Goal: Task Accomplishment & Management: Manage account settings

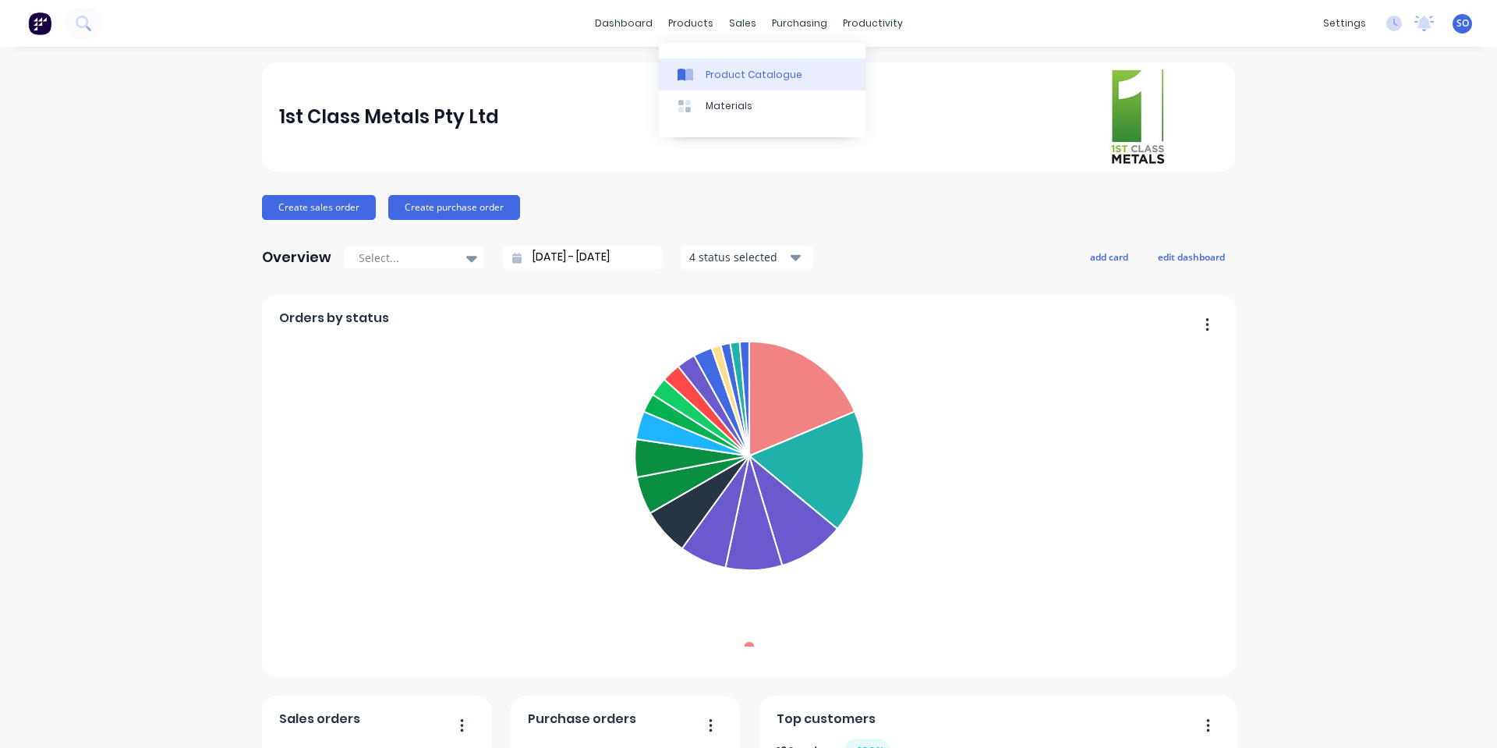
click at [712, 68] on div "Product Catalogue" at bounding box center [754, 75] width 97 height 14
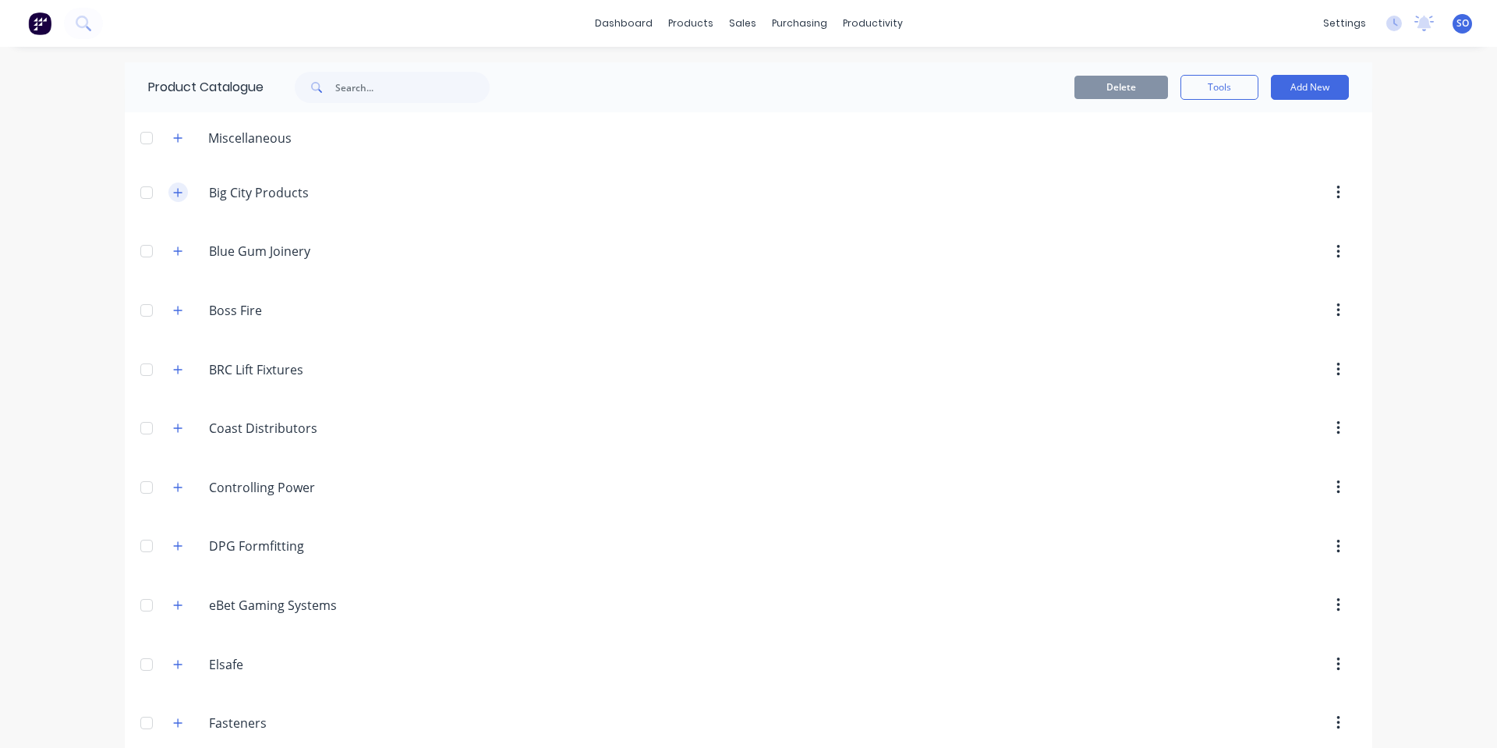
click at [173, 190] on icon "button" at bounding box center [177, 192] width 9 height 11
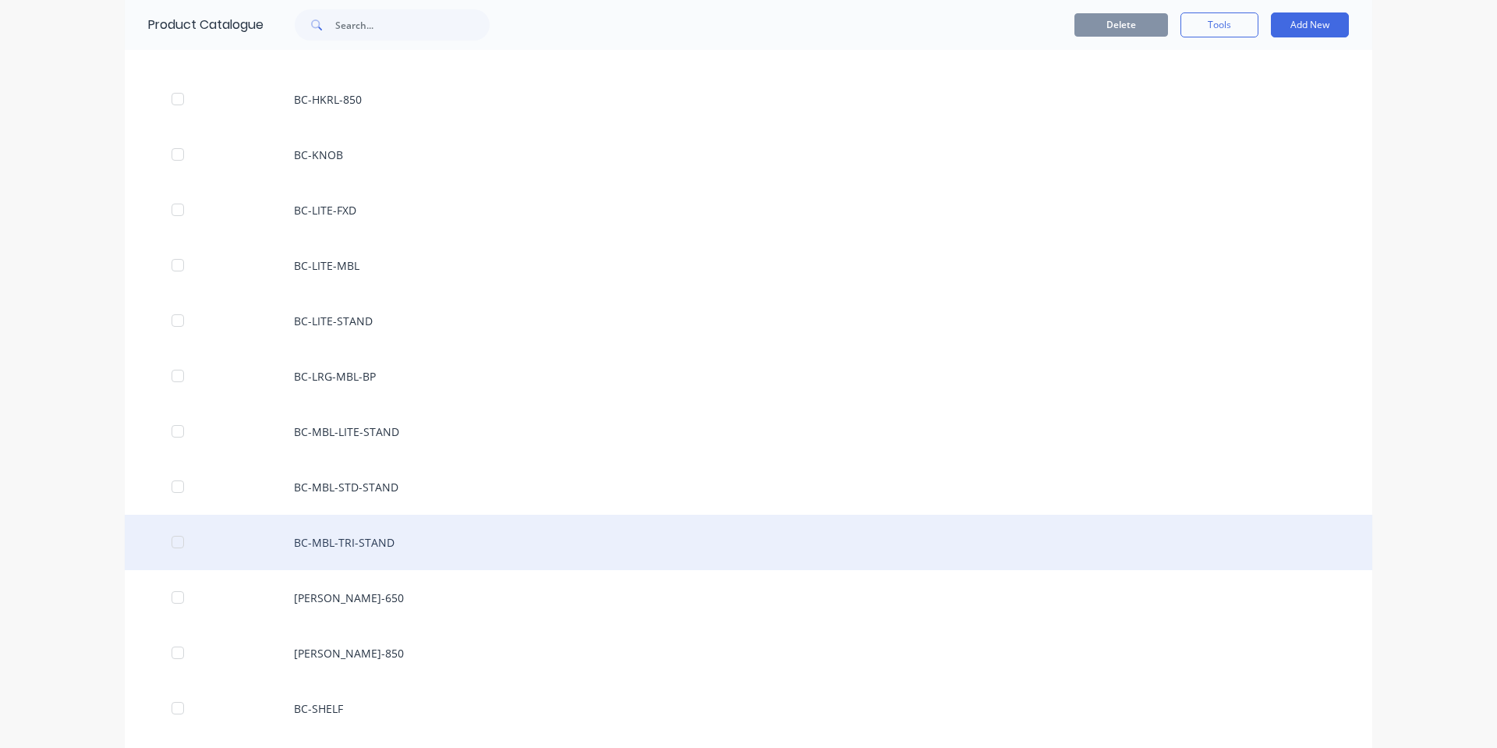
scroll to position [624, 0]
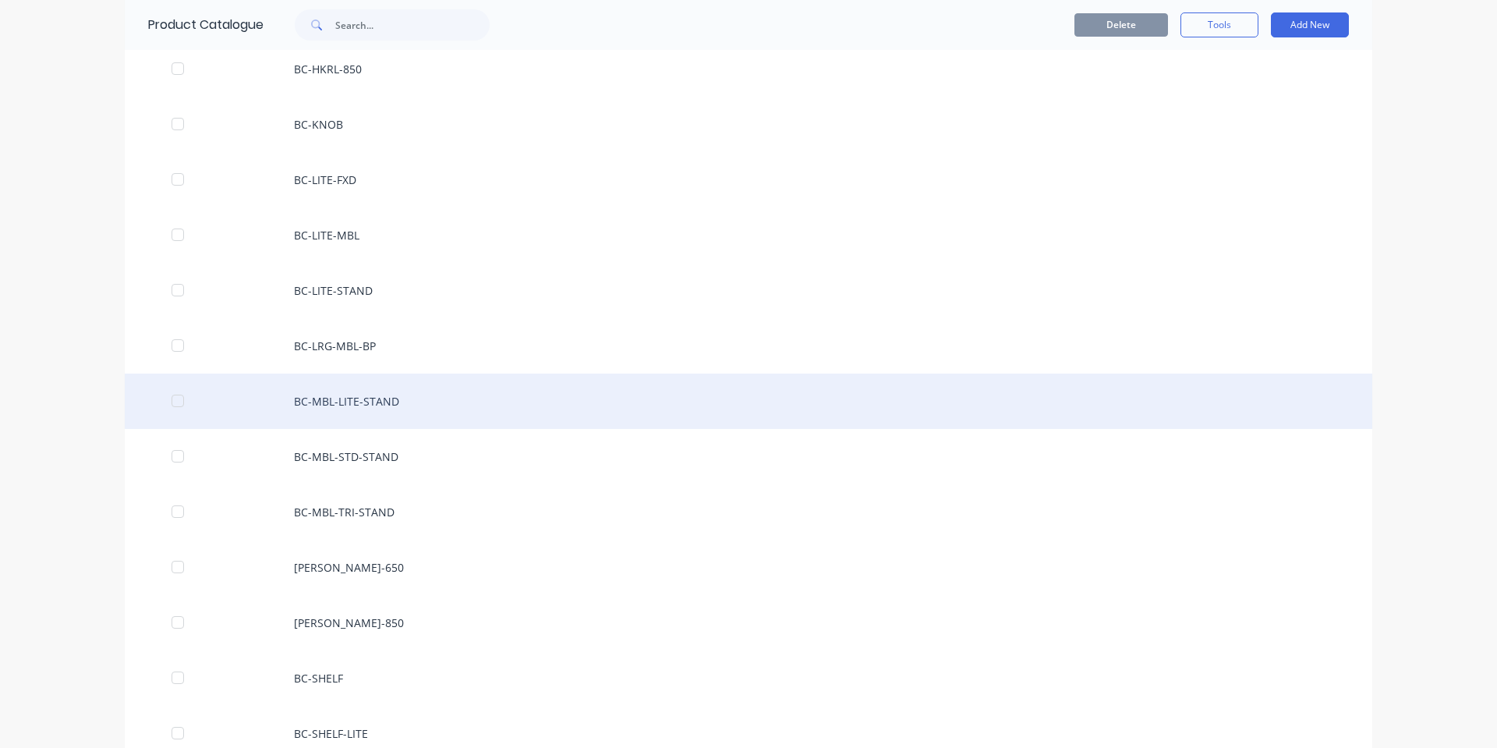
click at [392, 406] on div "BC-MBL-LITE-STAND" at bounding box center [749, 401] width 1248 height 55
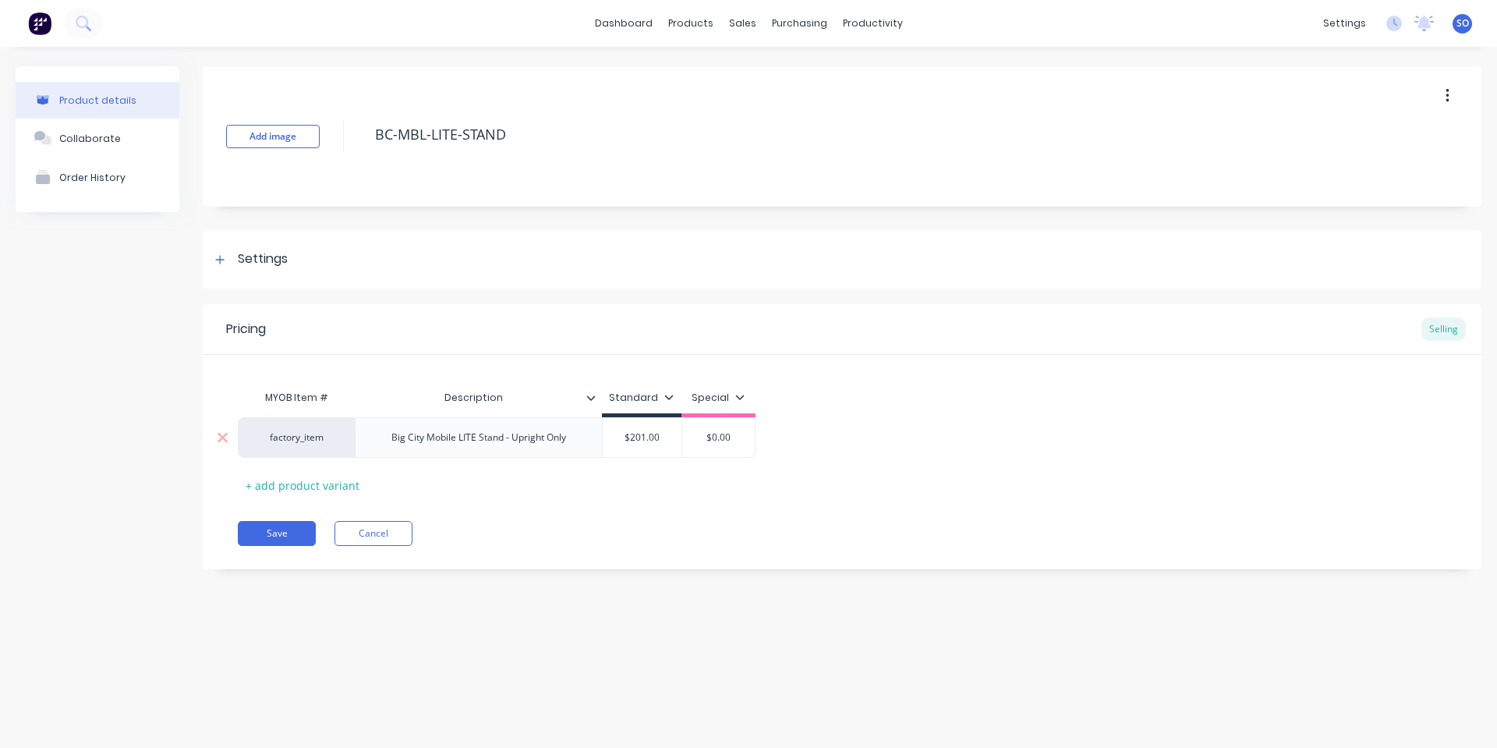
type textarea "x"
type input "$201.00"
click at [641, 435] on input "$201.00" at bounding box center [642, 438] width 79 height 14
type textarea "x"
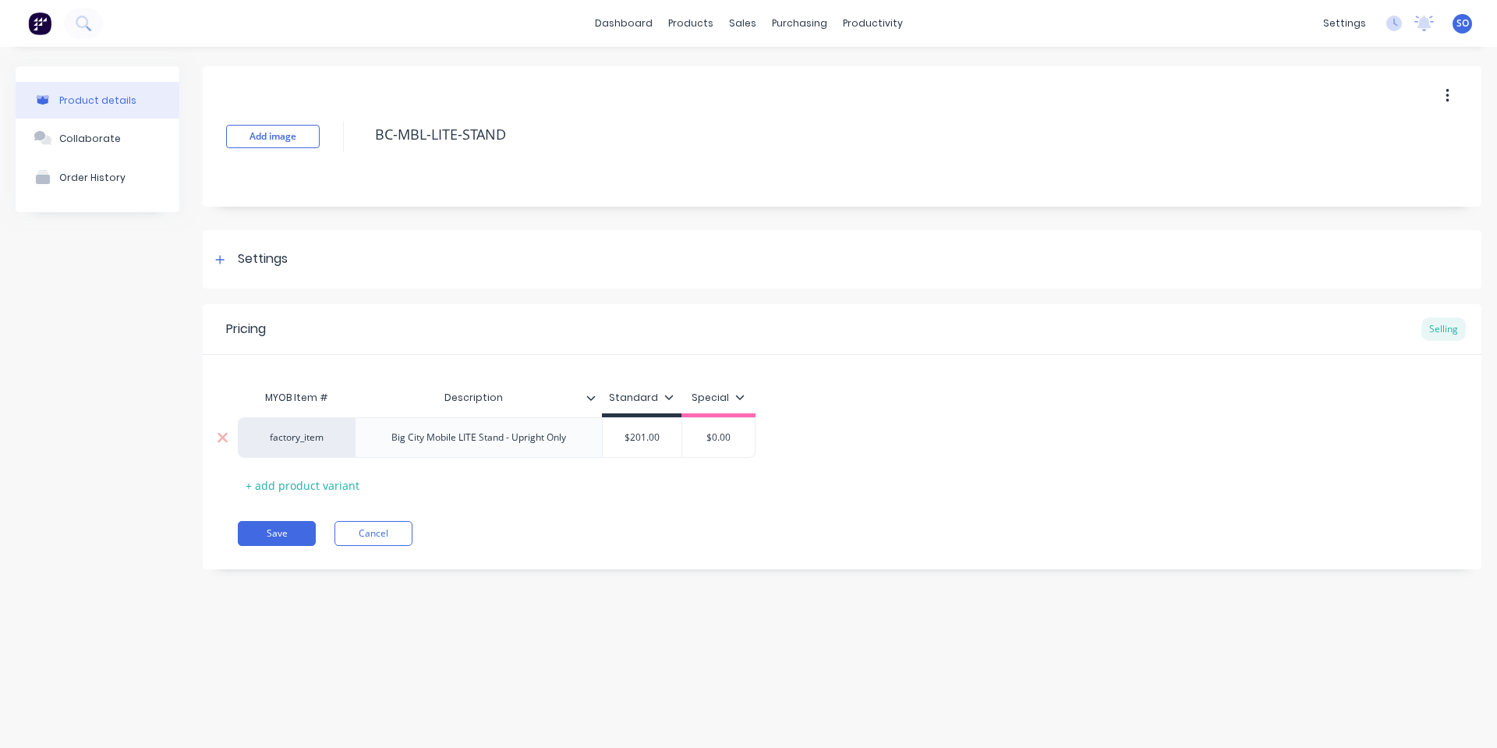
type input "$20.00"
type textarea "x"
type input "$207.00"
click at [593, 547] on div "Pricing Selling MYOB Item # Description Standard Special factory_item Big City …" at bounding box center [842, 436] width 1279 height 265
click at [279, 533] on button "Save" at bounding box center [277, 533] width 78 height 25
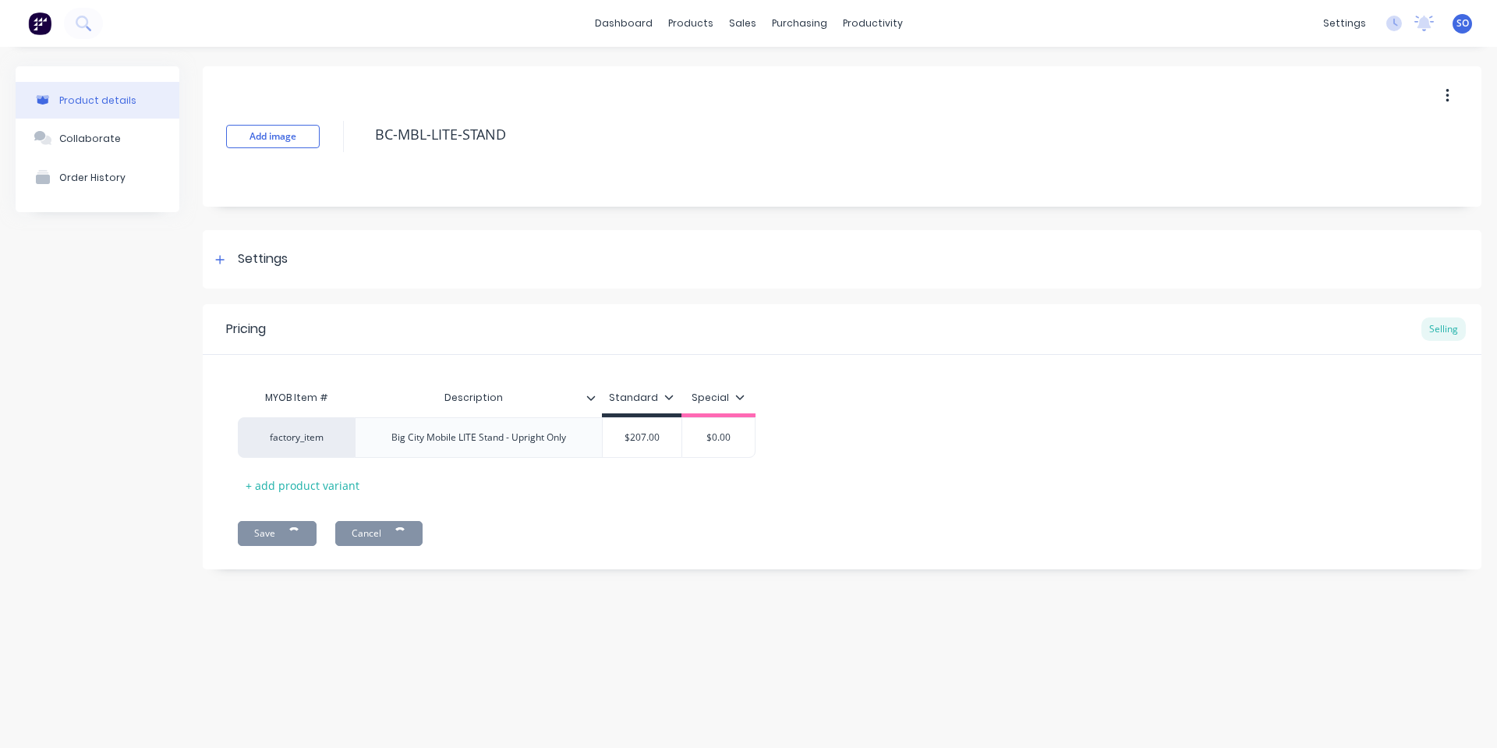
type textarea "x"
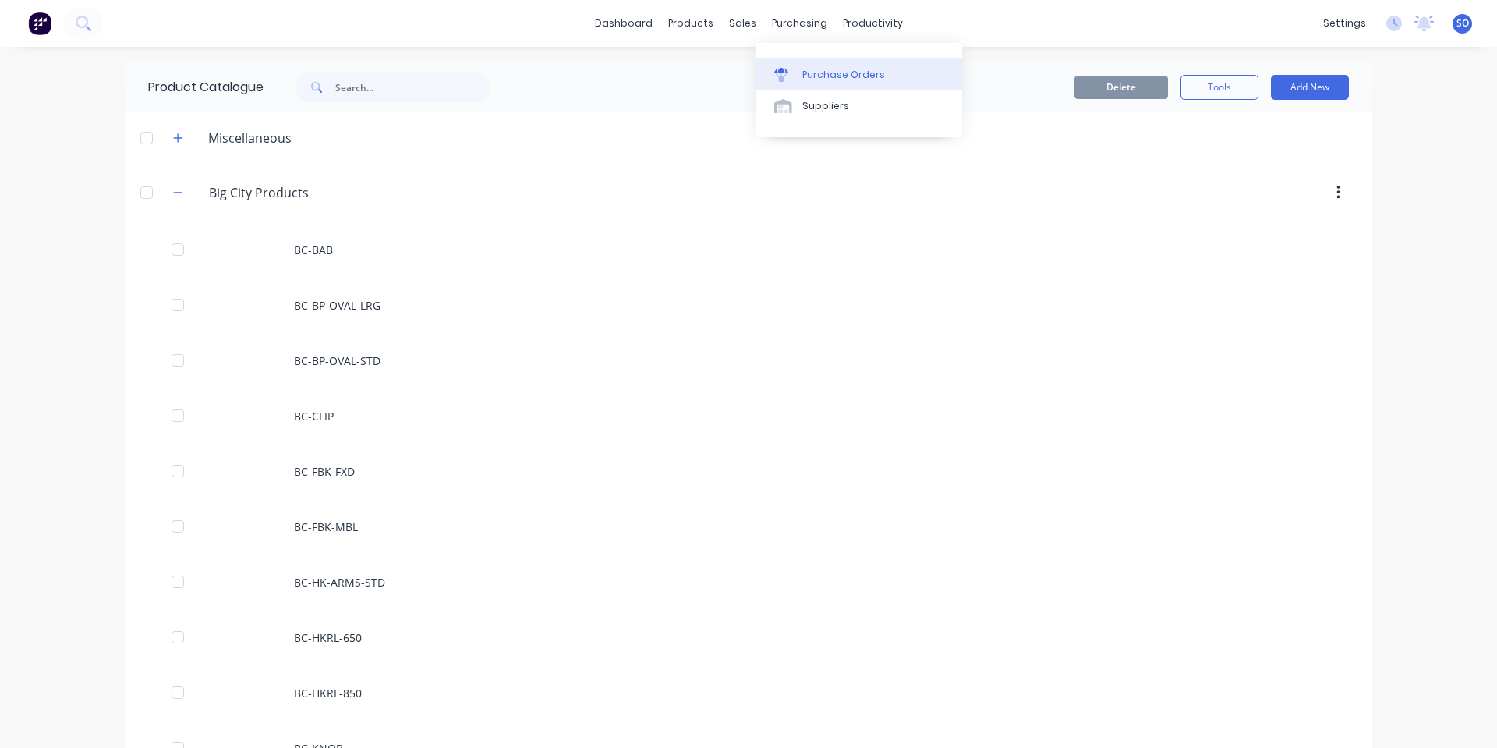
click at [793, 66] on link "Purchase Orders" at bounding box center [859, 73] width 207 height 31
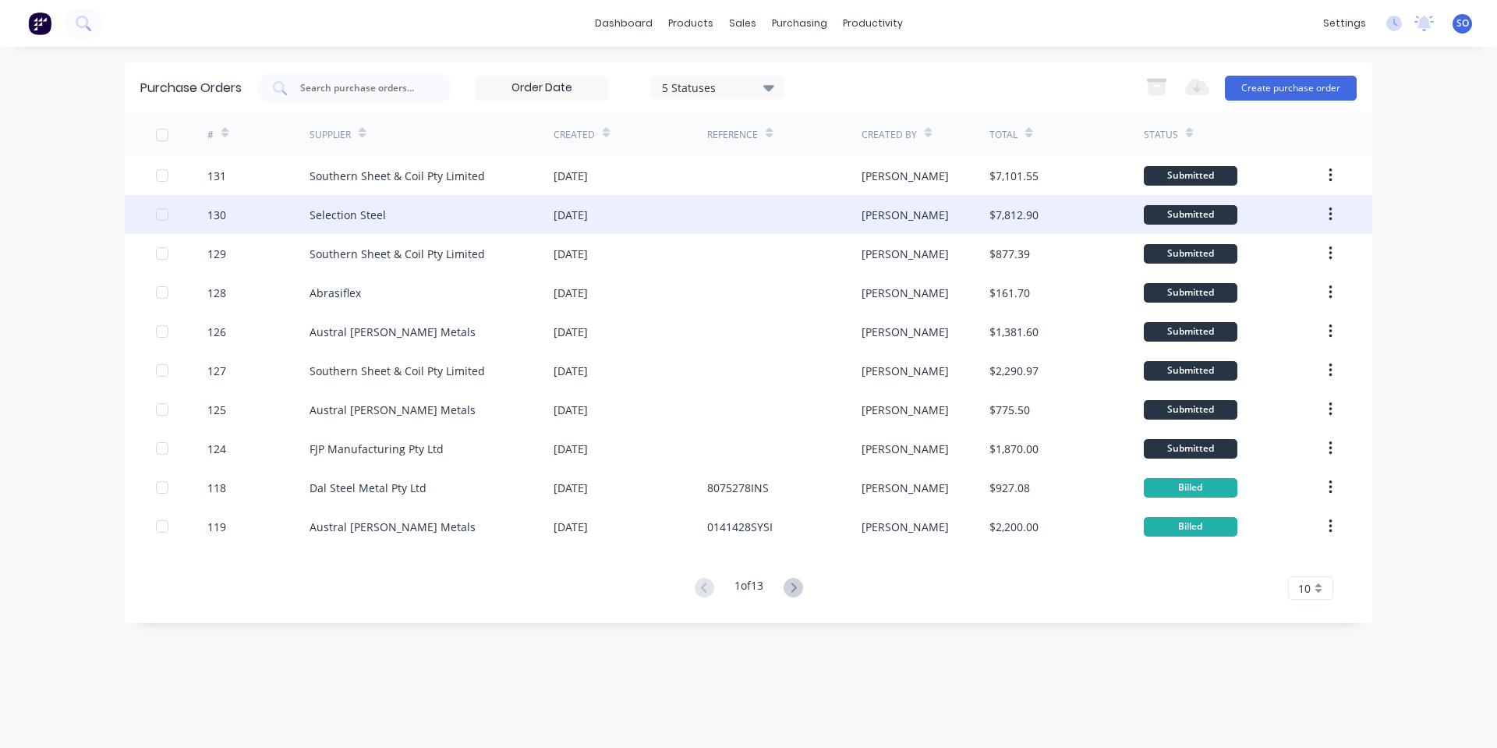
click at [423, 207] on div "Selection Steel" at bounding box center [432, 214] width 244 height 39
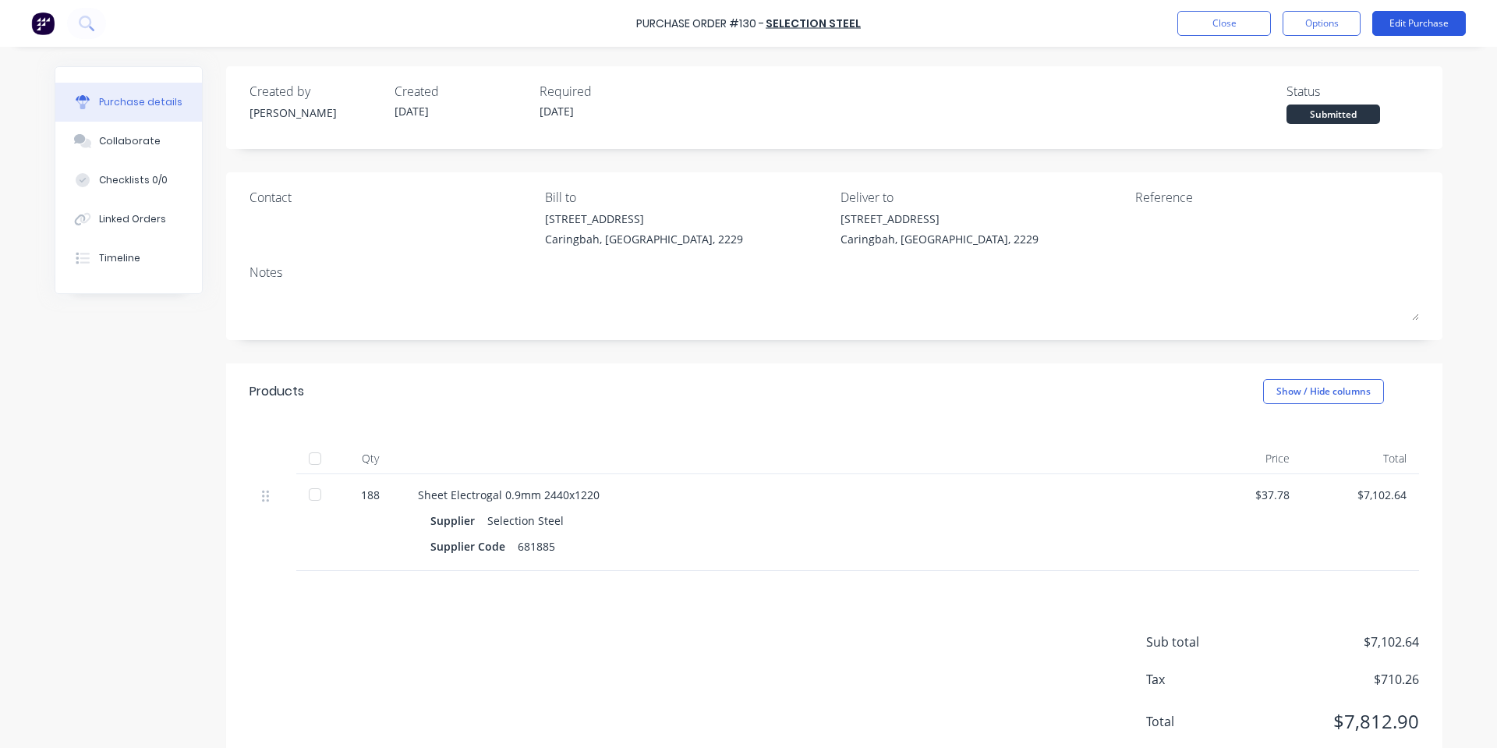
click at [1405, 26] on button "Edit Purchase" at bounding box center [1420, 23] width 94 height 25
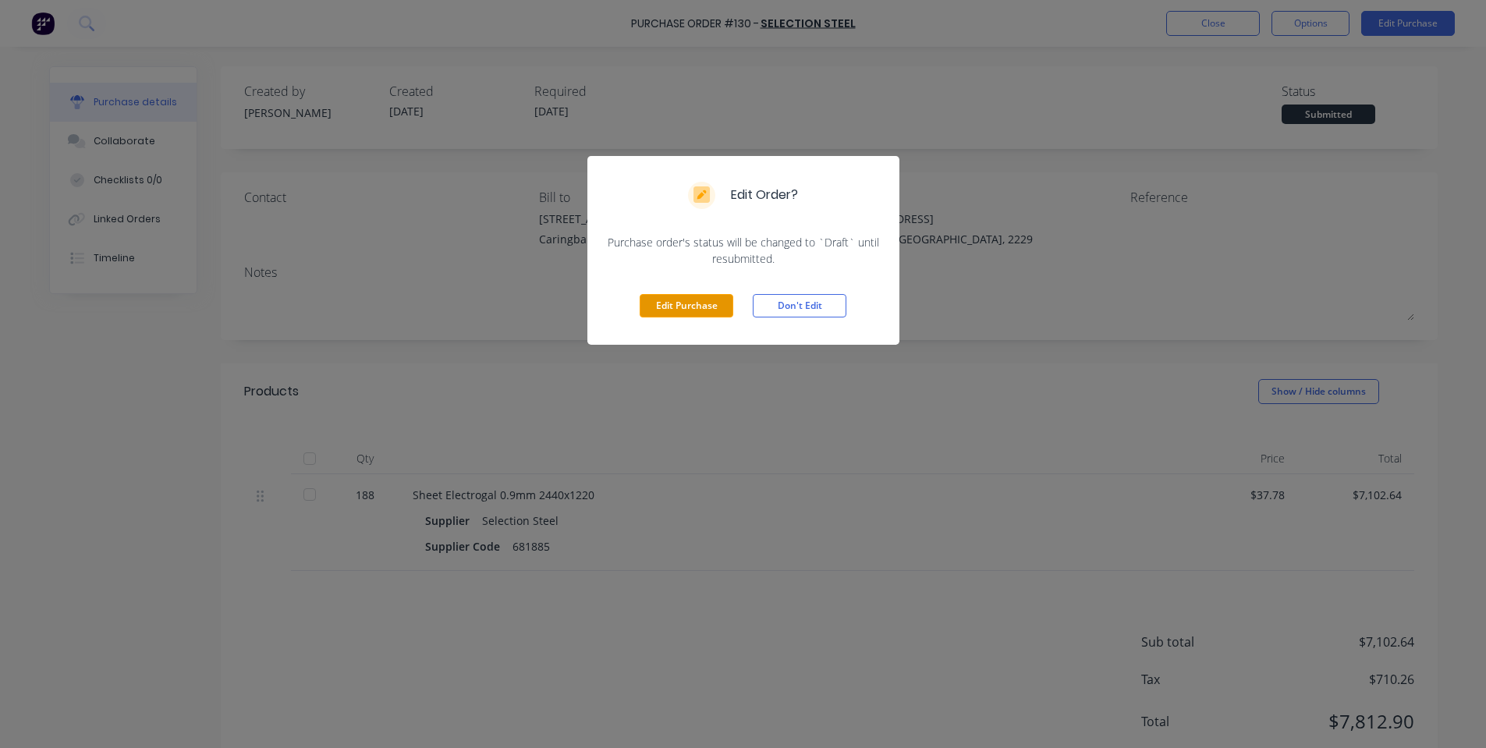
click at [726, 296] on button "Edit Purchase" at bounding box center [687, 305] width 94 height 23
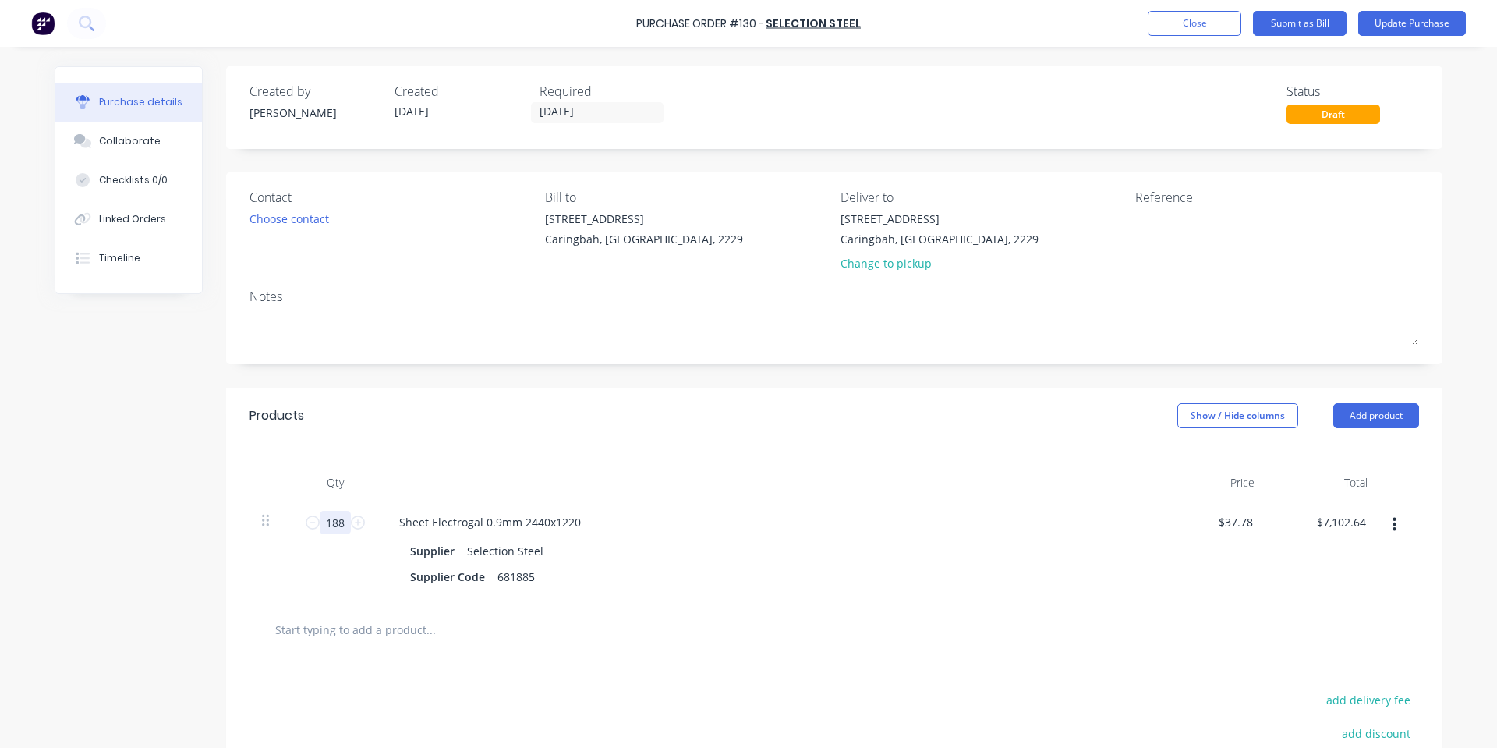
click at [338, 524] on input "188" at bounding box center [335, 522] width 31 height 23
type input "1"
type input "$37.78"
type input "19"
type input "$717.82"
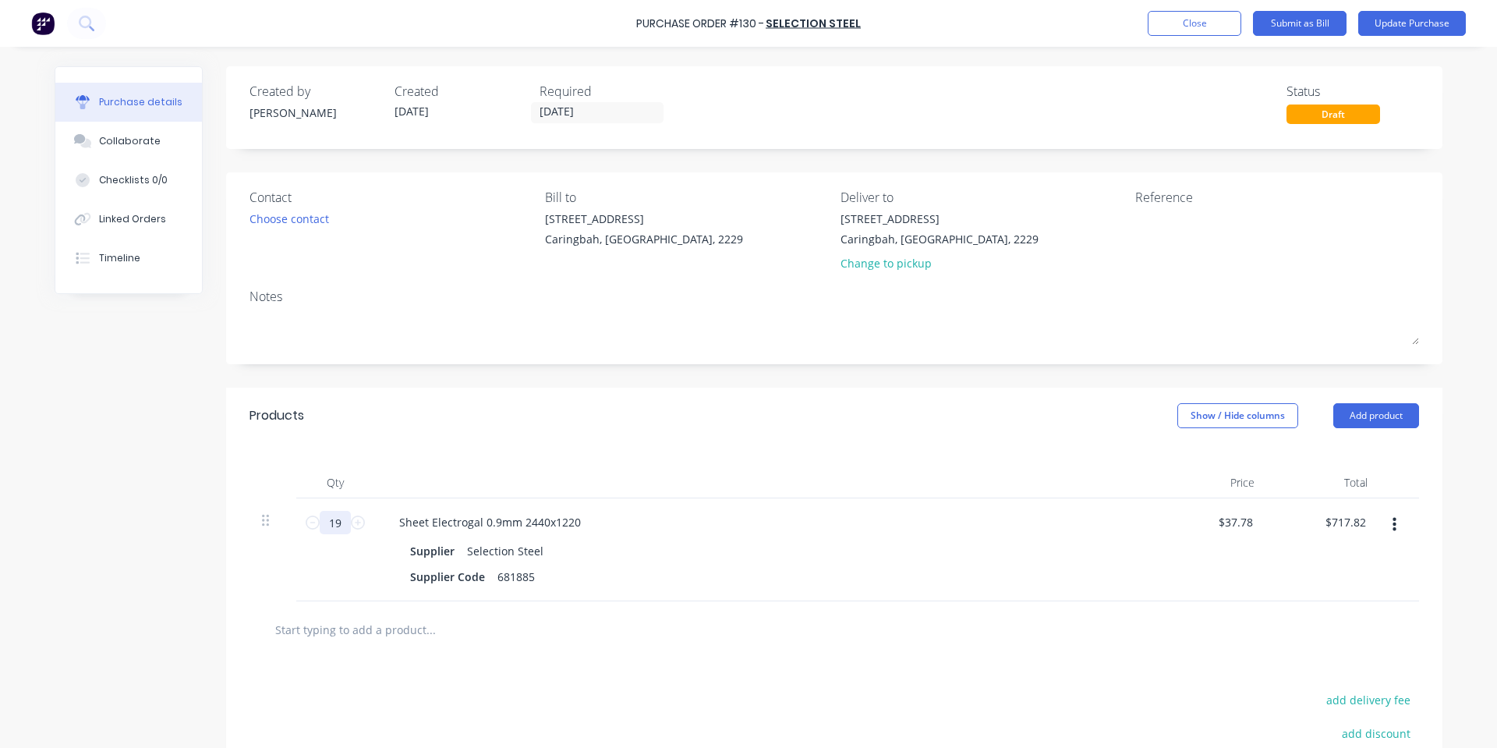
type input "192"
type input "$7,253.76"
type input "192"
click at [655, 391] on div "Products Show / Hide columns Add product" at bounding box center [834, 416] width 1217 height 56
click at [1446, 27] on button "Update Purchase" at bounding box center [1413, 23] width 108 height 25
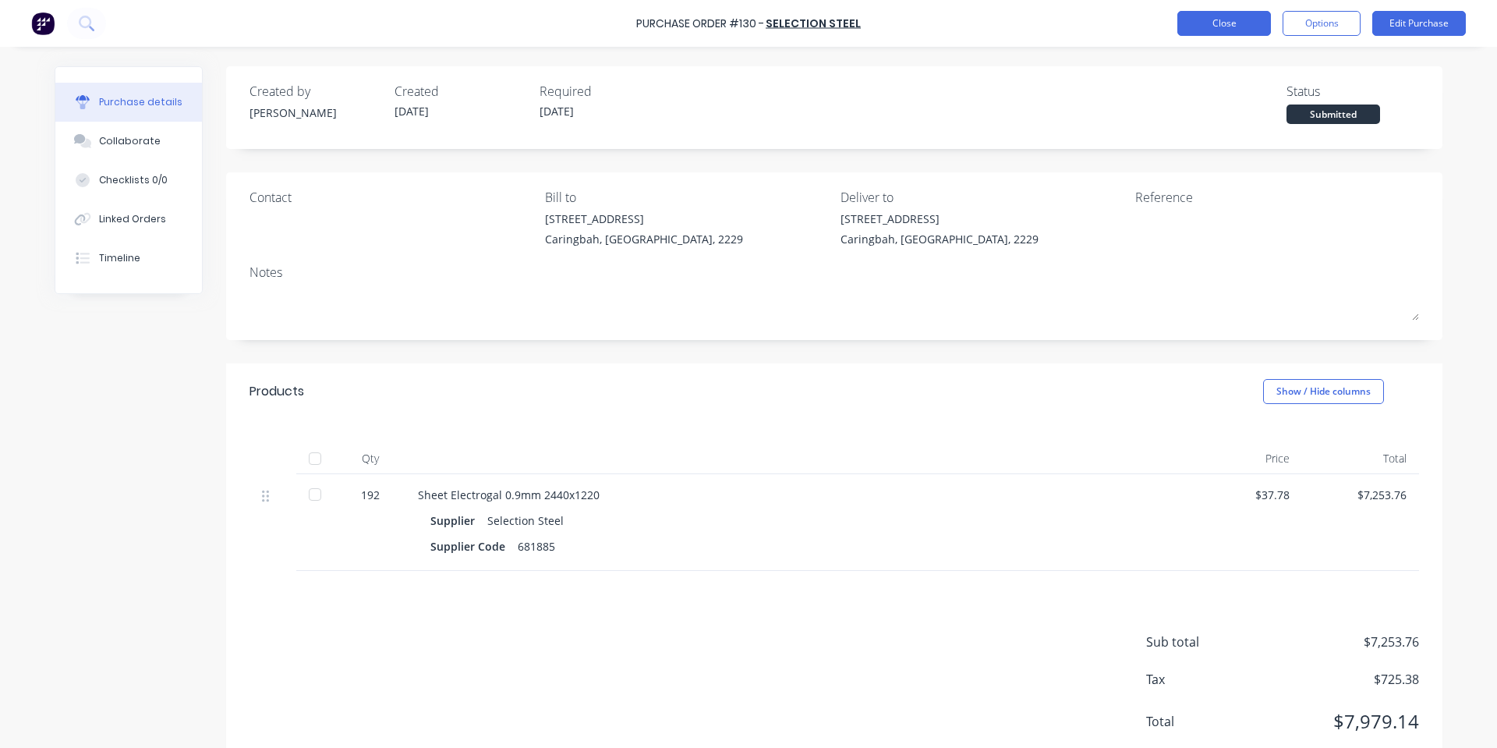
click at [1189, 21] on button "Close" at bounding box center [1225, 23] width 94 height 25
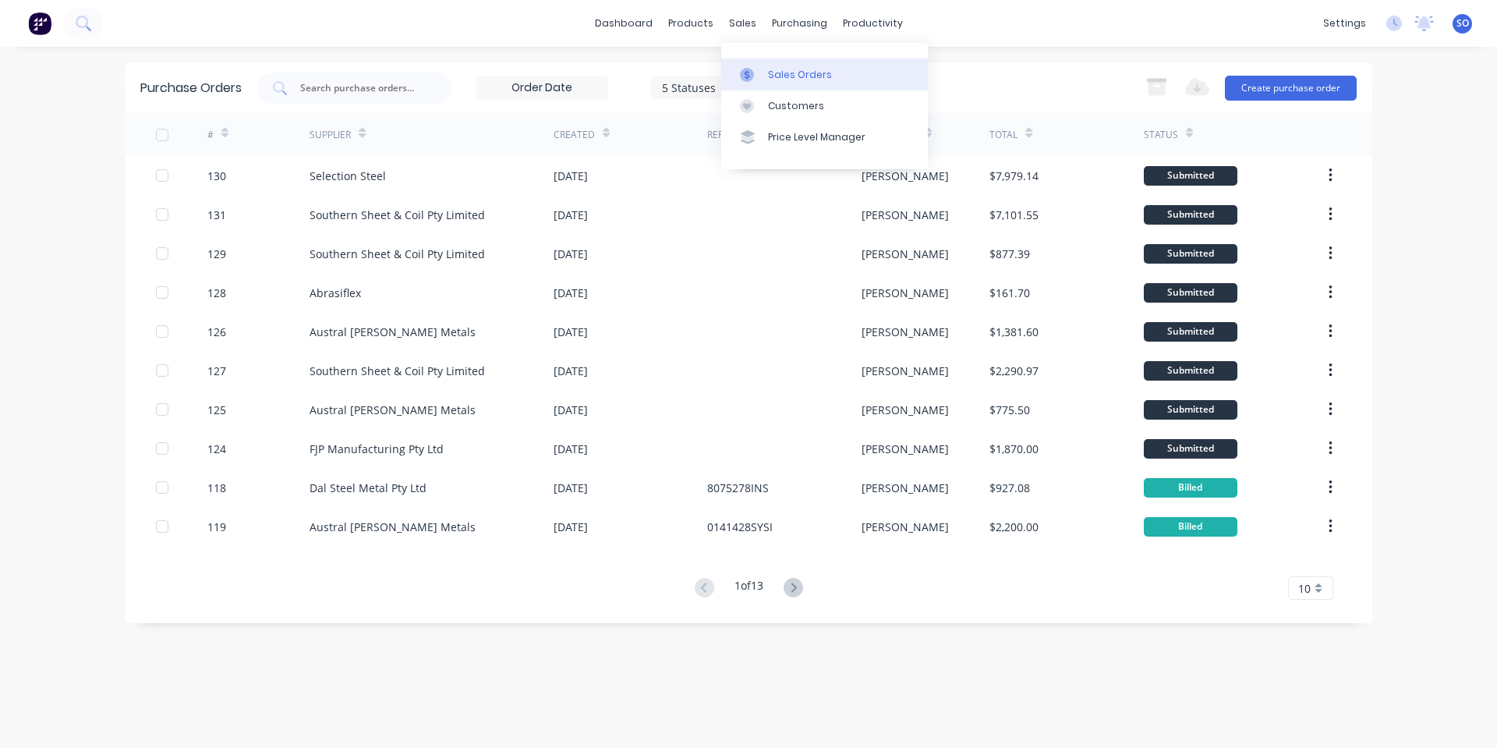
click at [754, 73] on div at bounding box center [751, 75] width 23 height 14
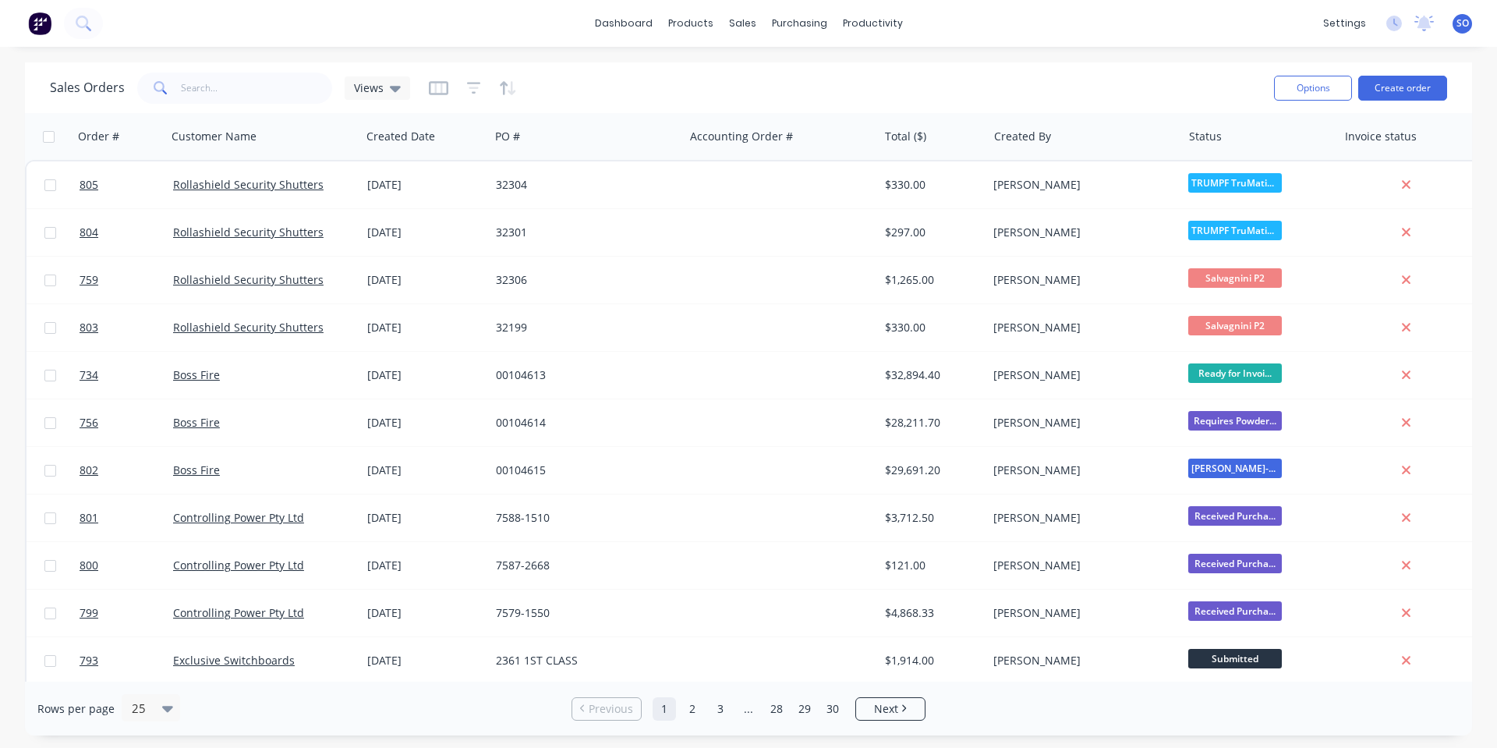
click at [1413, 112] on div "Sales Orders Views Options Create order" at bounding box center [749, 87] width 1448 height 51
click at [1402, 100] on div "Options Create order" at bounding box center [1357, 88] width 179 height 38
click at [1389, 97] on button "Create order" at bounding box center [1403, 88] width 89 height 25
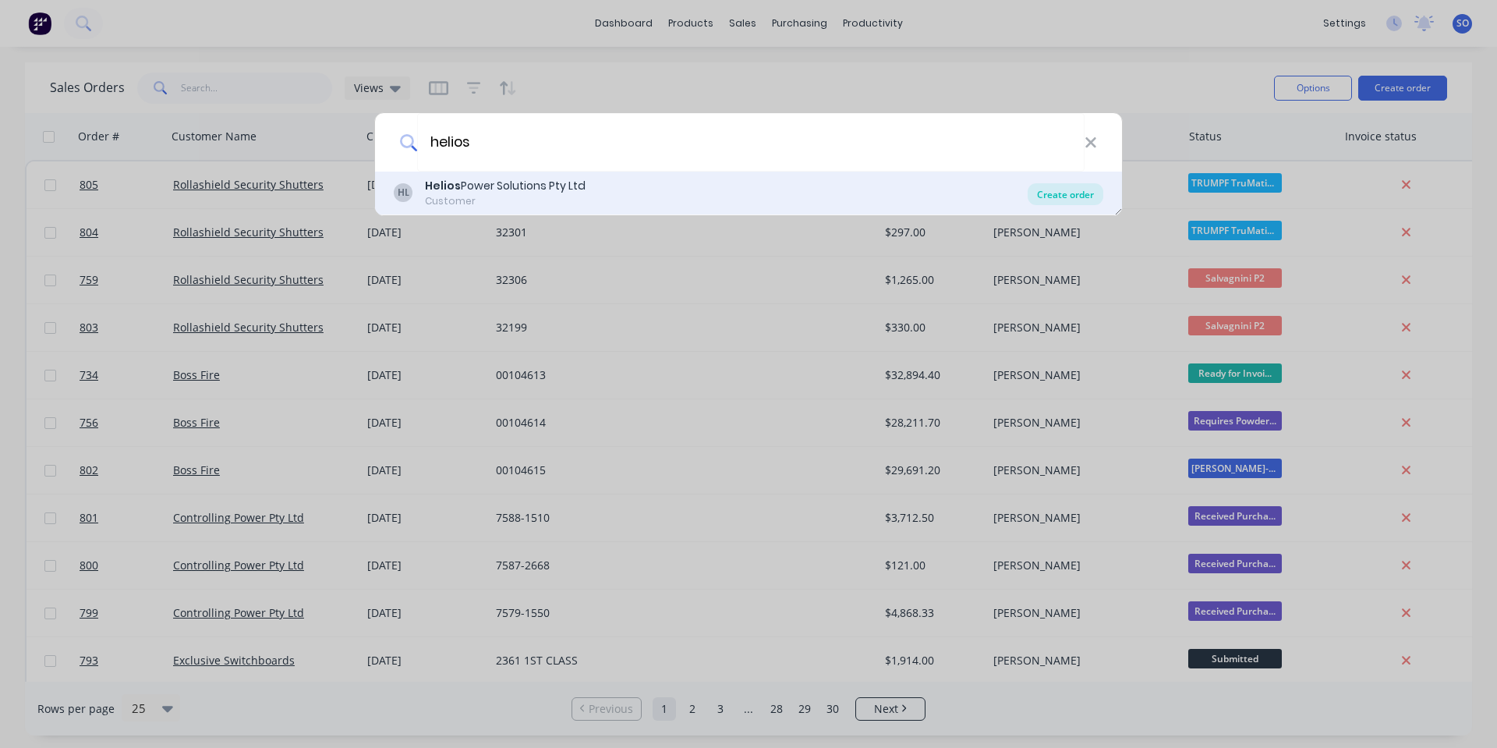
type input "helios"
click at [1081, 193] on div "Create order" at bounding box center [1066, 194] width 76 height 22
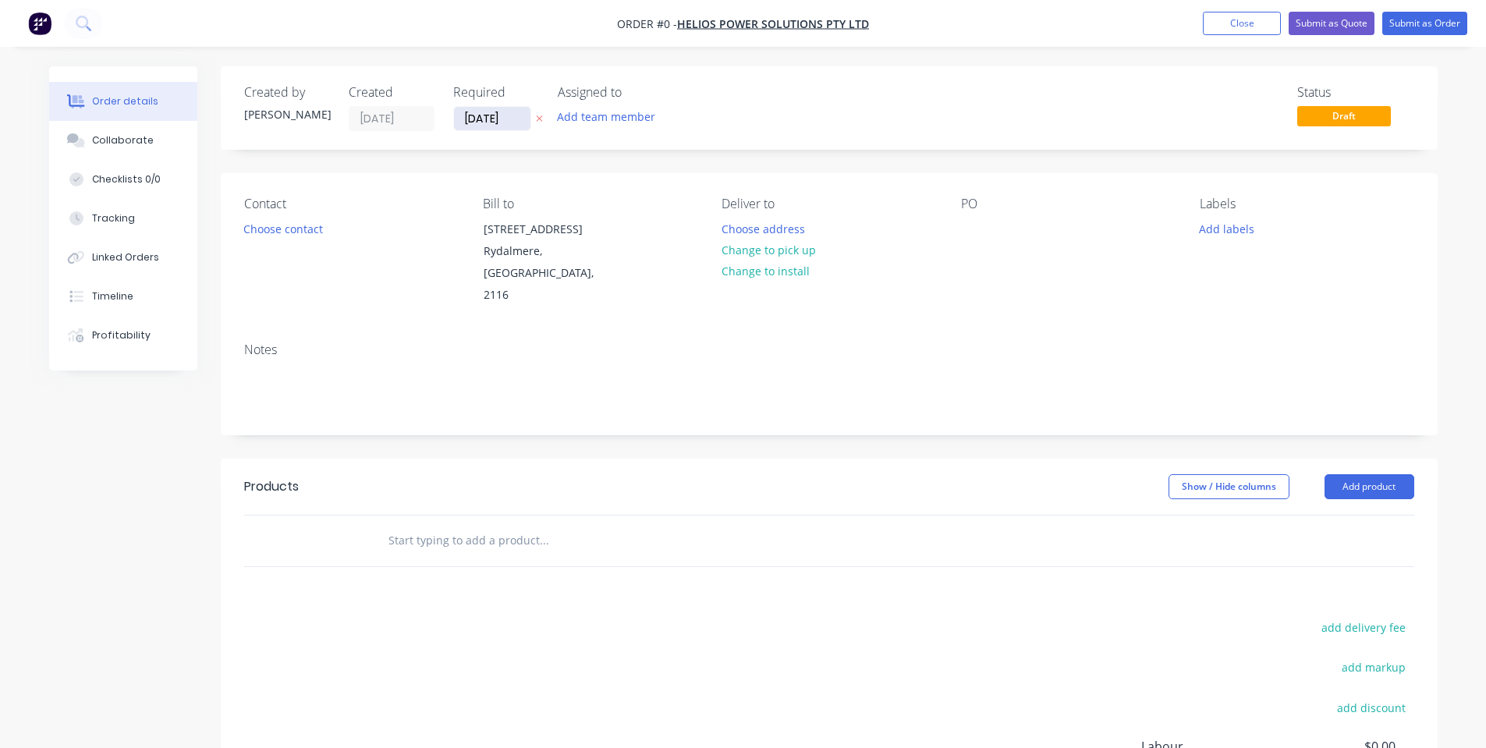
click at [485, 113] on input "[DATE]" at bounding box center [492, 118] width 76 height 23
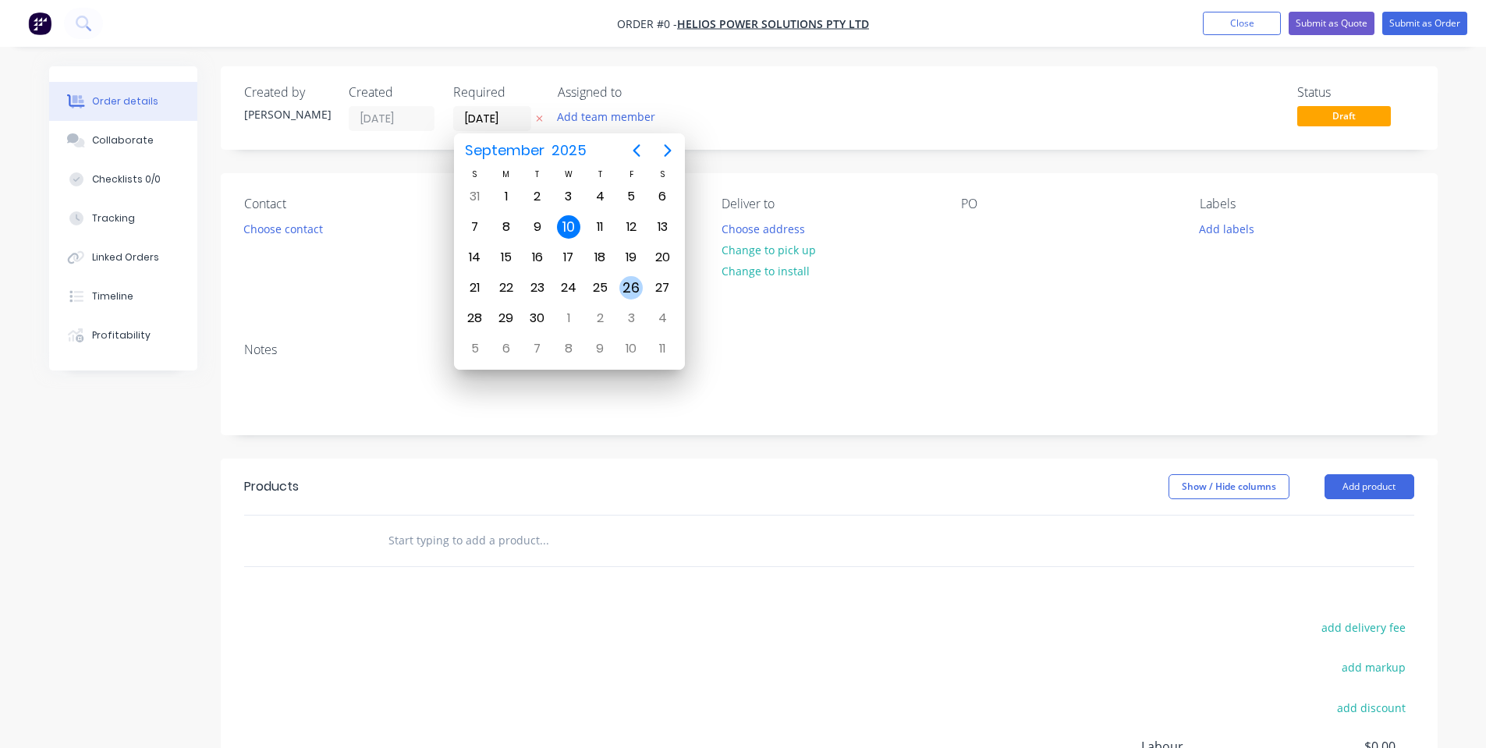
click at [629, 282] on div "26" at bounding box center [630, 287] width 23 height 23
type input "[DATE]"
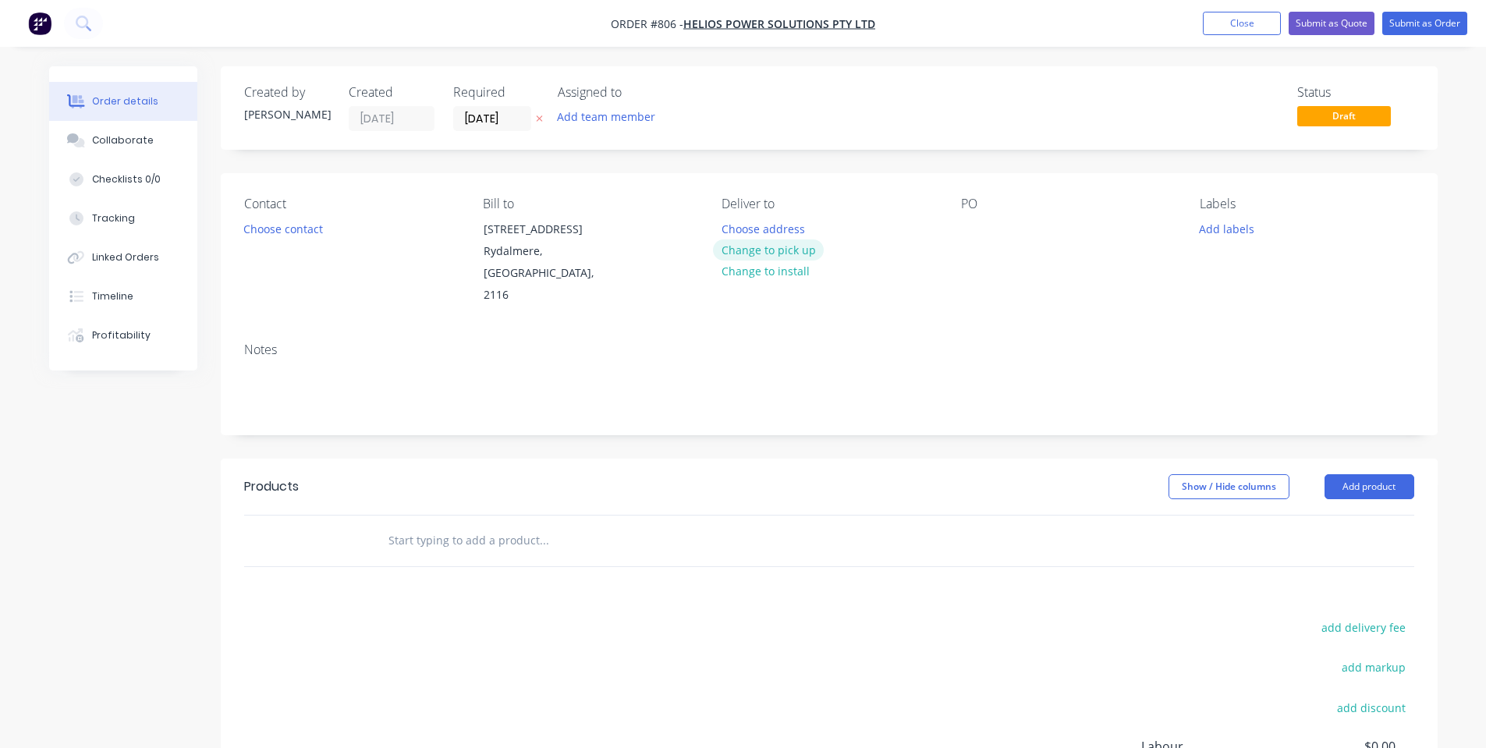
click at [730, 250] on button "Change to pick up" at bounding box center [768, 249] width 111 height 21
click at [323, 218] on button "Choose contact" at bounding box center [283, 228] width 96 height 21
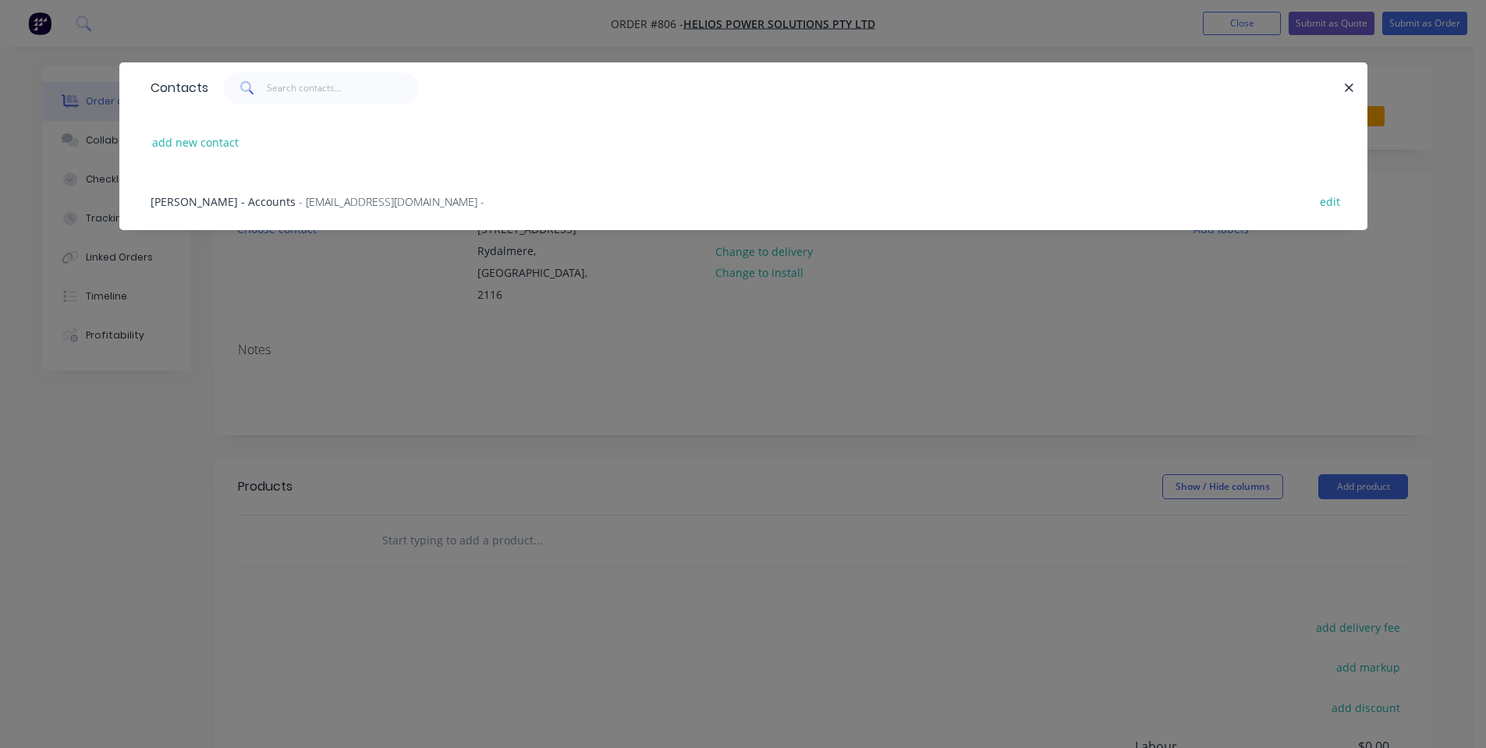
click at [381, 315] on div "Contacts add new contact [PERSON_NAME] - Accounts - [EMAIL_ADDRESS][DOMAIN_NAME…" at bounding box center [743, 374] width 1486 height 748
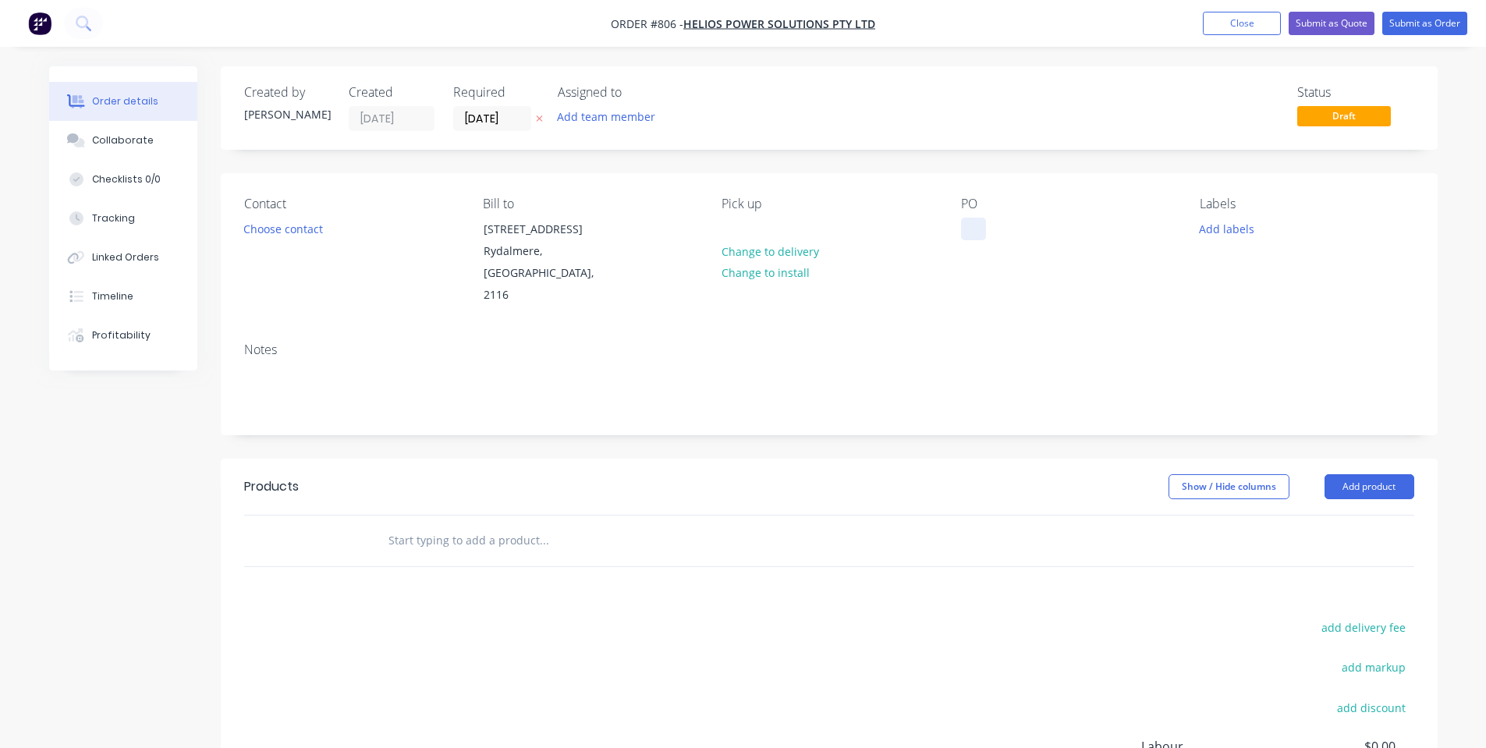
click at [971, 233] on div at bounding box center [973, 229] width 25 height 23
click at [1003, 330] on div "Notes" at bounding box center [829, 382] width 1217 height 105
click at [151, 129] on button "Collaborate" at bounding box center [123, 140] width 148 height 39
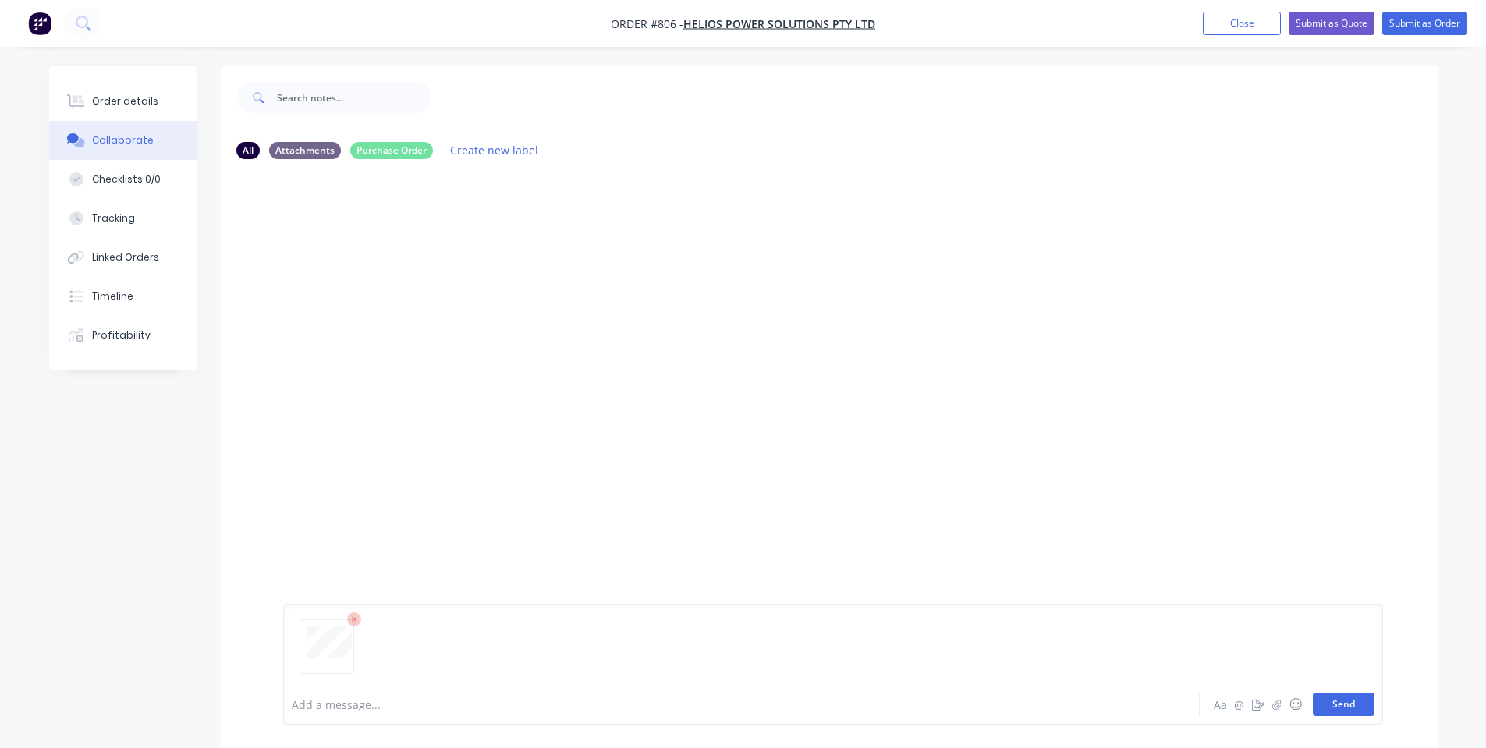
click at [1356, 705] on button "Send" at bounding box center [1344, 704] width 62 height 23
click at [91, 117] on button "Order details" at bounding box center [123, 101] width 148 height 39
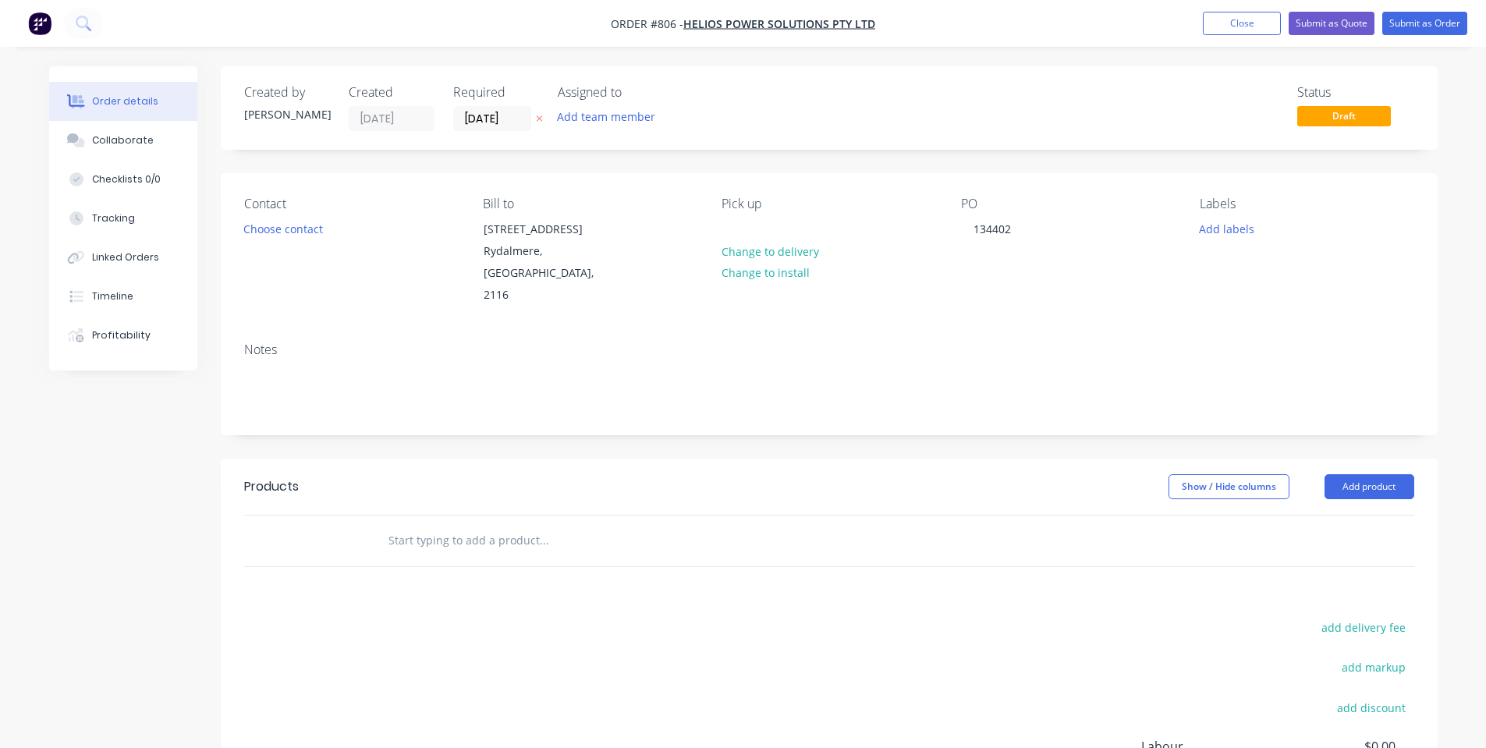
click at [462, 528] on input "text" at bounding box center [544, 540] width 312 height 31
type input "K6526"
click at [1236, 25] on button "Close" at bounding box center [1242, 23] width 78 height 23
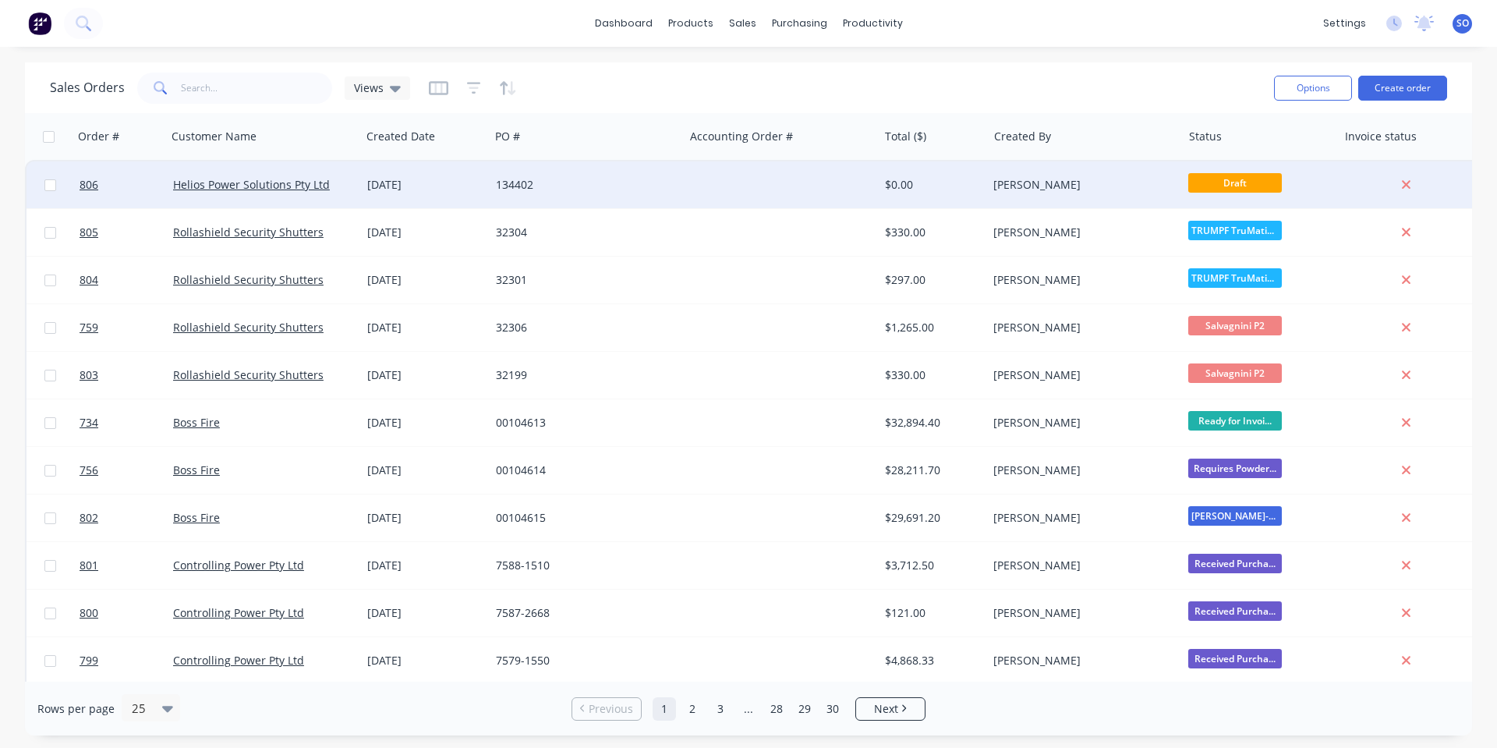
click at [728, 177] on div at bounding box center [781, 184] width 194 height 47
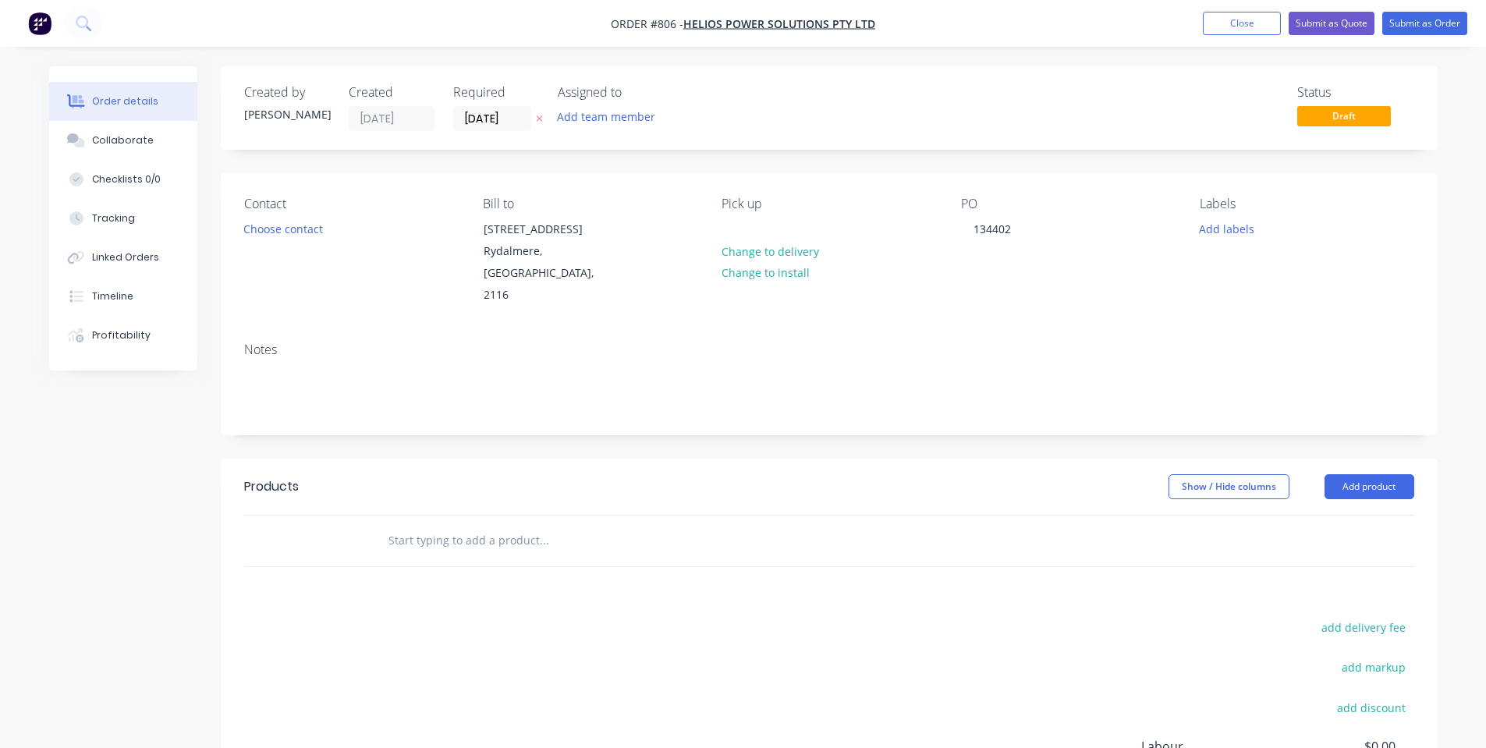
click at [514, 516] on div at bounding box center [650, 541] width 562 height 51
click at [522, 529] on input "text" at bounding box center [544, 540] width 312 height 31
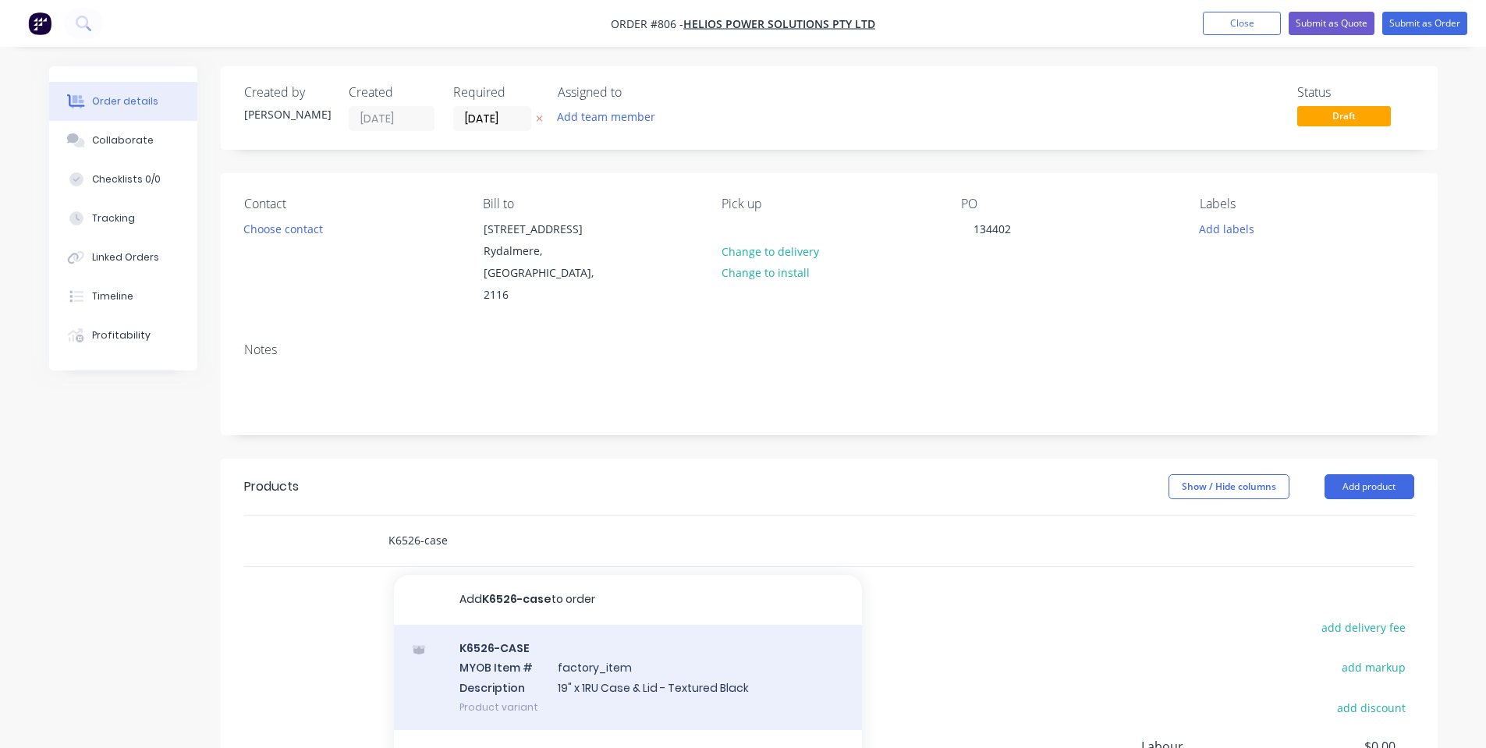
type input "K6526-case"
click at [573, 643] on div "K6526-CASE MYOB Item # factory_item Description 19" x 1RU Case & Lid - Textured…" at bounding box center [628, 677] width 468 height 105
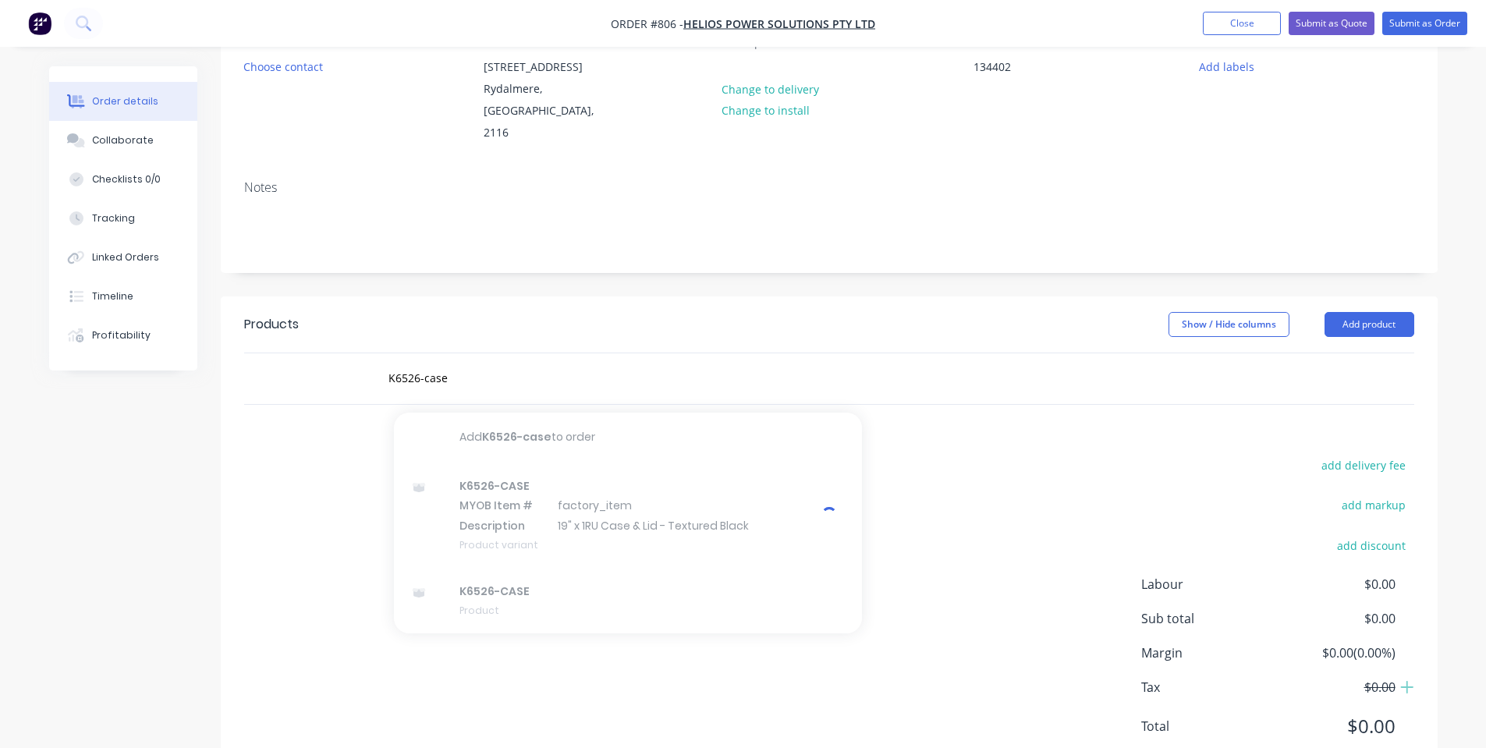
scroll to position [195, 0]
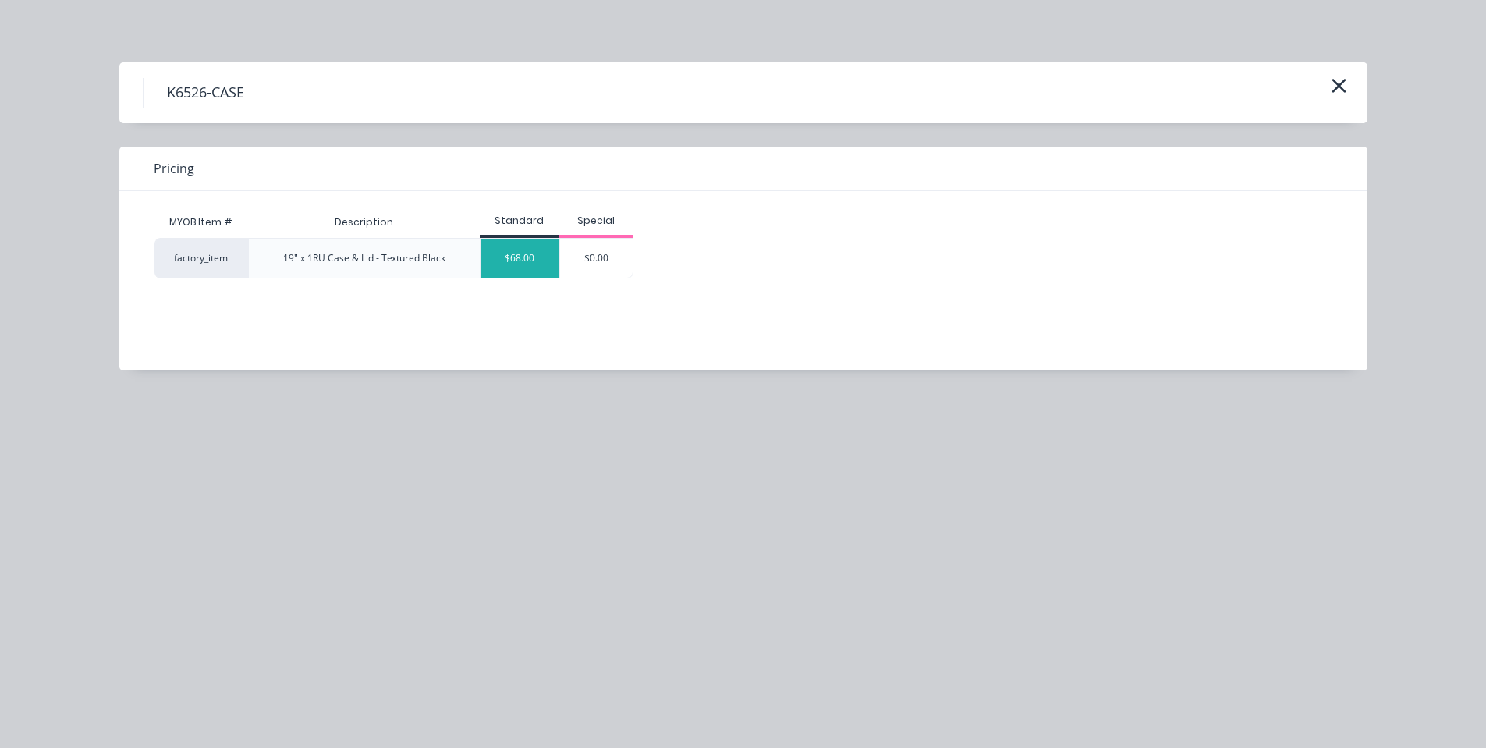
click at [523, 262] on div "$68.00" at bounding box center [519, 258] width 79 height 39
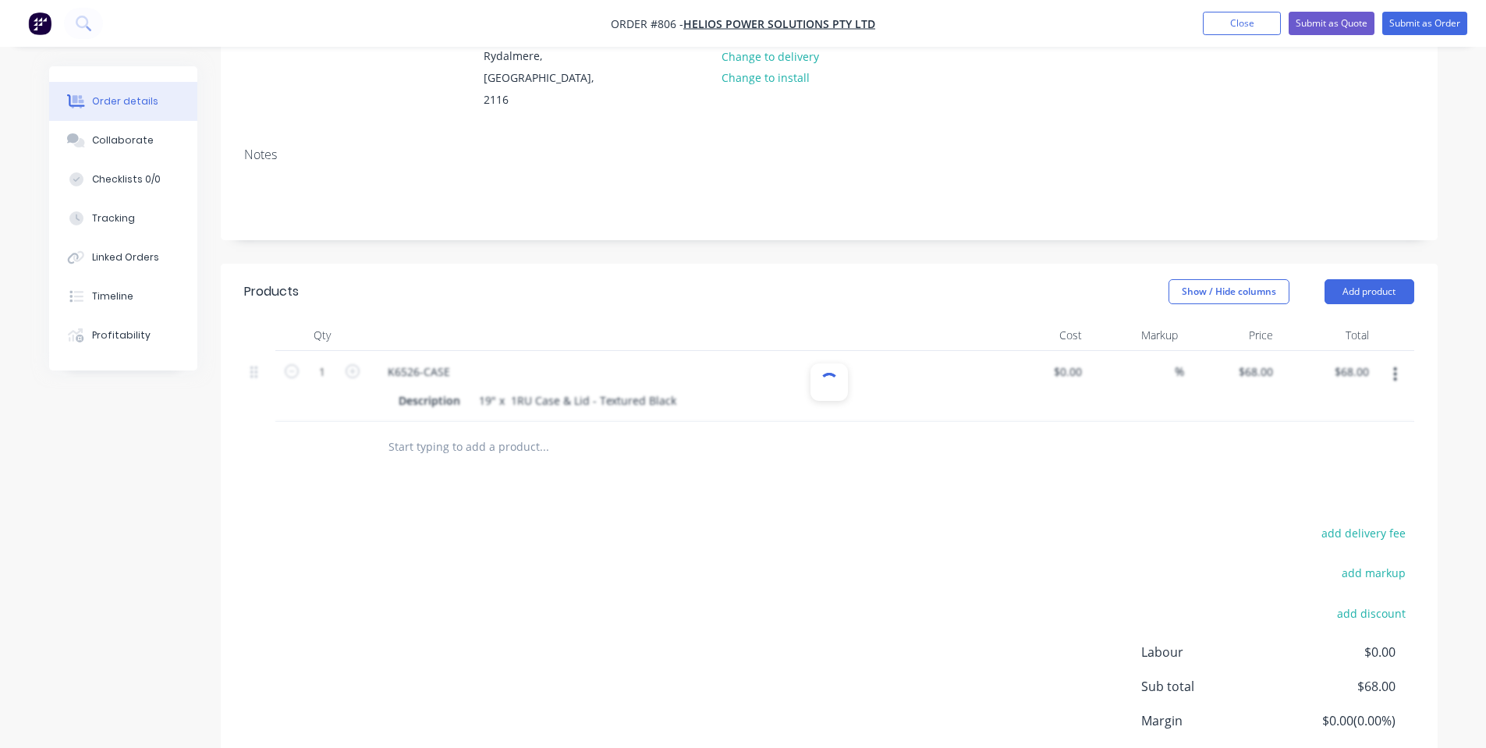
click at [487, 431] on input "text" at bounding box center [544, 446] width 312 height 31
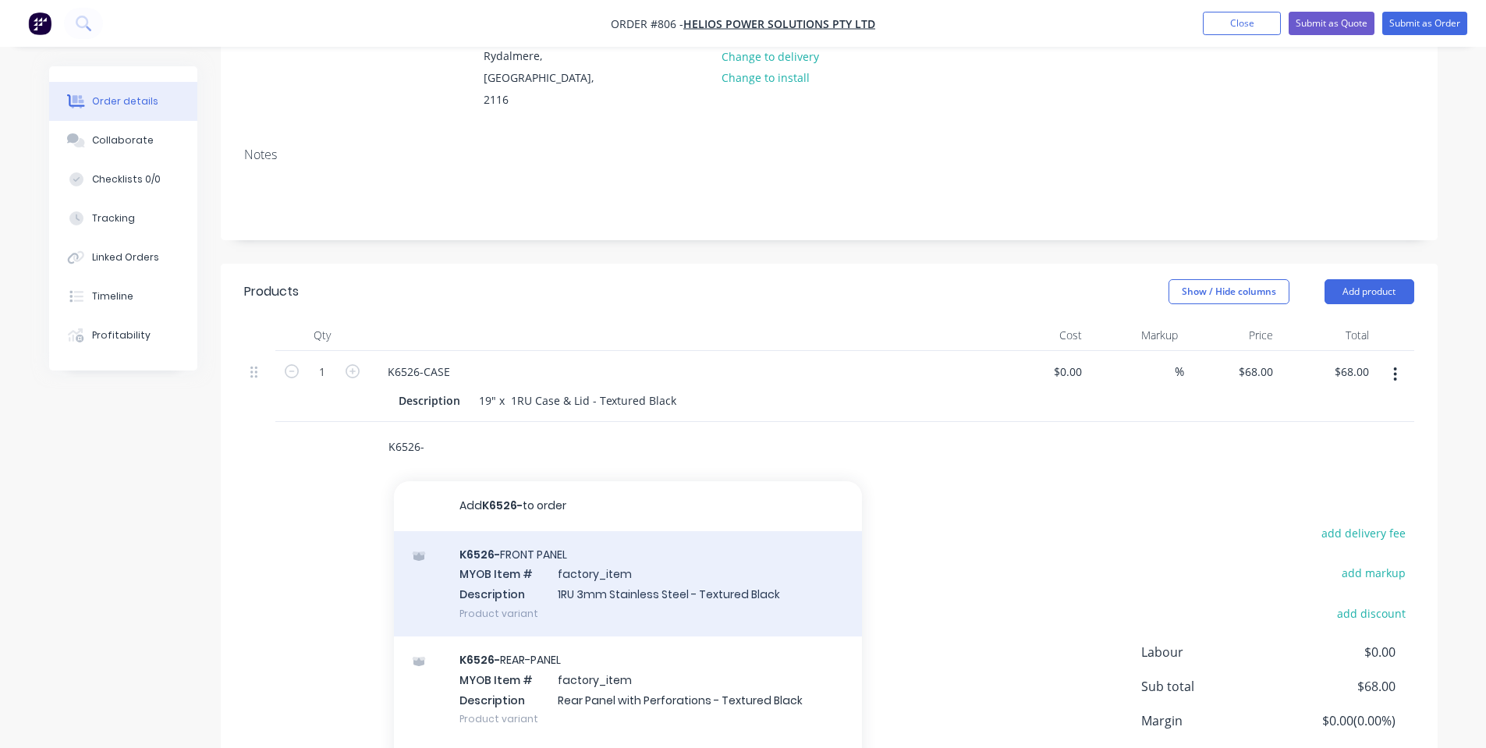
type input "K6526-"
click at [484, 559] on div "K6526- FRONT PANEL MYOB Item # factory_item Description 1RU 3mm Stainless Steel…" at bounding box center [628, 583] width 468 height 105
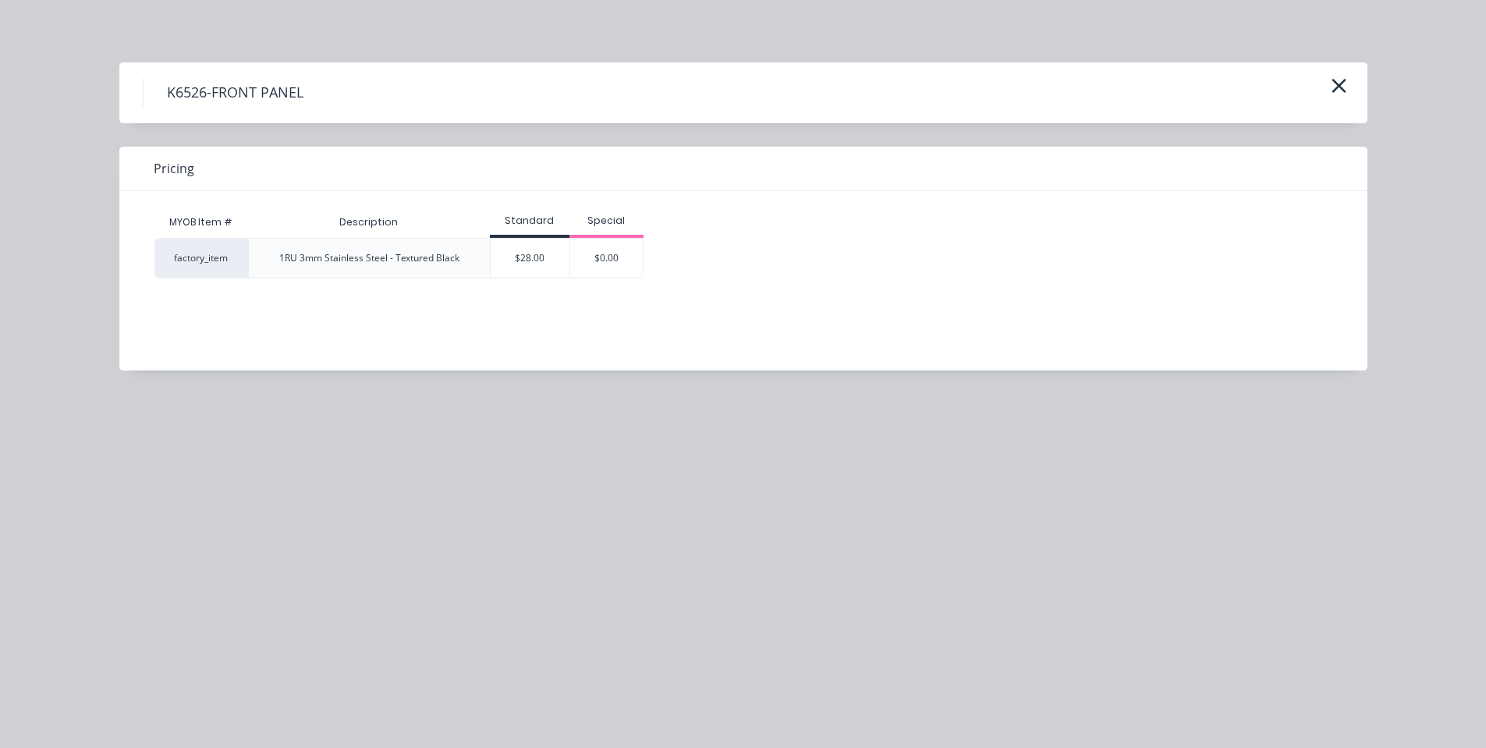
click at [510, 260] on div "$28.00" at bounding box center [530, 258] width 79 height 39
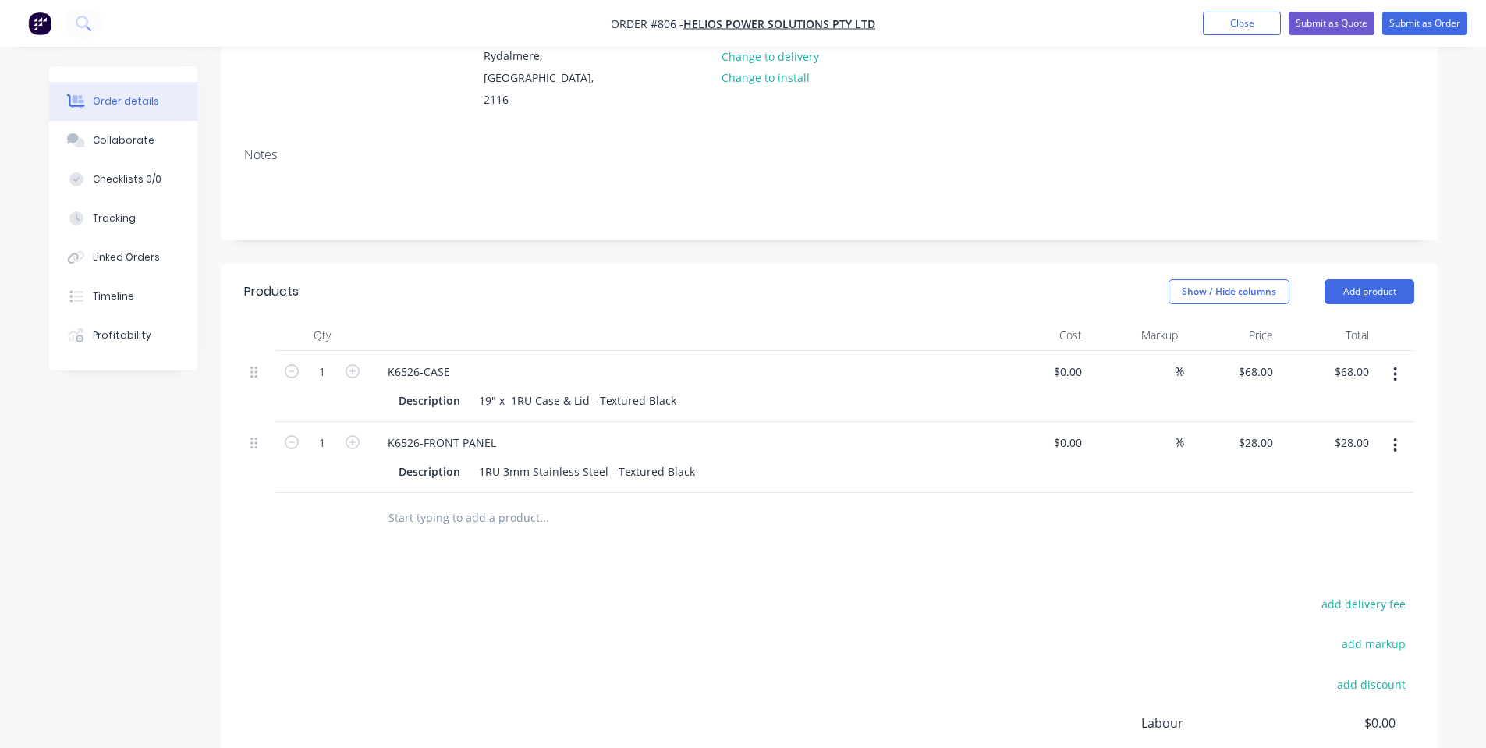
click at [453, 502] on input "text" at bounding box center [544, 517] width 312 height 31
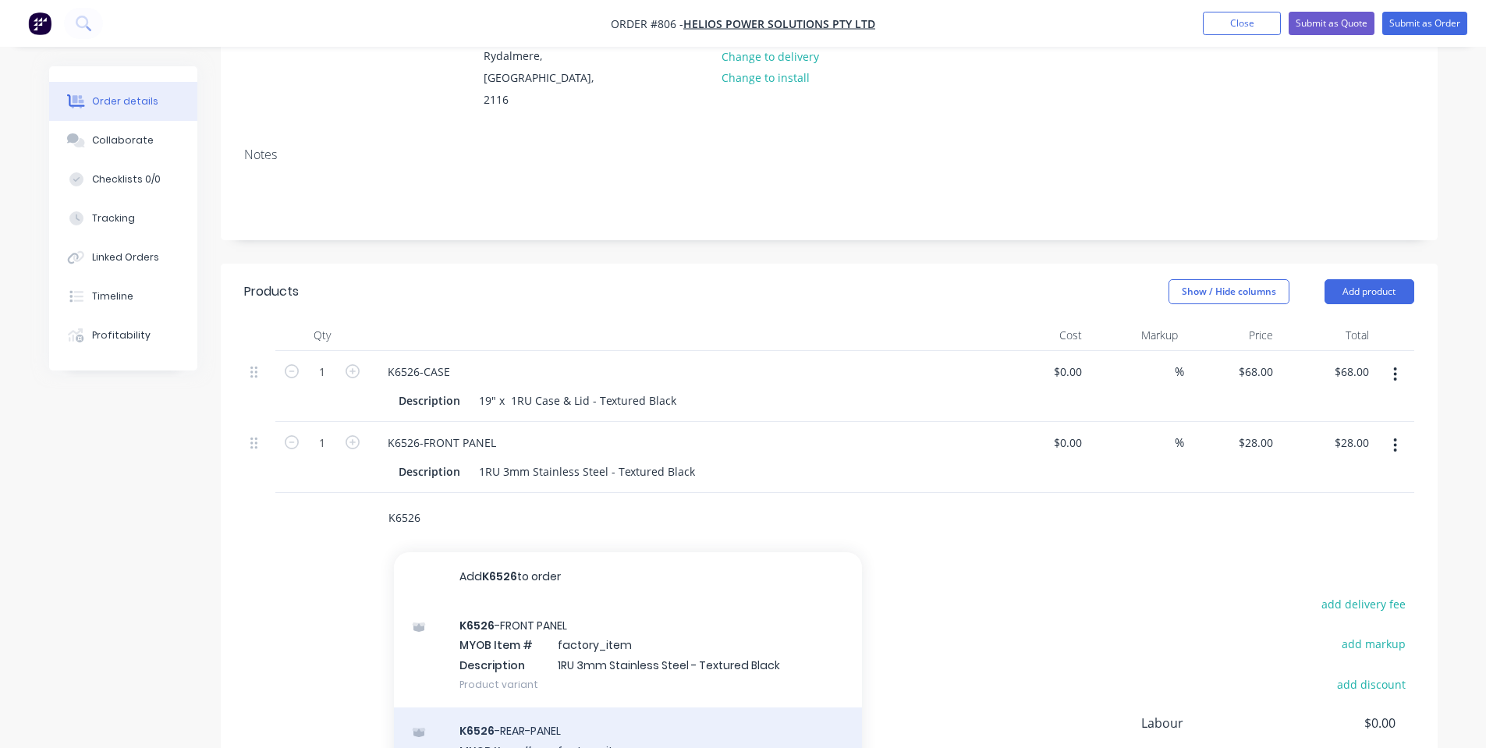
type input "K6526"
click at [569, 707] on div "K6526 -REAR-PANEL MYOB Item # factory_item Description Rear Panel with Perforat…" at bounding box center [628, 759] width 468 height 105
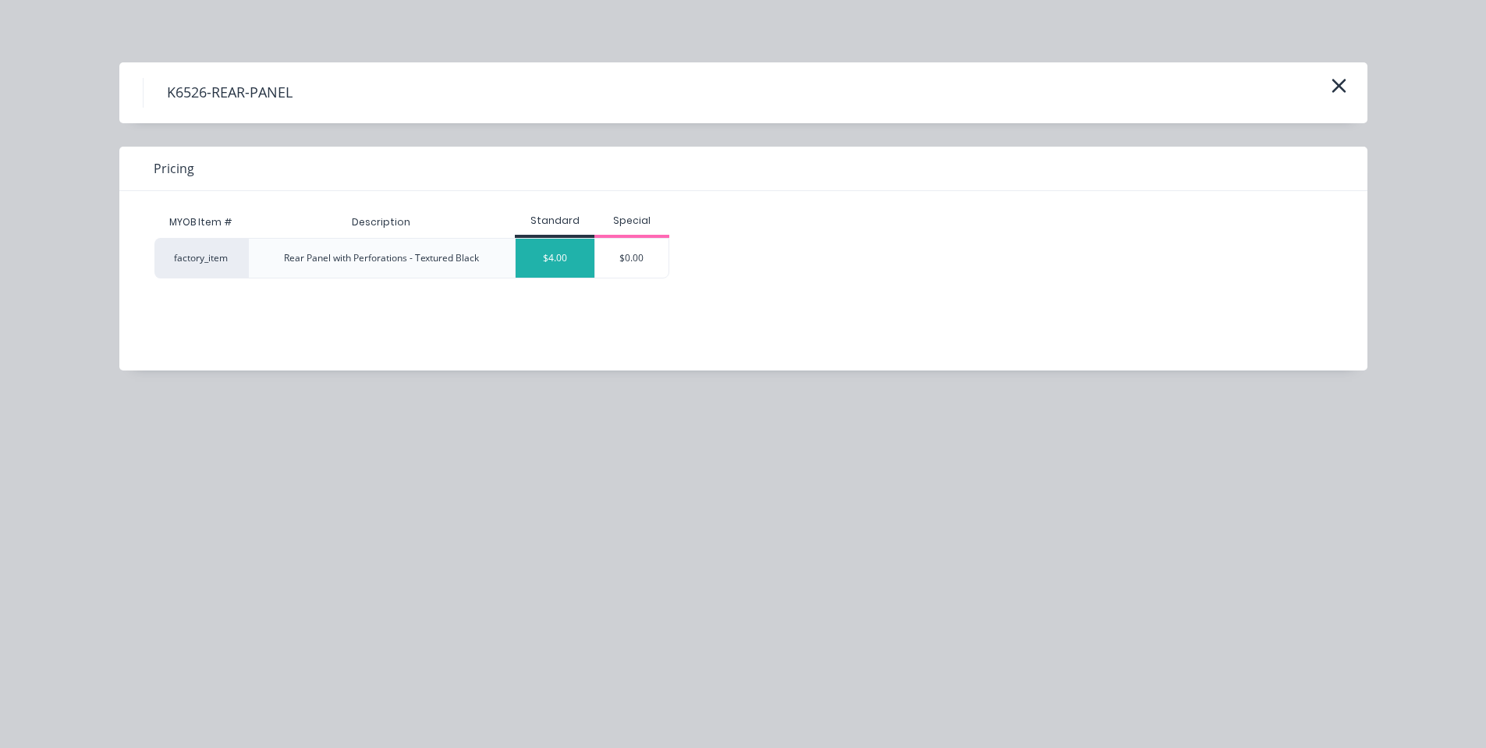
click at [548, 256] on div "$4.00" at bounding box center [555, 258] width 79 height 39
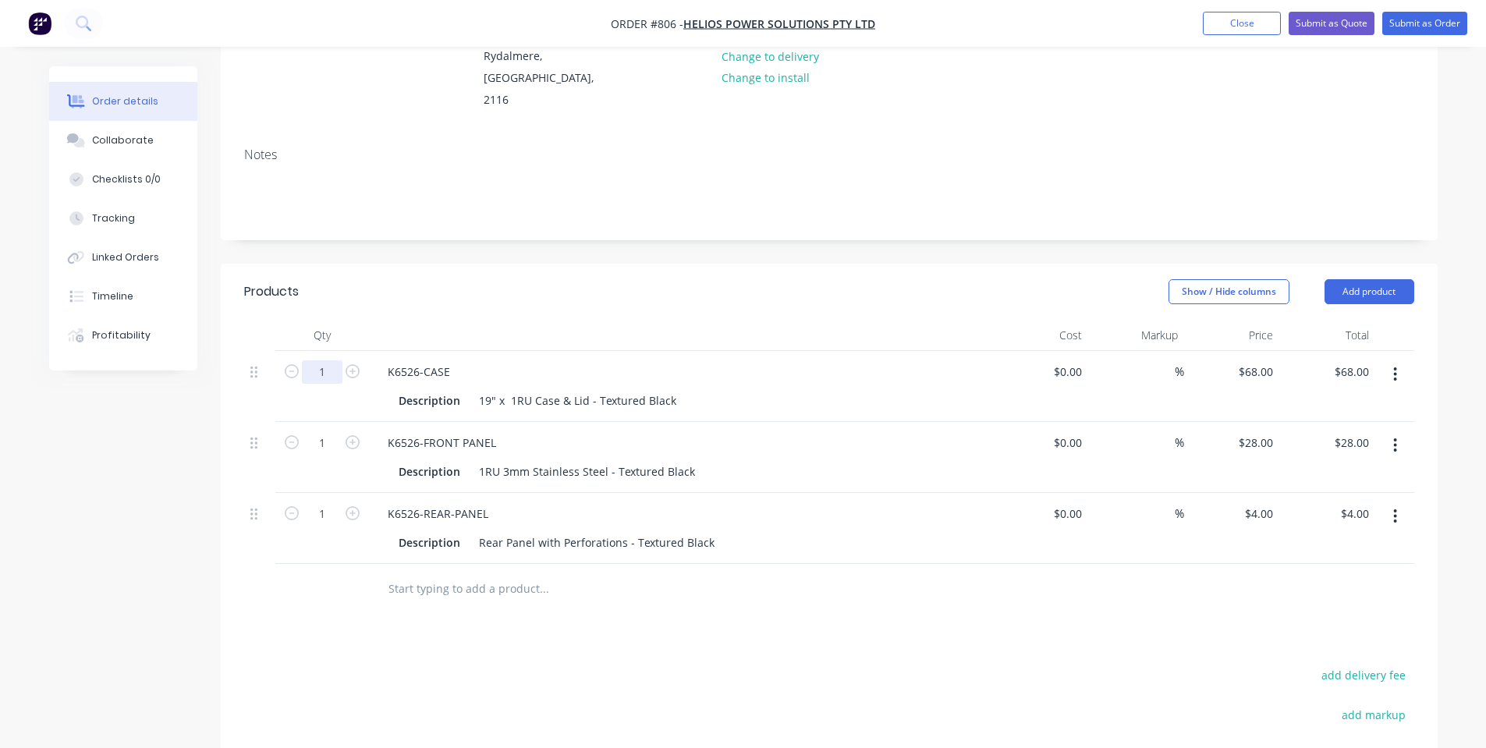
click at [321, 360] on input "1" at bounding box center [322, 371] width 41 height 23
type input "28"
type input "$1,904.00"
click at [324, 431] on input "1" at bounding box center [322, 442] width 41 height 23
type input "28"
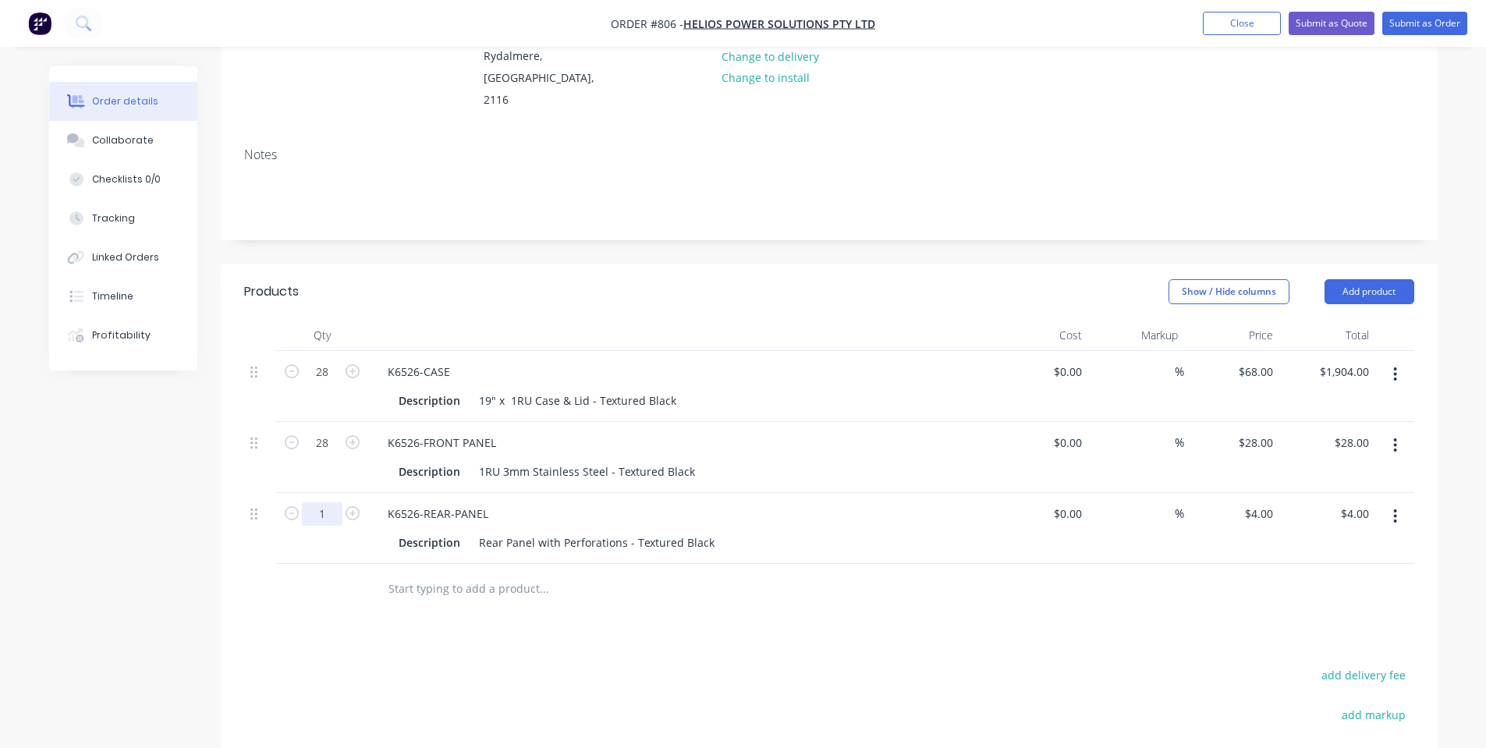
type input "$784.00"
click at [325, 502] on input "1" at bounding box center [322, 513] width 41 height 23
type input "28"
type input "$112.00"
click at [785, 235] on div "Created by [PERSON_NAME] Created [DATE] Required [DATE] Assigned to Add team me…" at bounding box center [829, 430] width 1217 height 1118
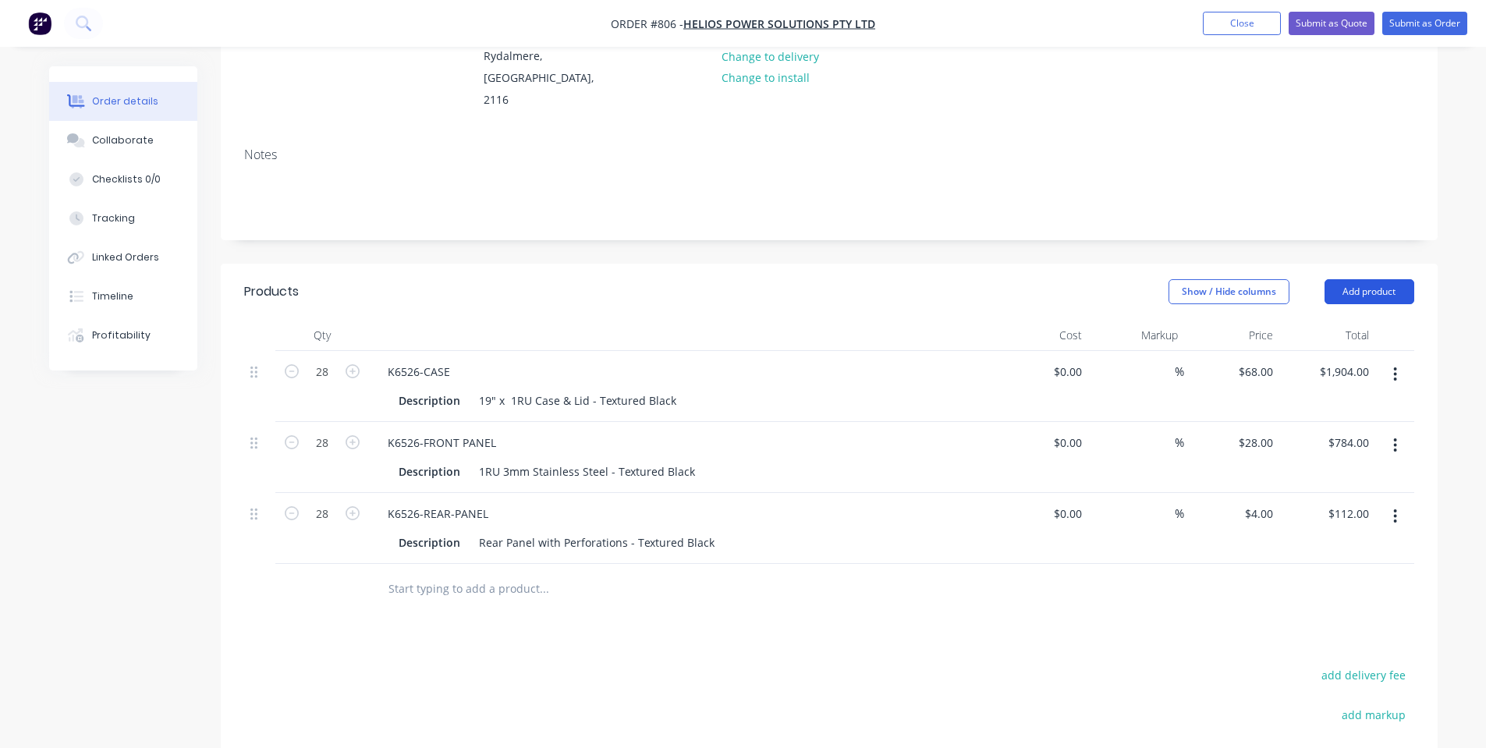
click at [1351, 281] on button "Add product" at bounding box center [1369, 291] width 90 height 25
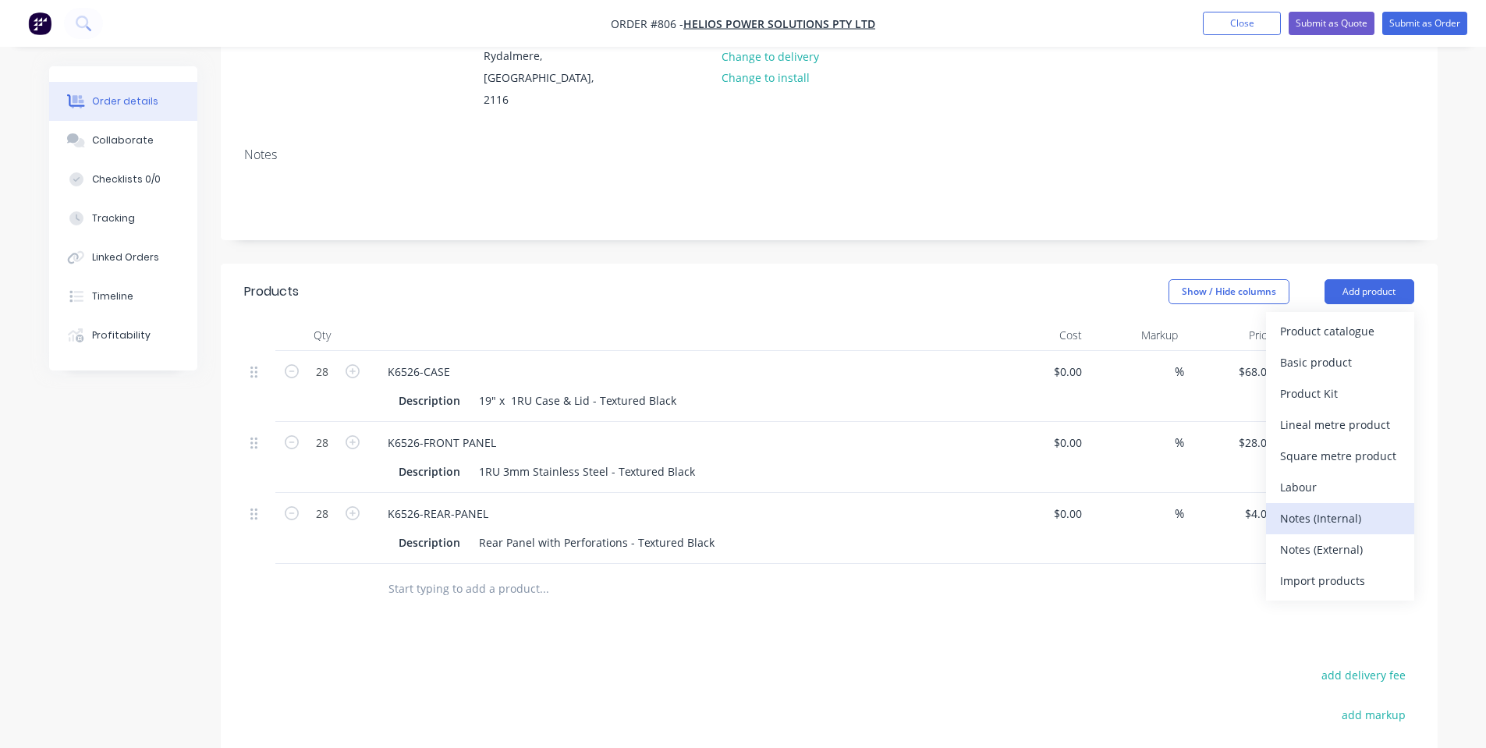
click at [1325, 507] on div "Notes (Internal)" at bounding box center [1340, 518] width 120 height 23
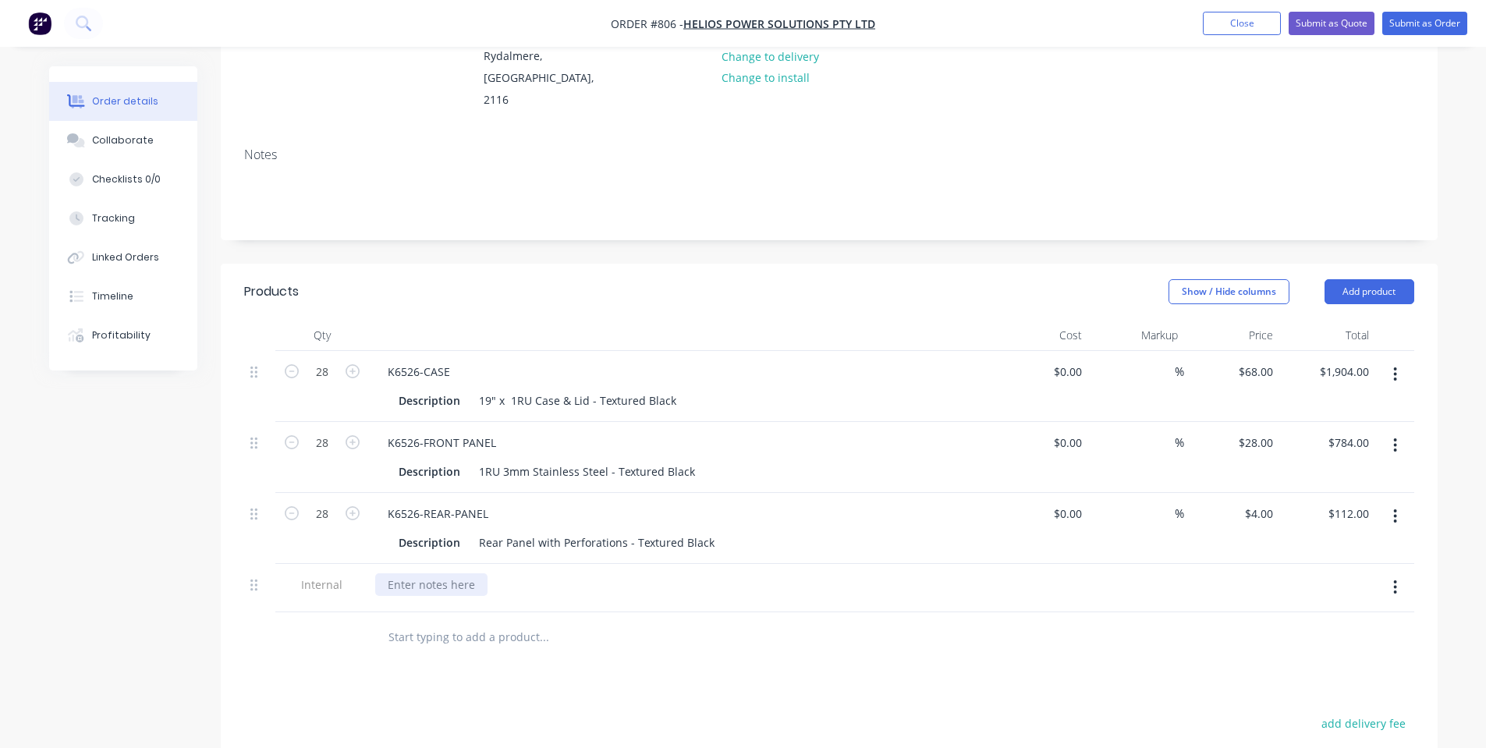
click at [409, 573] on div at bounding box center [431, 584] width 112 height 23
click at [1003, 663] on div "Products Show / Hide columns Add product Qty Cost Markup Price Total 28 K6526-C…" at bounding box center [829, 651] width 1217 height 774
click at [1458, 14] on button "Submit as Order" at bounding box center [1424, 23] width 85 height 23
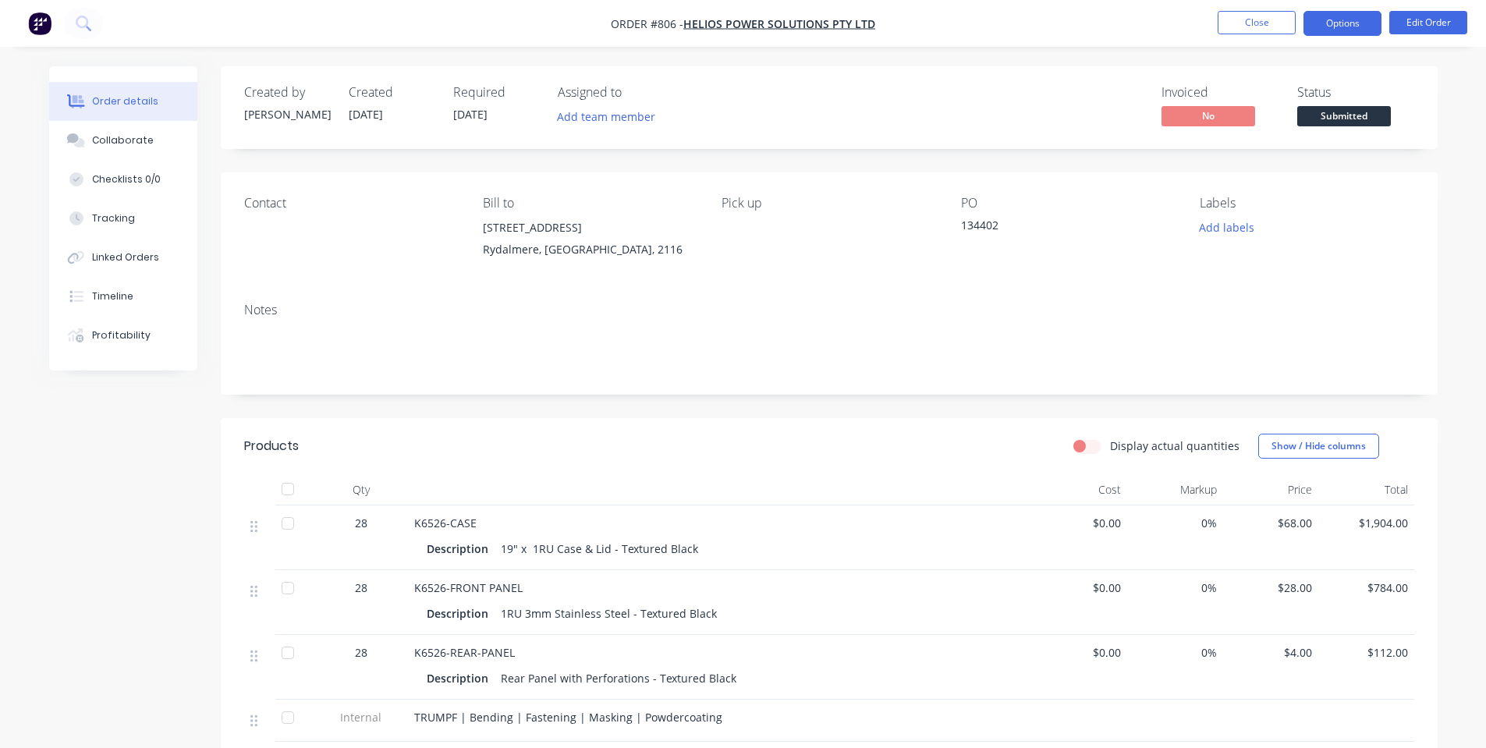
click at [1332, 19] on button "Options" at bounding box center [1342, 23] width 78 height 25
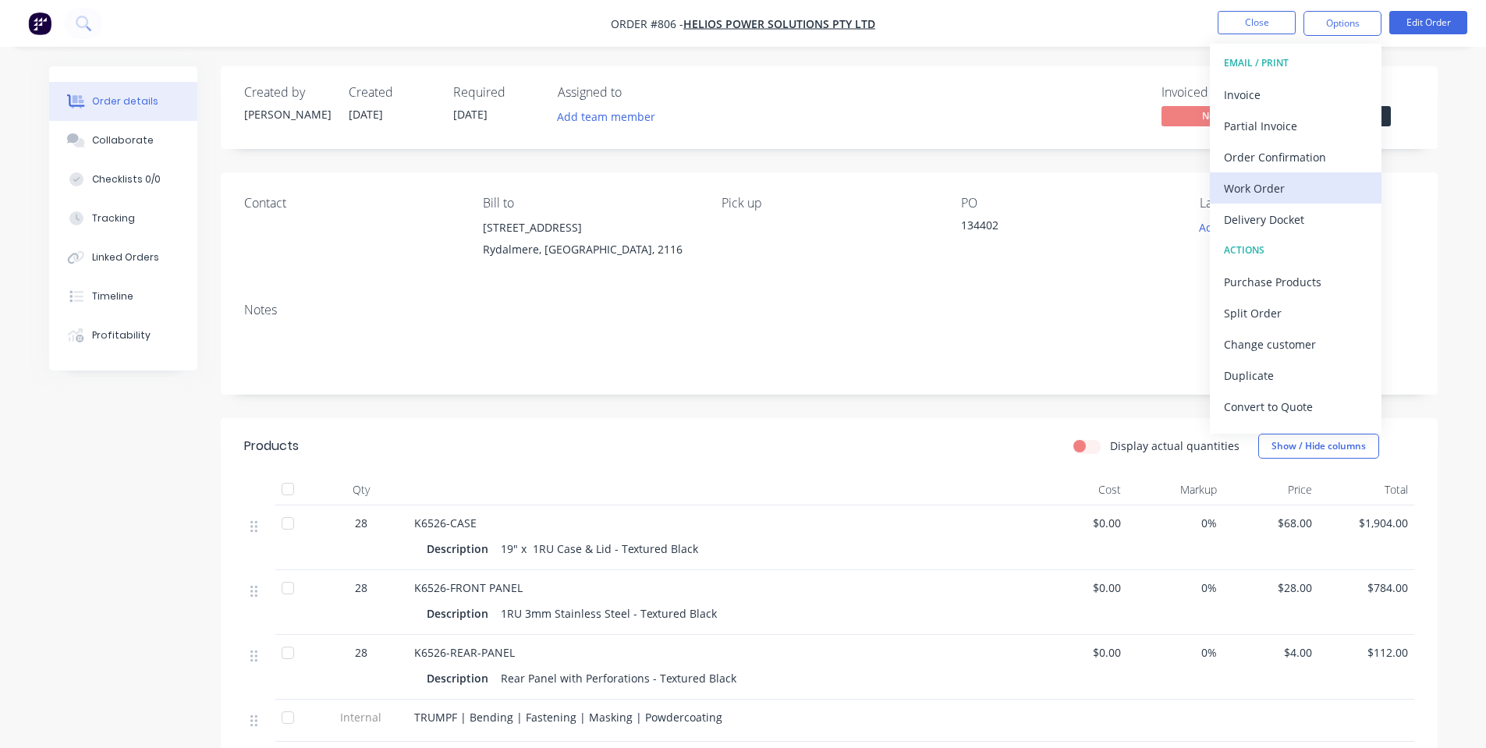
click at [1284, 179] on div "Work Order" at bounding box center [1296, 188] width 144 height 23
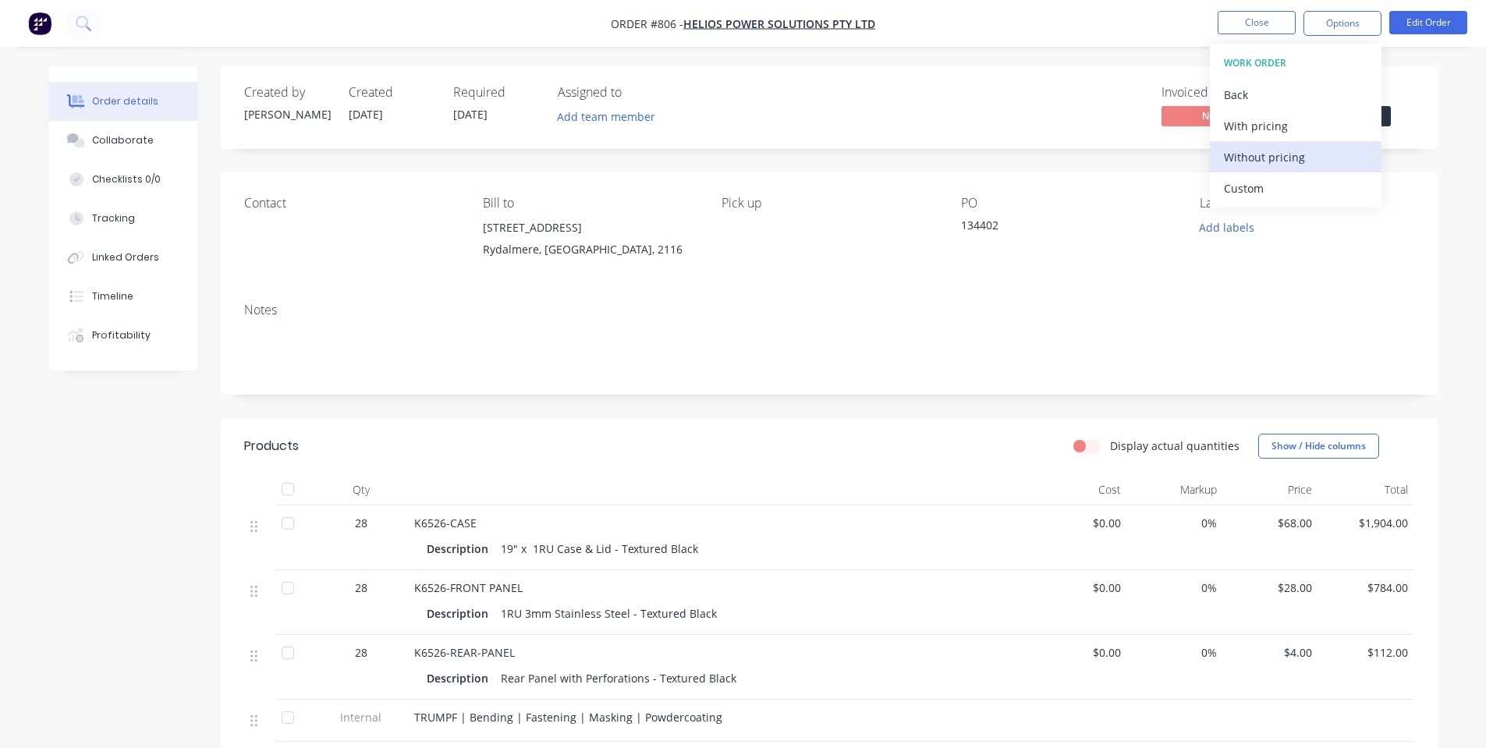
click at [1270, 161] on div "Without pricing" at bounding box center [1296, 157] width 144 height 23
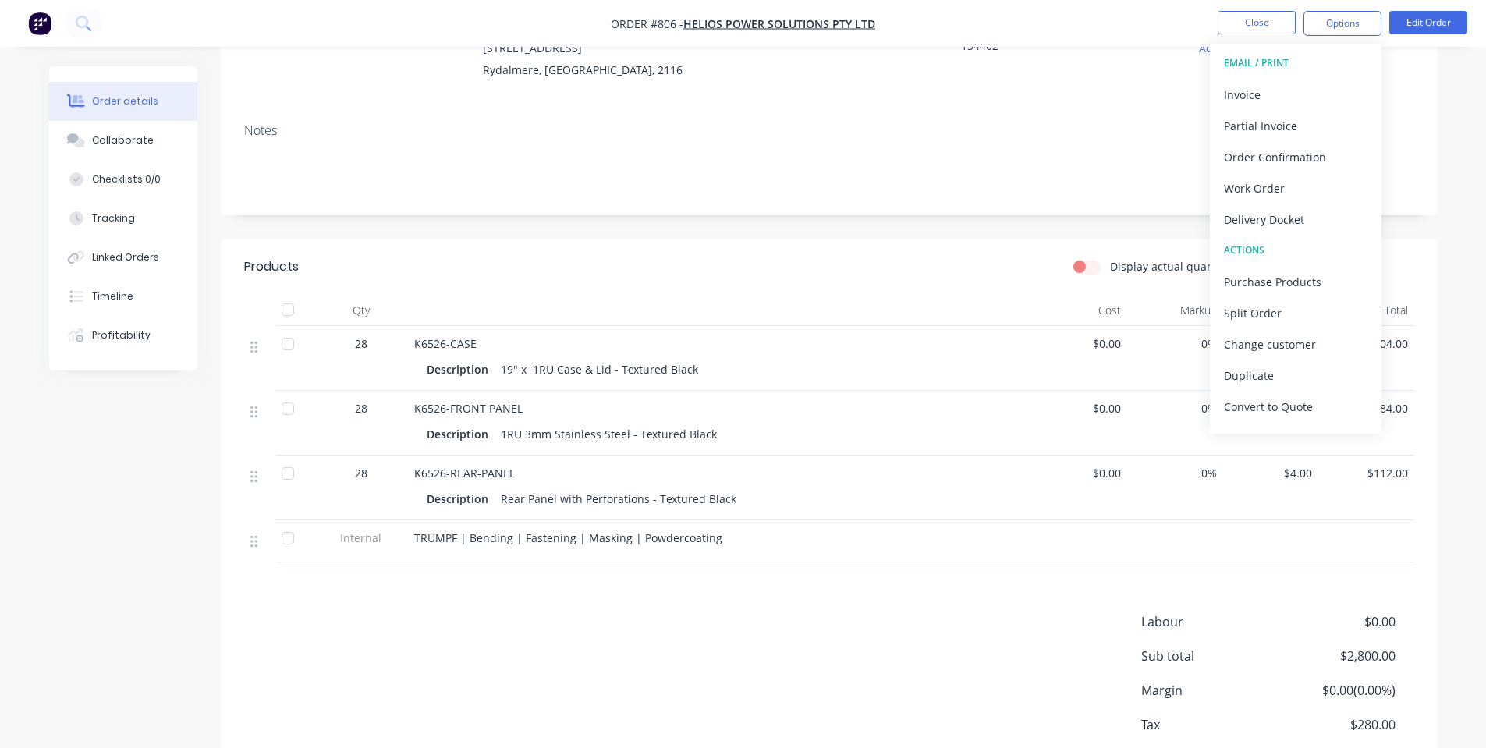
scroll to position [271, 0]
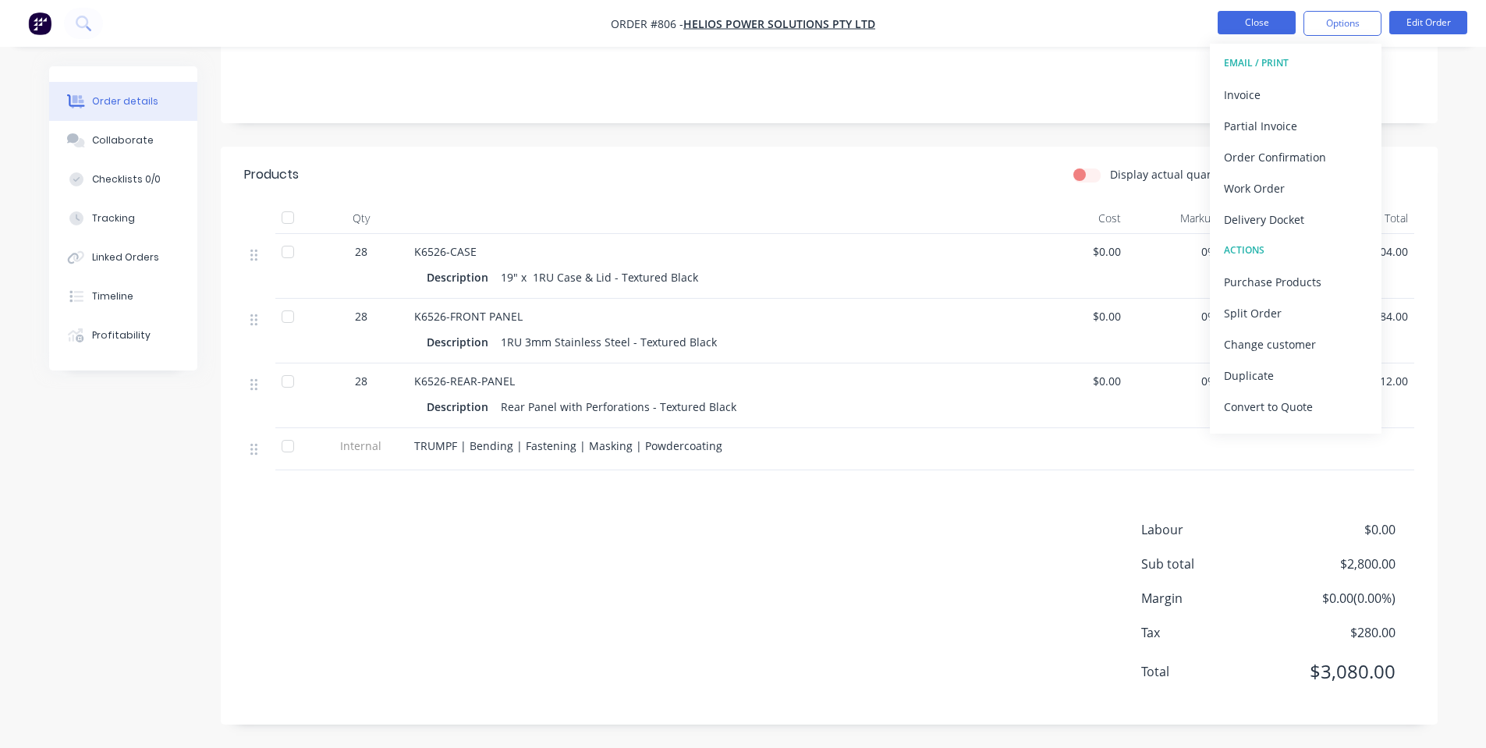
click at [1241, 22] on button "Close" at bounding box center [1256, 22] width 78 height 23
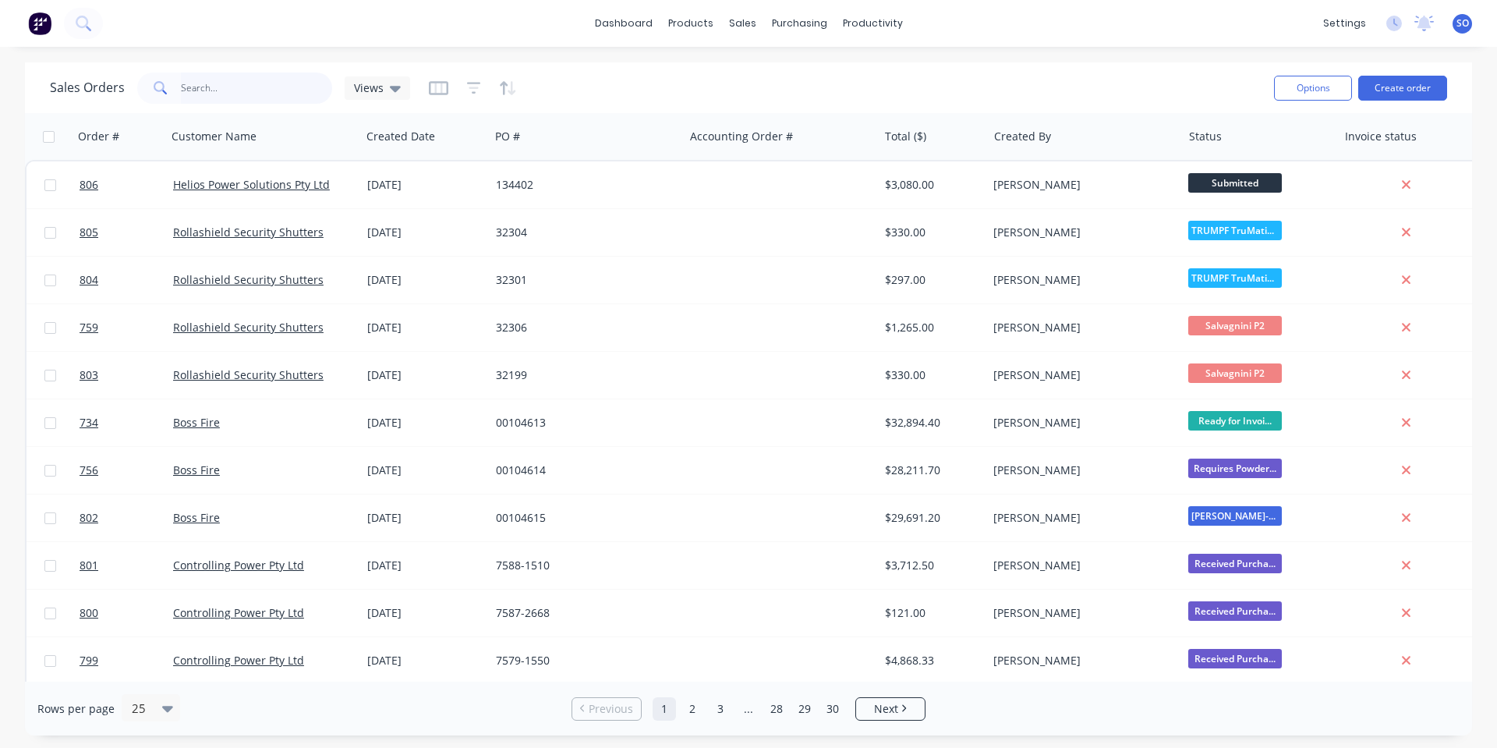
click at [246, 94] on input "text" at bounding box center [257, 88] width 152 height 31
drag, startPoint x: 355, startPoint y: 23, endPoint x: 365, endPoint y: 41, distance: 19.9
click at [358, 24] on div "dashboard products sales purchasing productivity dashboard products Product Cat…" at bounding box center [748, 23] width 1497 height 47
click at [1389, 91] on button "Create order" at bounding box center [1403, 88] width 89 height 25
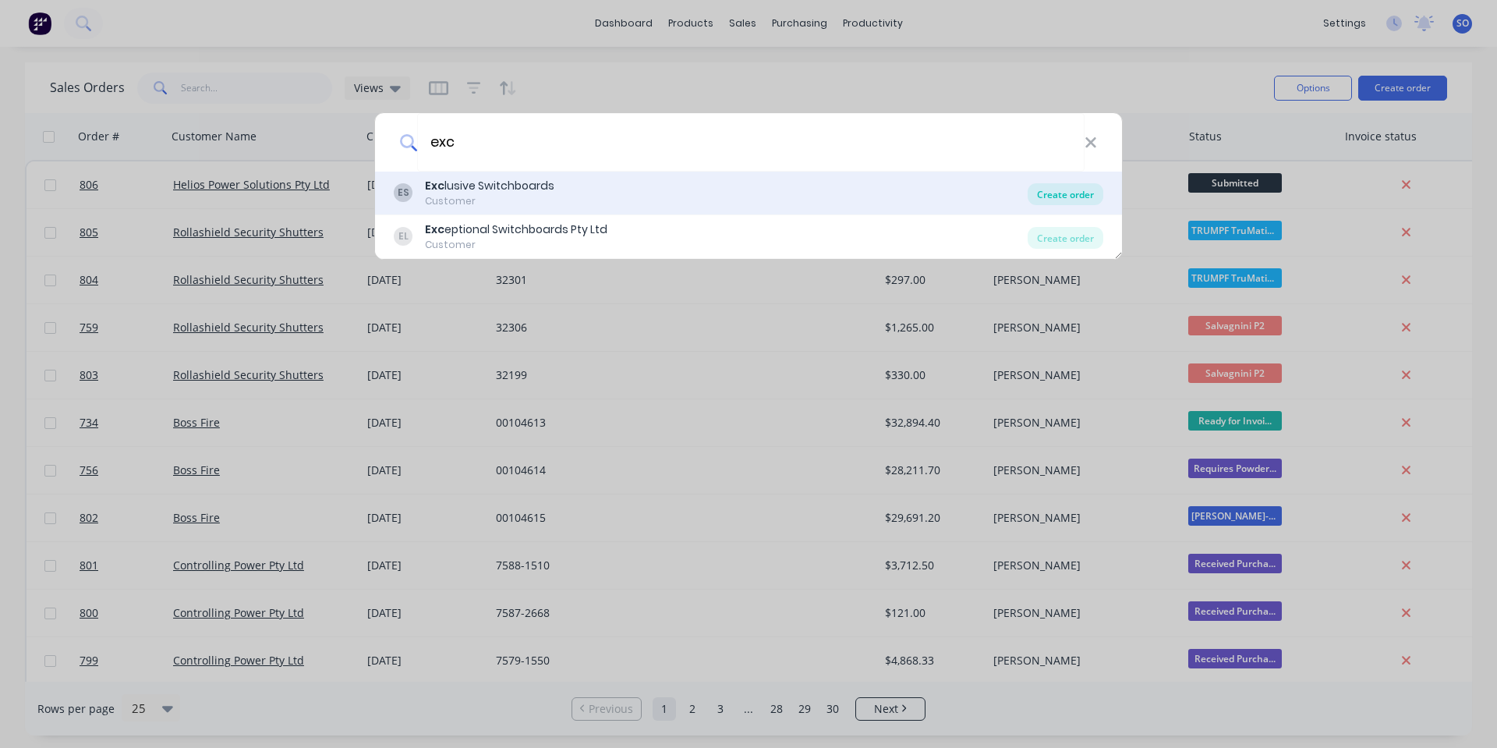
type input "exc"
click at [1058, 198] on div "Create order" at bounding box center [1066, 194] width 76 height 22
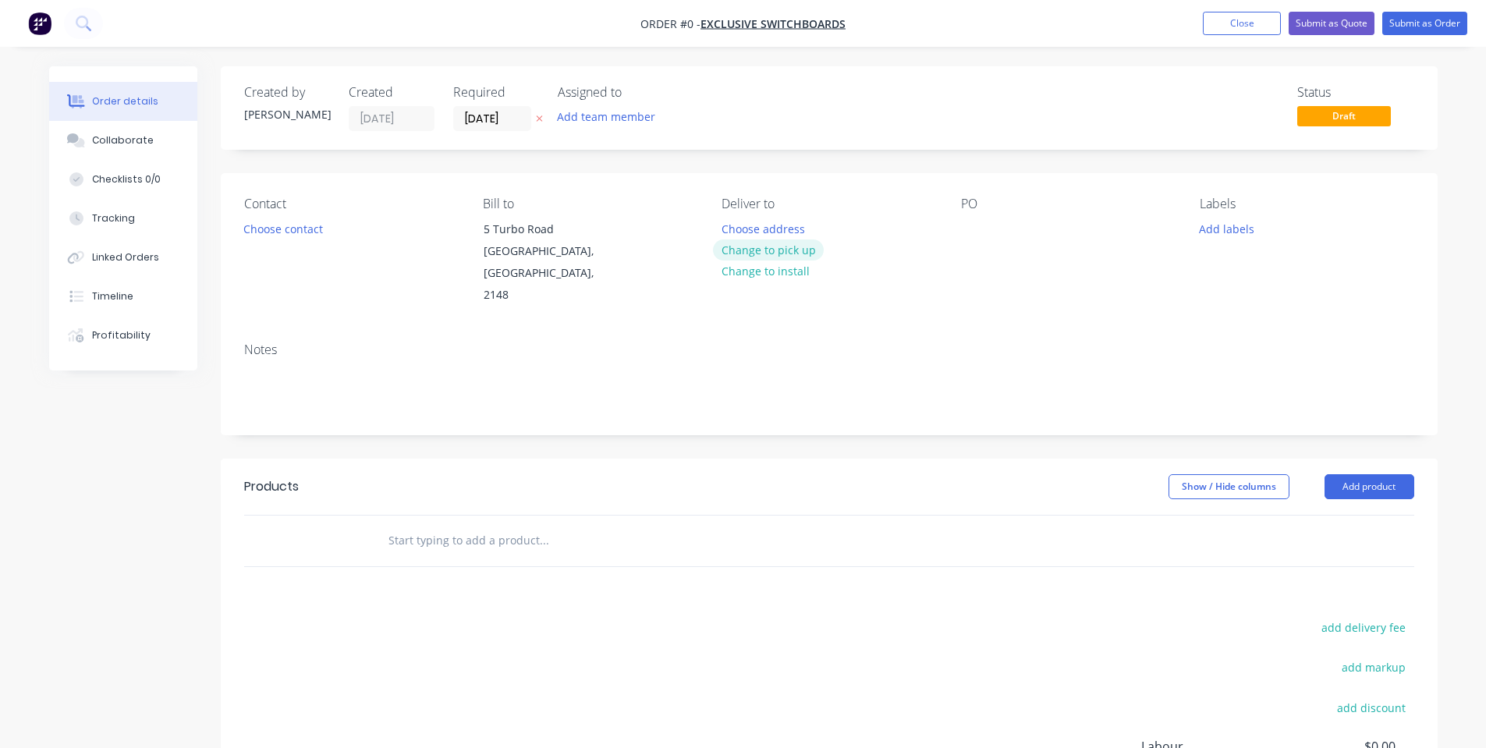
click at [798, 249] on button "Change to pick up" at bounding box center [768, 249] width 111 height 21
click at [297, 233] on button "Choose contact" at bounding box center [283, 228] width 96 height 21
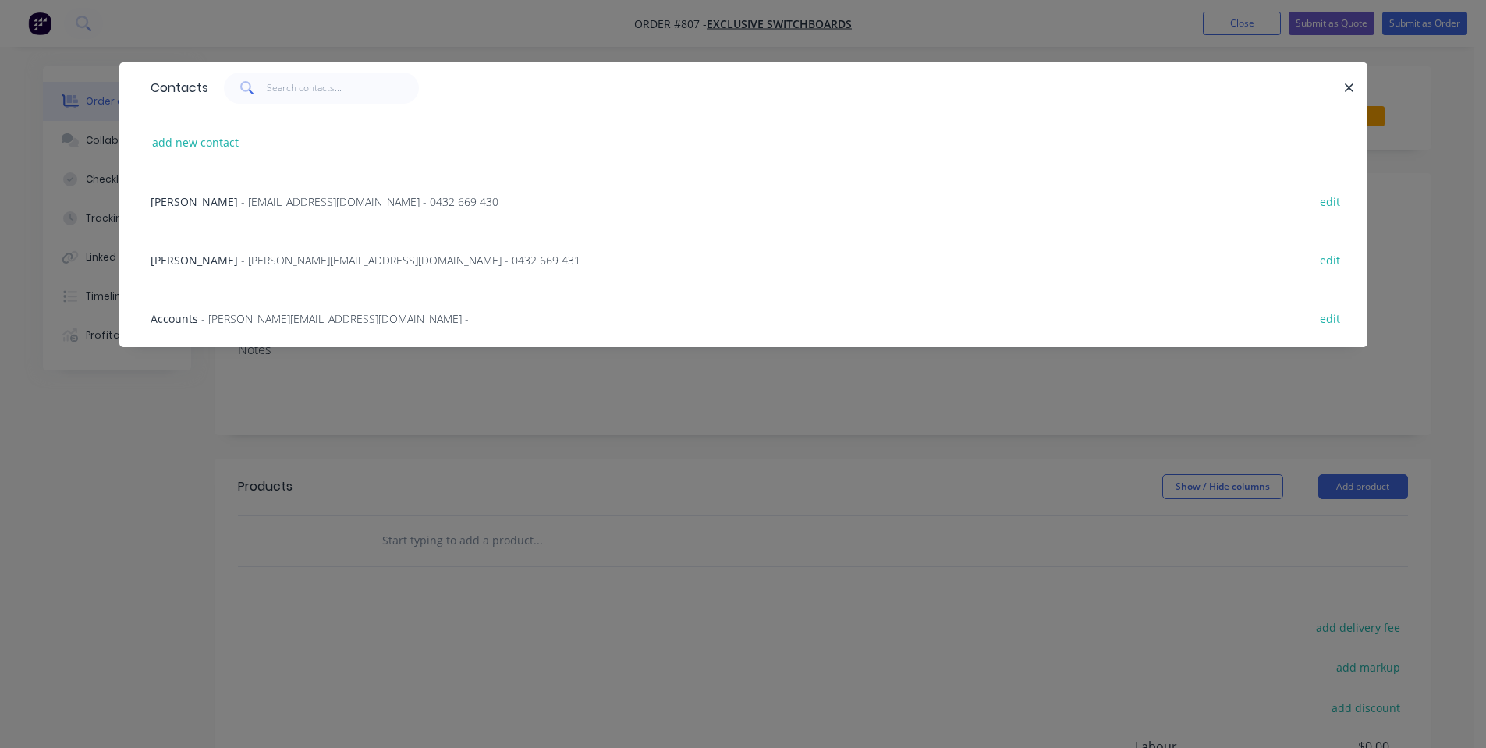
click at [280, 214] on div "[PERSON_NAME] - [EMAIL_ADDRESS][DOMAIN_NAME] - 0432 669 430 edit" at bounding box center [743, 201] width 1201 height 58
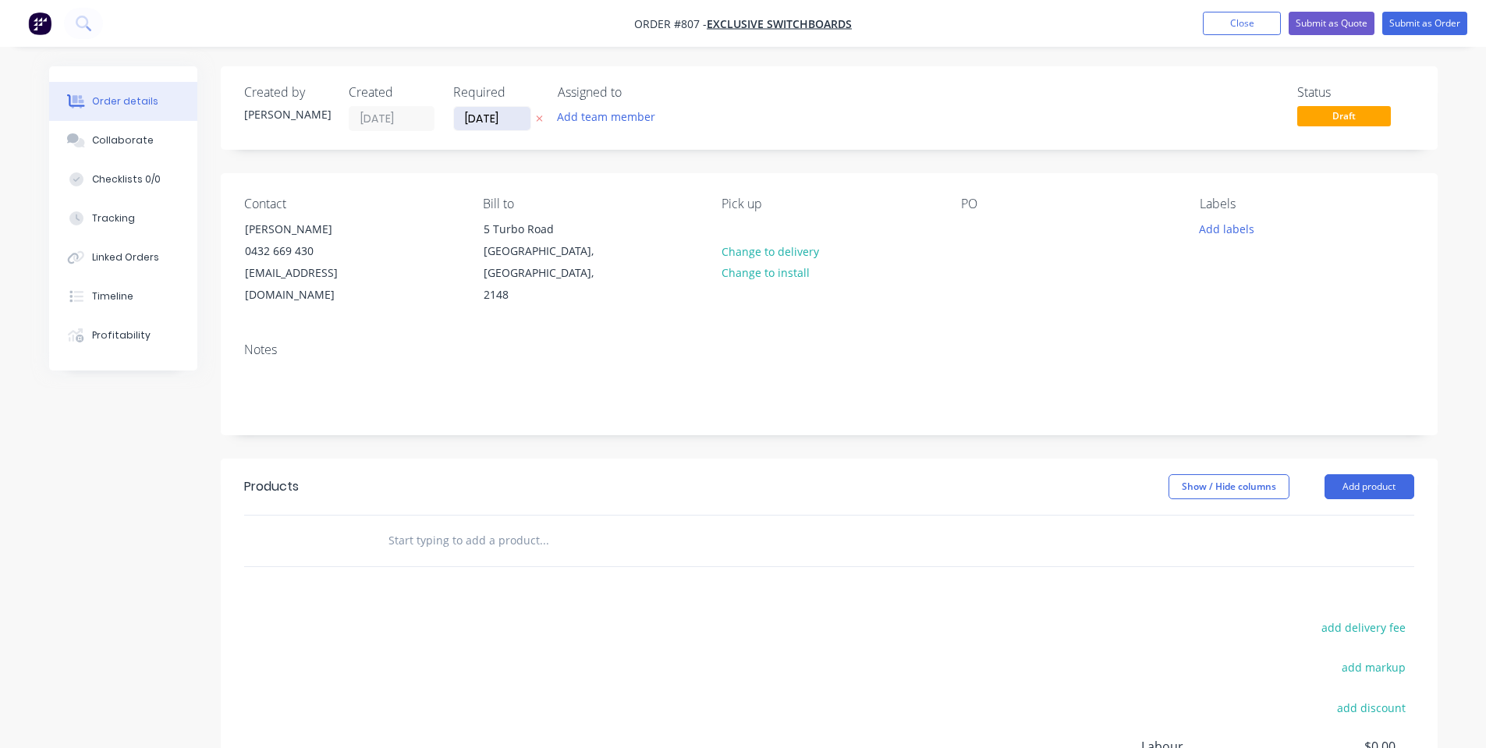
click at [507, 122] on input "[DATE]" at bounding box center [492, 118] width 76 height 23
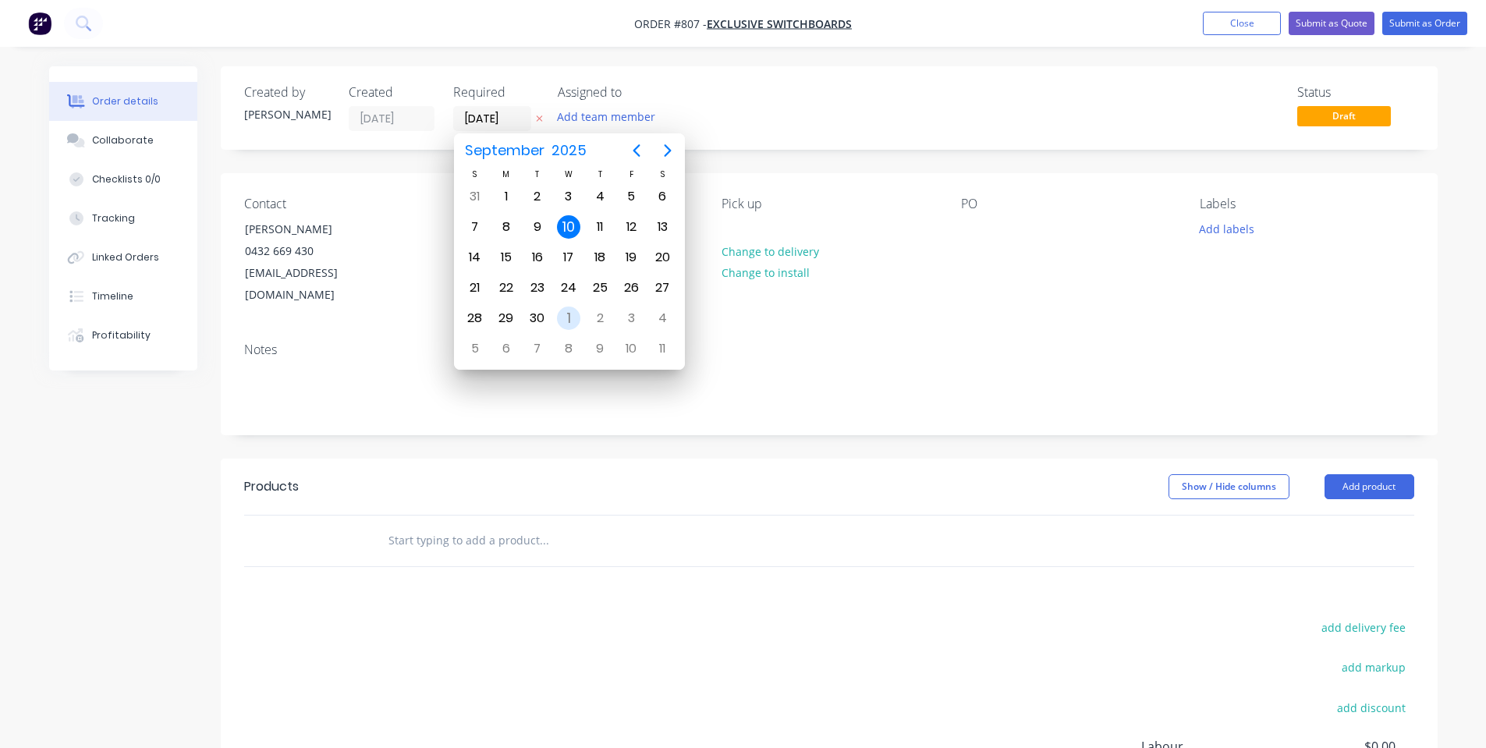
click at [567, 307] on div "1" at bounding box center [568, 318] width 23 height 23
type input "[DATE]"
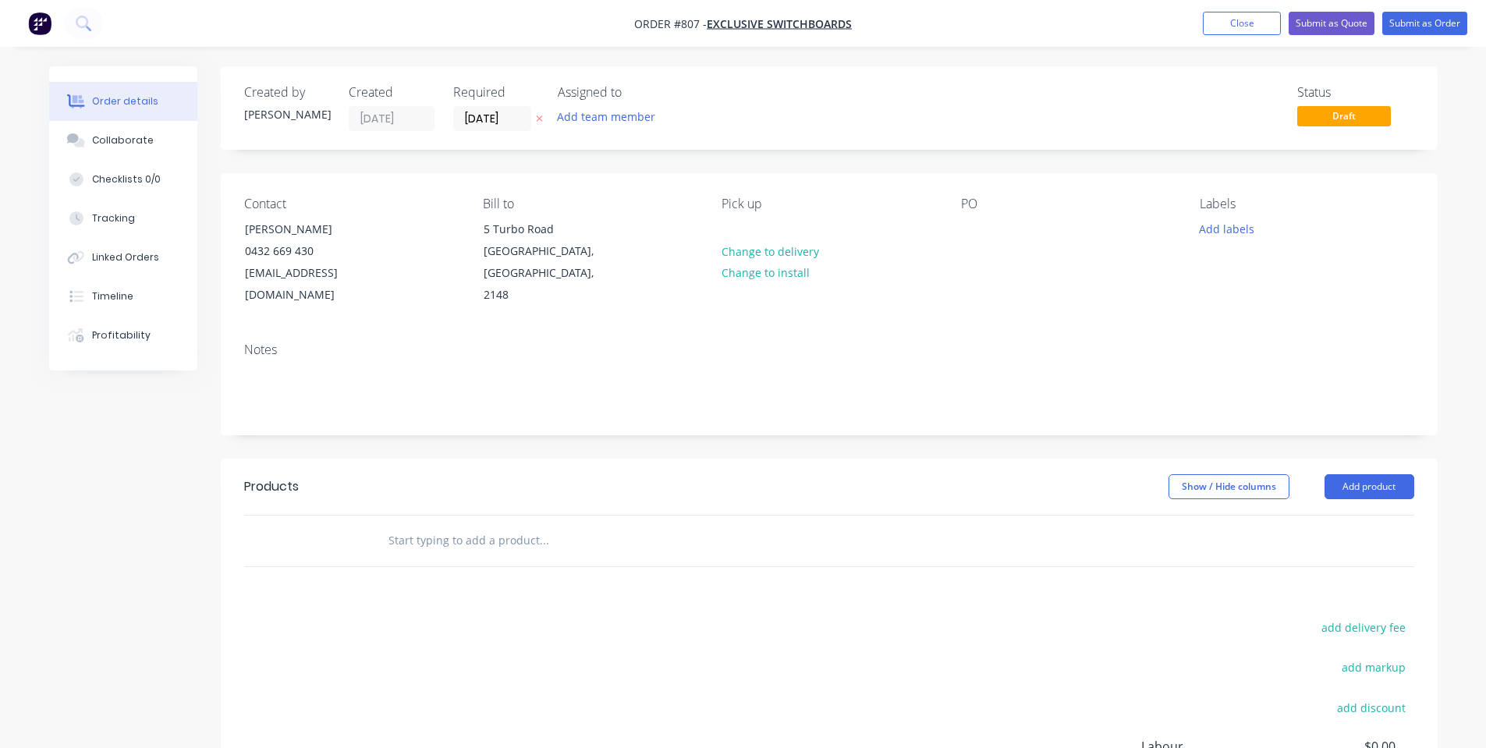
click at [757, 133] on div "Created by [PERSON_NAME] Created [DATE] Required [DATE] Assigned to Add team me…" at bounding box center [829, 107] width 1217 height 83
click at [147, 144] on div "Collaborate" at bounding box center [123, 140] width 62 height 14
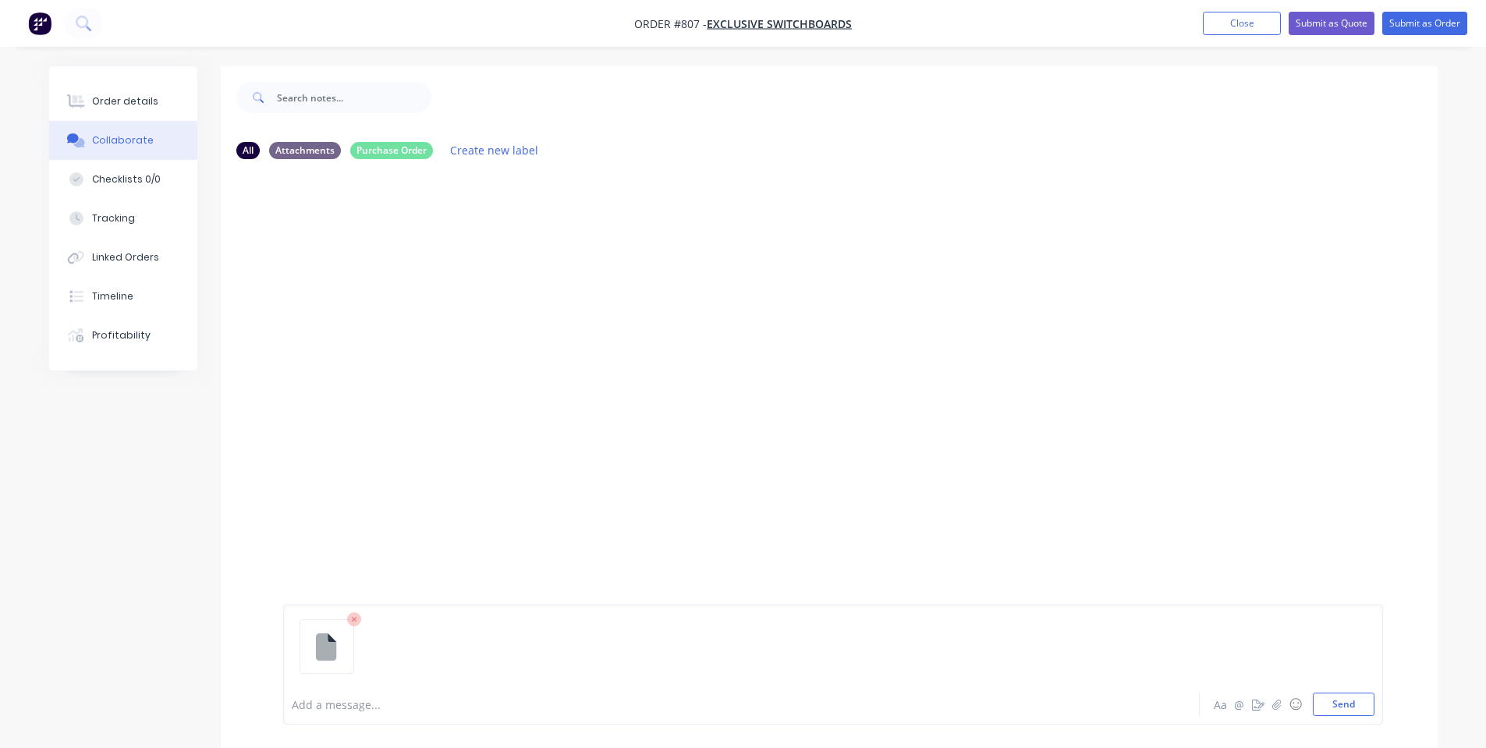
drag, startPoint x: 1370, startPoint y: 705, endPoint x: 1086, endPoint y: 670, distance: 285.3
click at [1369, 705] on button "Send" at bounding box center [1344, 704] width 62 height 23
click at [691, 700] on div at bounding box center [697, 704] width 811 height 16
click at [691, 704] on div at bounding box center [697, 704] width 811 height 16
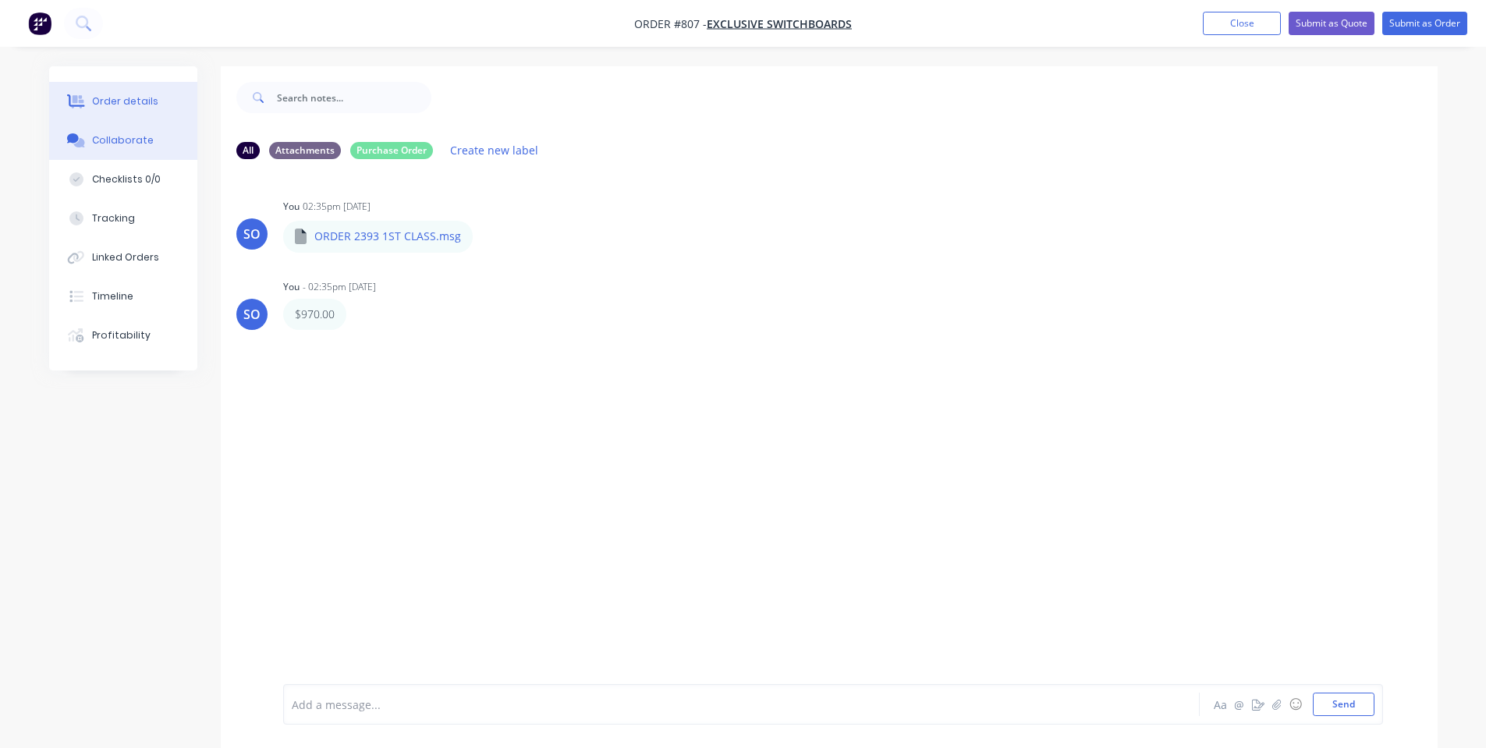
click at [137, 97] on div "Order details" at bounding box center [125, 101] width 66 height 14
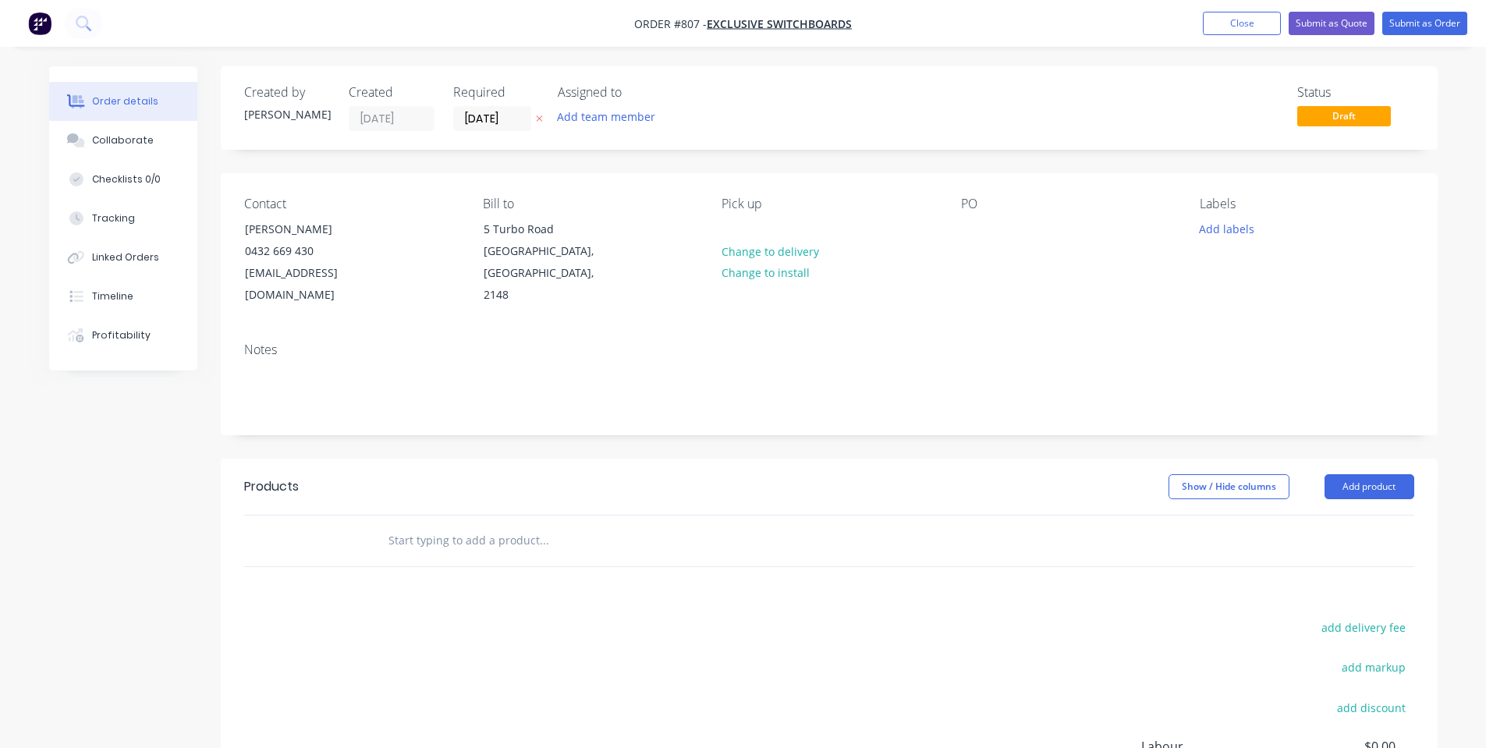
click at [402, 525] on input "text" at bounding box center [544, 540] width 312 height 31
drag, startPoint x: 964, startPoint y: 235, endPoint x: 960, endPoint y: 243, distance: 8.7
click at [967, 235] on div at bounding box center [973, 229] width 25 height 23
click at [1001, 230] on div "PO" at bounding box center [1068, 252] width 214 height 110
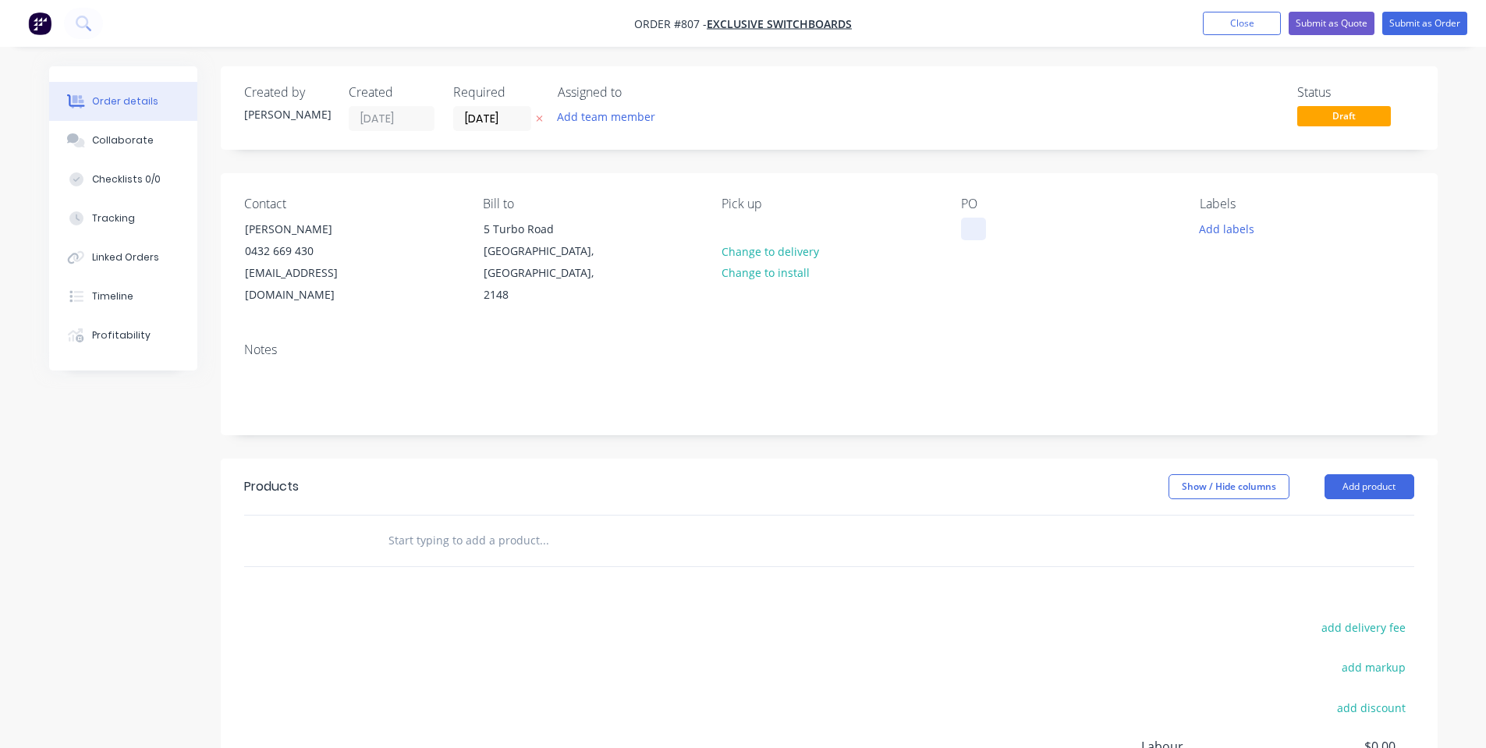
click at [985, 229] on div at bounding box center [973, 229] width 25 height 23
paste div
drag, startPoint x: 1055, startPoint y: 233, endPoint x: 923, endPoint y: 244, distance: 133.0
click at [923, 244] on div "Contact [PERSON_NAME] [PHONE_NUMBER] [EMAIL_ADDRESS][DOMAIN_NAME] Bill to [STRE…" at bounding box center [829, 251] width 1217 height 157
click at [1156, 237] on div "PO 2393 1ST CLASS" at bounding box center [1068, 252] width 214 height 110
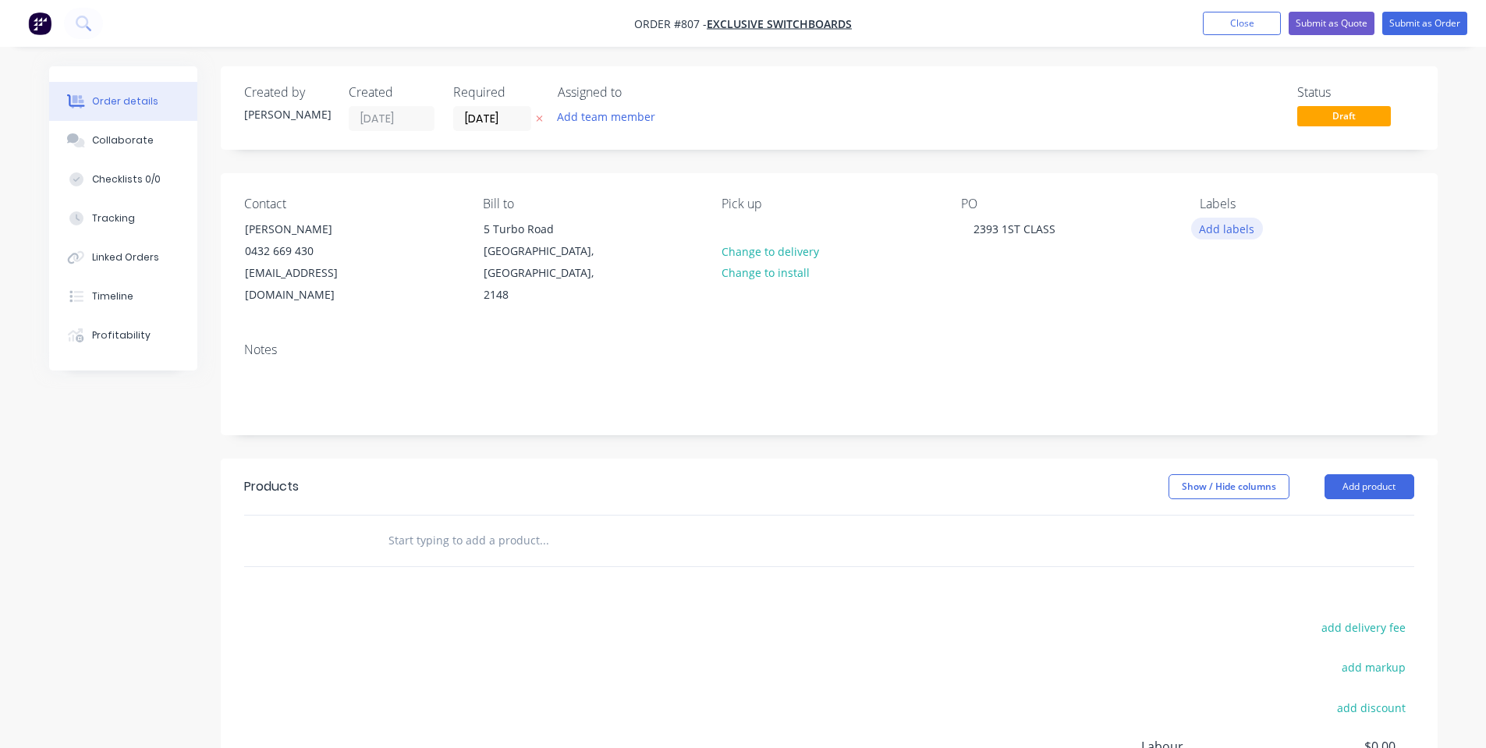
click at [1212, 232] on button "Add labels" at bounding box center [1227, 228] width 72 height 21
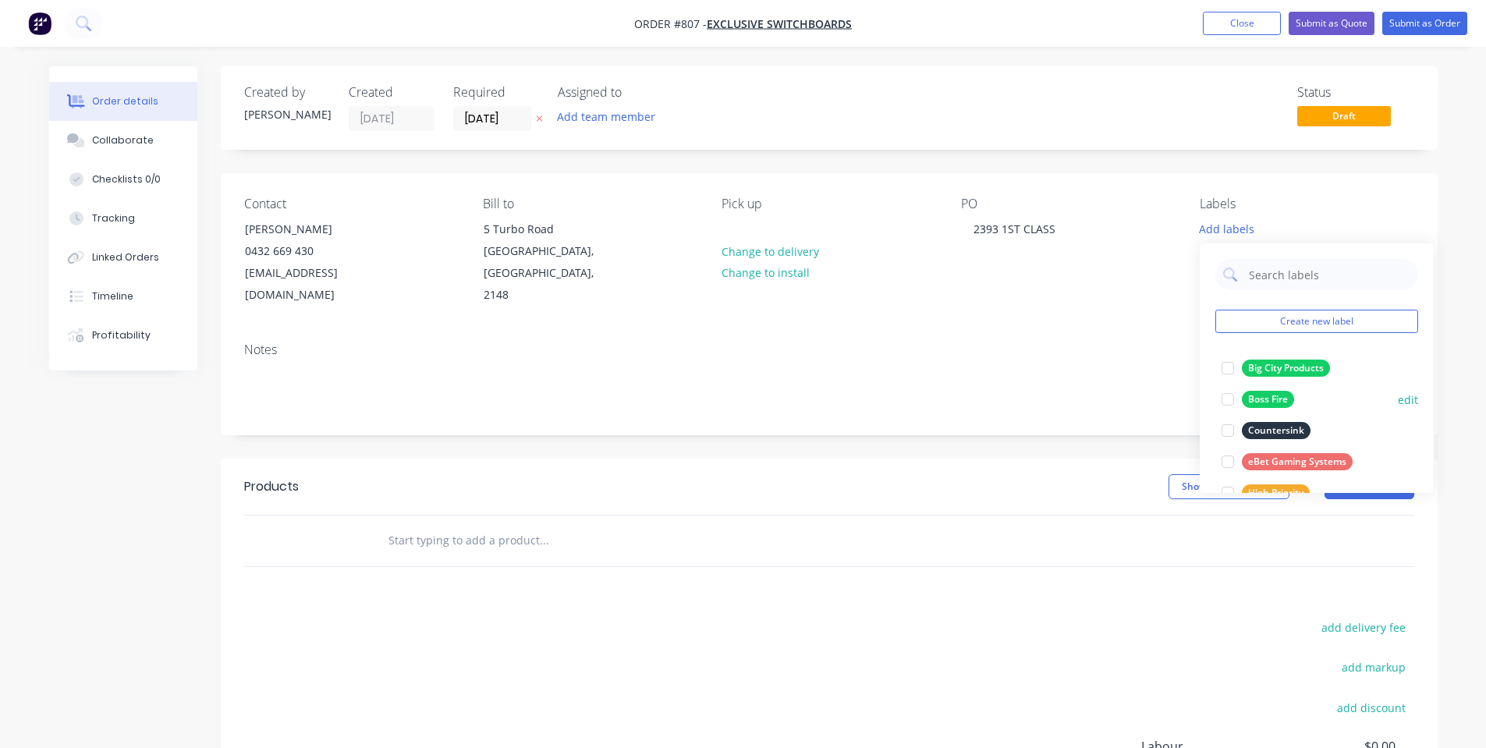
scroll to position [406, 0]
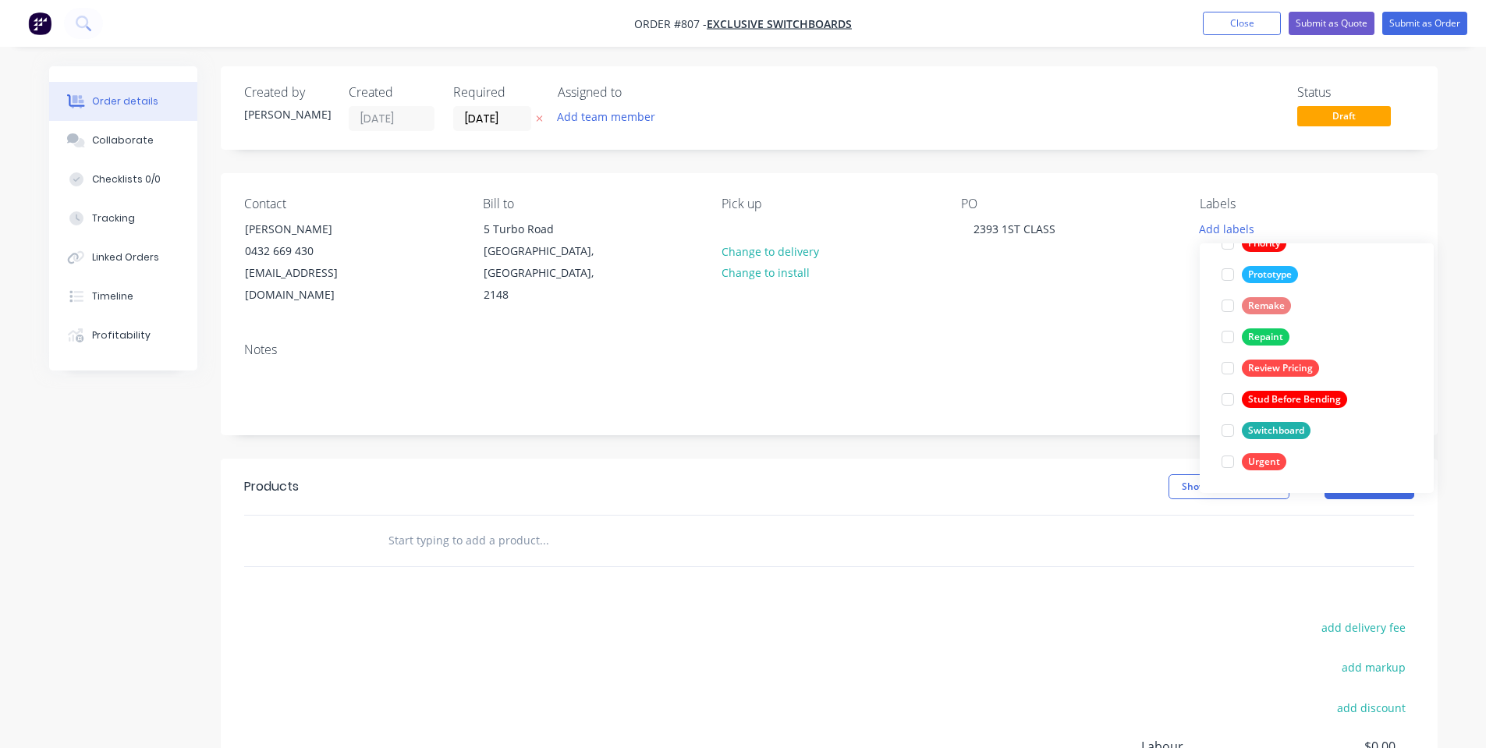
click at [1250, 420] on button "Switchboard" at bounding box center [1265, 431] width 101 height 22
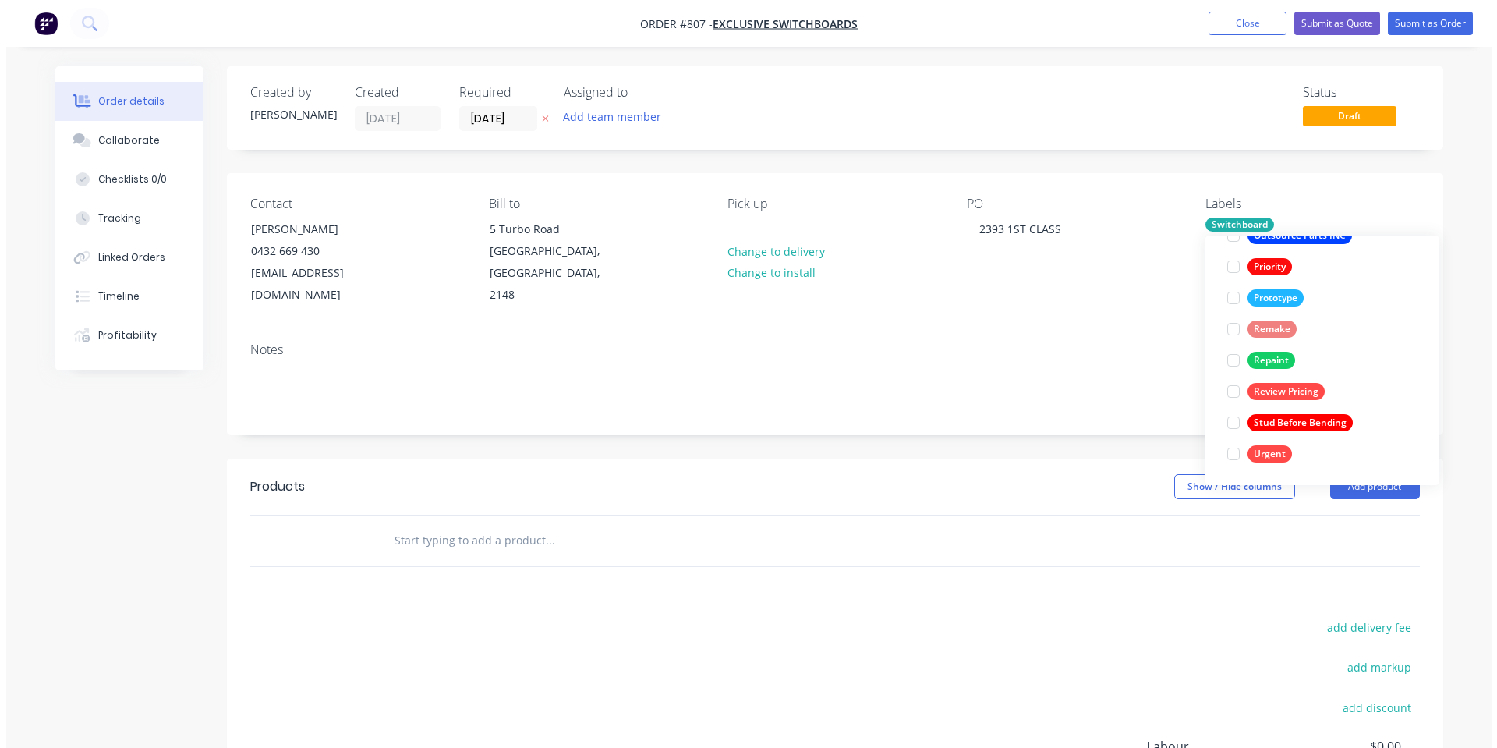
scroll to position [0, 0]
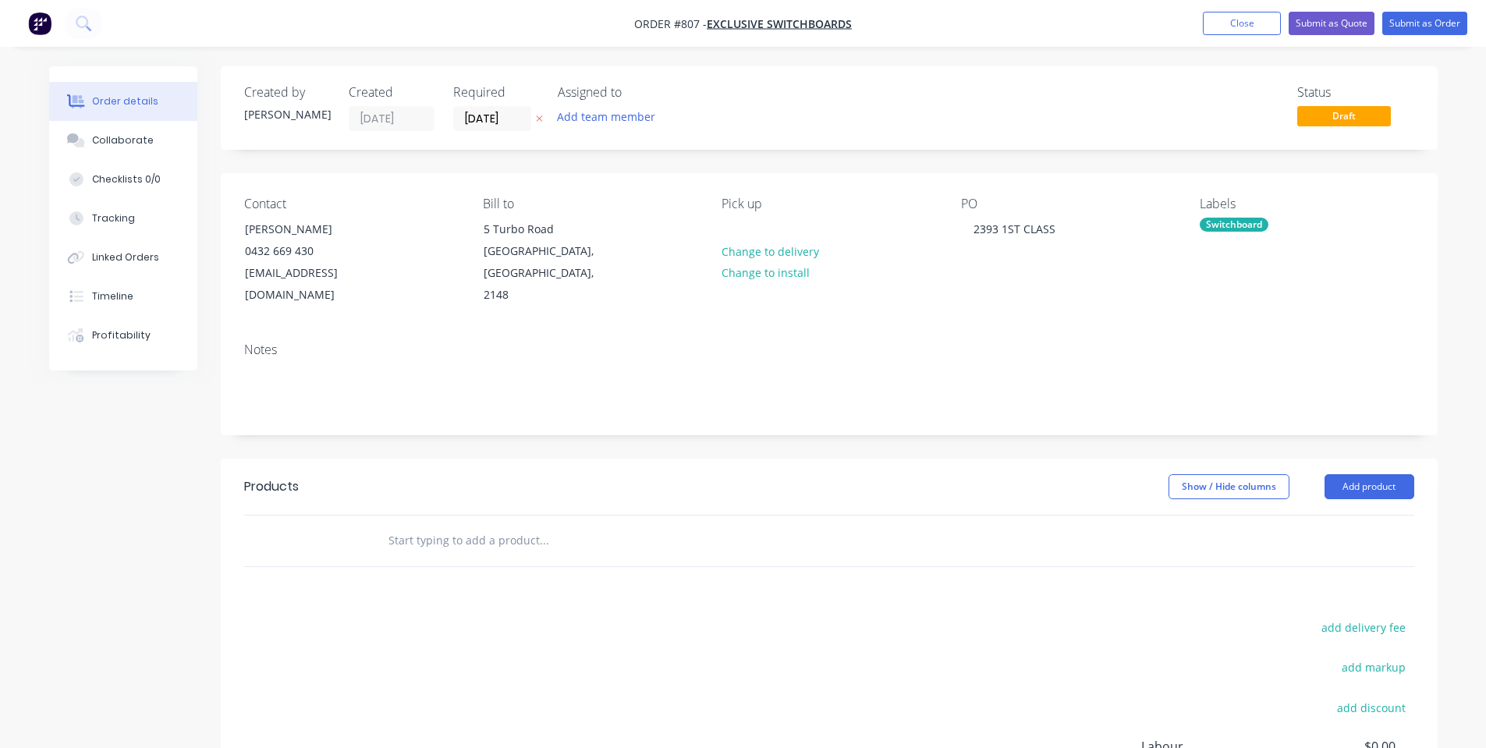
click at [1054, 302] on div "Contact [PERSON_NAME] [PHONE_NUMBER] [EMAIL_ADDRESS][DOMAIN_NAME] Bill to [STRE…" at bounding box center [829, 251] width 1217 height 157
click at [377, 516] on div at bounding box center [650, 541] width 562 height 51
click at [398, 525] on input "text" at bounding box center [544, 540] width 312 height 31
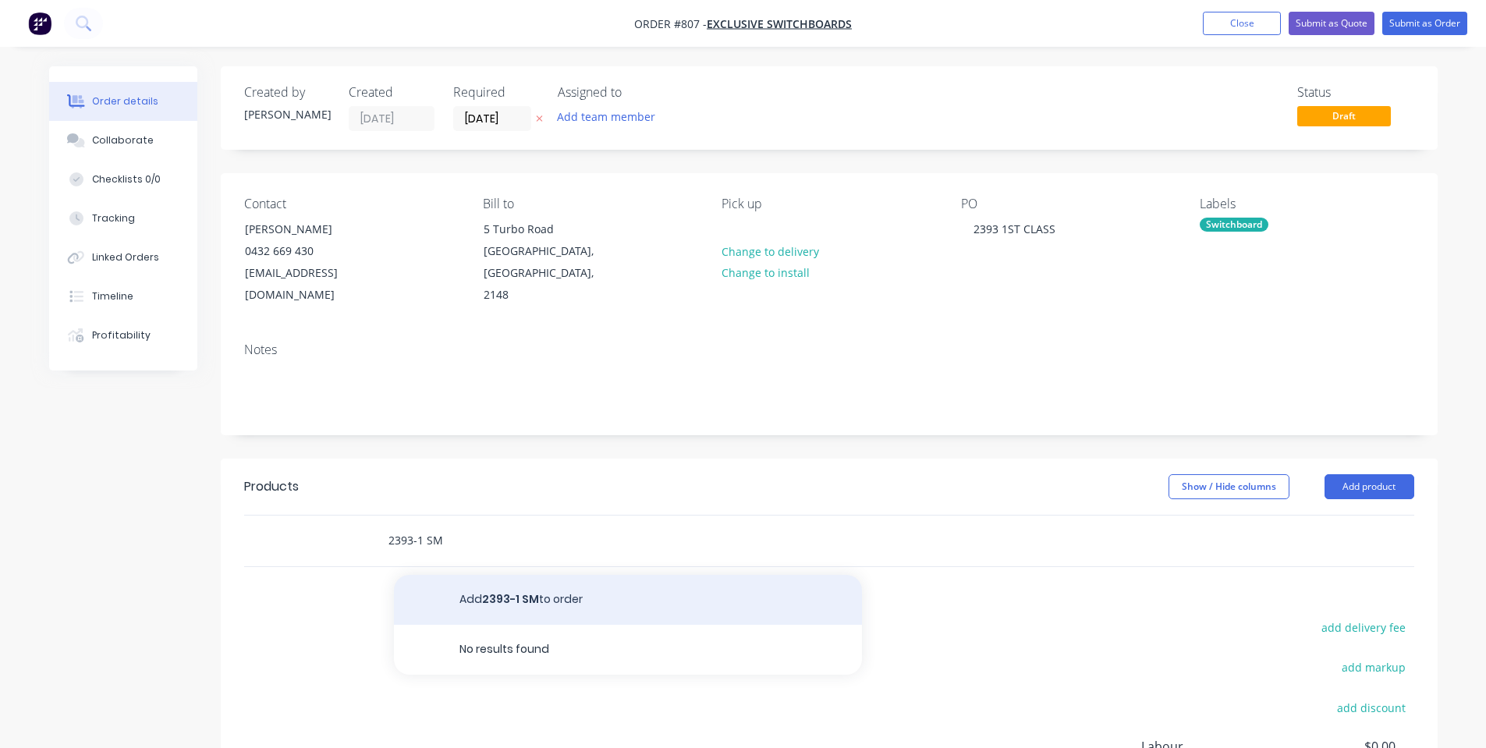
type input "2393-1 SM"
click at [500, 586] on button "Add 2393-1 SM to order" at bounding box center [628, 600] width 468 height 50
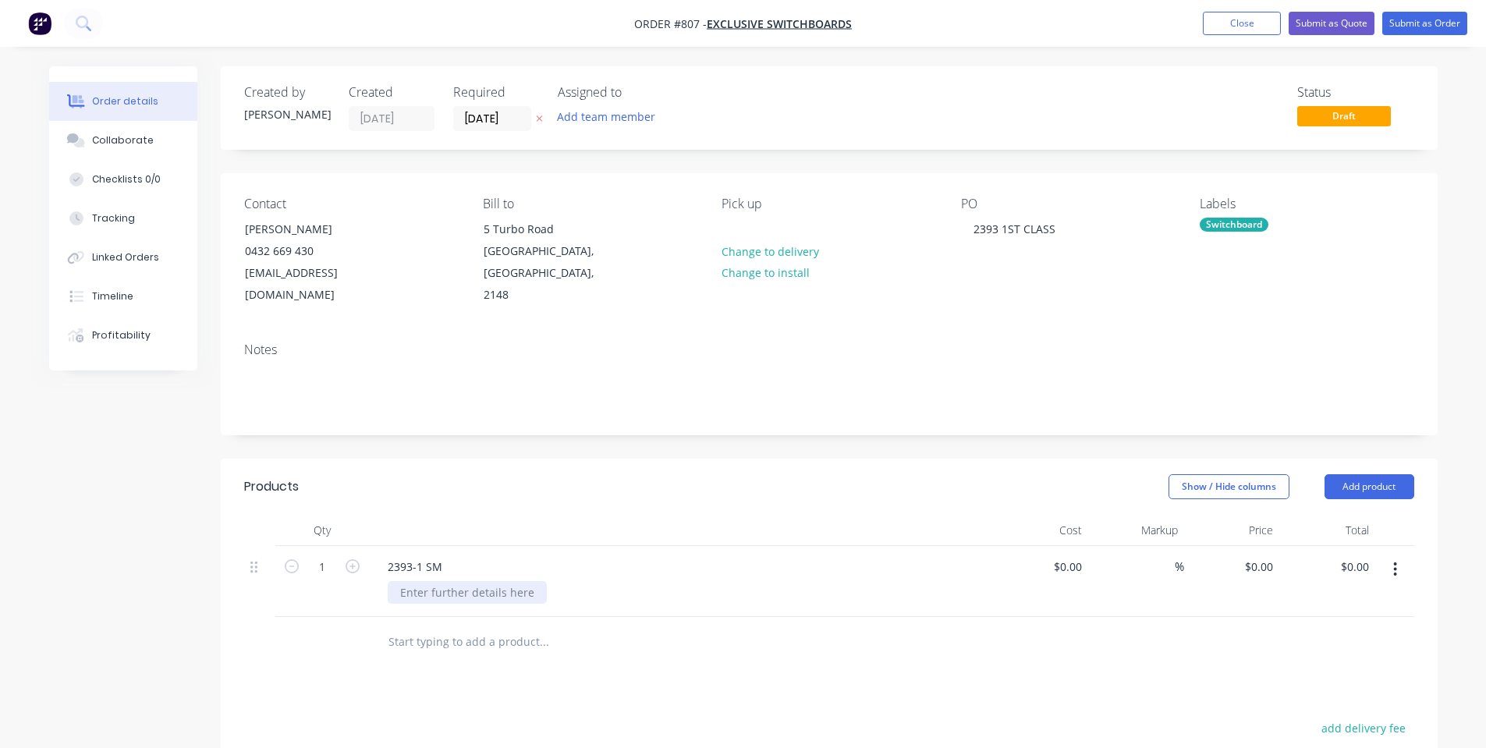
click at [498, 581] on div at bounding box center [467, 592] width 159 height 23
type input "$0.00"
click at [851, 515] on div at bounding box center [681, 530] width 624 height 31
click at [1253, 546] on div "0 0" at bounding box center [1232, 581] width 96 height 71
type input "$970.00"
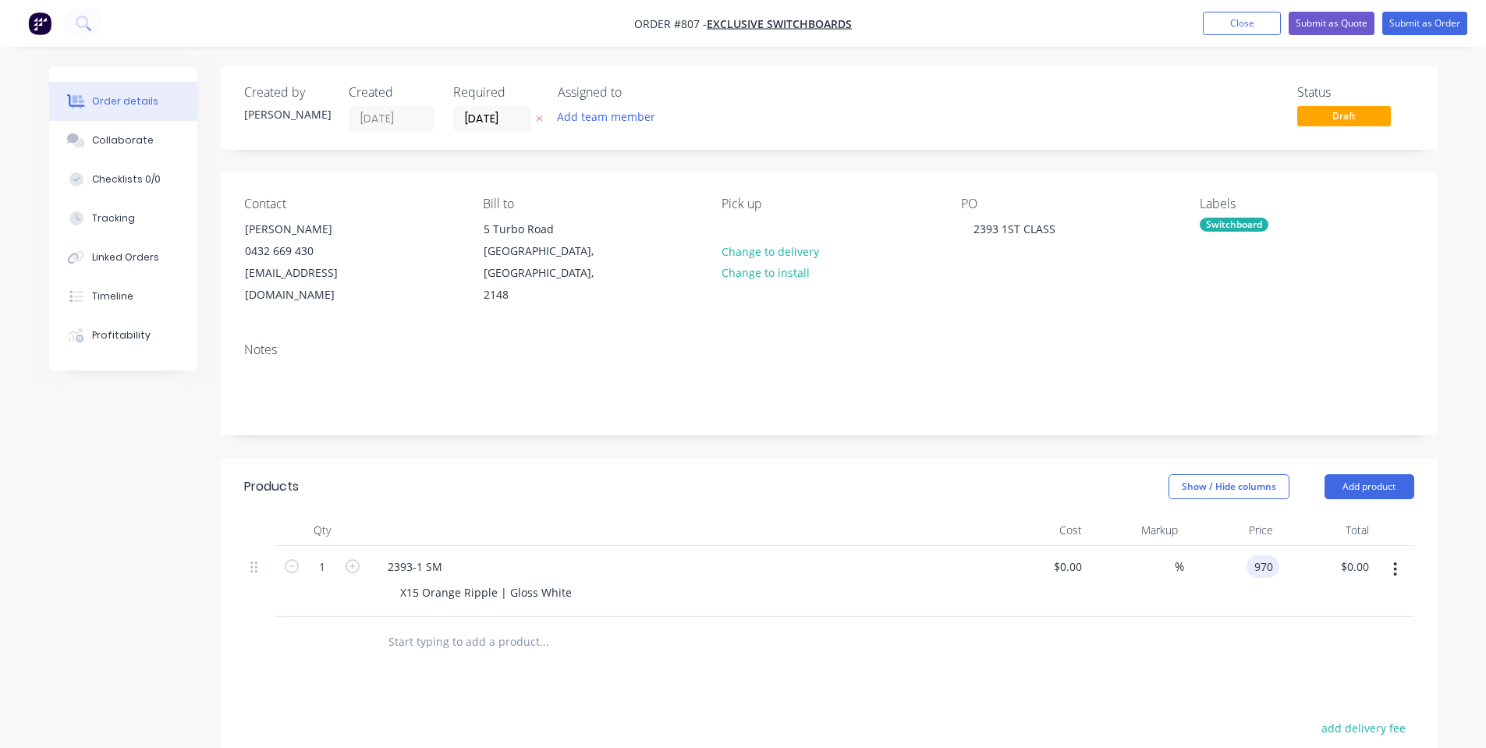
type input "$970.00"
click at [999, 474] on div "Show / Hide columns Add product" at bounding box center [952, 486] width 921 height 25
click at [1358, 475] on button "Add product" at bounding box center [1369, 486] width 90 height 25
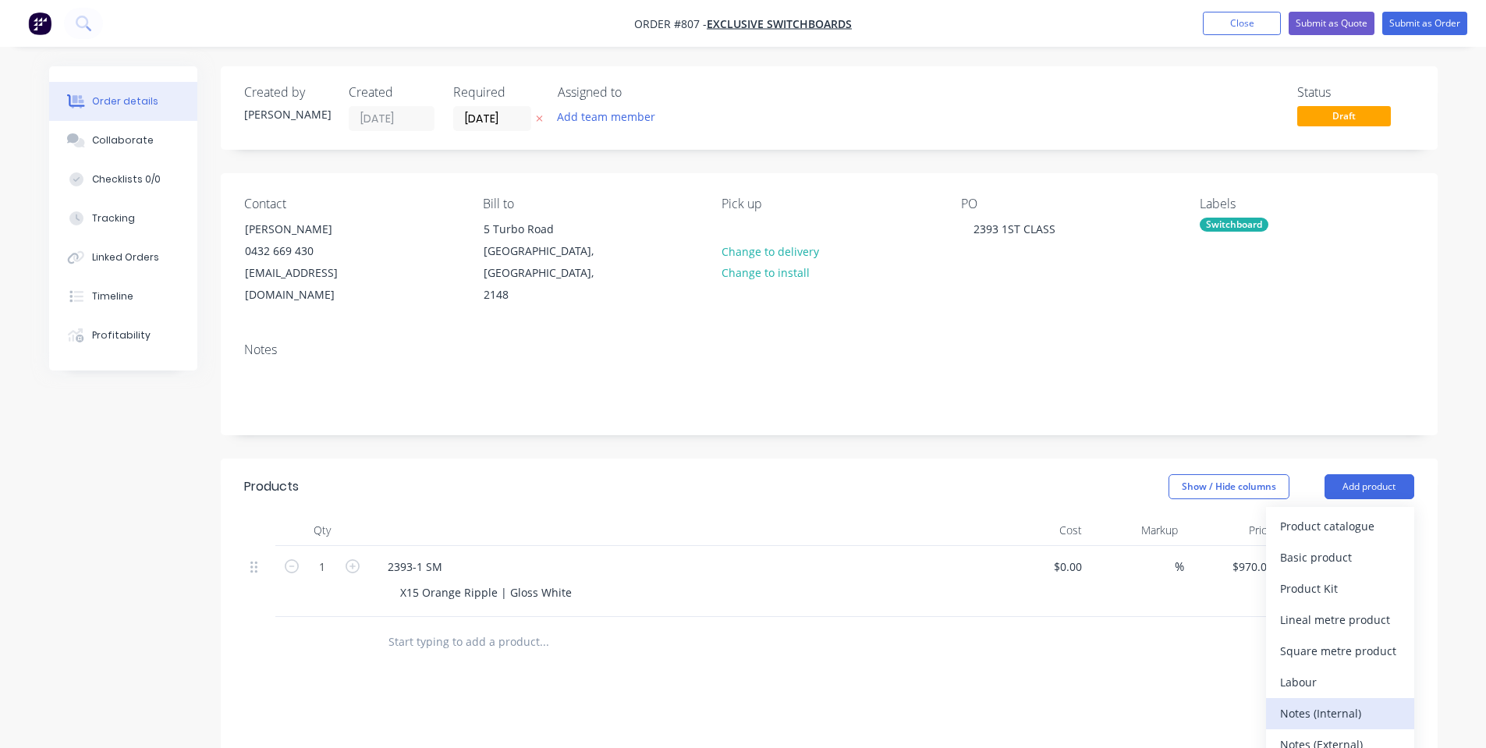
click at [1349, 702] on div "Notes (Internal)" at bounding box center [1340, 713] width 120 height 23
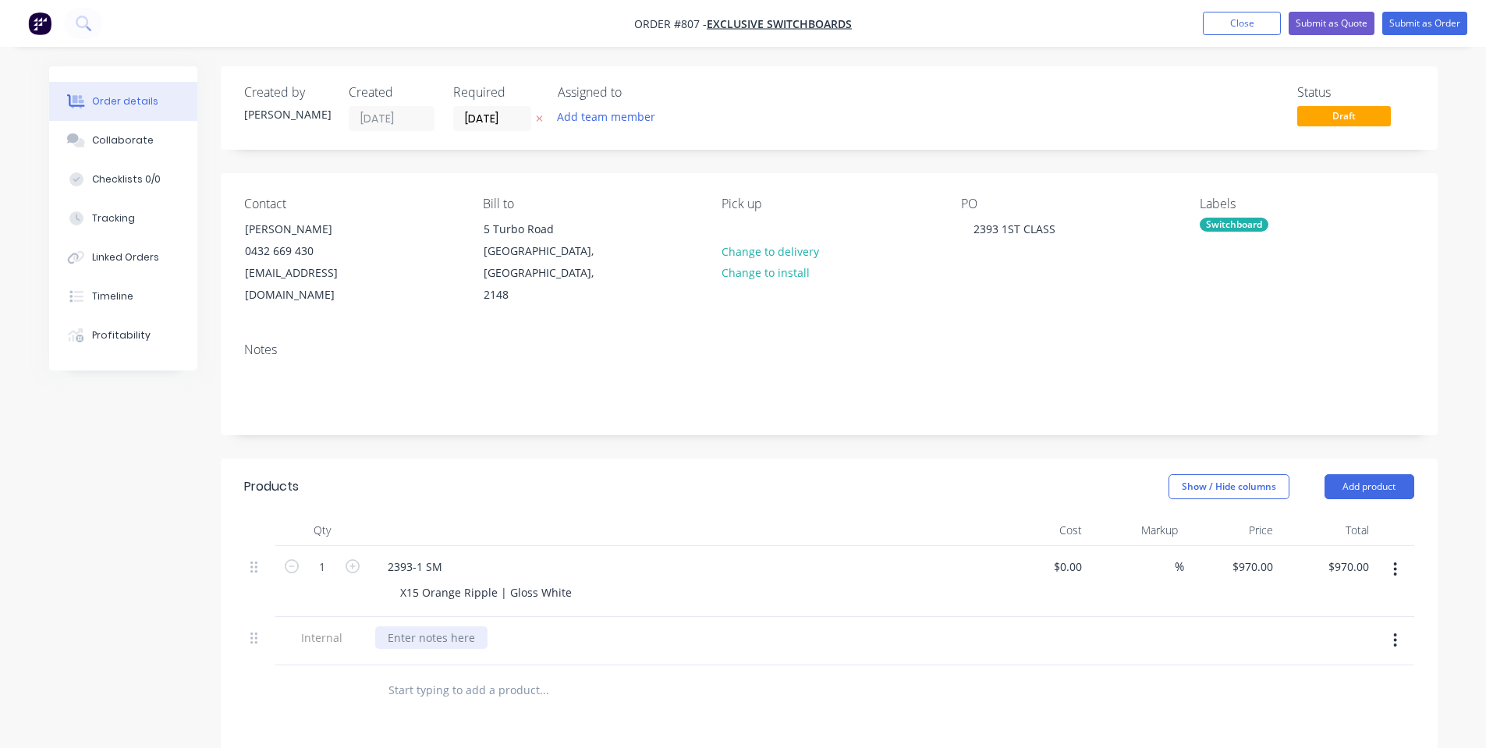
click at [403, 626] on div at bounding box center [431, 637] width 112 height 23
click at [484, 516] on div at bounding box center [681, 530] width 624 height 31
drag, startPoint x: 1398, startPoint y: 13, endPoint x: 1394, endPoint y: 28, distance: 15.3
click at [1398, 14] on button "Submit as Order" at bounding box center [1424, 23] width 85 height 23
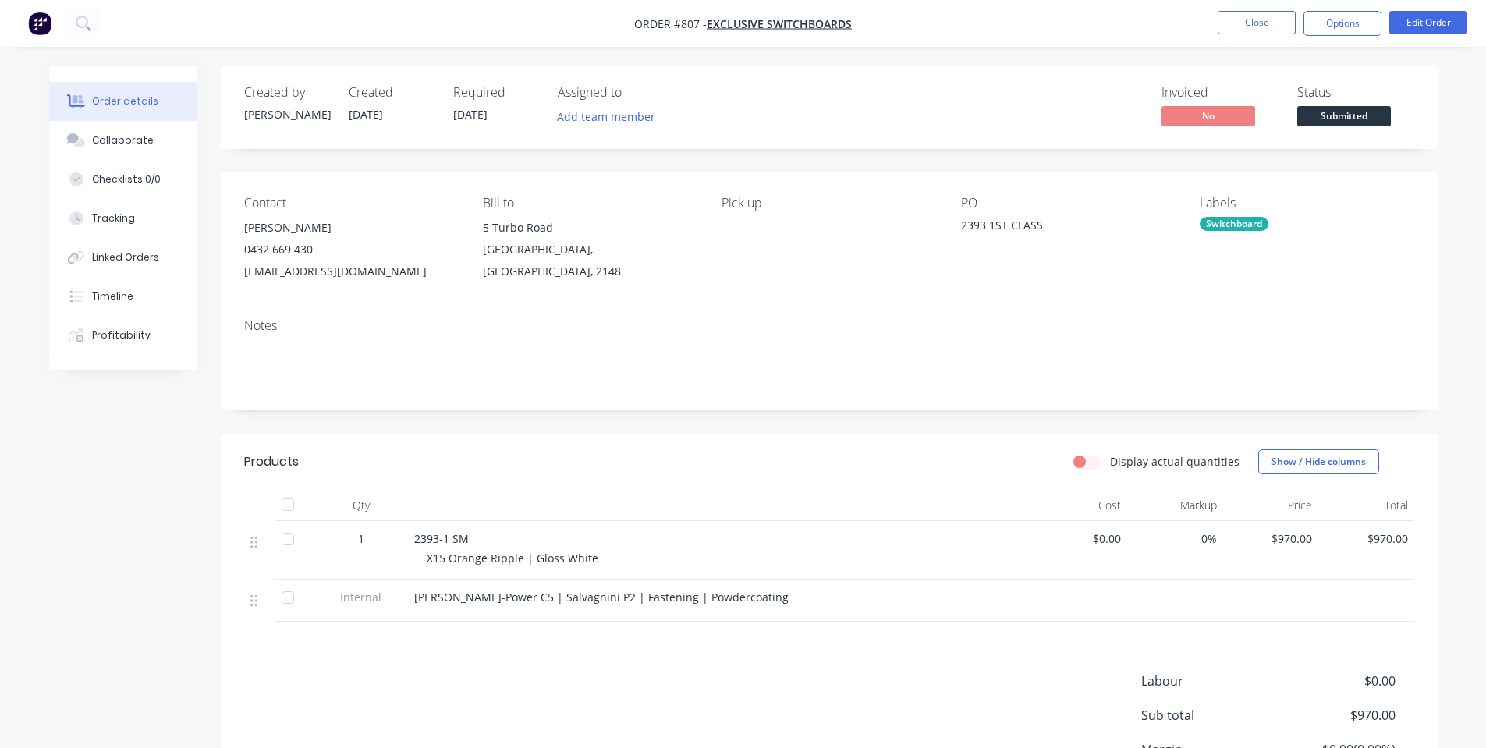
click at [1355, 7] on nav "Order #807 - Exclusive Switchboards Close Options Edit Order" at bounding box center [743, 23] width 1486 height 47
click at [1354, 18] on button "Options" at bounding box center [1342, 23] width 78 height 25
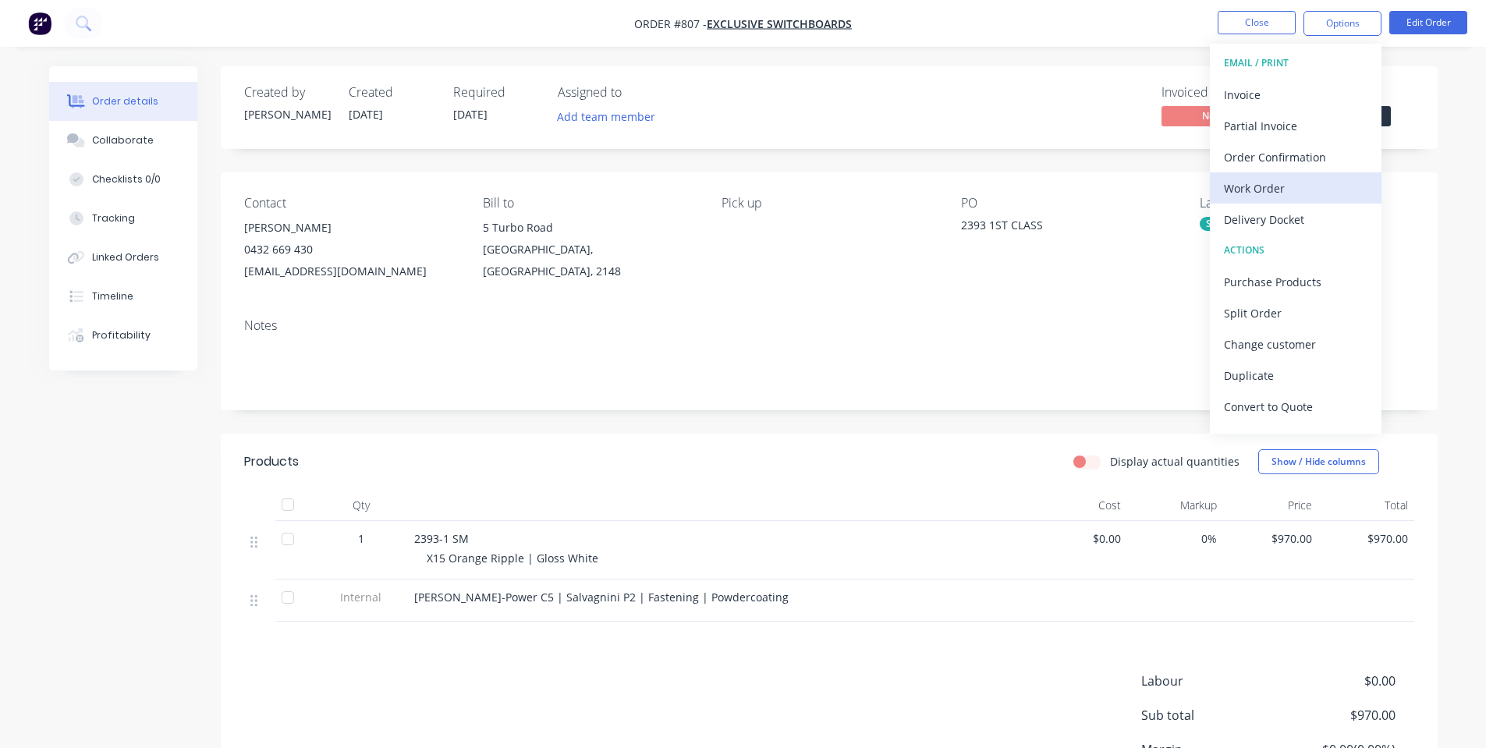
click at [1321, 190] on div "Work Order" at bounding box center [1296, 188] width 144 height 23
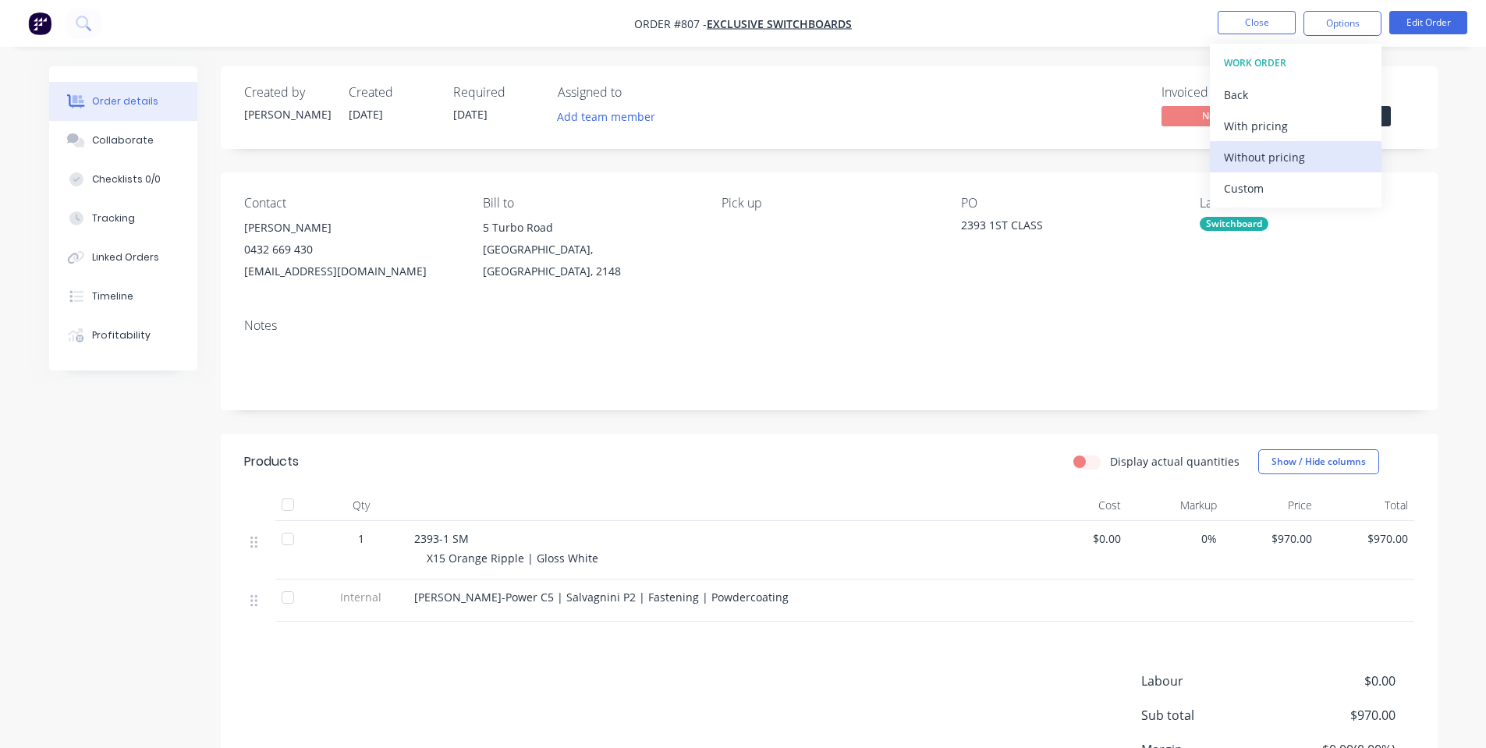
click at [1324, 164] on div "Without pricing" at bounding box center [1296, 157] width 144 height 23
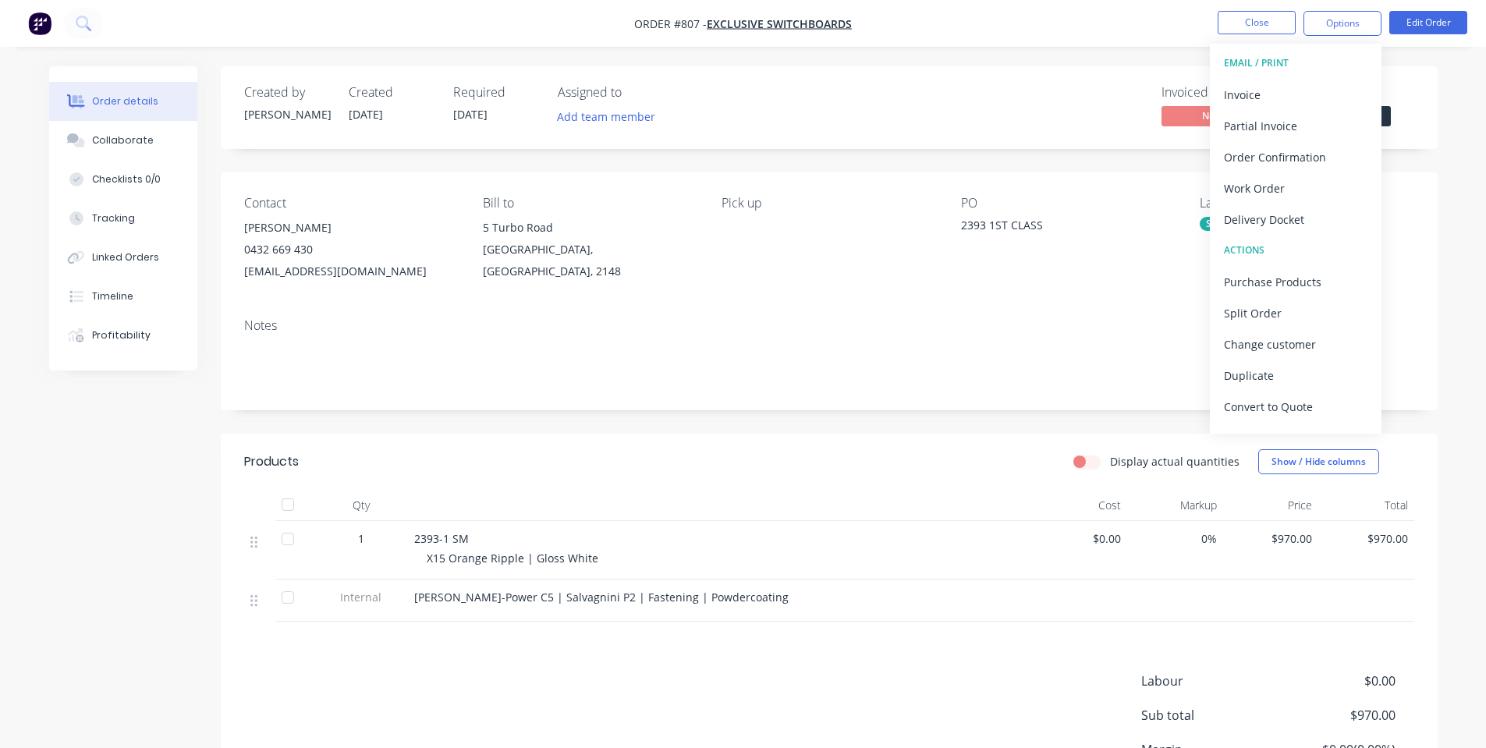
click at [813, 136] on div "Created by [PERSON_NAME] Created [DATE] Required [DATE] Assigned to Add team me…" at bounding box center [829, 107] width 1217 height 83
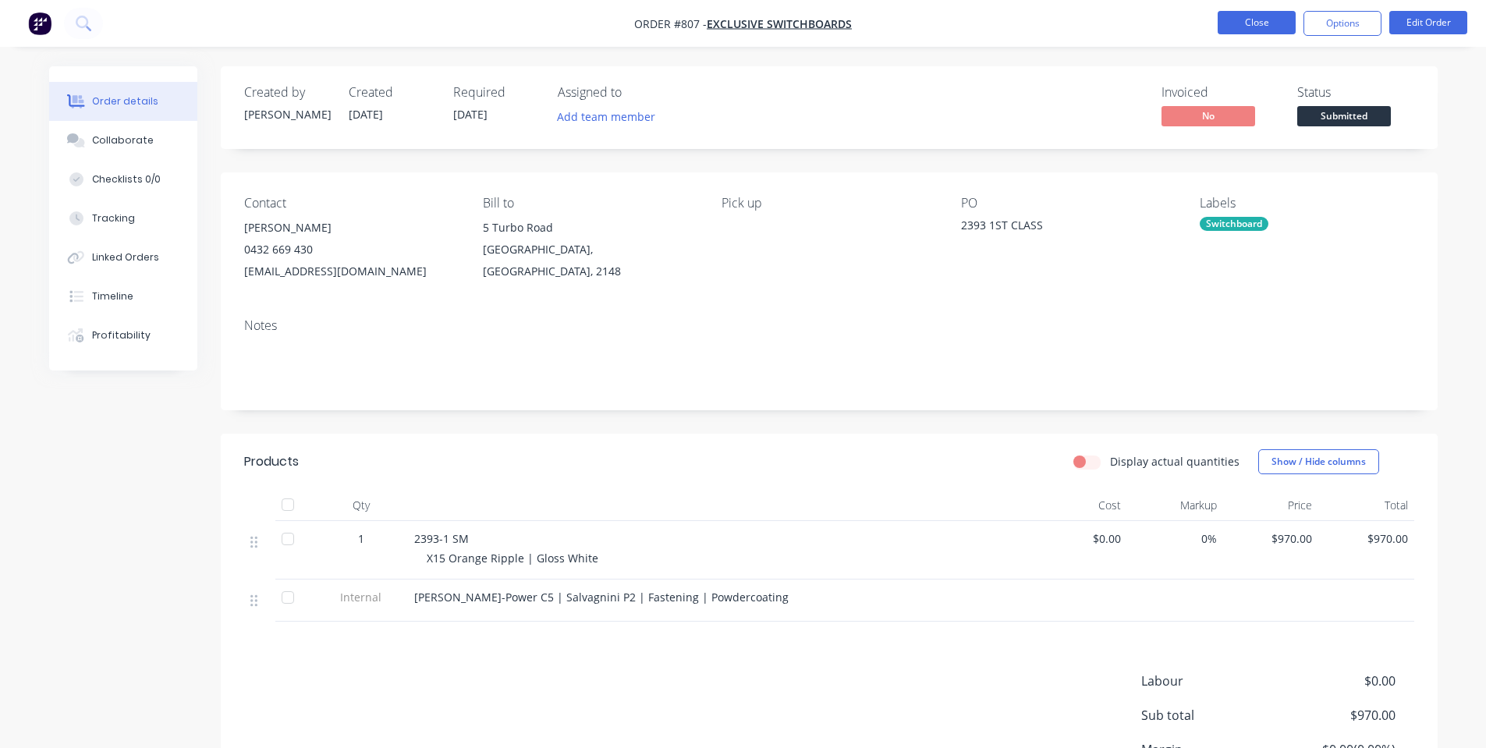
click at [1244, 23] on button "Close" at bounding box center [1256, 22] width 78 height 23
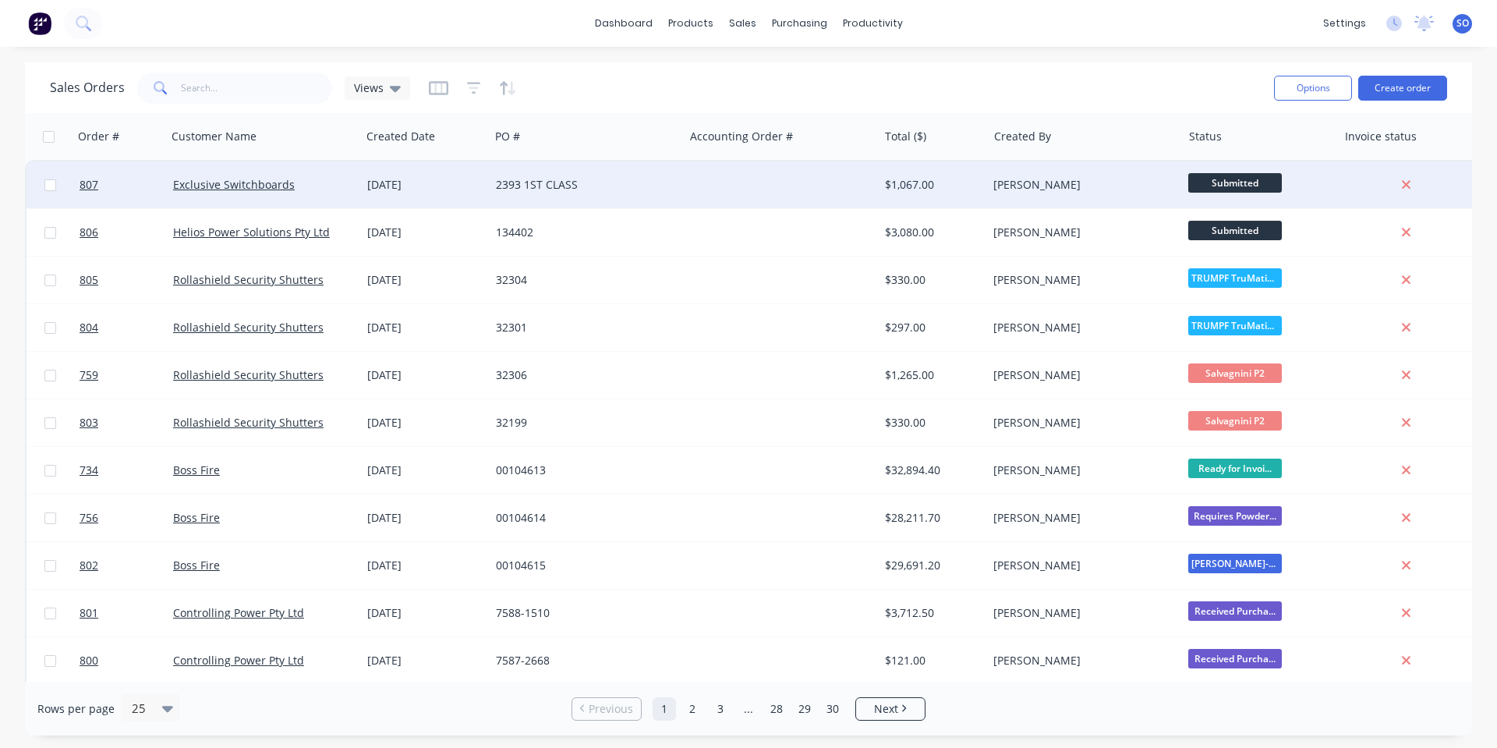
click at [1101, 204] on div "[PERSON_NAME]" at bounding box center [1084, 184] width 194 height 47
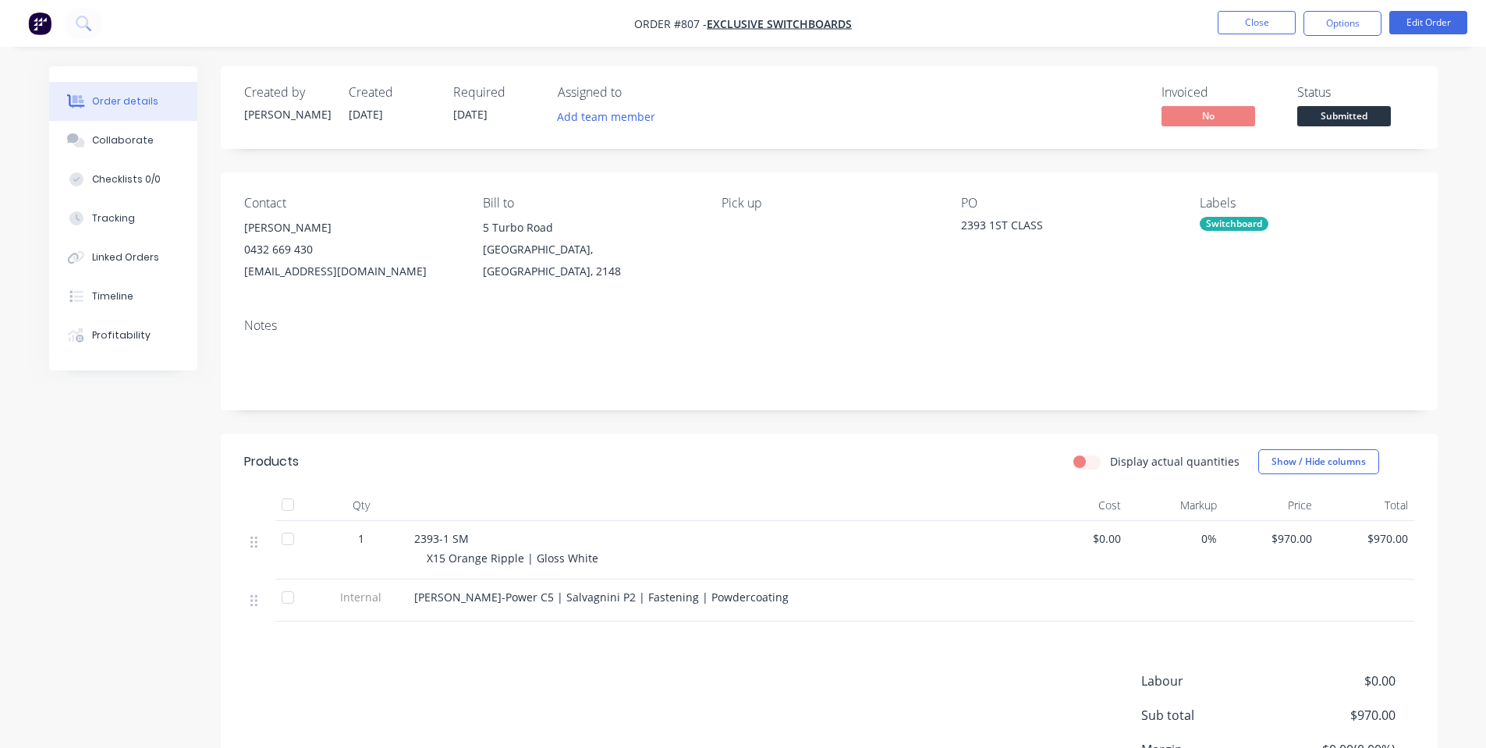
click at [1342, 121] on span "Submitted" at bounding box center [1344, 115] width 94 height 19
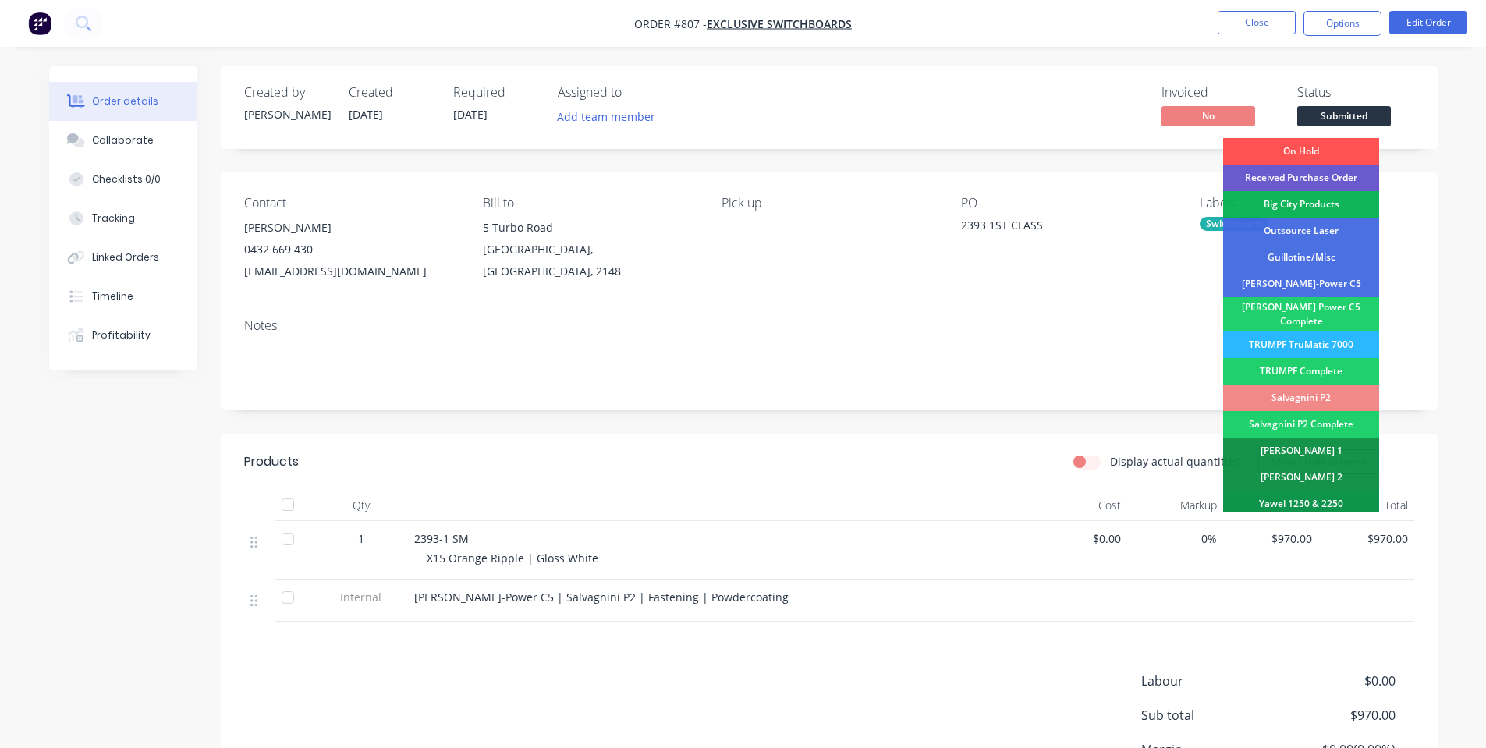
click at [1308, 171] on div "Received Purchase Order" at bounding box center [1301, 178] width 156 height 27
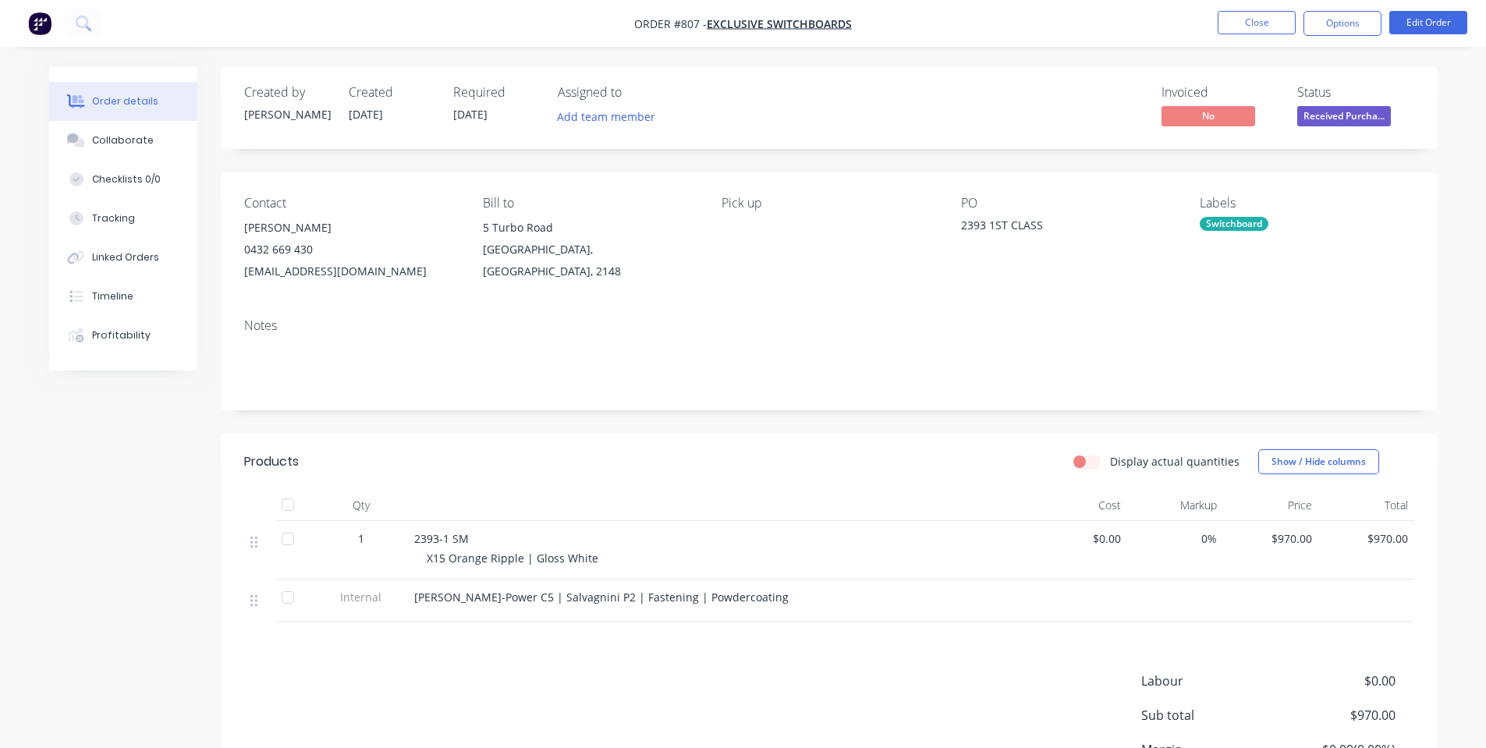
click at [1281, 7] on nav "Order #807 - Exclusive Switchboards Close Options Edit Order" at bounding box center [743, 23] width 1486 height 47
click at [1277, 16] on button "Close" at bounding box center [1256, 22] width 78 height 23
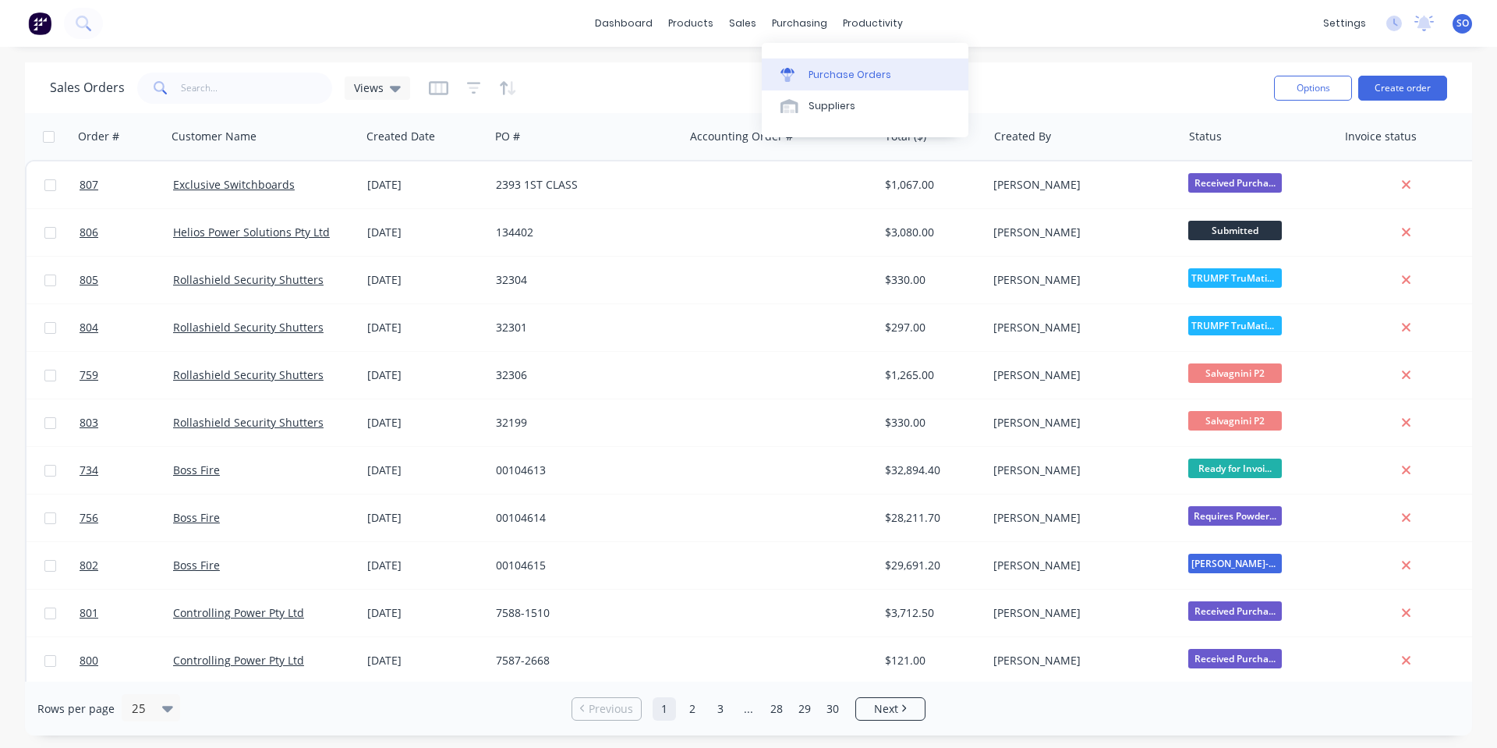
click at [810, 69] on div "Purchase Orders" at bounding box center [850, 75] width 83 height 14
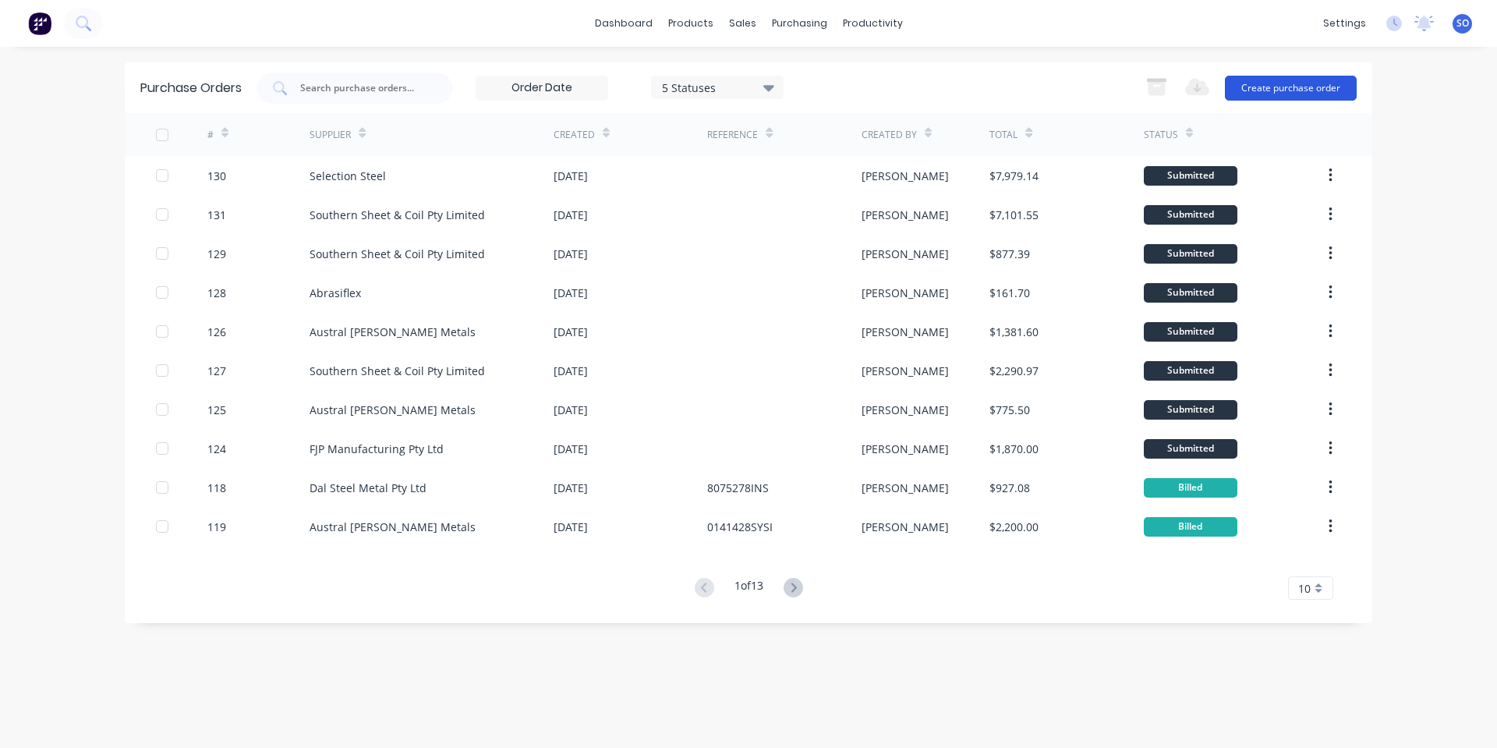
click at [1281, 79] on button "Create purchase order" at bounding box center [1291, 88] width 132 height 25
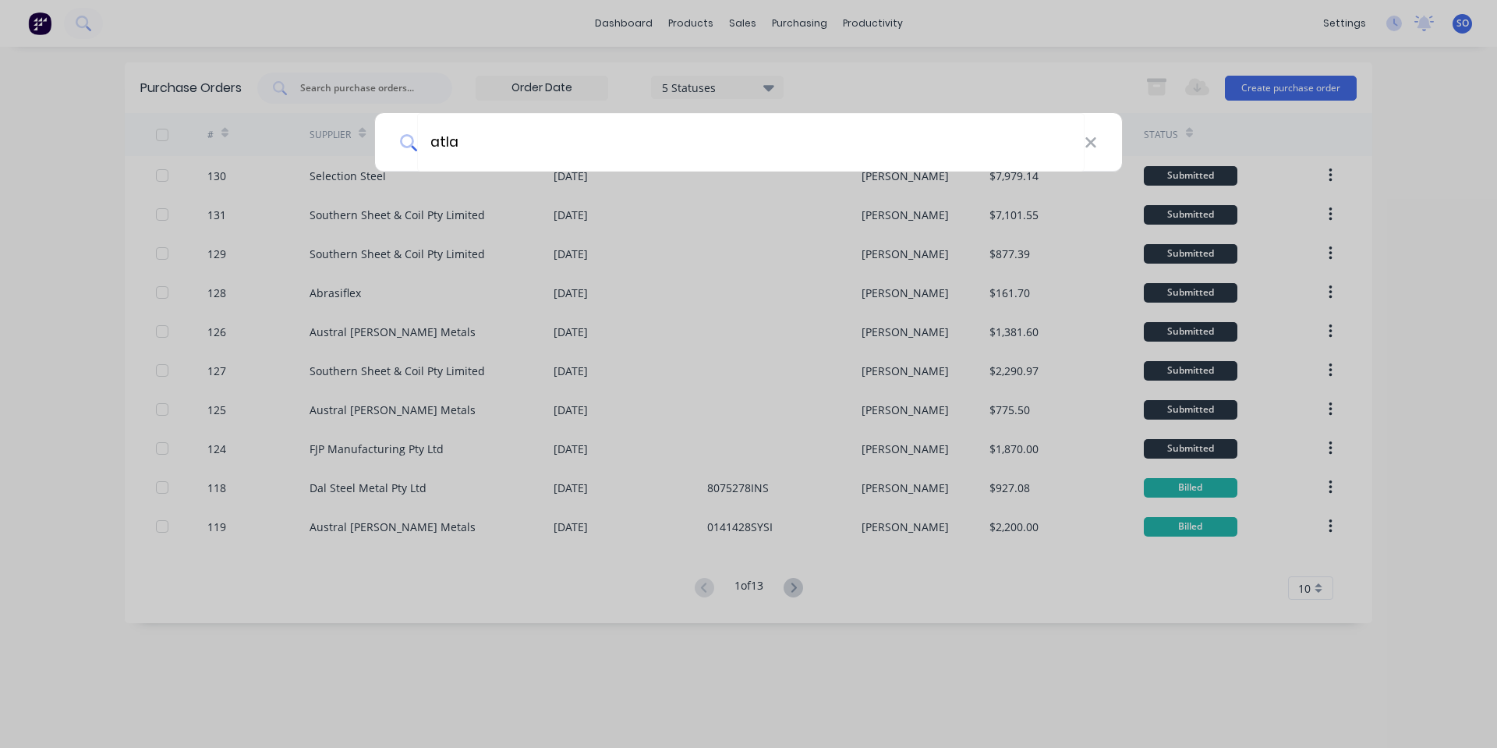
type input "atlas"
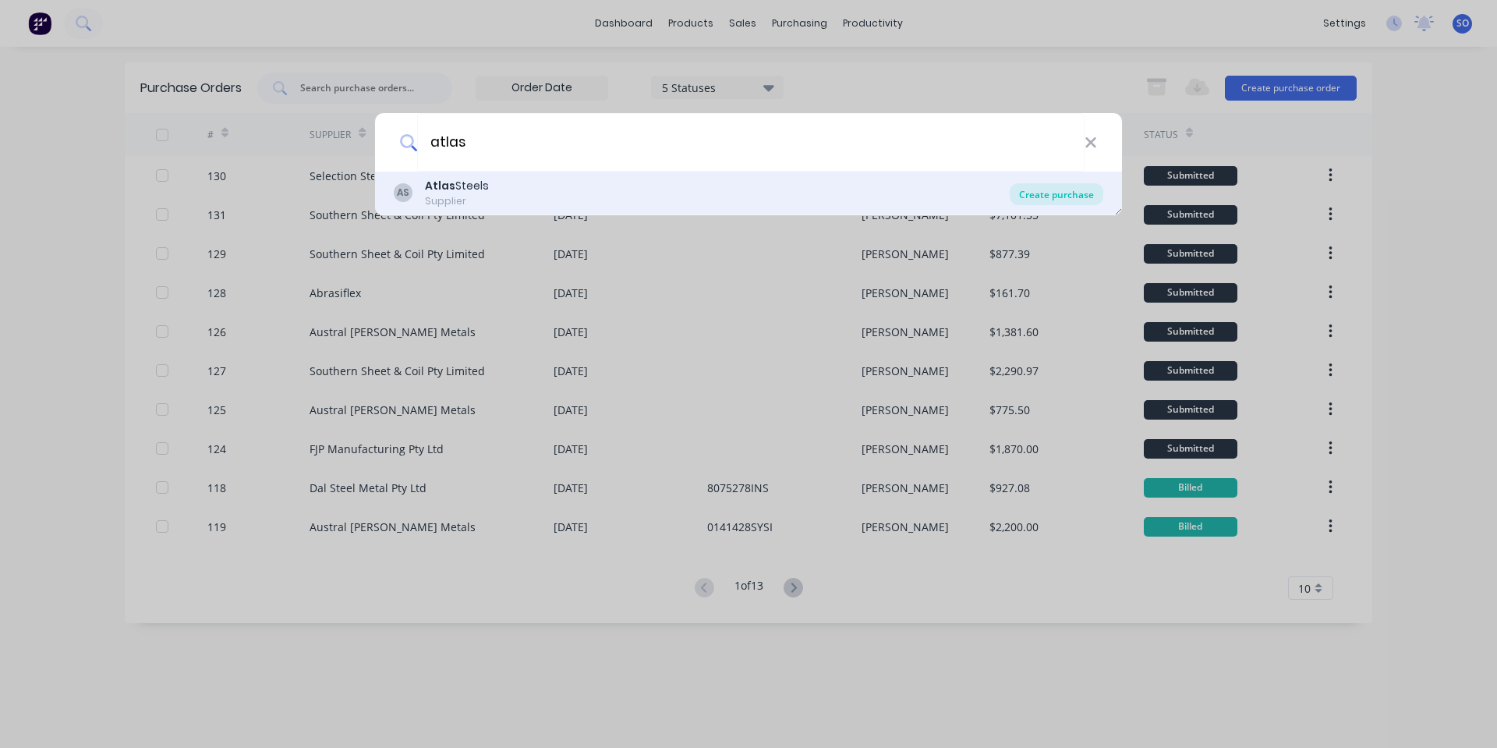
click at [1065, 191] on div "Create purchase" at bounding box center [1057, 194] width 94 height 22
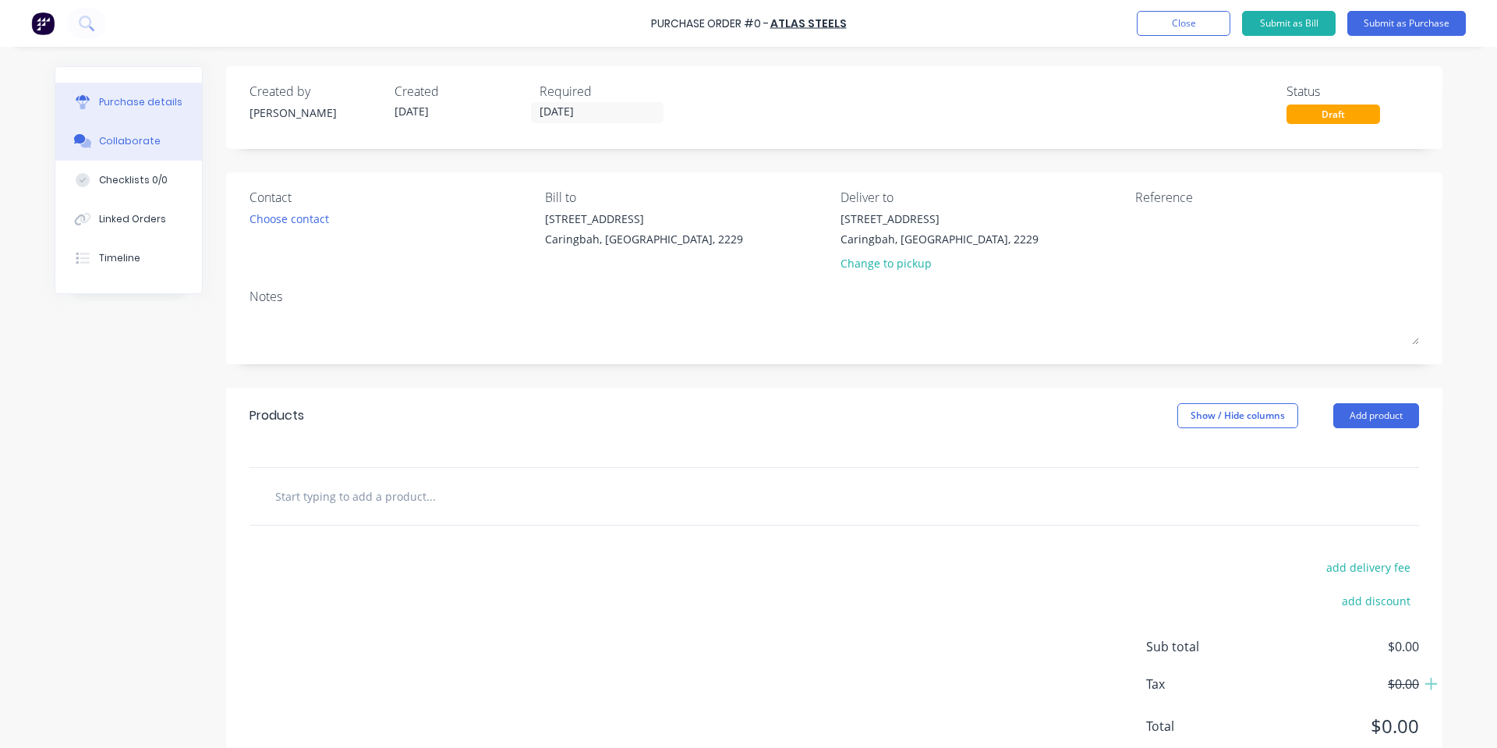
click at [126, 129] on button "Collaborate" at bounding box center [128, 141] width 147 height 39
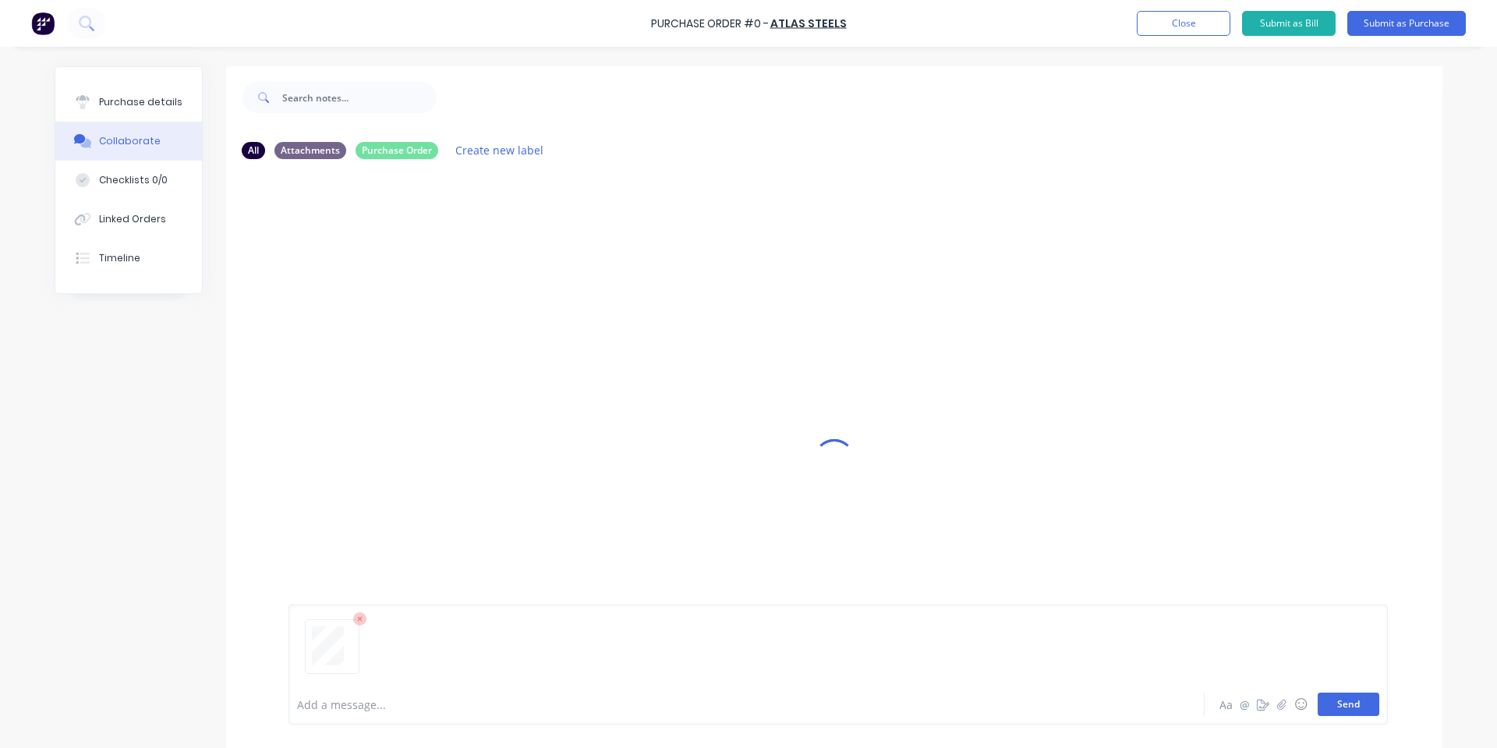
click at [1324, 705] on button "Send" at bounding box center [1349, 704] width 62 height 23
click at [141, 94] on button "Purchase details" at bounding box center [128, 102] width 147 height 39
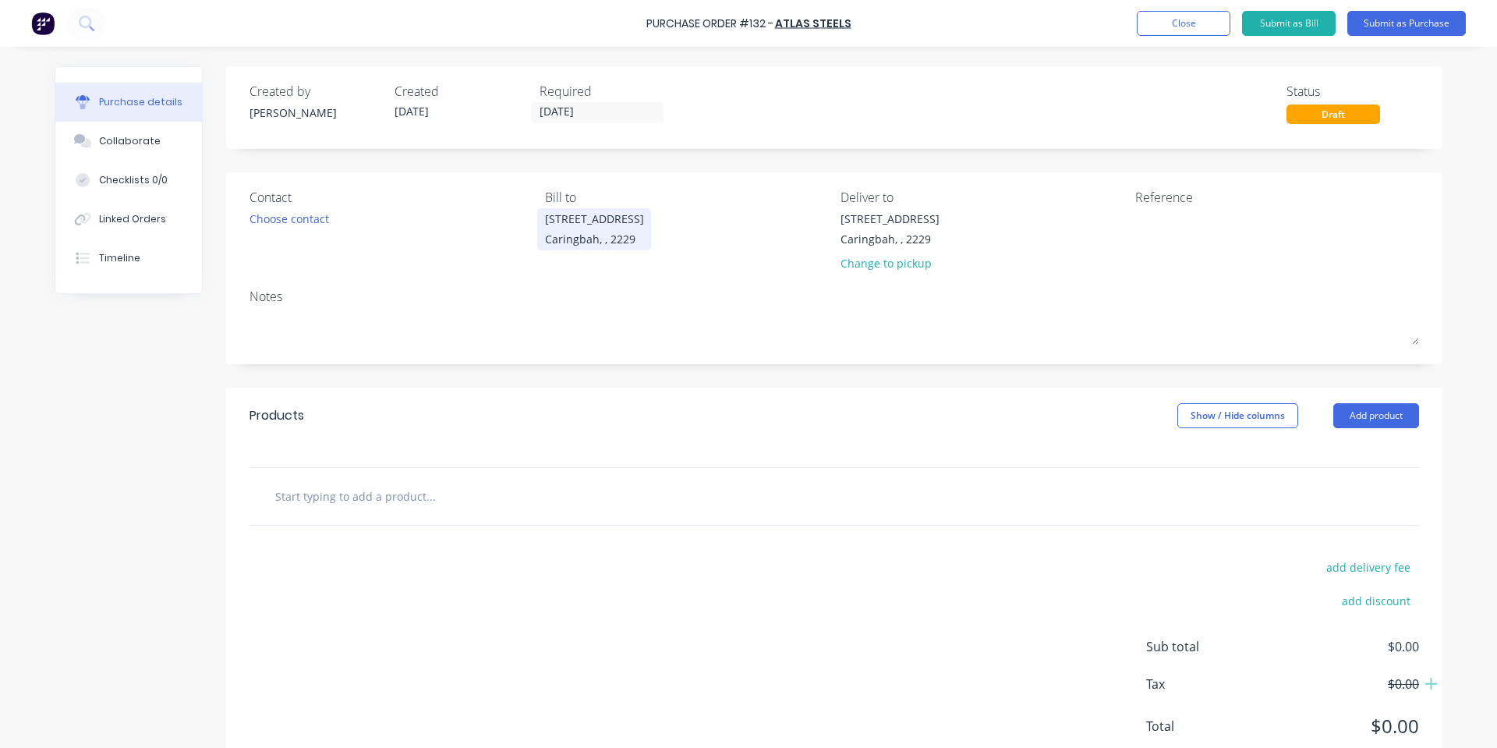
click at [545, 230] on div "[STREET_ADDRESS]" at bounding box center [594, 229] width 99 height 37
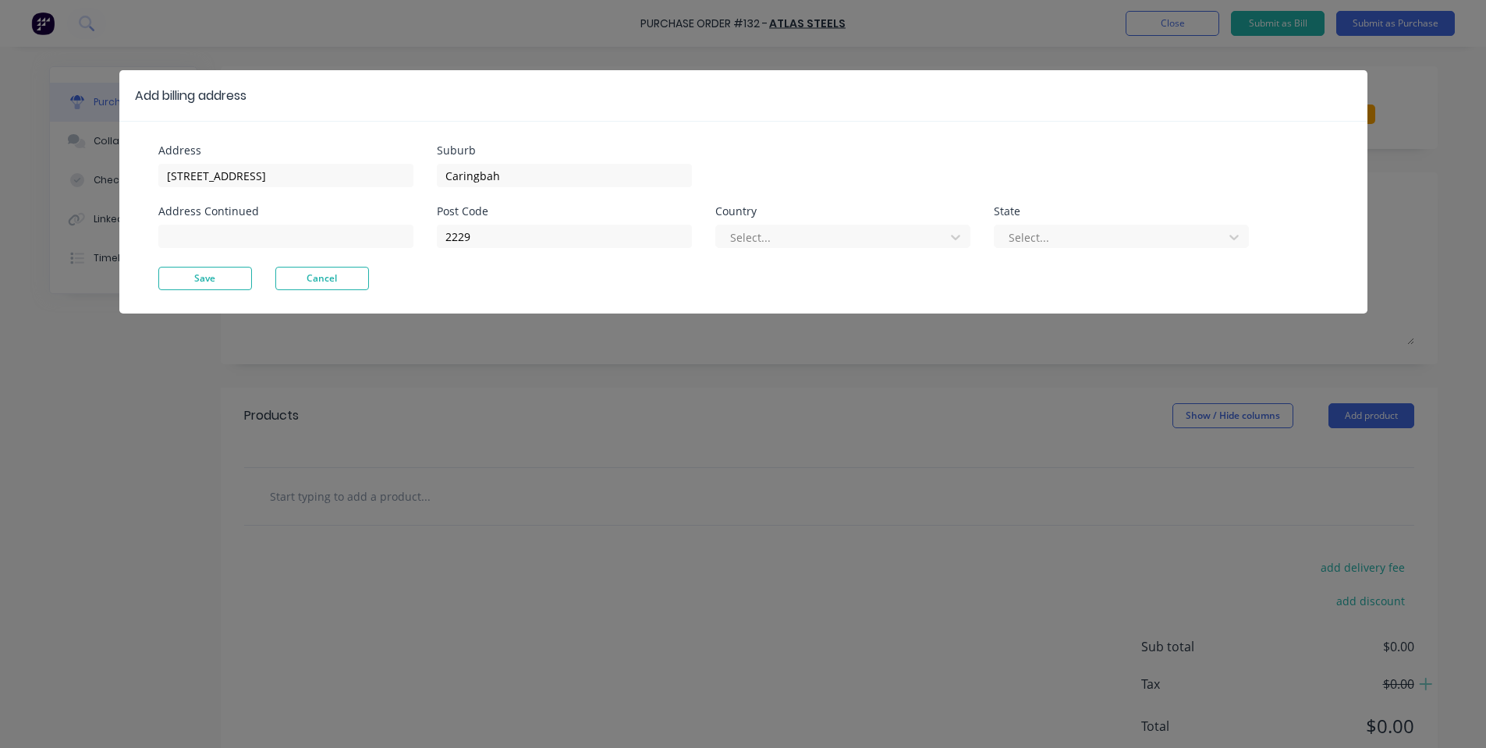
drag, startPoint x: 852, startPoint y: 212, endPoint x: 830, endPoint y: 233, distance: 30.9
click at [852, 212] on div "Country" at bounding box center [842, 211] width 255 height 11
click at [829, 236] on div at bounding box center [832, 237] width 208 height 19
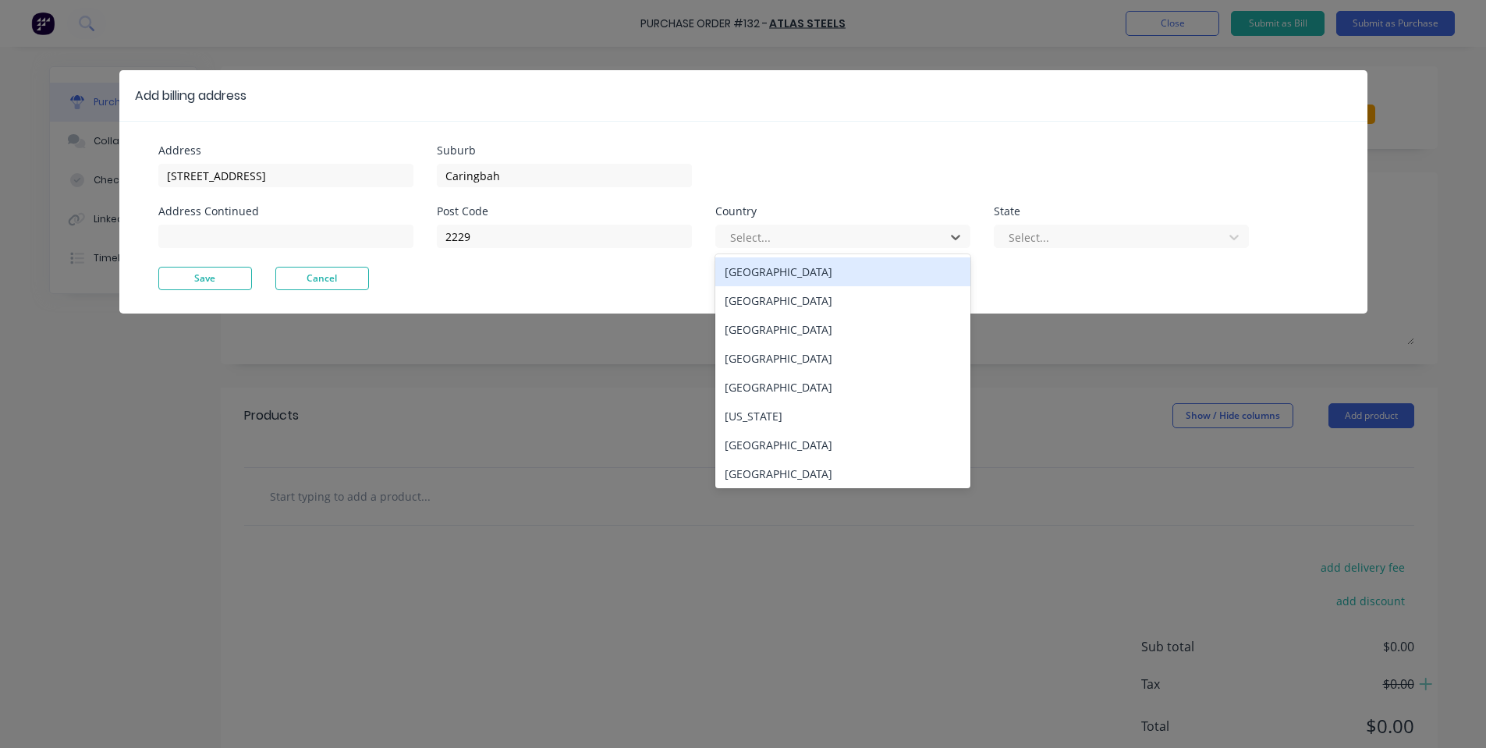
click at [829, 264] on div "[GEOGRAPHIC_DATA]" at bounding box center [842, 271] width 255 height 29
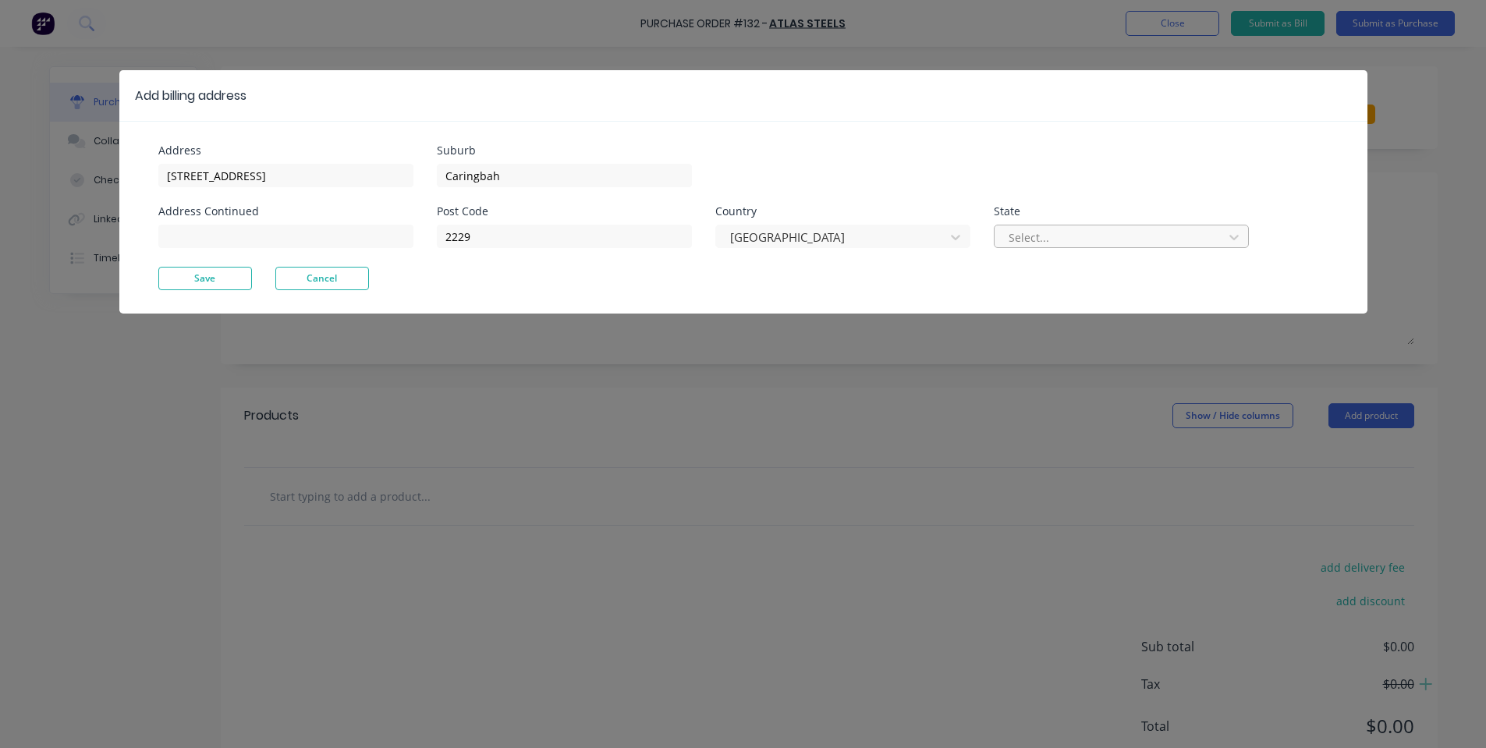
click at [1005, 231] on div "Select..." at bounding box center [1111, 236] width 218 height 23
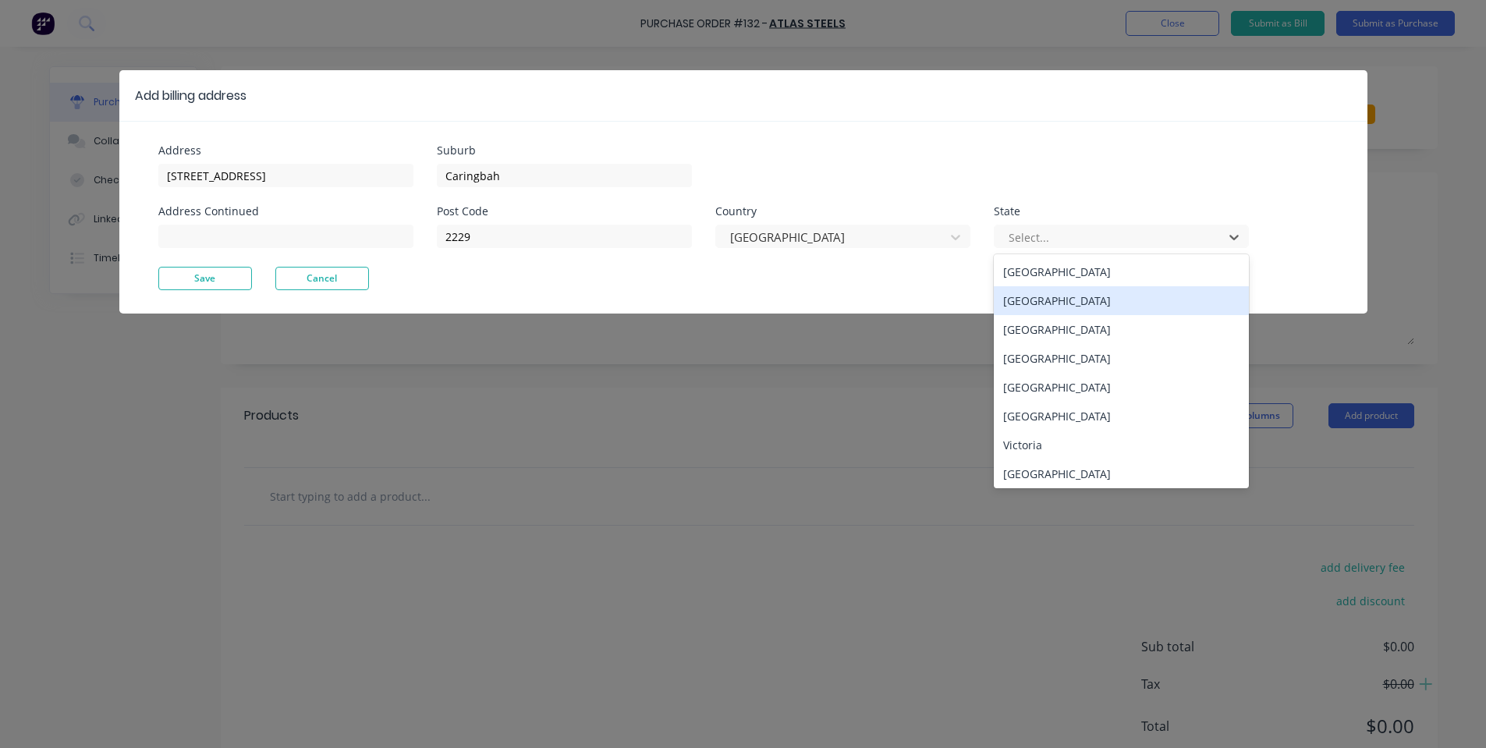
drag, startPoint x: 1014, startPoint y: 296, endPoint x: 701, endPoint y: 324, distance: 313.9
click at [1015, 297] on div "[GEOGRAPHIC_DATA]" at bounding box center [1121, 300] width 255 height 29
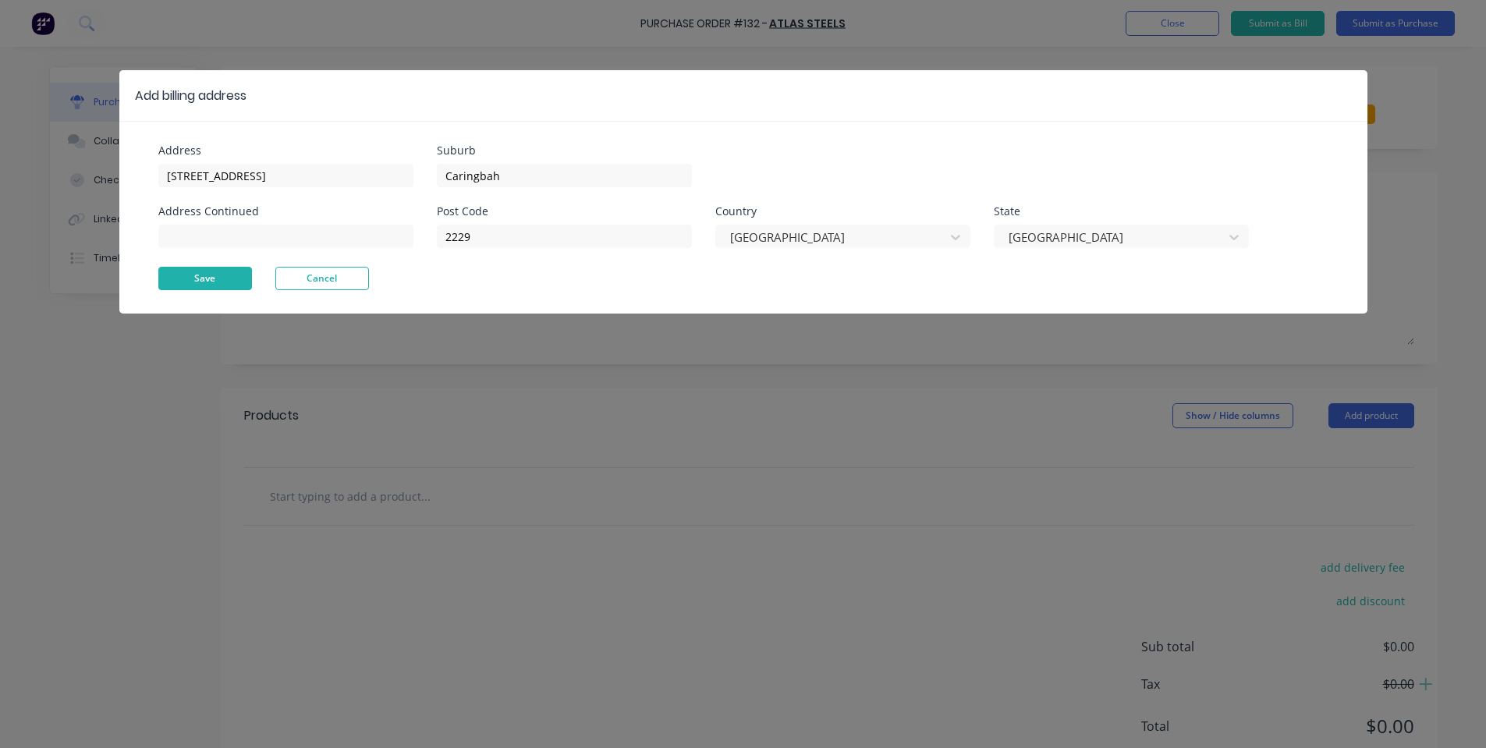
click at [242, 276] on button "Save" at bounding box center [205, 278] width 94 height 23
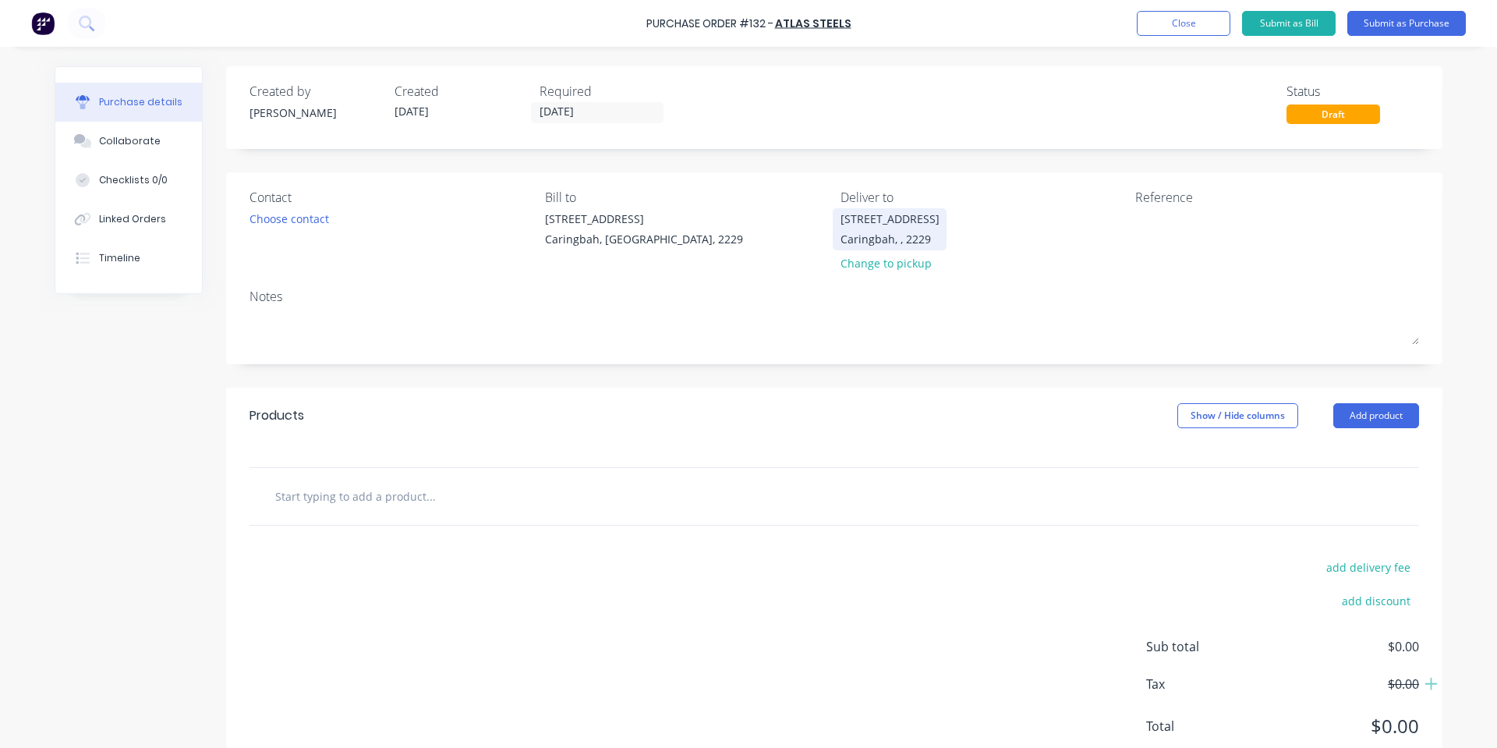
click at [859, 247] on div "[STREET_ADDRESS]" at bounding box center [890, 229] width 99 height 37
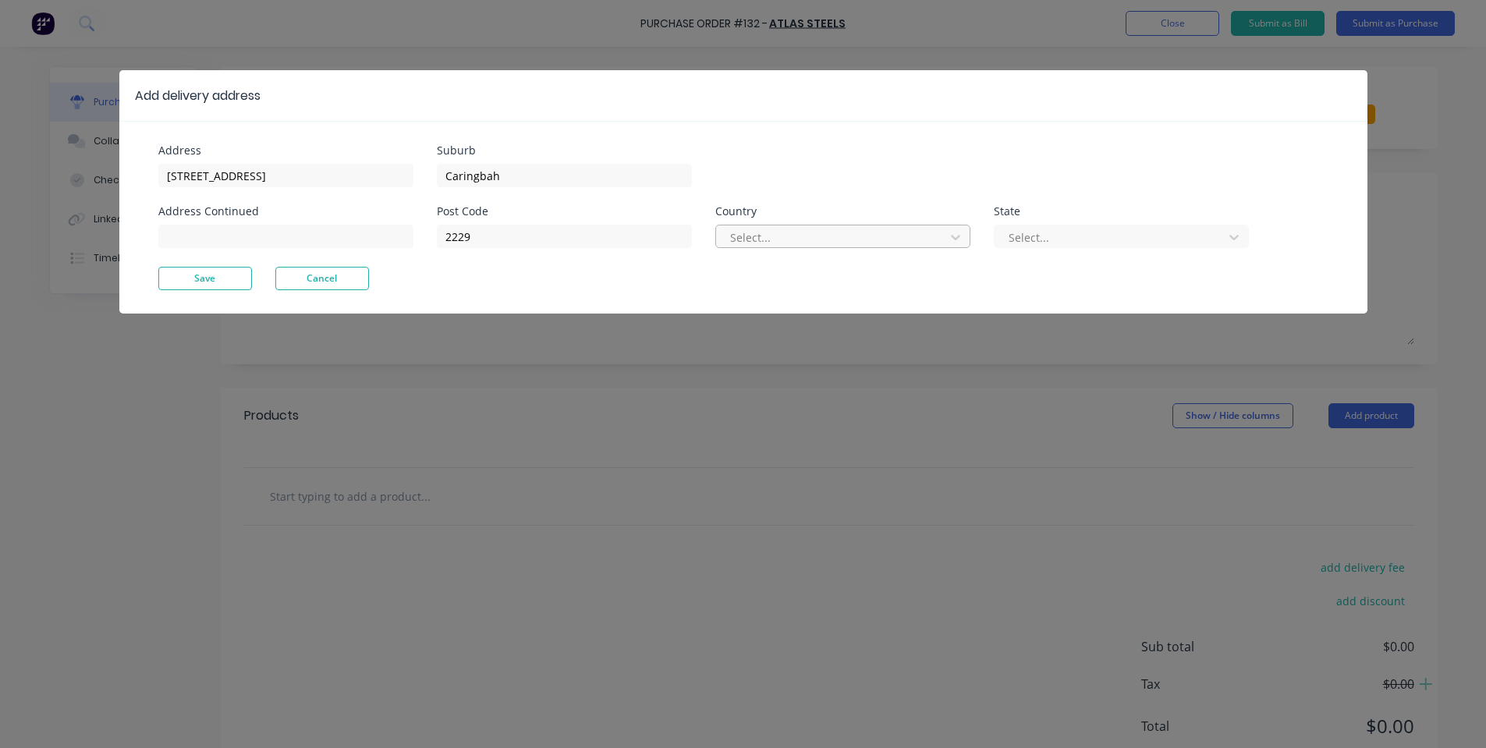
click at [833, 246] on div at bounding box center [832, 237] width 208 height 19
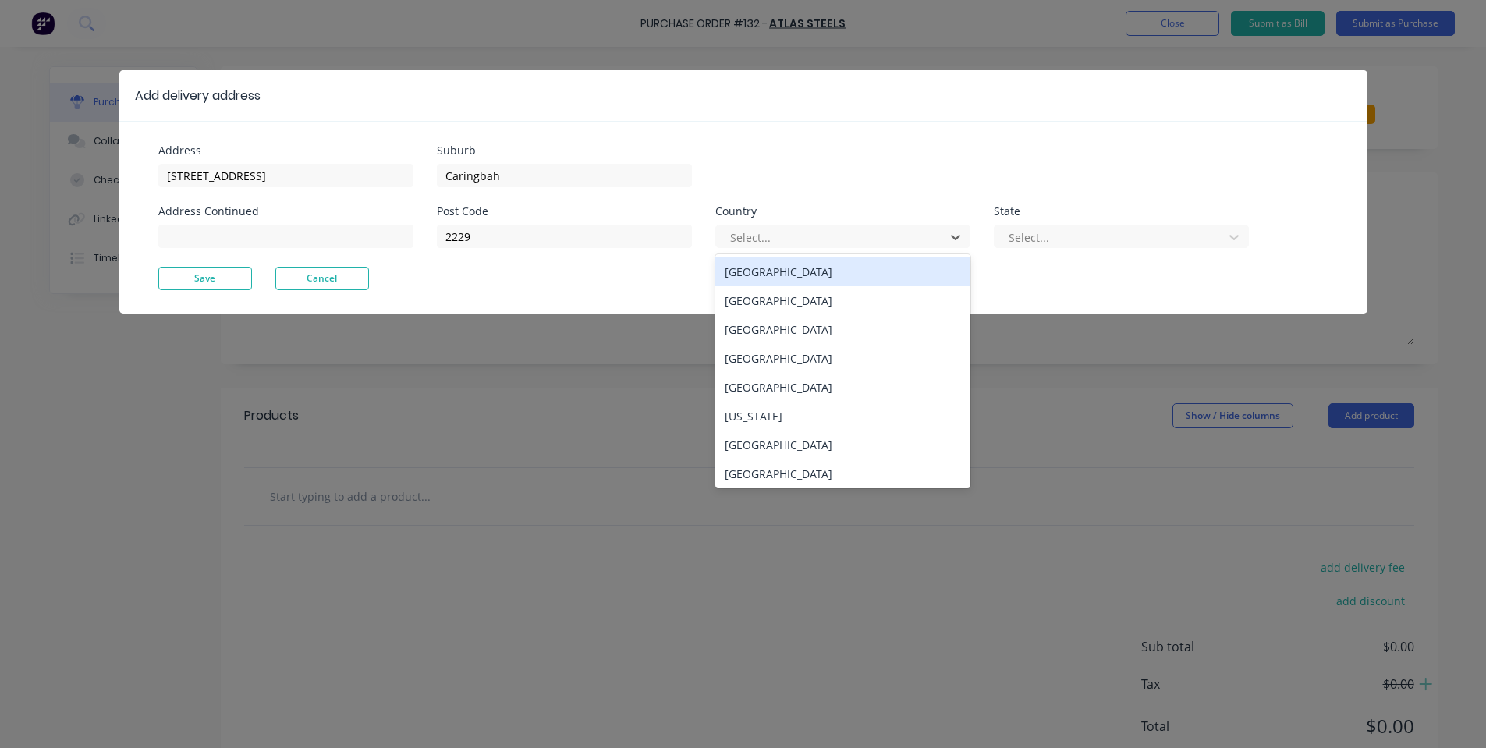
drag, startPoint x: 828, startPoint y: 269, endPoint x: 934, endPoint y: 259, distance: 106.6
click at [831, 269] on div "[GEOGRAPHIC_DATA]" at bounding box center [842, 271] width 255 height 29
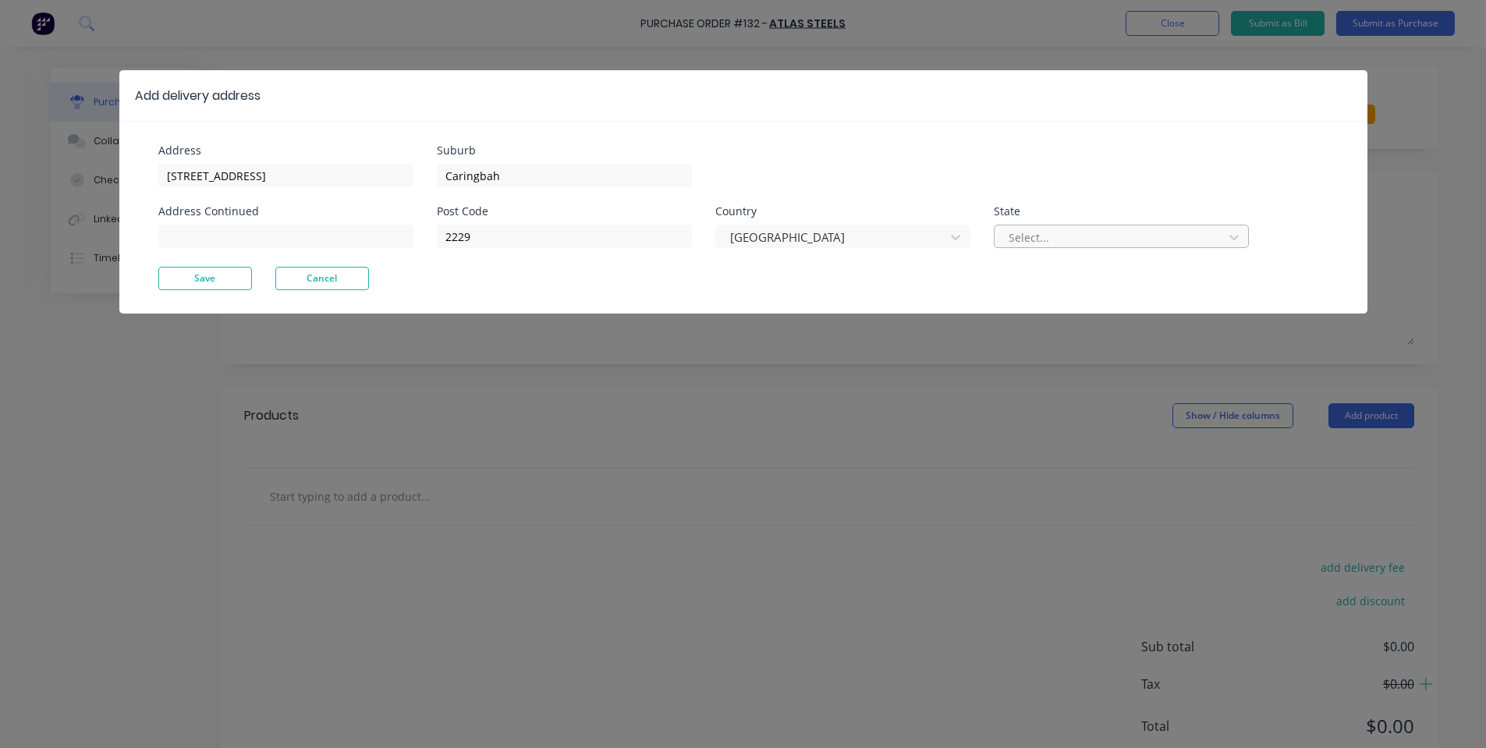
click at [1041, 228] on div "Select..." at bounding box center [1121, 234] width 255 height 27
click at [1039, 231] on div at bounding box center [1111, 237] width 208 height 19
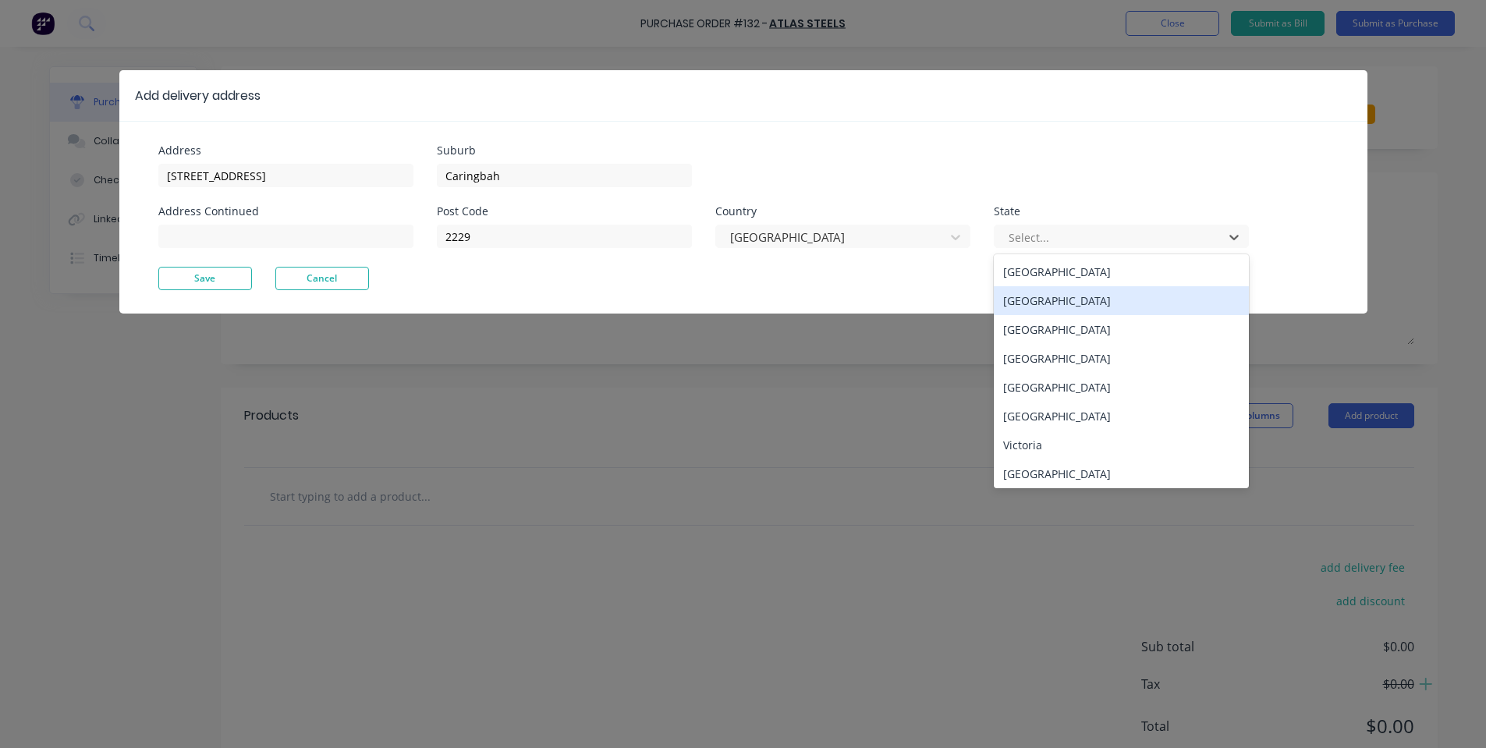
click at [1026, 296] on div "[GEOGRAPHIC_DATA]" at bounding box center [1121, 300] width 255 height 29
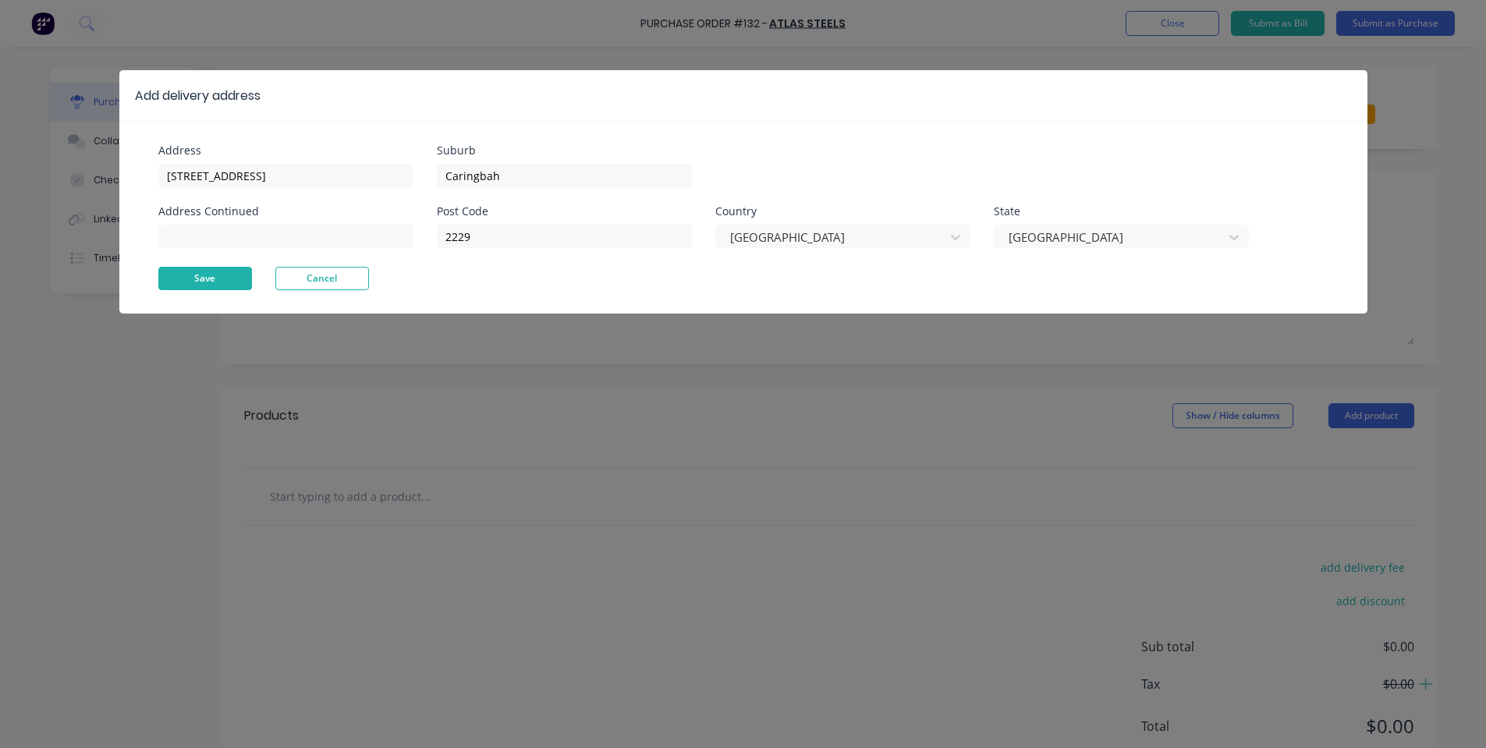
click at [207, 279] on button "Save" at bounding box center [205, 278] width 94 height 23
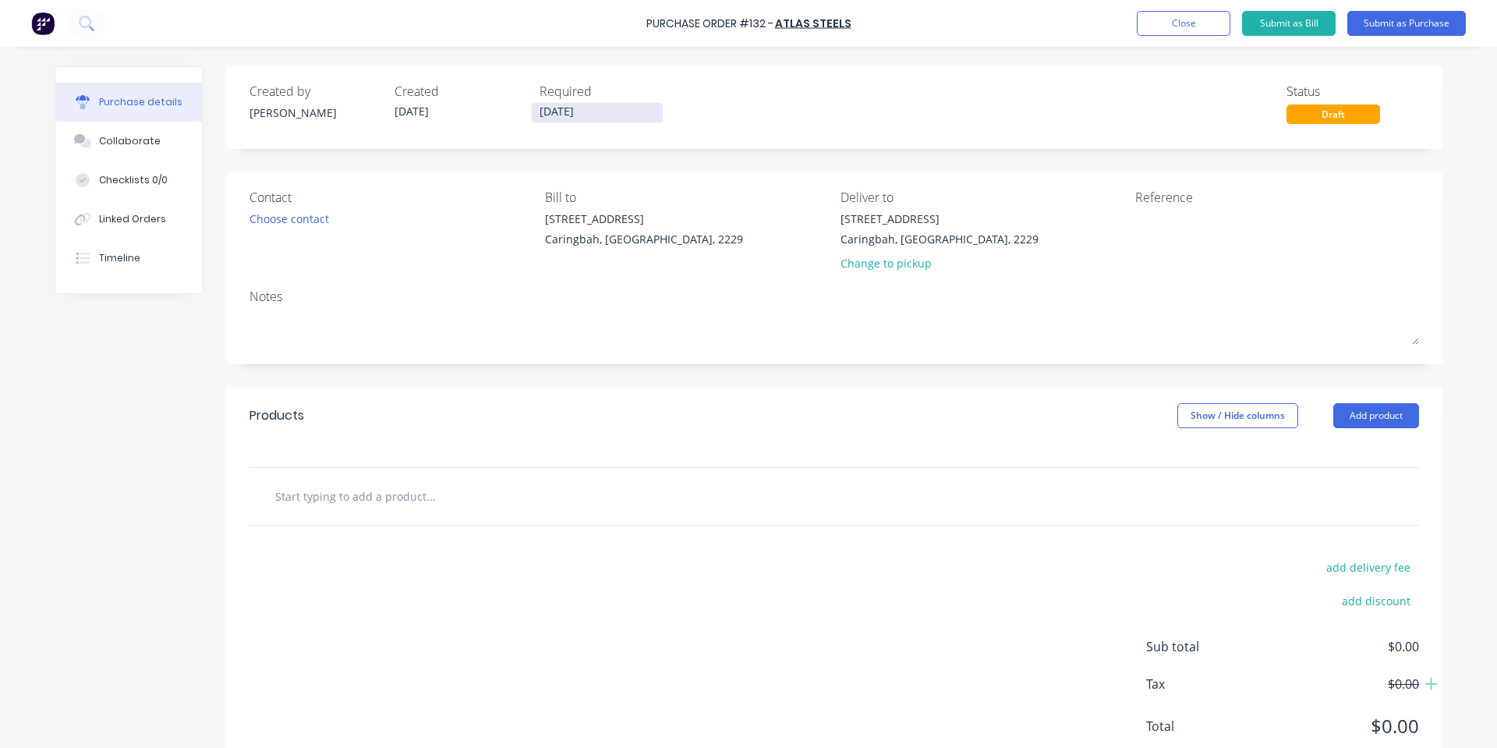
click at [540, 113] on input "[DATE]" at bounding box center [597, 112] width 131 height 19
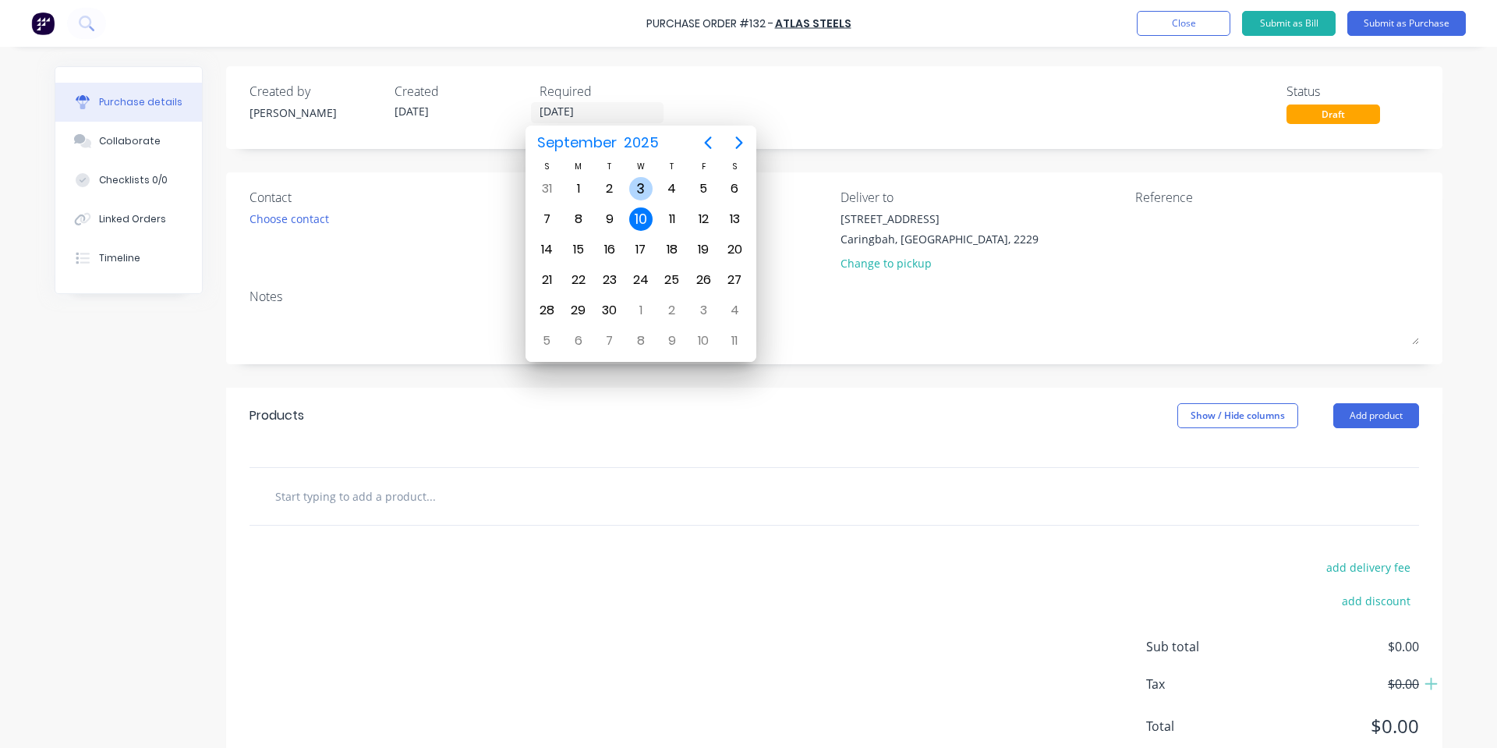
click at [655, 199] on div "3" at bounding box center [641, 189] width 31 height 30
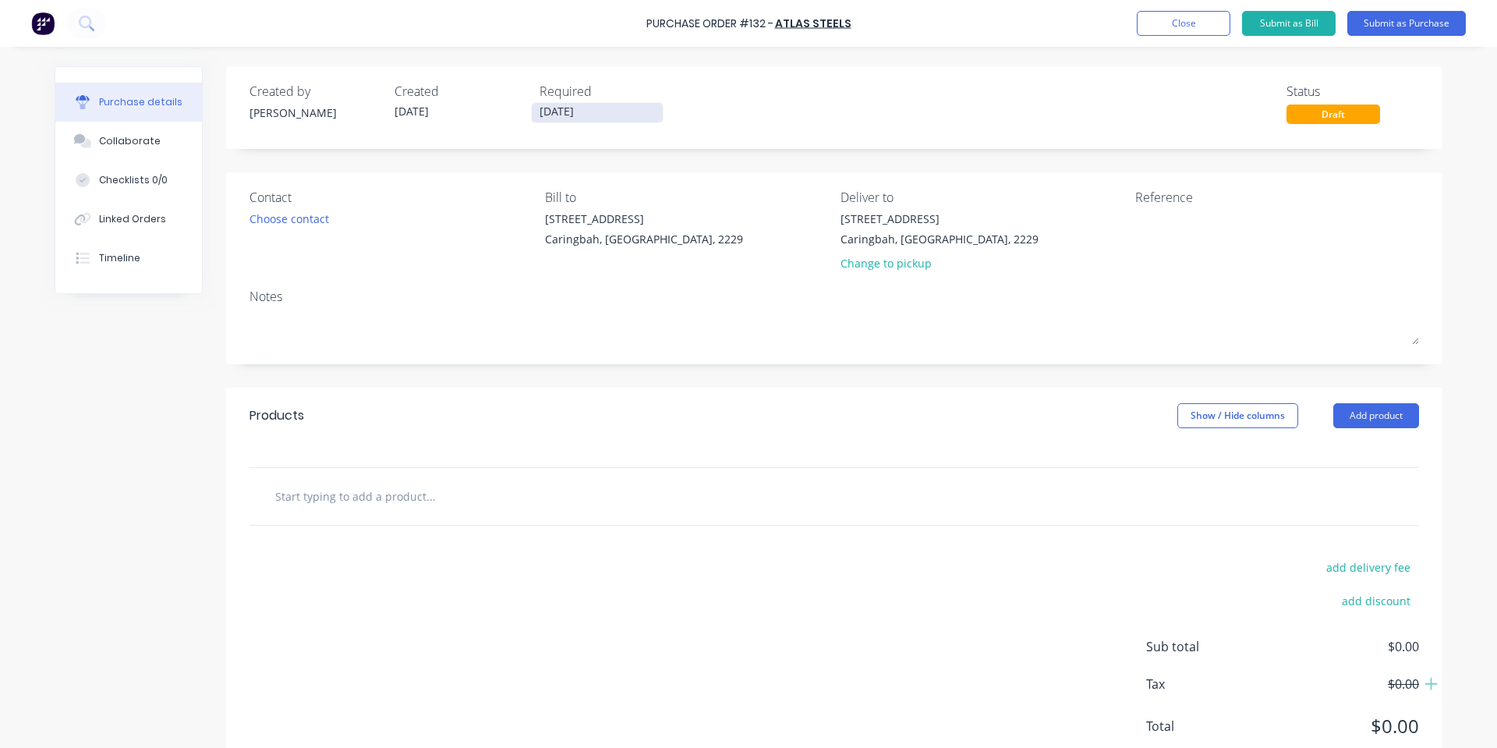
click at [604, 104] on input "[DATE]" at bounding box center [597, 112] width 131 height 19
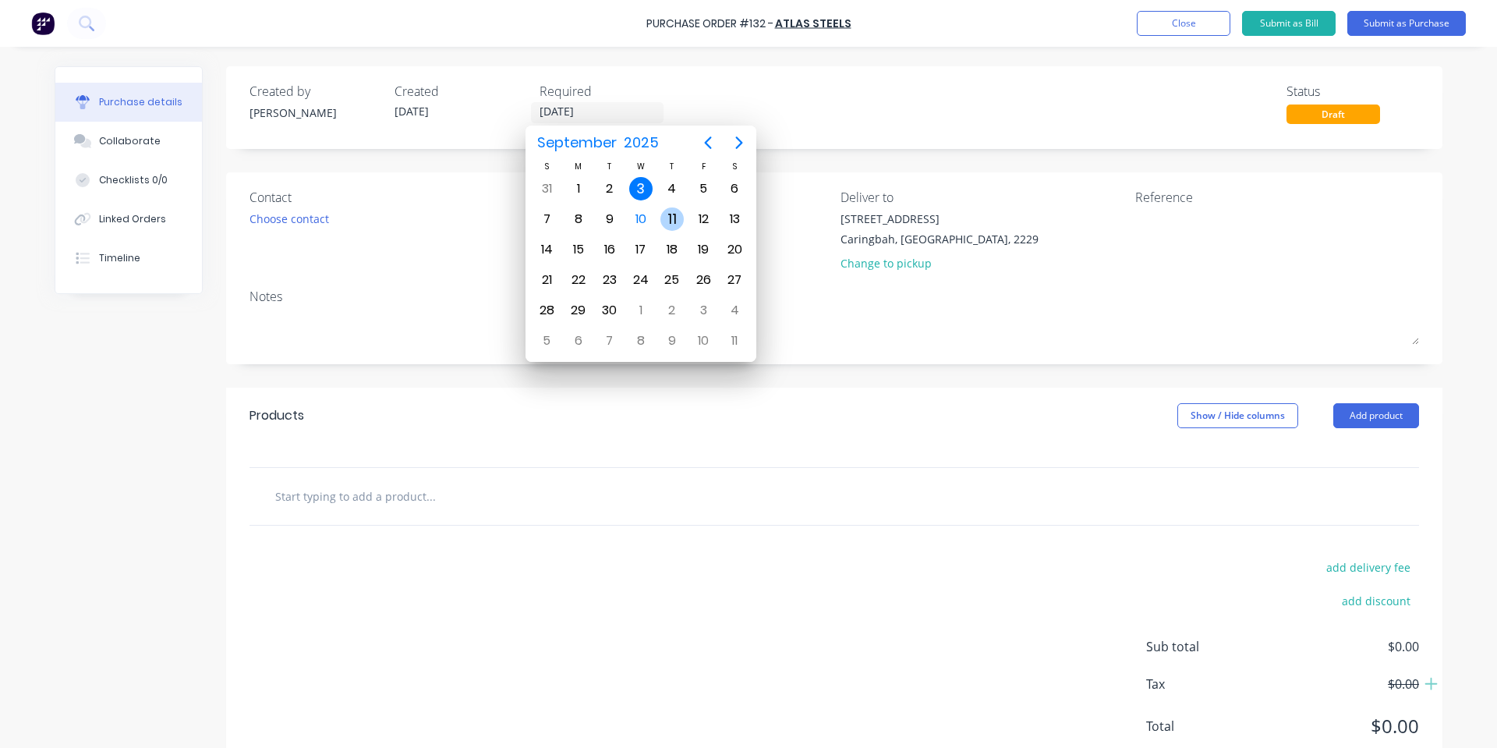
click at [679, 217] on div "11" at bounding box center [672, 218] width 23 height 23
type input "[DATE]"
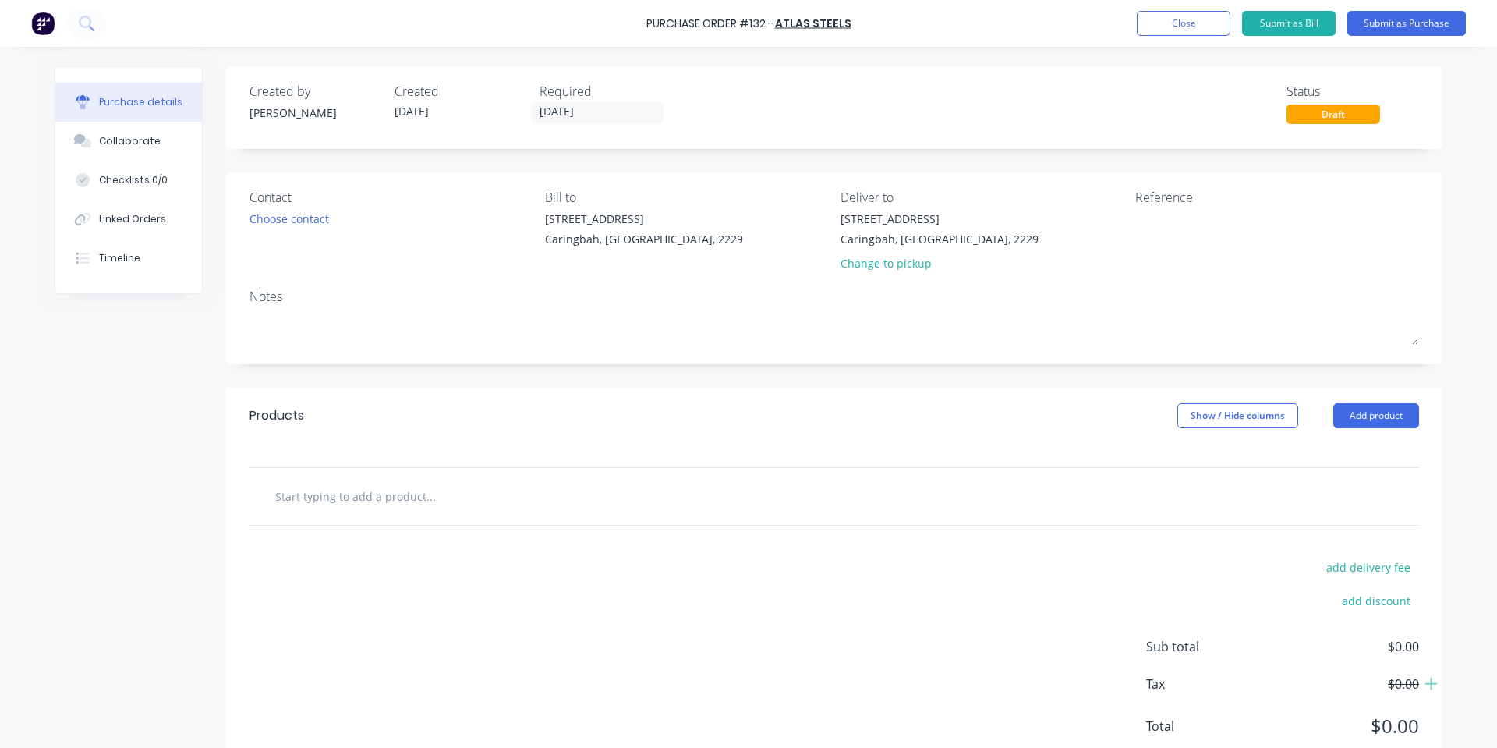
click at [379, 501] on input "text" at bounding box center [431, 495] width 312 height 31
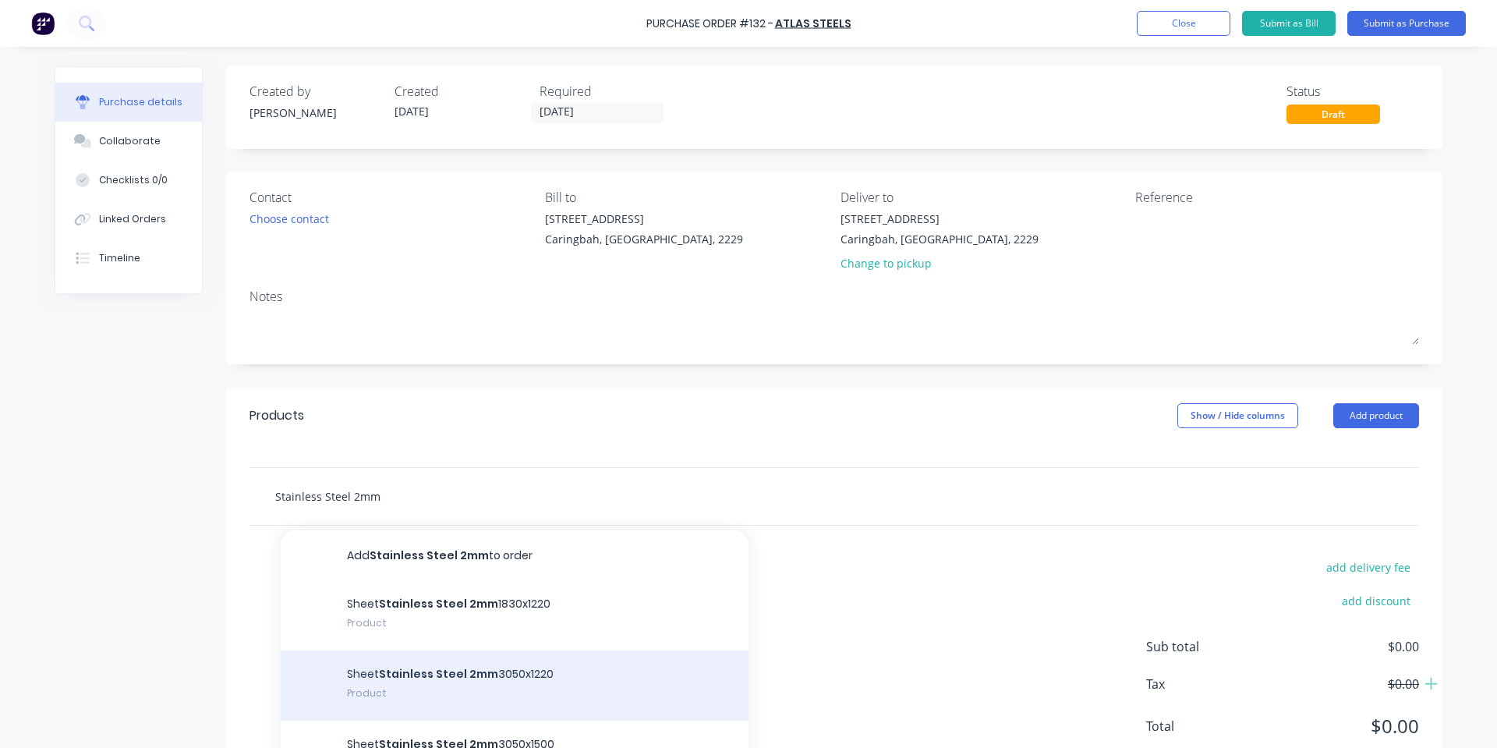
scroll to position [208, 0]
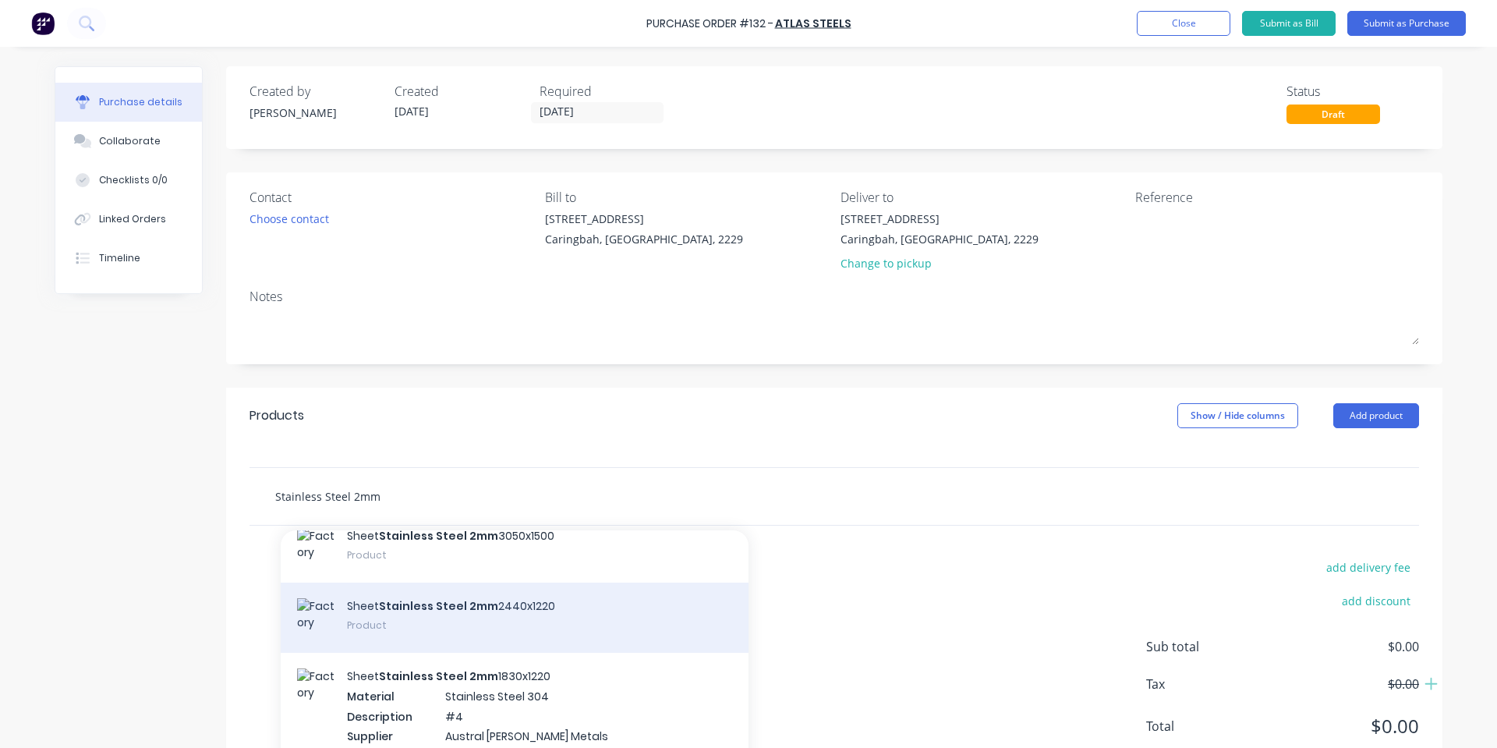
type input "Stainless Steel 2mm"
click at [578, 608] on div "Sheet Stainless Steel 2mm 2440x1220 Product" at bounding box center [515, 618] width 468 height 70
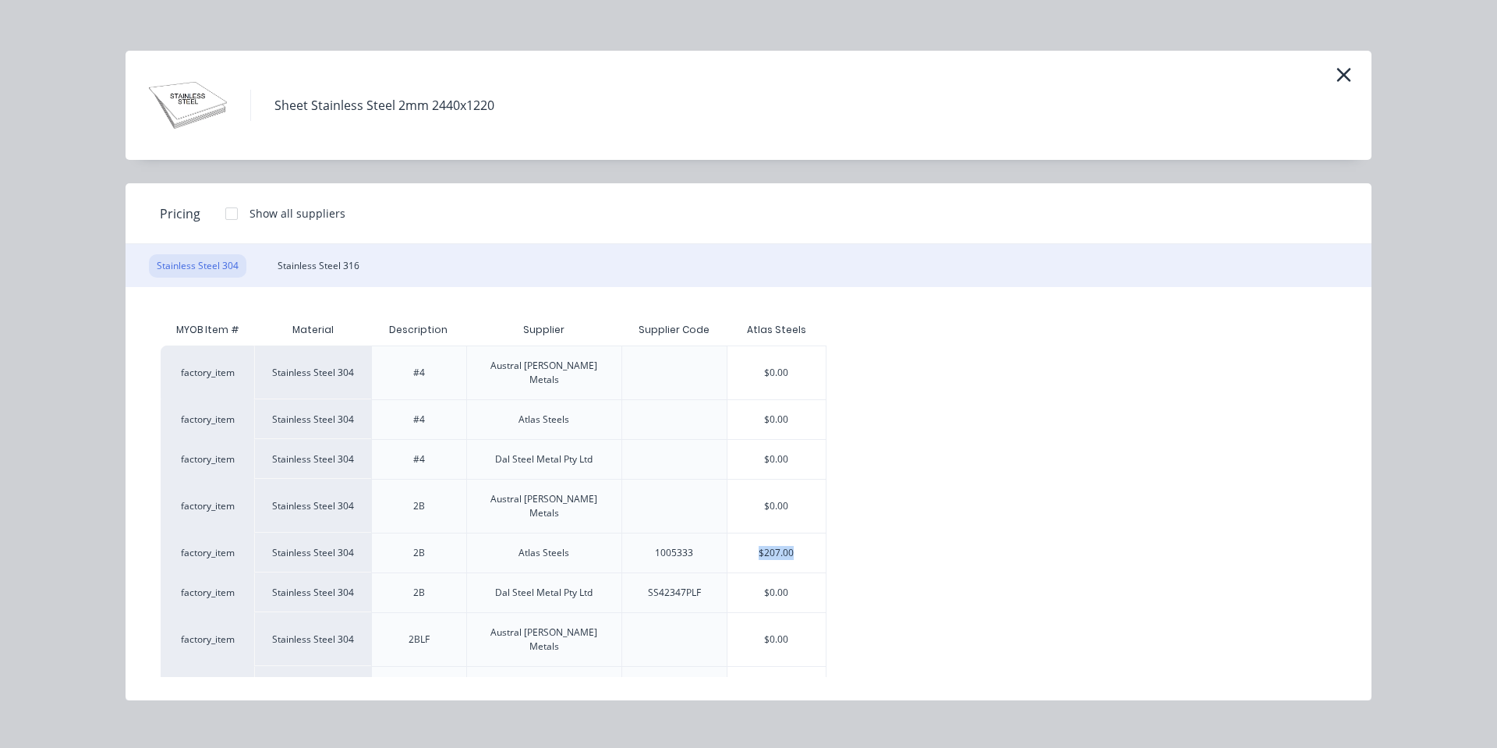
drag, startPoint x: 754, startPoint y: 522, endPoint x: 914, endPoint y: 509, distance: 160.4
click at [914, 509] on div "factory_item Stainless Steel 304 #4 Austral [PERSON_NAME] Metals $0.00 factory_…" at bounding box center [749, 546] width 1176 height 401
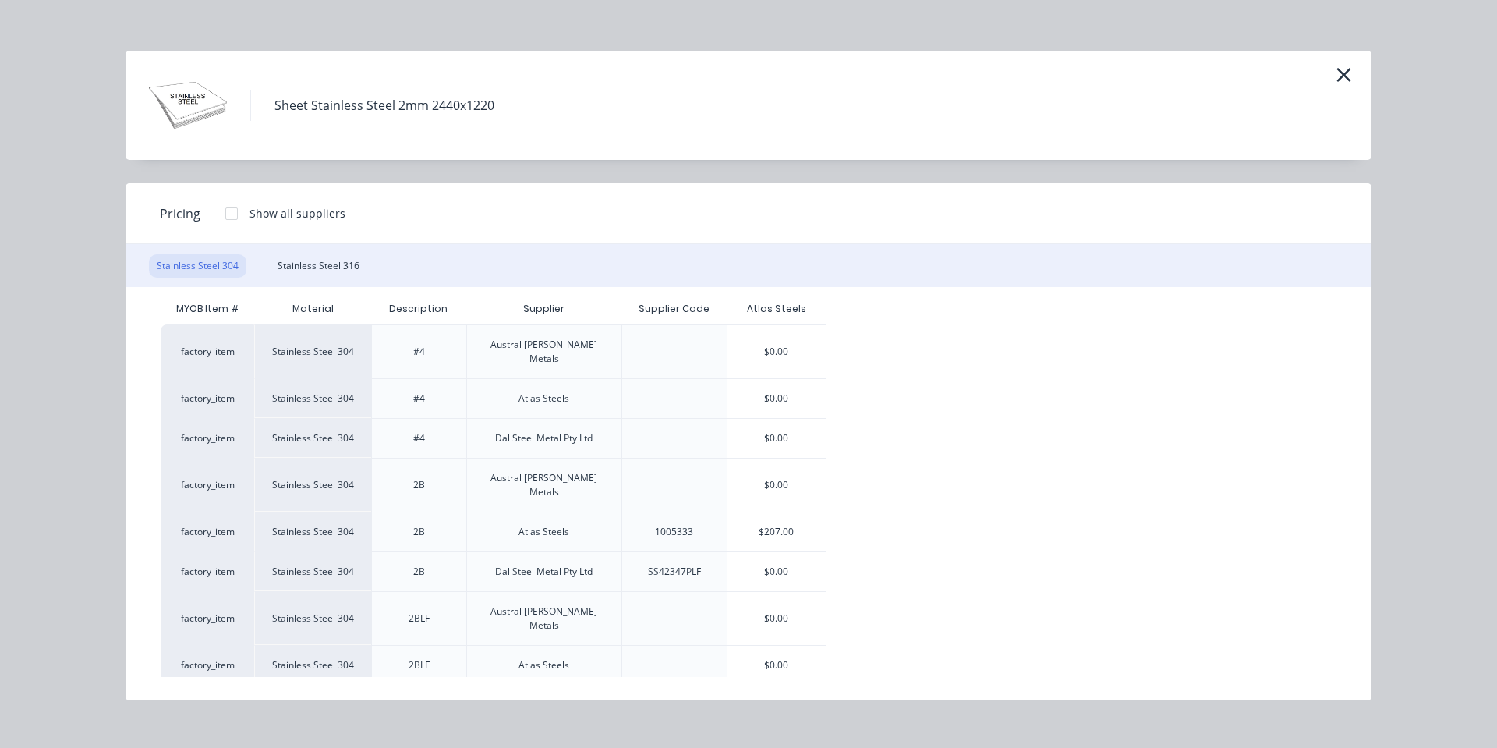
scroll to position [27, 0]
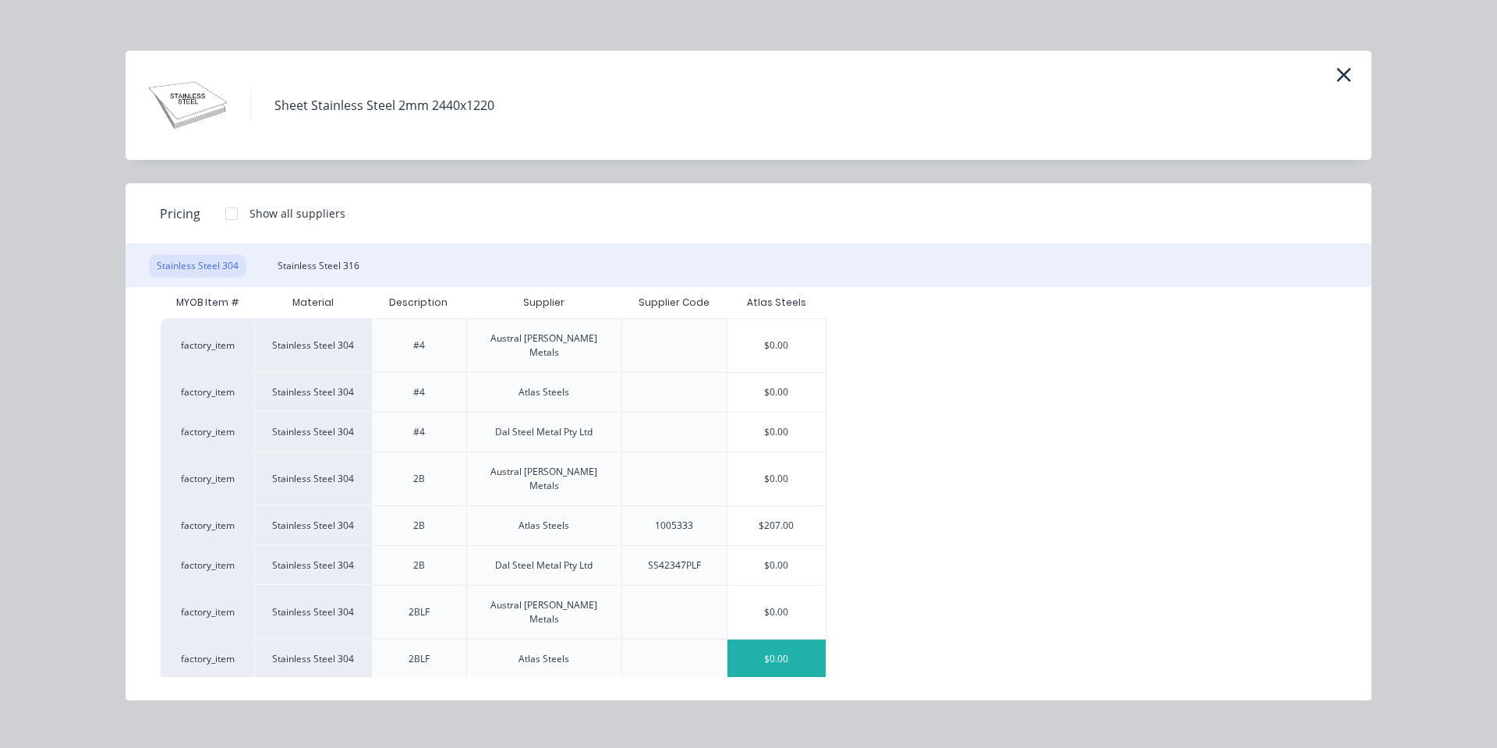
click at [781, 640] on div "$0.00" at bounding box center [777, 659] width 98 height 39
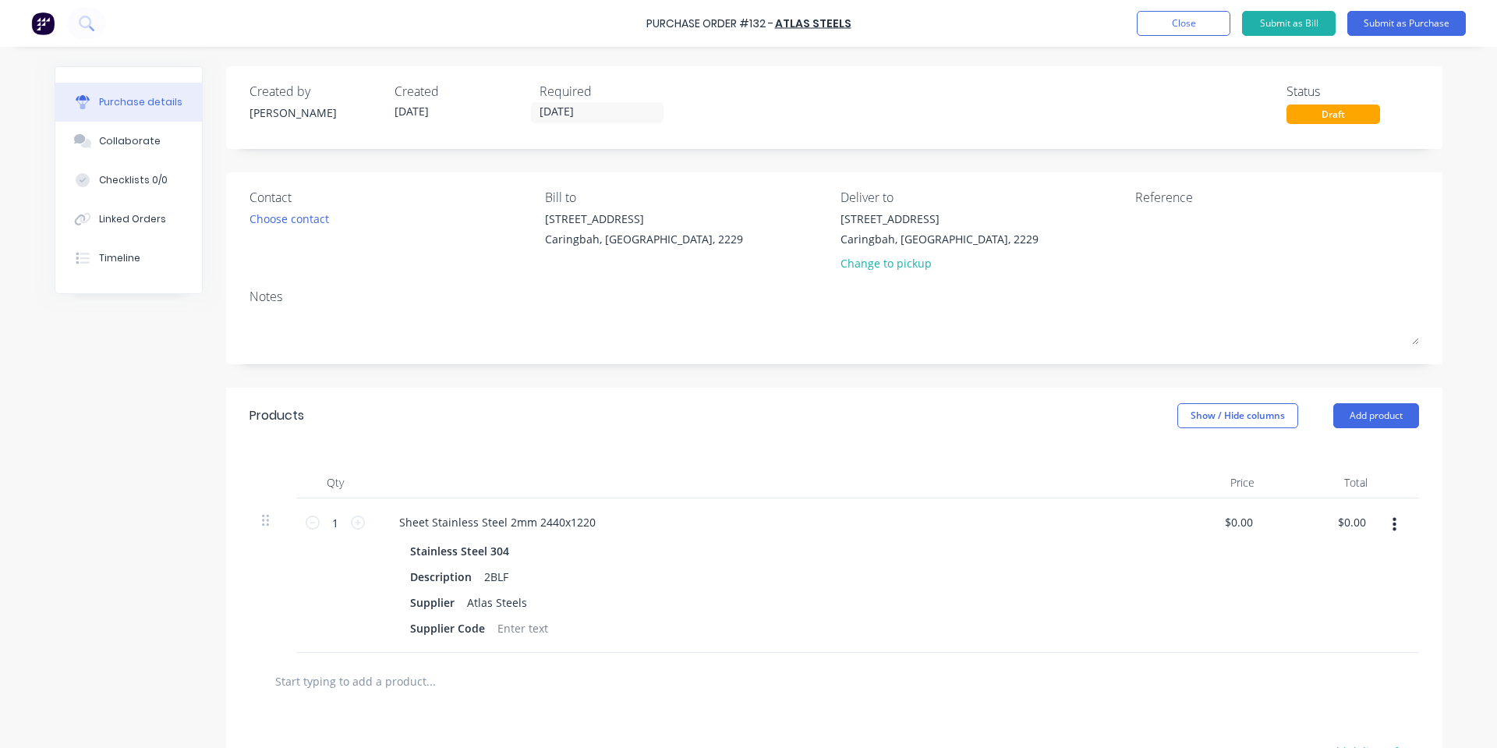
click at [728, 562] on div "Stainless Steel 304" at bounding box center [764, 551] width 708 height 23
drag, startPoint x: 505, startPoint y: 578, endPoint x: 491, endPoint y: 580, distance: 14.2
click at [491, 580] on div "2BLF" at bounding box center [496, 576] width 37 height 23
click at [515, 629] on div at bounding box center [522, 628] width 63 height 23
click at [556, 408] on div "Products Show / Hide columns Add product" at bounding box center [834, 416] width 1217 height 56
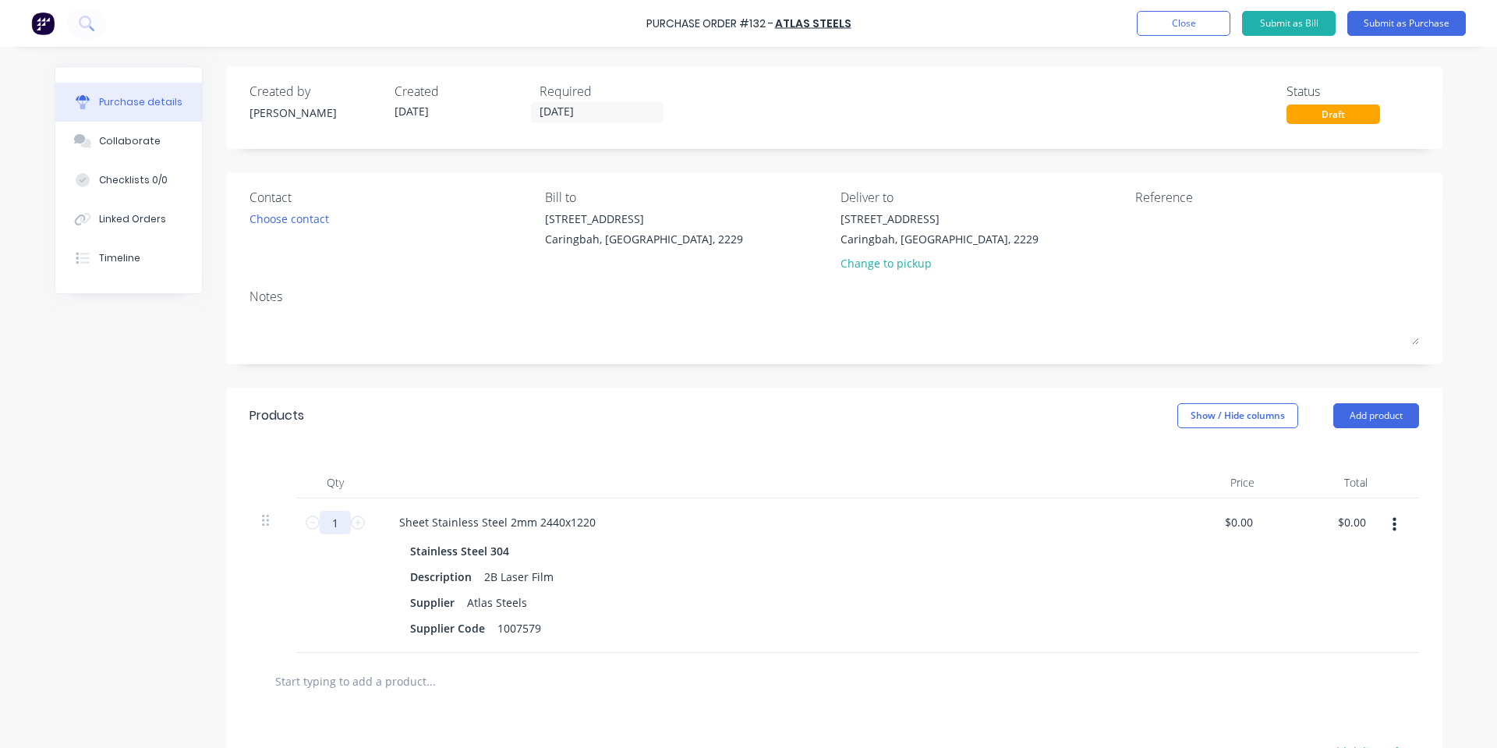
click at [335, 529] on input "1" at bounding box center [335, 522] width 31 height 23
type input "7"
click at [1246, 533] on div "$0.00 $0.00" at bounding box center [1239, 522] width 36 height 23
click at [1242, 533] on input "0.00" at bounding box center [1242, 522] width 30 height 23
type input "0"
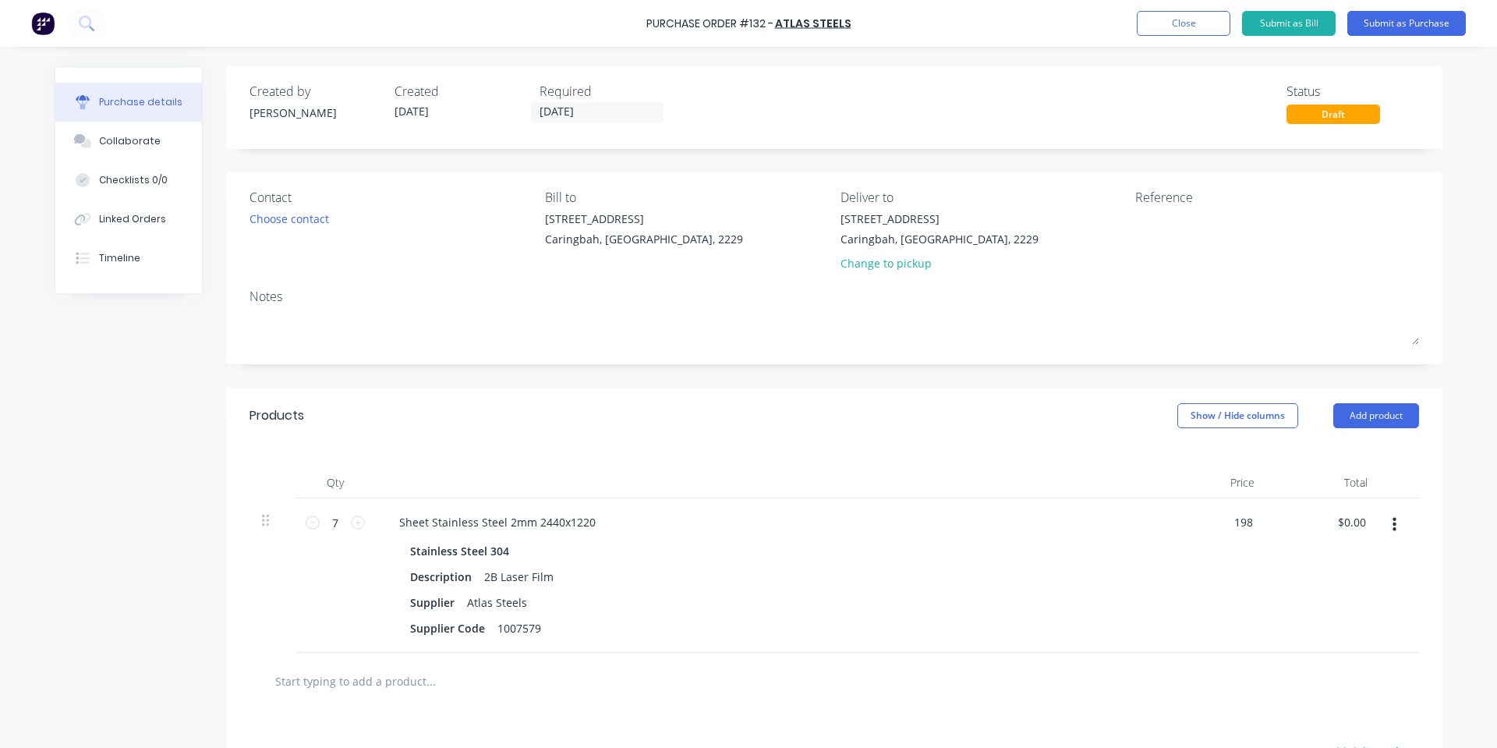
type input "$198.00"
type input "$1,386.00"
click at [1025, 356] on div "Contact Choose contact [PERSON_NAME] to [STREET_ADDRESS] Deliver to [STREET_ADD…" at bounding box center [834, 268] width 1217 height 192
click at [1387, 422] on button "Add product" at bounding box center [1377, 415] width 86 height 25
click at [423, 688] on input "text" at bounding box center [431, 680] width 312 height 31
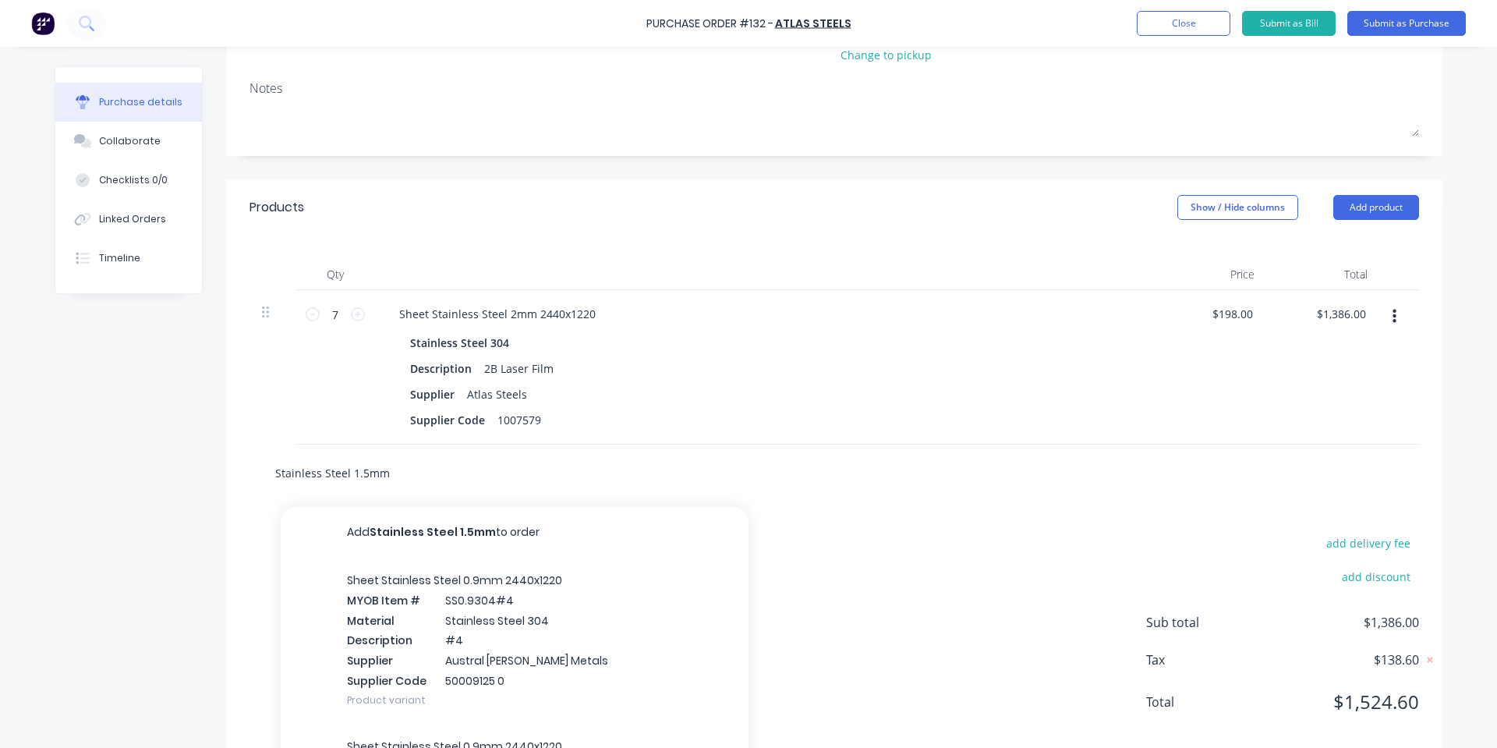
scroll to position [256, 0]
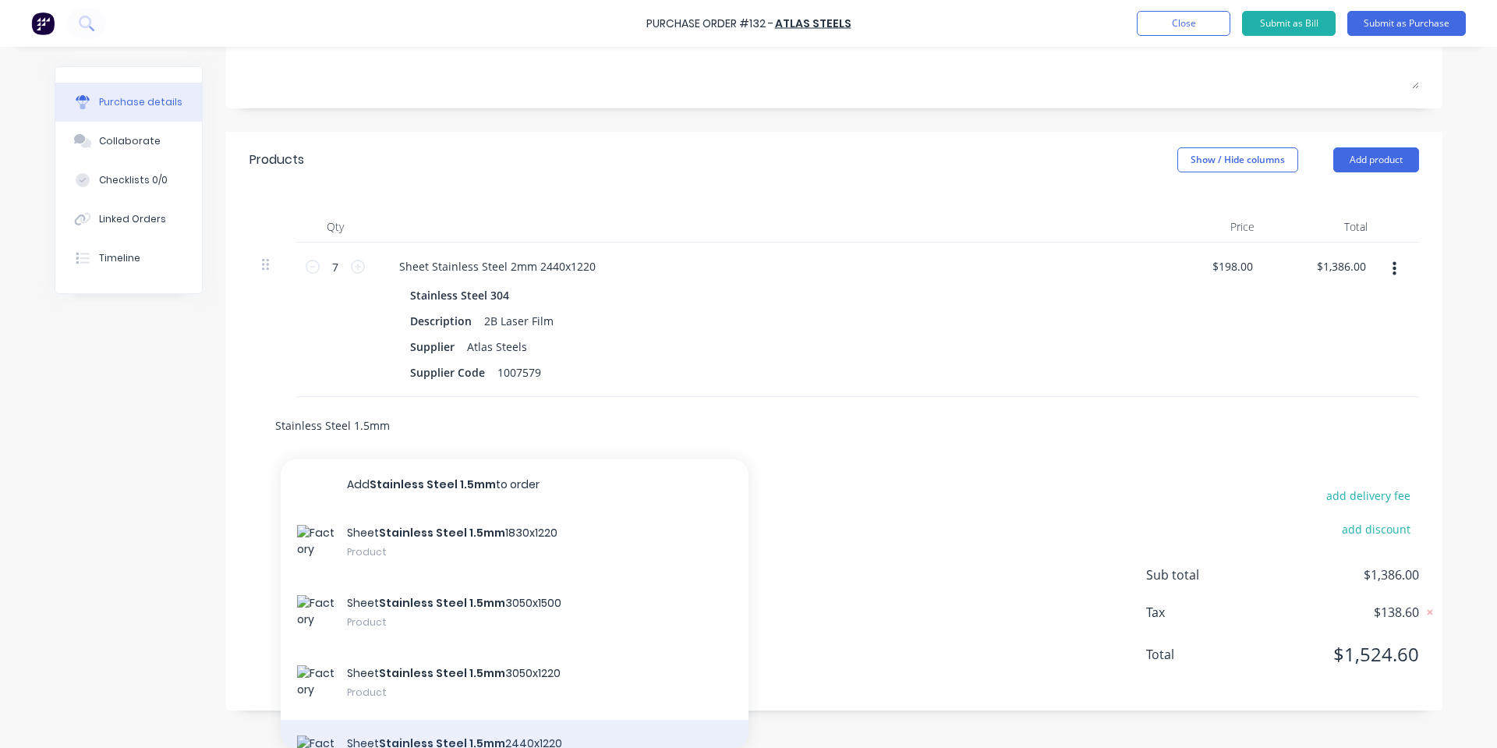
type input "Stainless Steel 1.5mm"
click at [555, 733] on div "Sheet Stainless Steel 1.5mm 2440x1220 Product" at bounding box center [515, 755] width 468 height 70
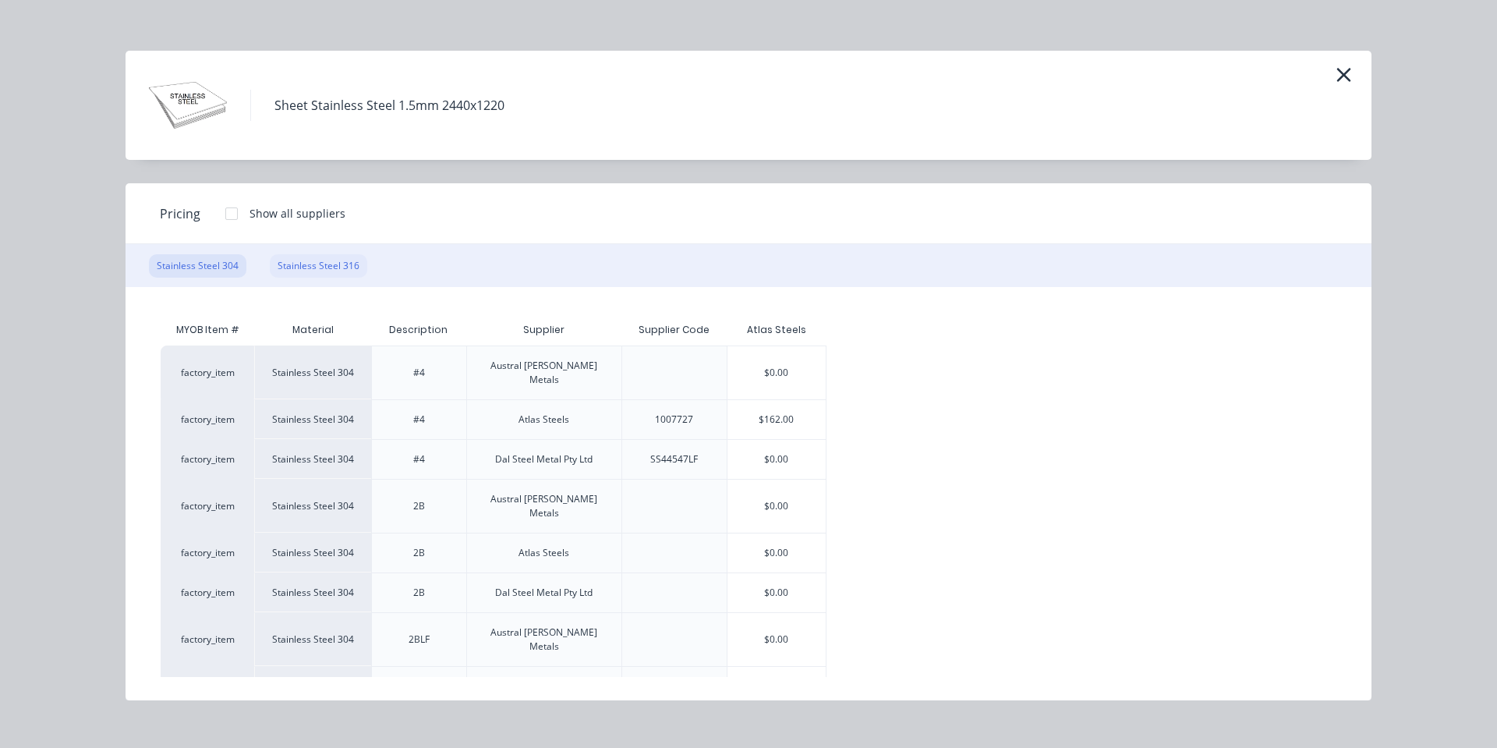
click at [291, 273] on div "Stainless Steel 316" at bounding box center [318, 265] width 97 height 23
drag, startPoint x: 790, startPoint y: 639, endPoint x: 794, endPoint y: 648, distance: 10.1
click at [799, 667] on div "$0.00" at bounding box center [777, 686] width 98 height 39
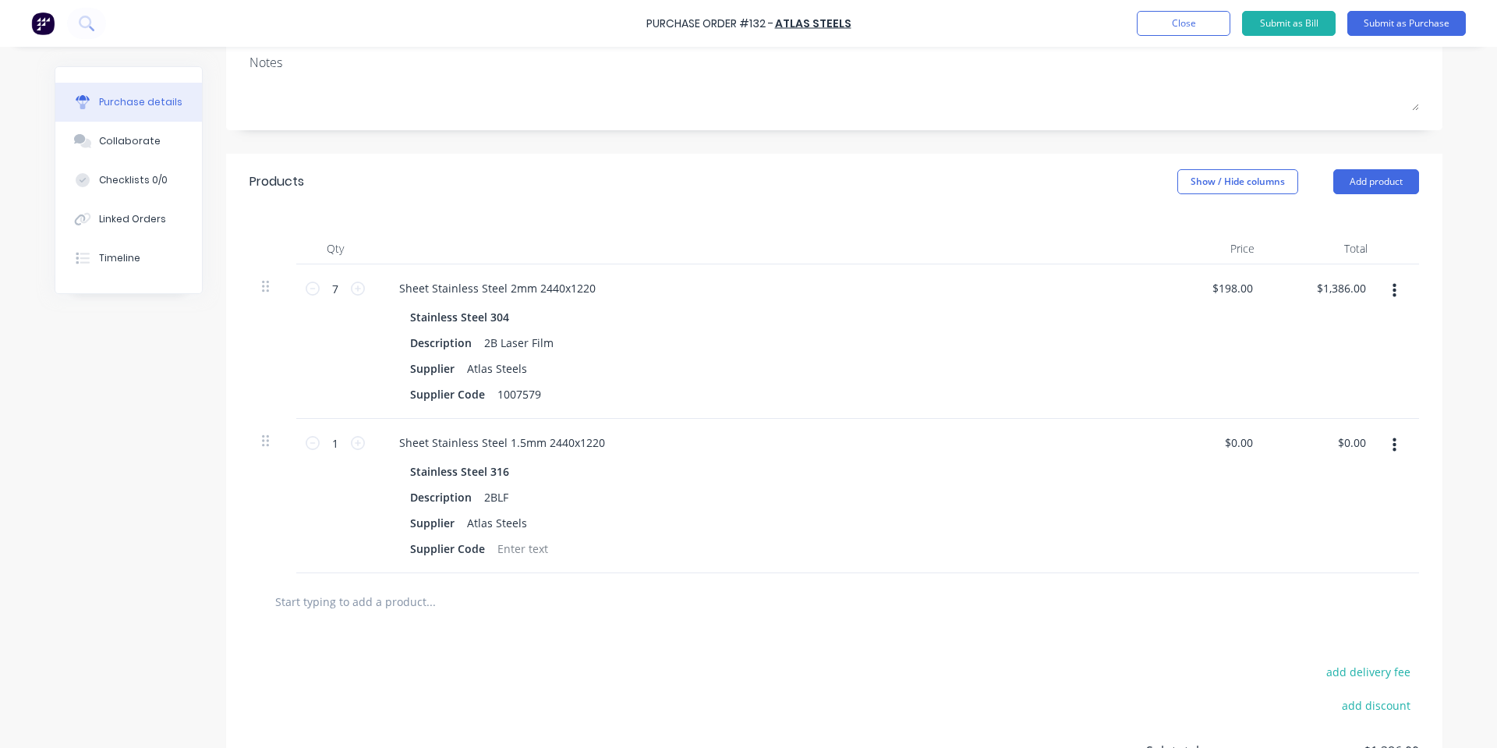
scroll to position [256, 0]
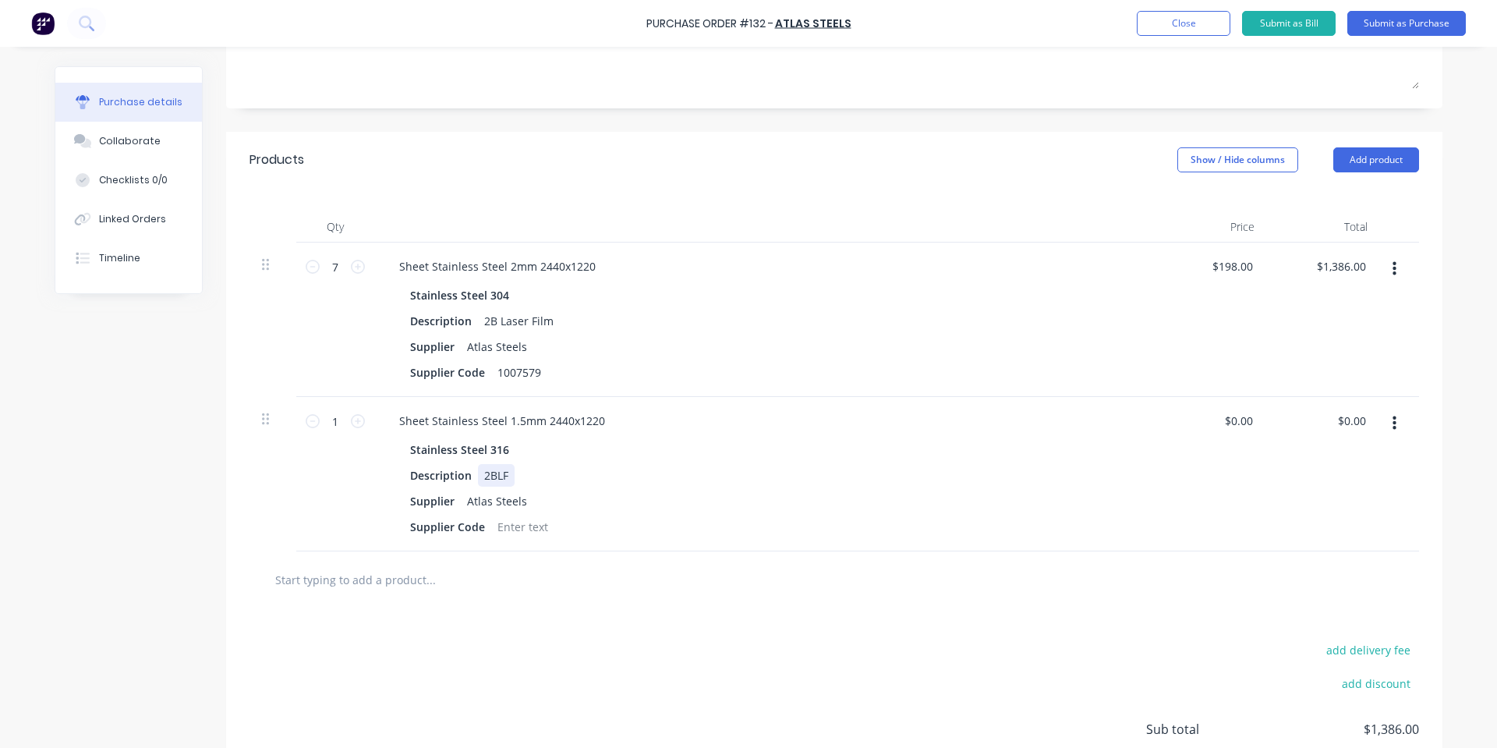
click at [508, 481] on div "2BLF" at bounding box center [496, 475] width 37 height 23
click at [497, 532] on div at bounding box center [522, 527] width 63 height 23
click at [427, 651] on div "add delivery fee add discount Sub total $1,386.00 Tax $138.60 Total $1,524.60" at bounding box center [834, 736] width 1217 height 257
click at [1229, 423] on input "0.00" at bounding box center [1239, 420] width 36 height 23
click at [1229, 423] on input "0.00" at bounding box center [1242, 420] width 30 height 23
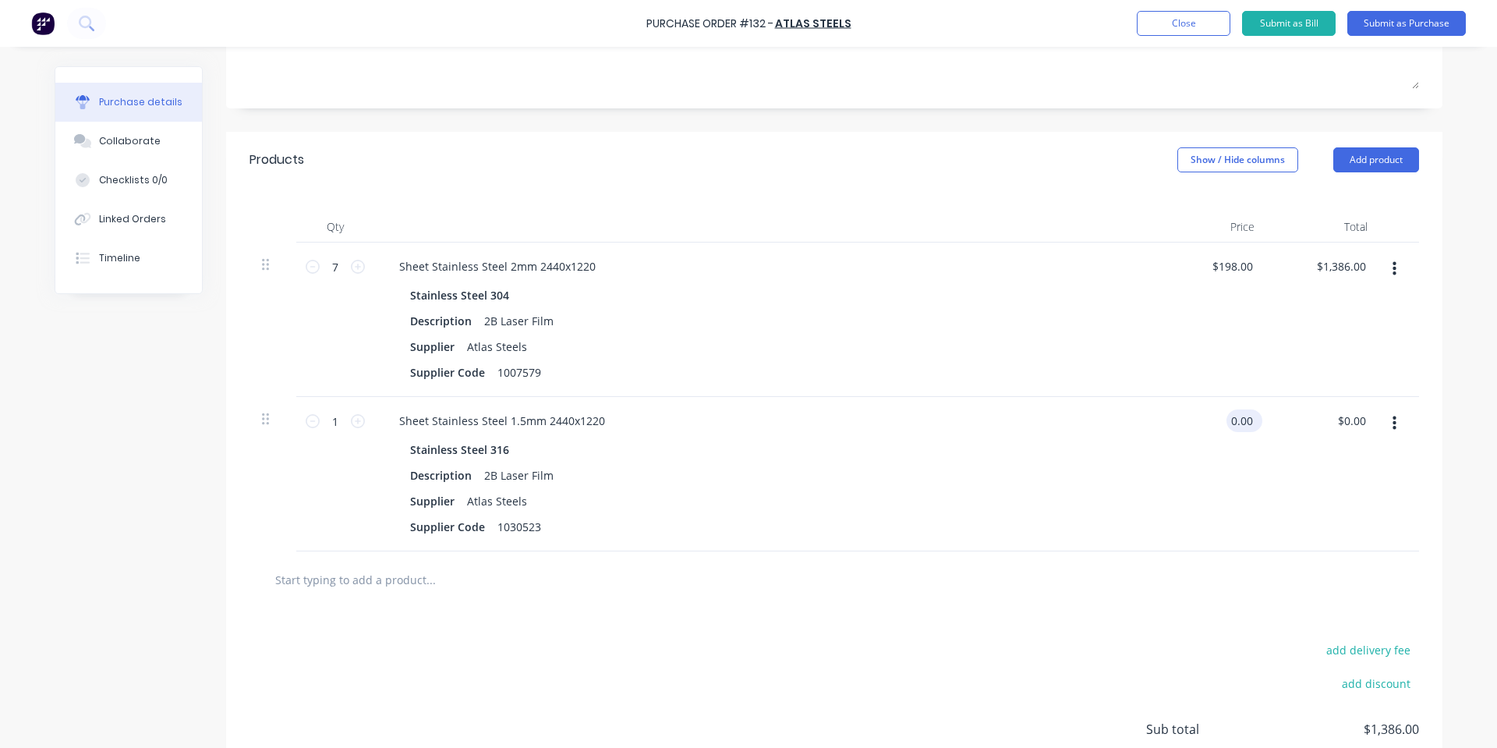
click at [1229, 423] on input "0.00" at bounding box center [1242, 420] width 30 height 23
type input "$254.00"
click at [1174, 432] on div "$254.00 $254.00" at bounding box center [1210, 474] width 113 height 154
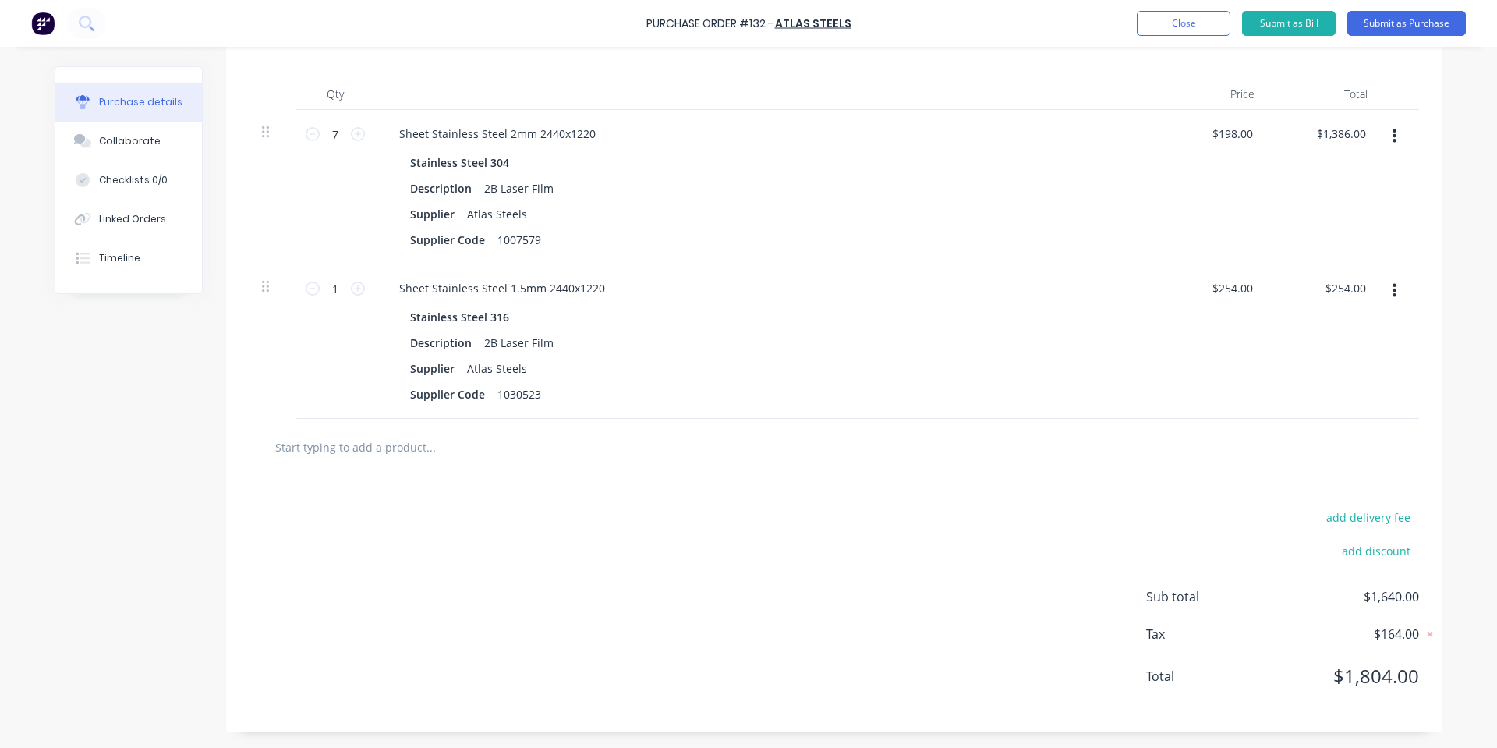
scroll to position [0, 0]
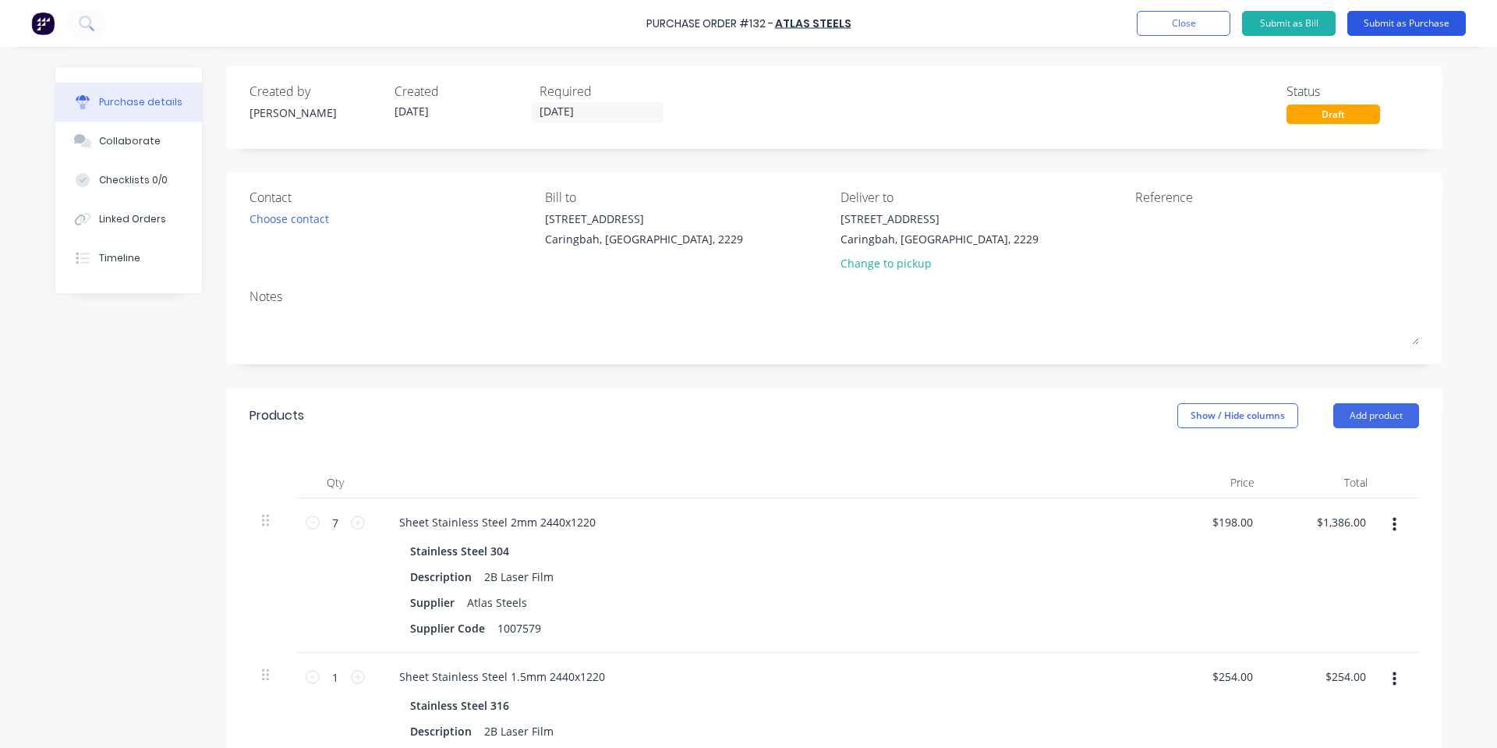
click at [1397, 34] on button "Submit as Purchase" at bounding box center [1407, 23] width 119 height 25
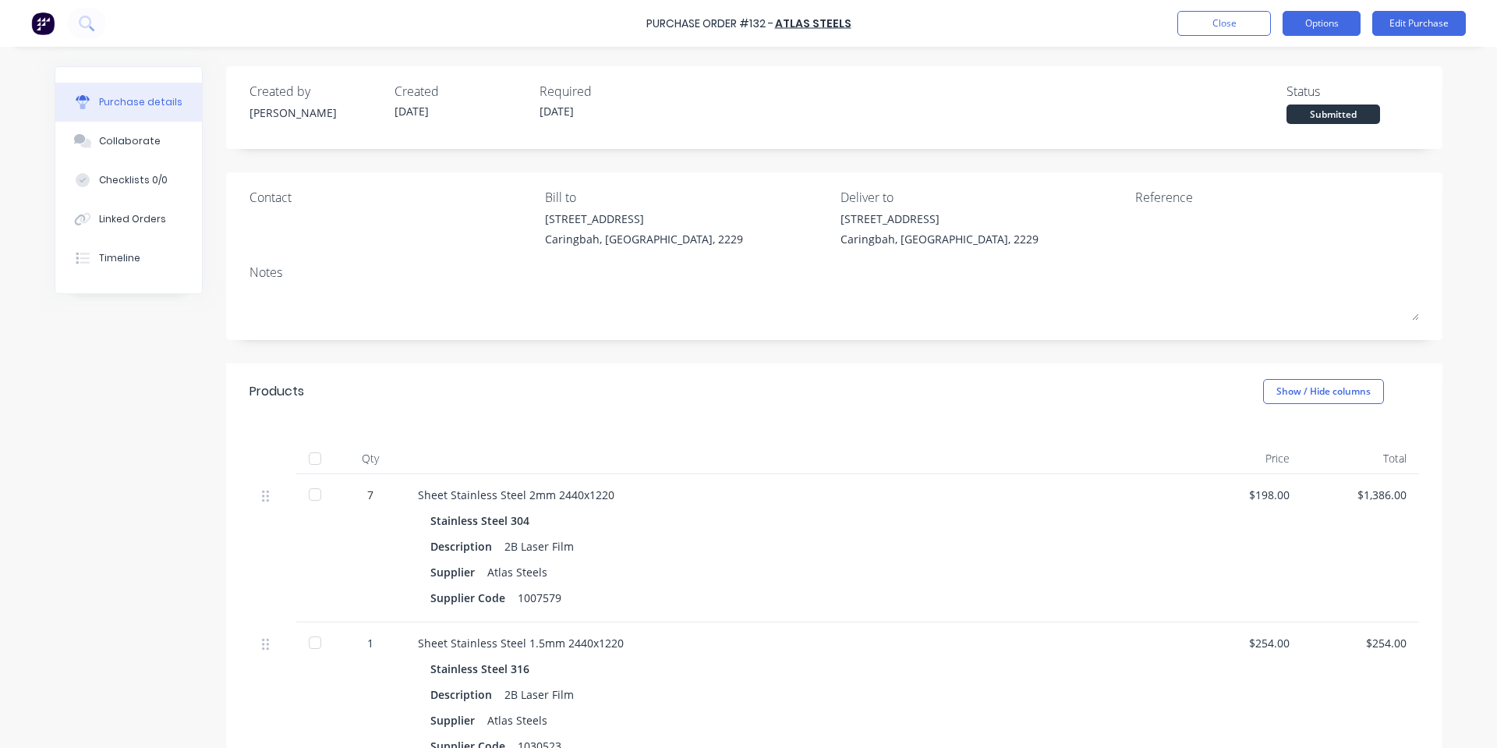
click at [1335, 26] on button "Options" at bounding box center [1322, 23] width 78 height 25
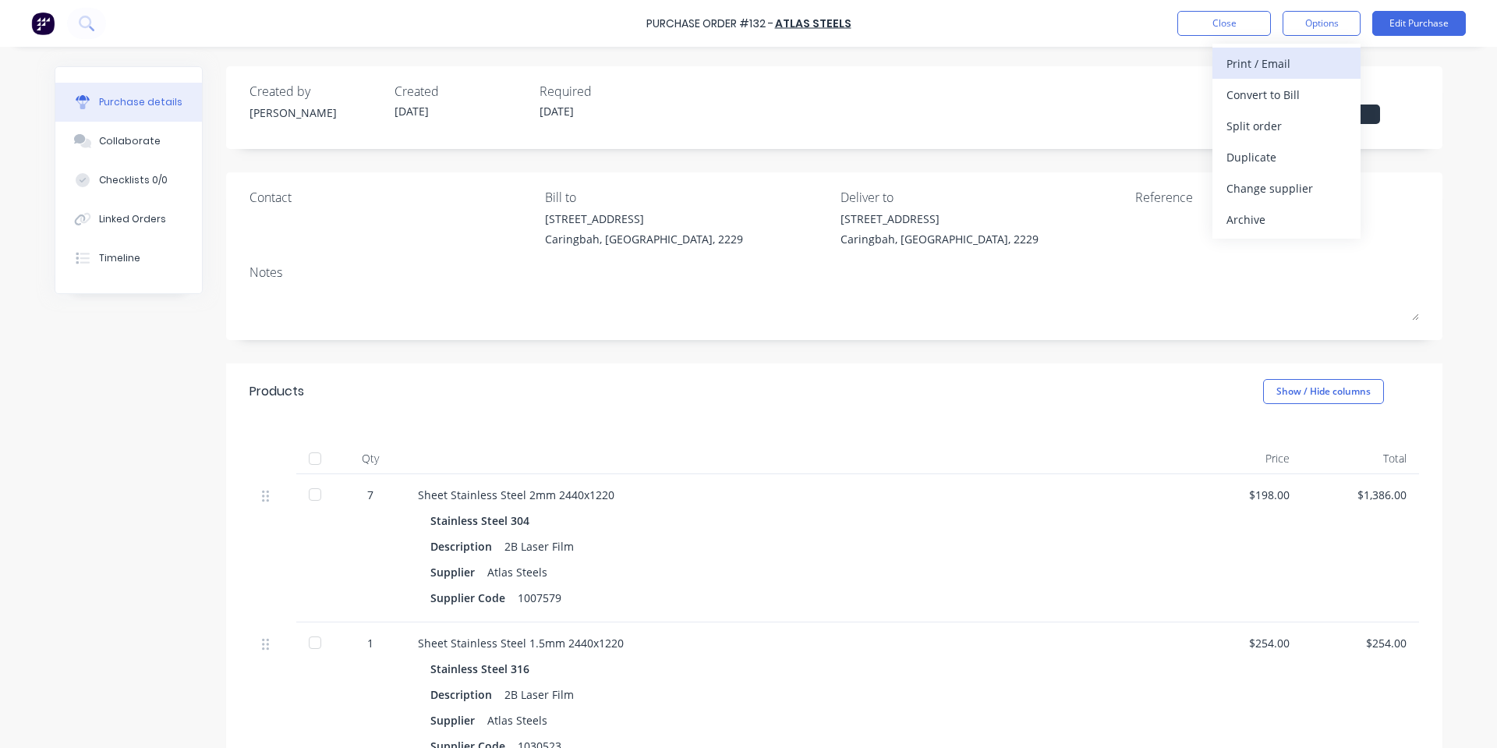
click at [1317, 76] on button "Print / Email" at bounding box center [1287, 63] width 148 height 31
click at [1269, 95] on div "With pricing" at bounding box center [1287, 94] width 120 height 23
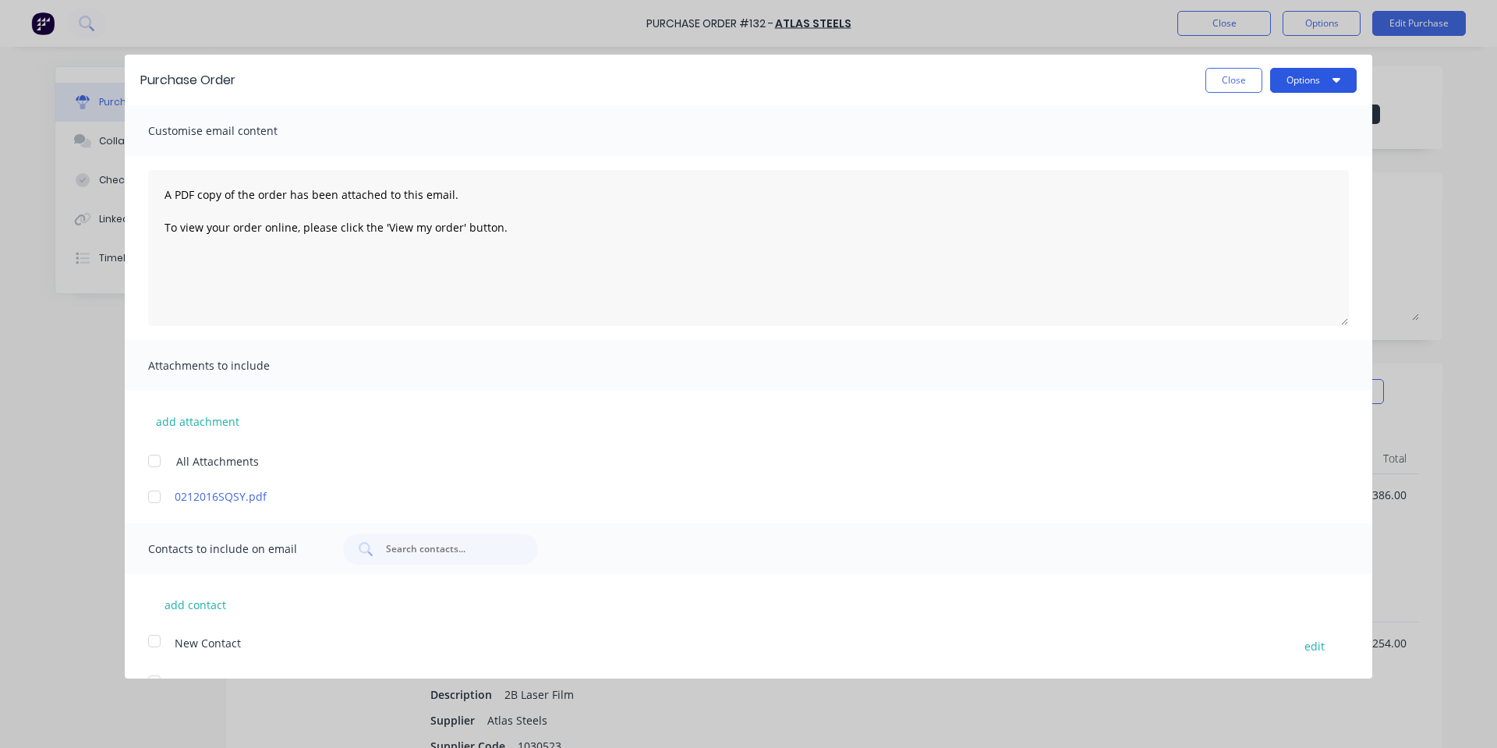
click at [1274, 82] on button "Options" at bounding box center [1313, 80] width 87 height 25
click at [1274, 115] on div "Print" at bounding box center [1283, 119] width 120 height 23
click at [103, 147] on div "Purchase Order Close Options Print Email Customise email content A PDF copy of …" at bounding box center [748, 374] width 1497 height 748
drag, startPoint x: 1209, startPoint y: 82, endPoint x: 923, endPoint y: 128, distance: 289.1
click at [1212, 82] on button "Close" at bounding box center [1234, 80] width 57 height 25
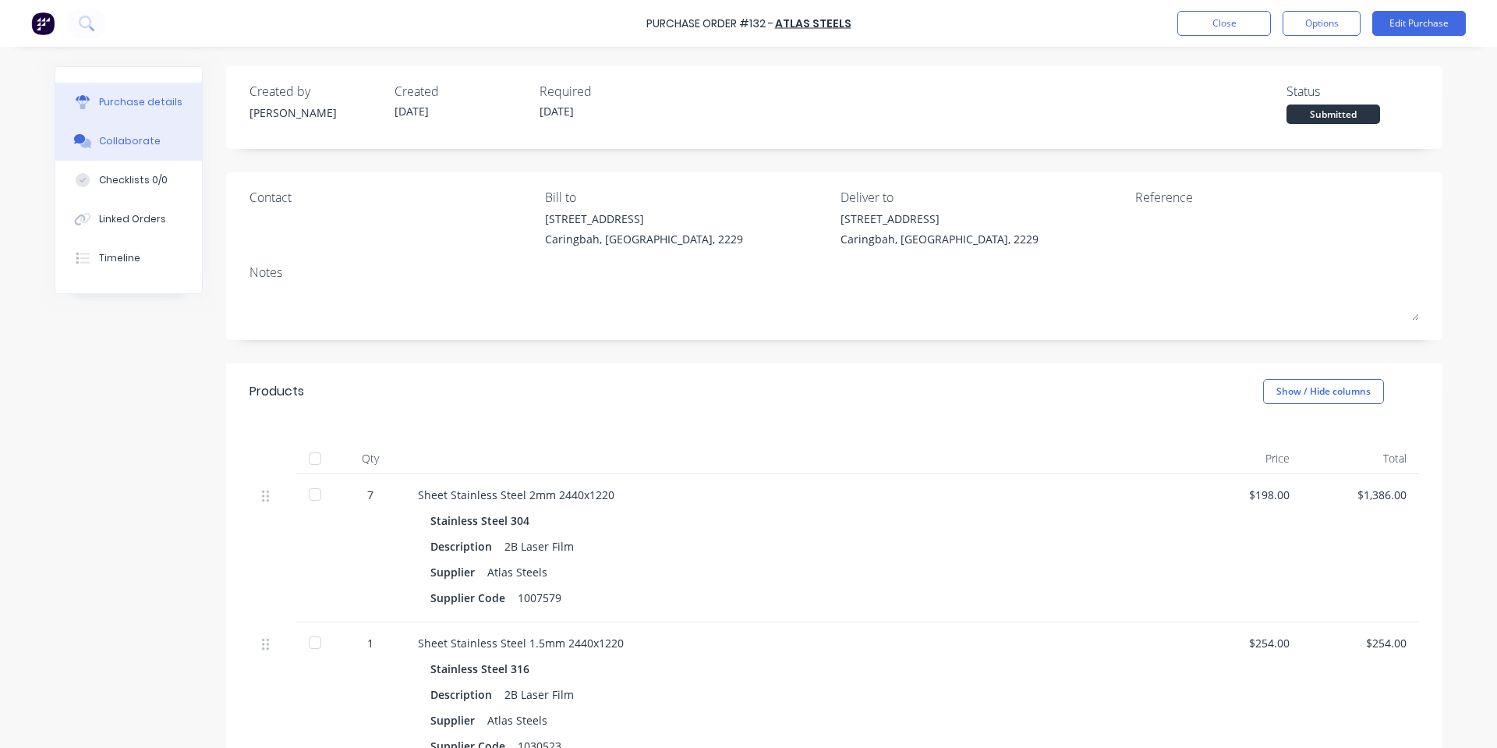
click at [172, 122] on button "Collaborate" at bounding box center [128, 141] width 147 height 39
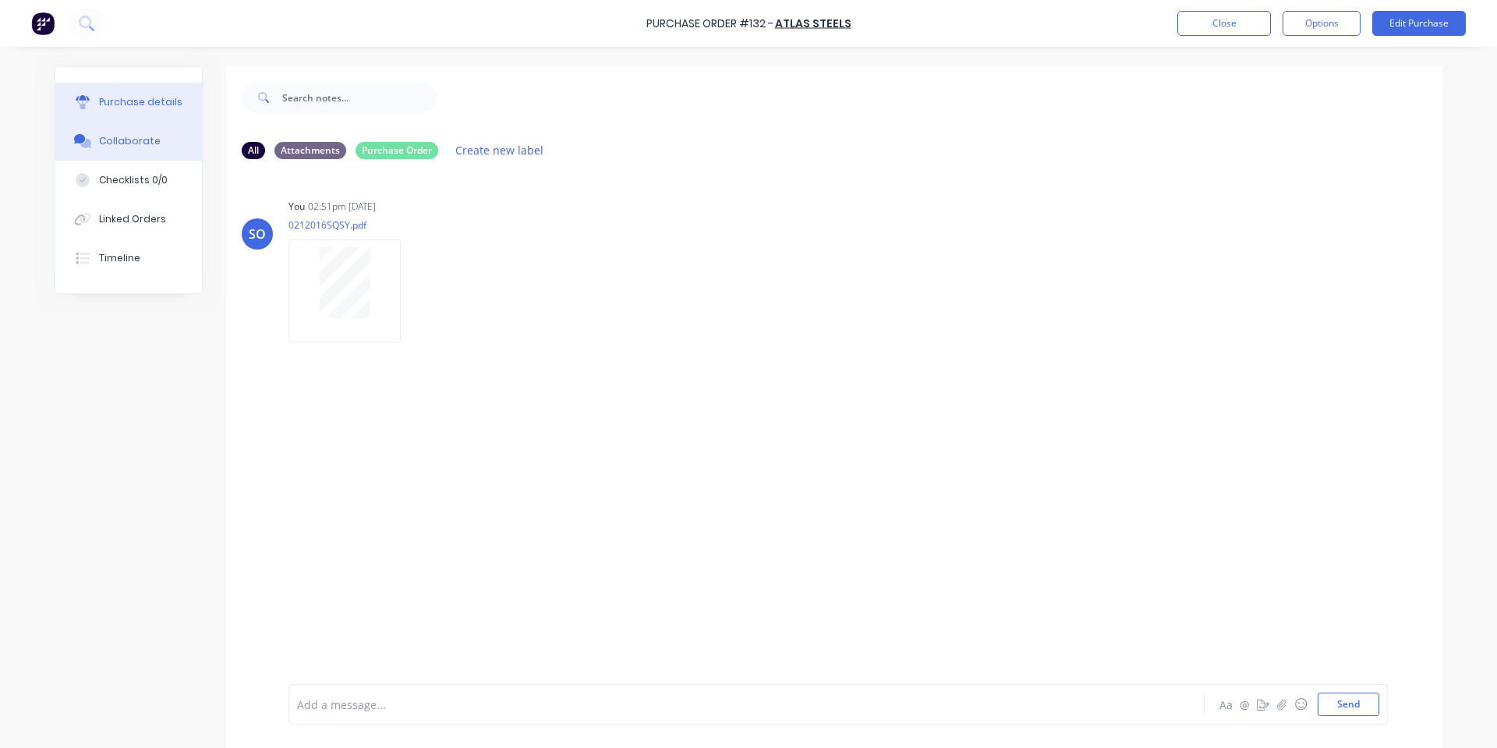
click at [79, 112] on button "Purchase details" at bounding box center [128, 102] width 147 height 39
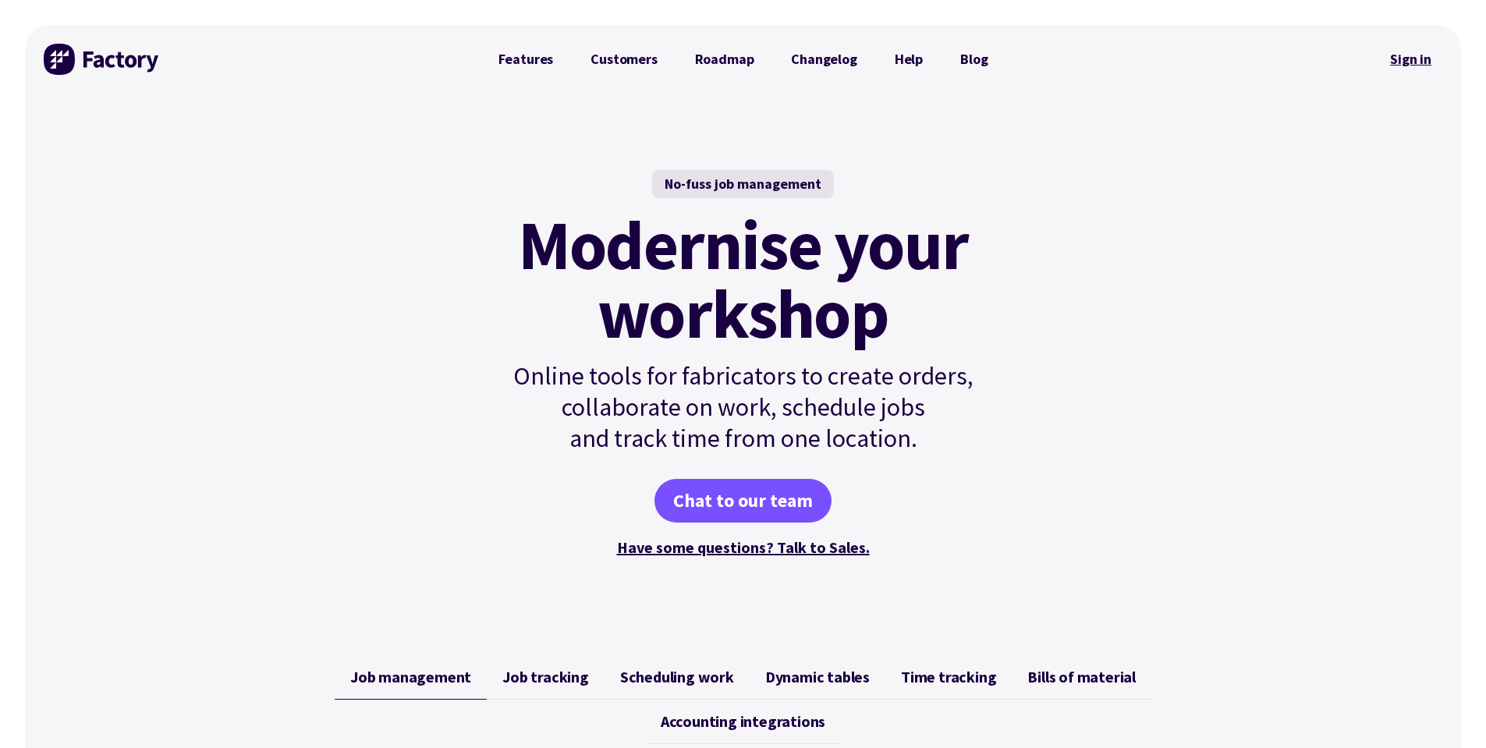
click at [1403, 53] on link "Sign in" at bounding box center [1410, 59] width 63 height 36
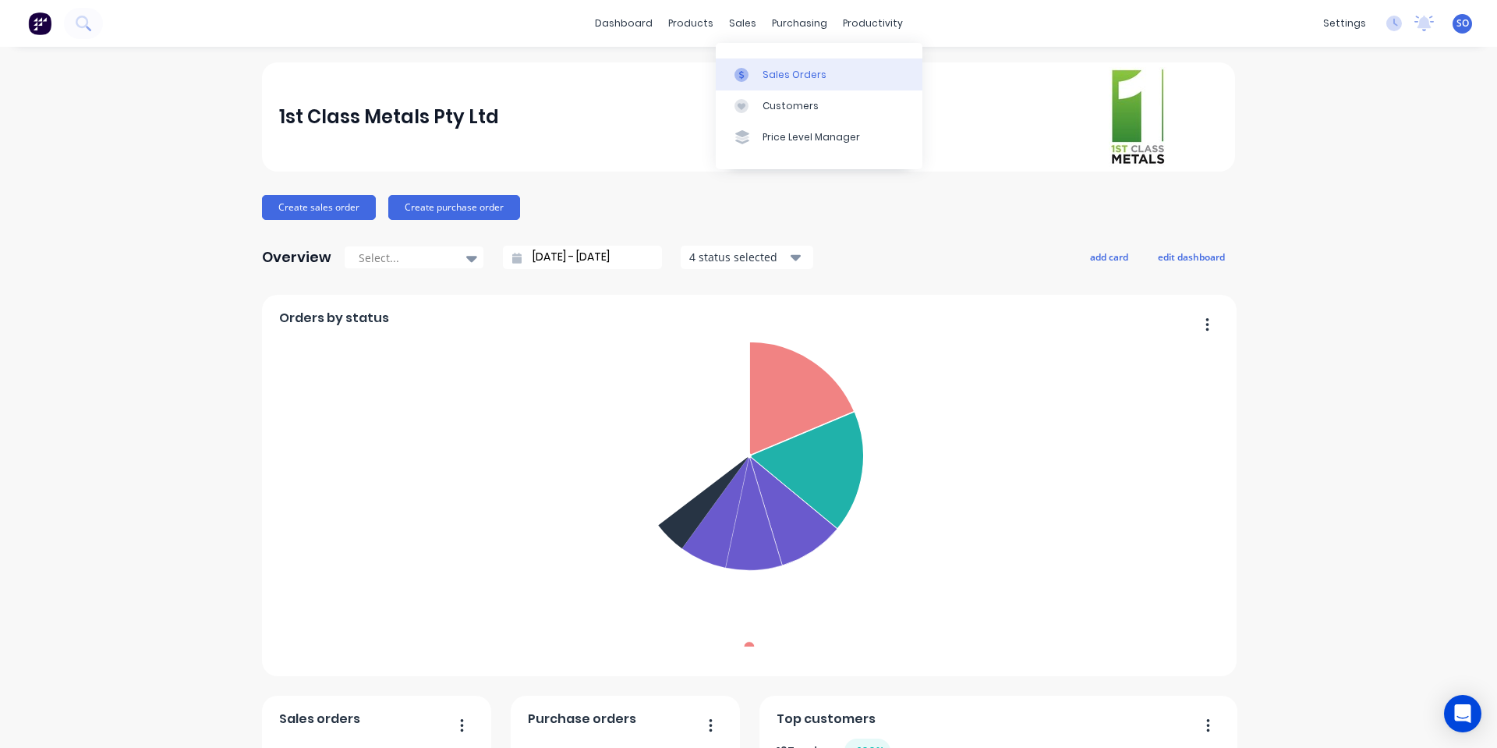
click at [736, 62] on link "Sales Orders" at bounding box center [819, 73] width 207 height 31
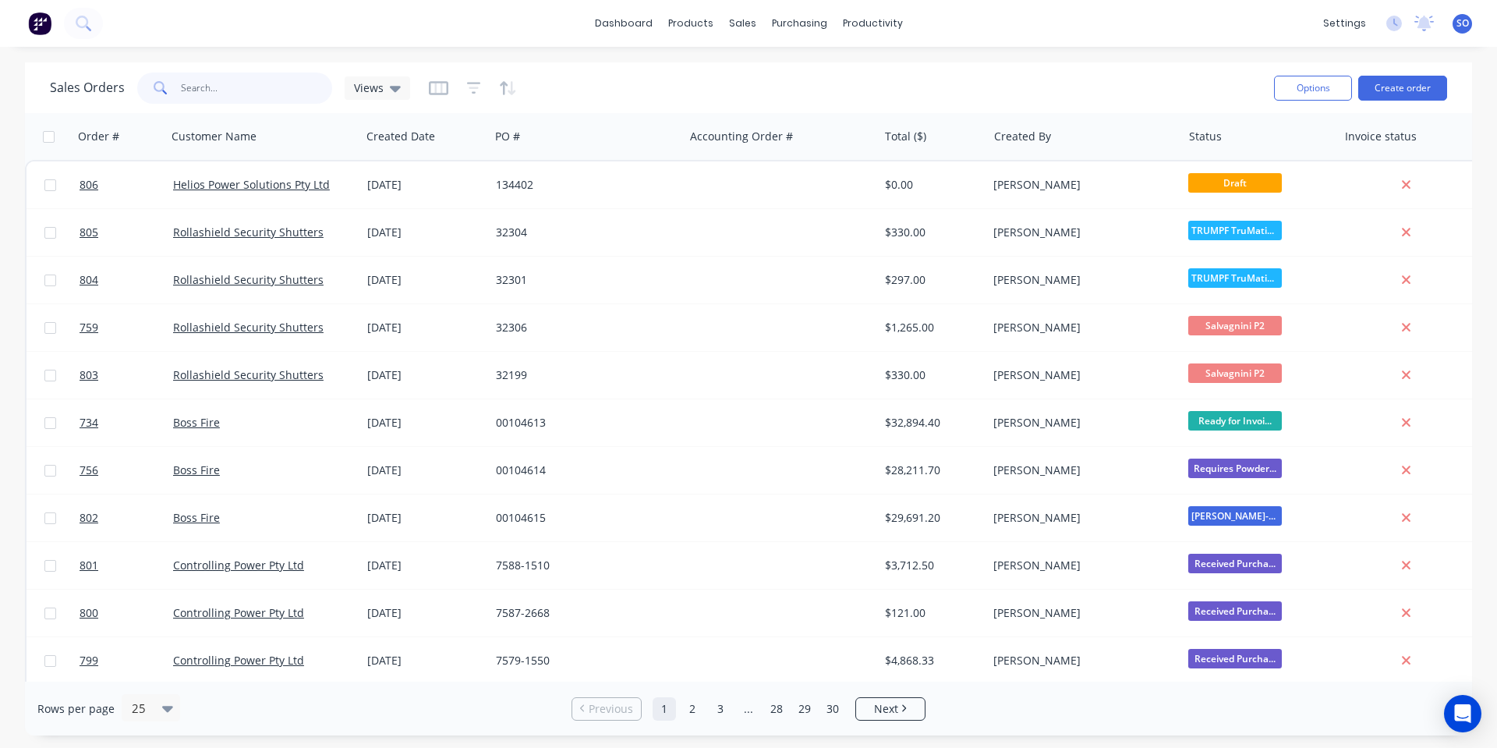
click at [247, 77] on input "text" at bounding box center [257, 88] width 152 height 31
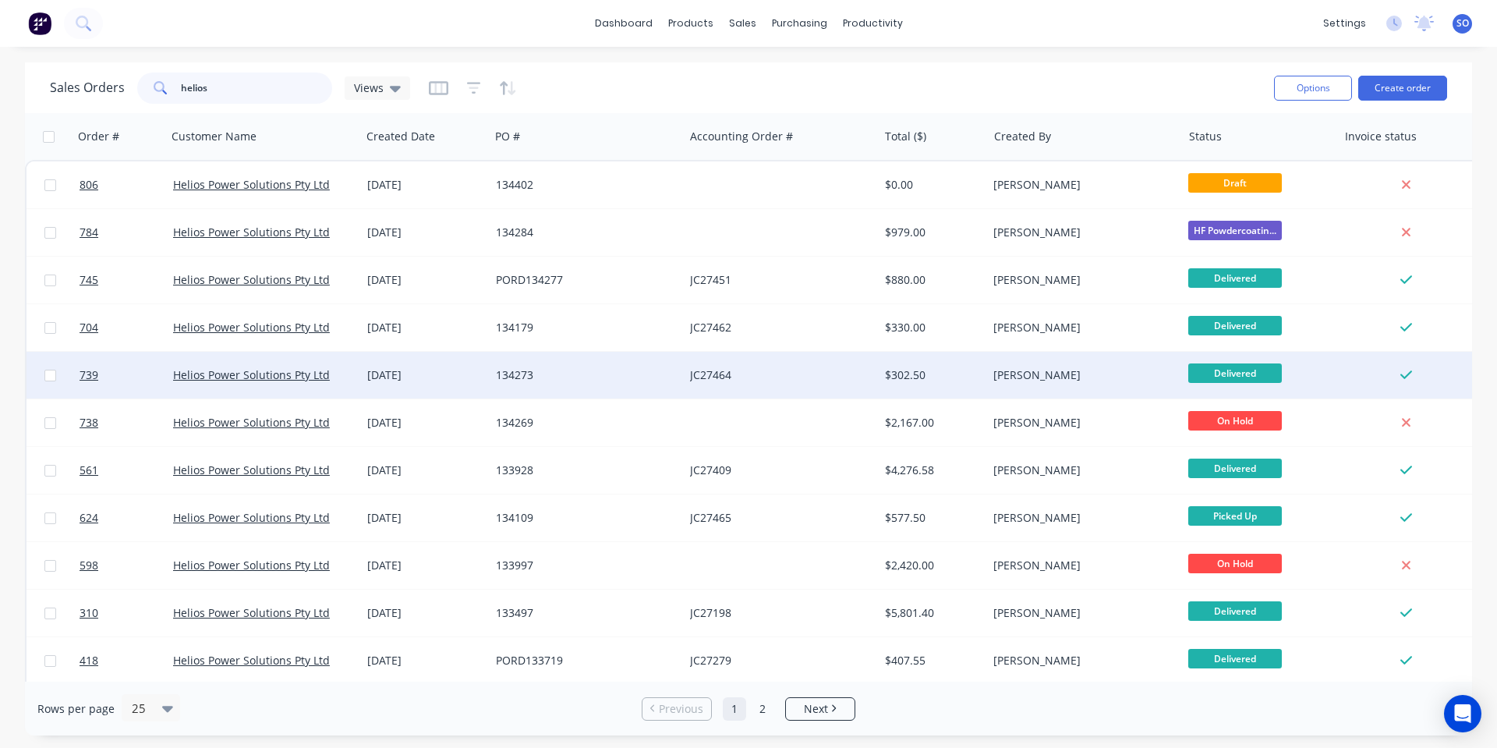
type input "helios"
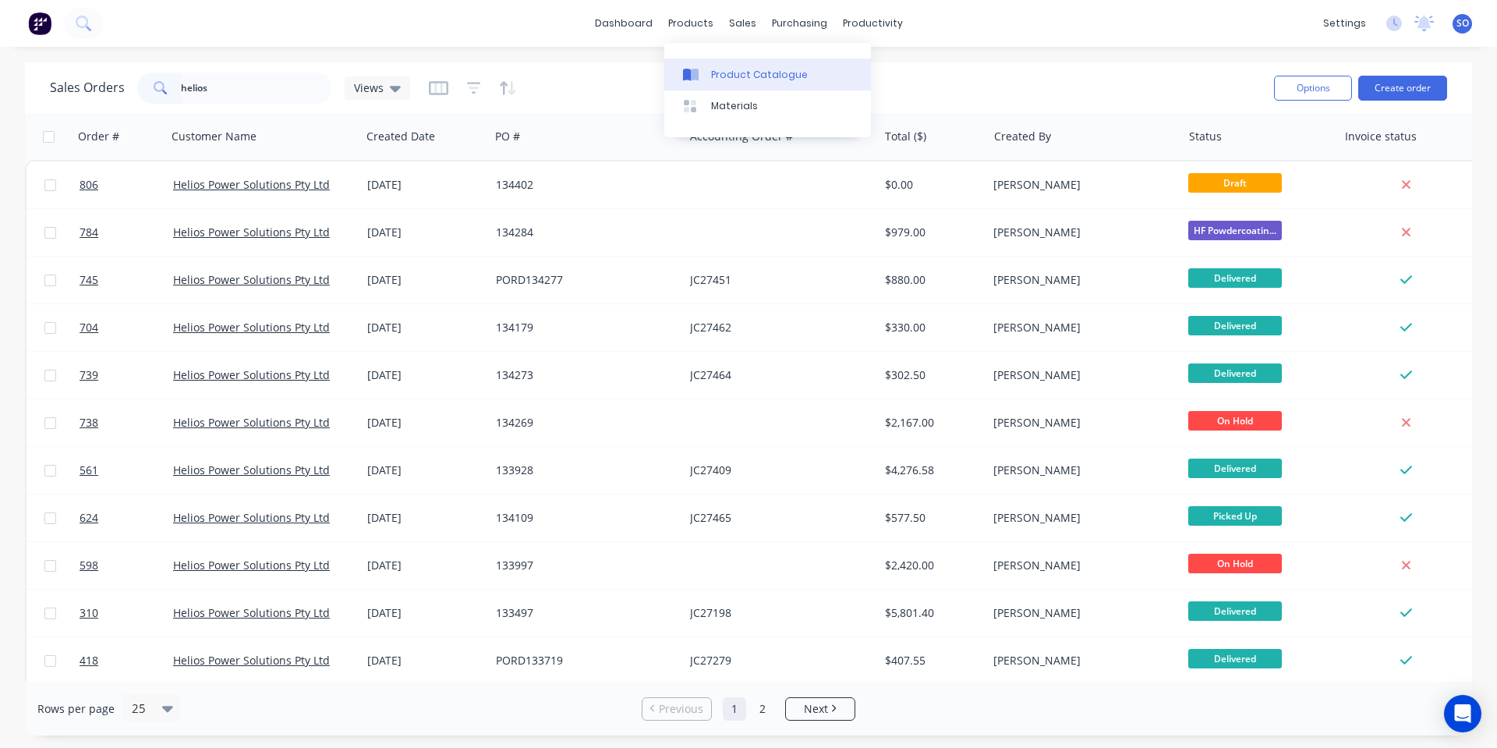
click at [726, 61] on link "Product Catalogue" at bounding box center [767, 73] width 207 height 31
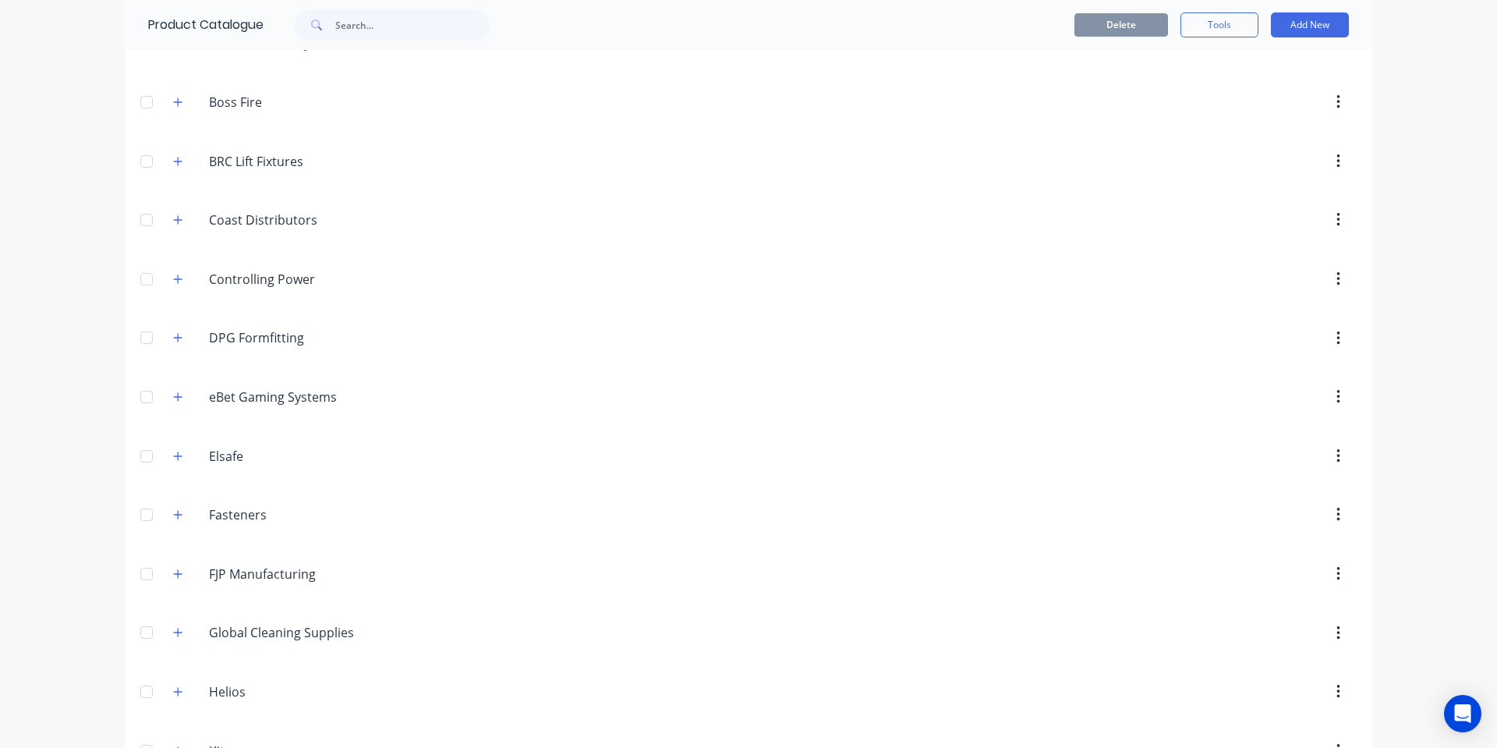
scroll to position [416, 0]
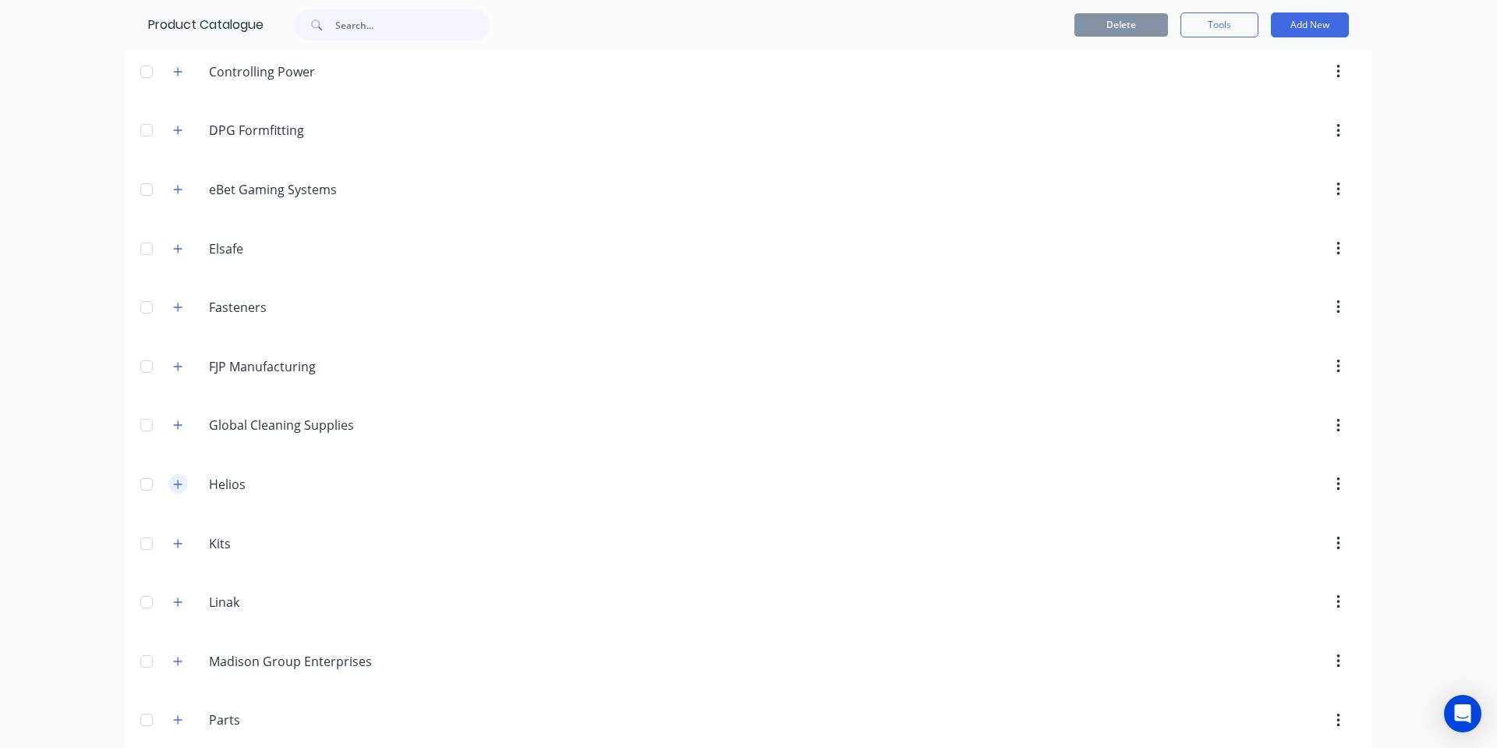
click at [172, 490] on button "button" at bounding box center [177, 483] width 19 height 19
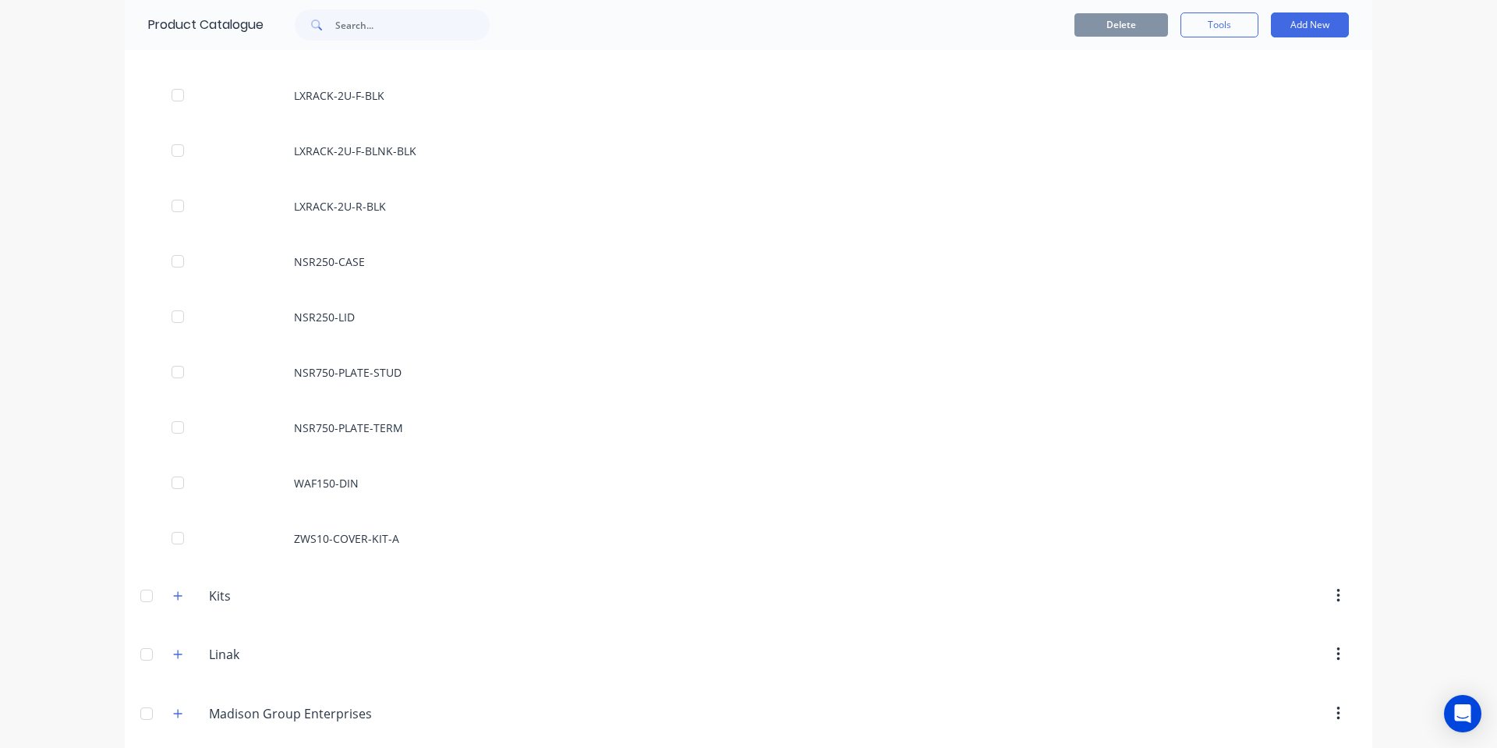
scroll to position [1456, 0]
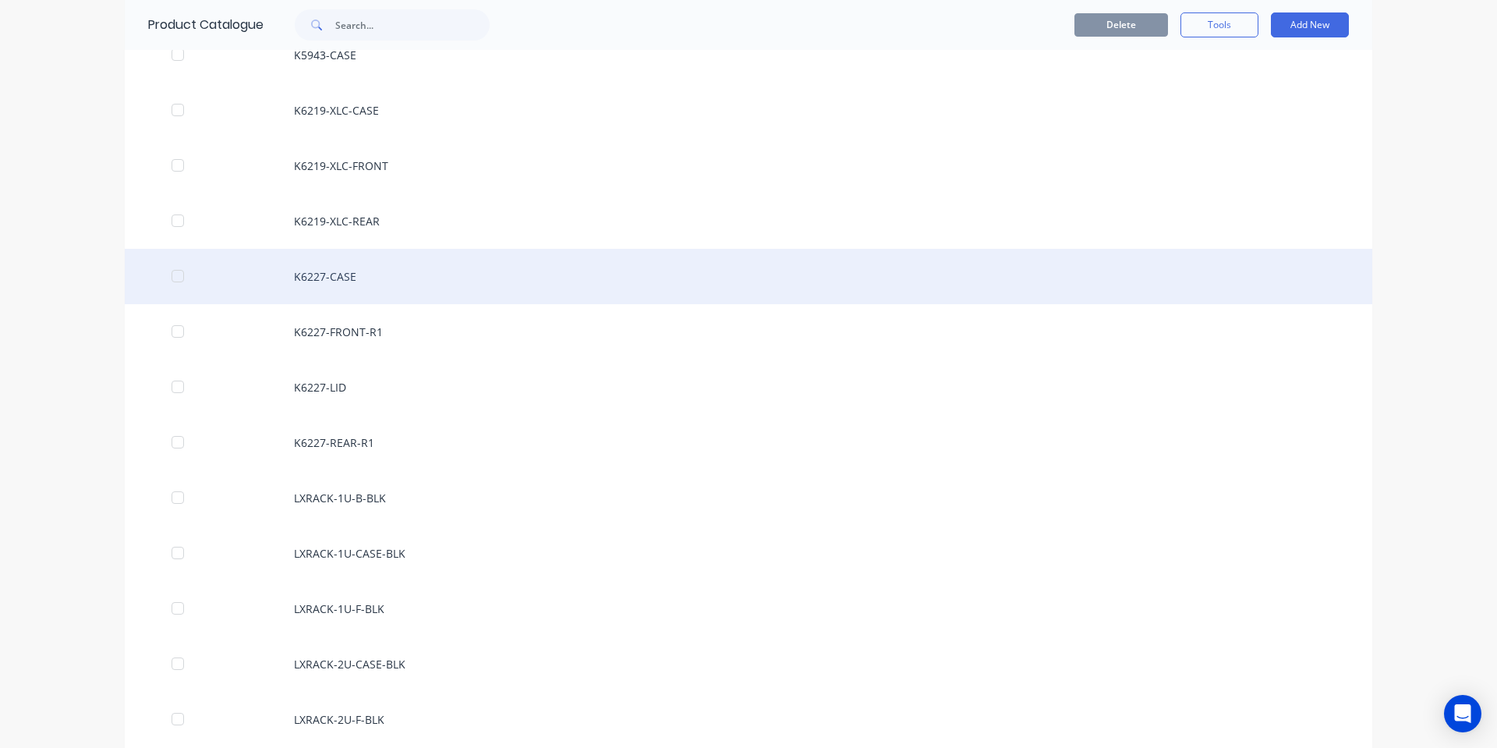
drag, startPoint x: 416, startPoint y: 286, endPoint x: 433, endPoint y: 289, distance: 16.7
click at [433, 289] on div "K6227-CASE" at bounding box center [749, 276] width 1248 height 55
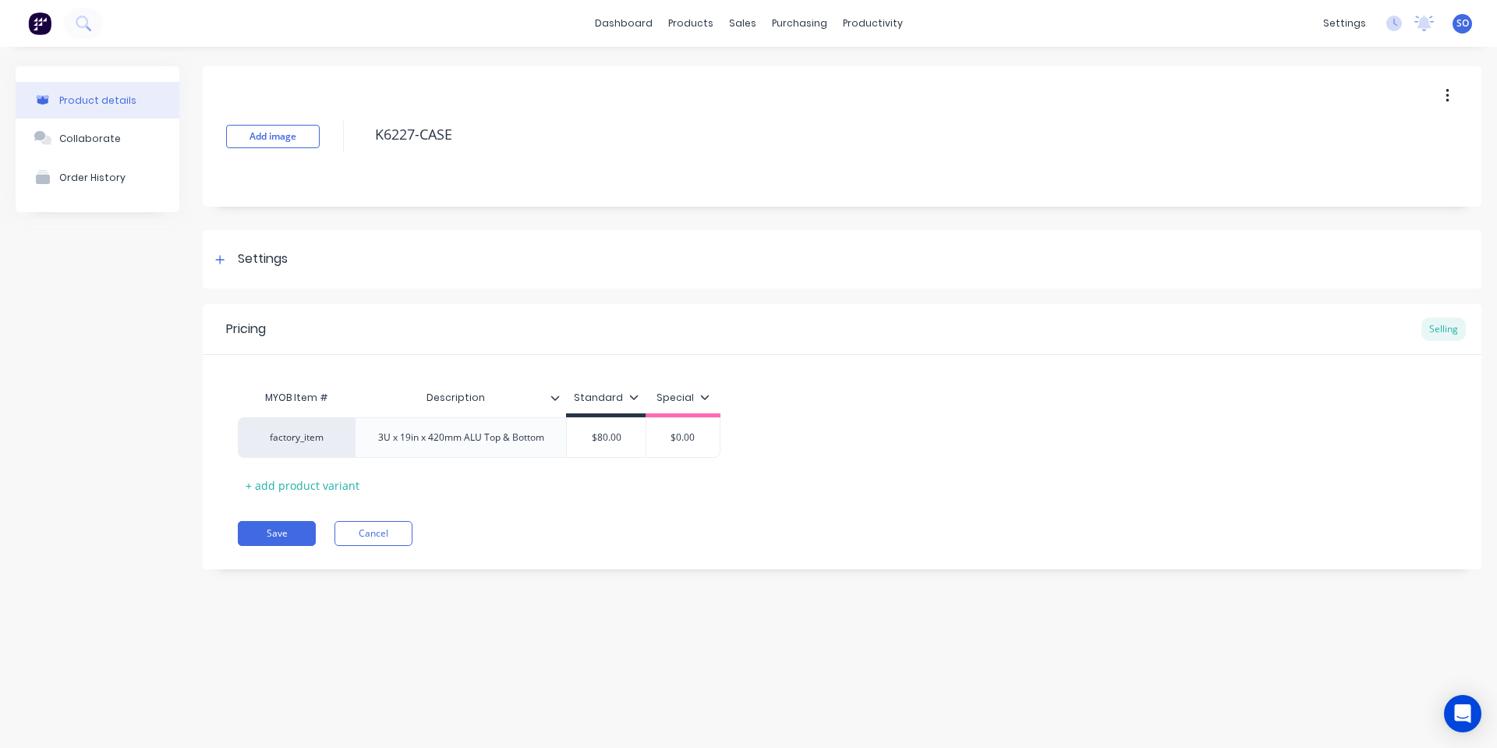
click at [1436, 91] on button "button" at bounding box center [1448, 96] width 37 height 28
click at [481, 39] on div "dashboard products sales purchasing productivity dashboard products Product Cat…" at bounding box center [748, 23] width 1497 height 47
click at [1449, 102] on icon "button" at bounding box center [1448, 95] width 4 height 17
click at [1384, 137] on span "Duplicate" at bounding box center [1390, 137] width 117 height 16
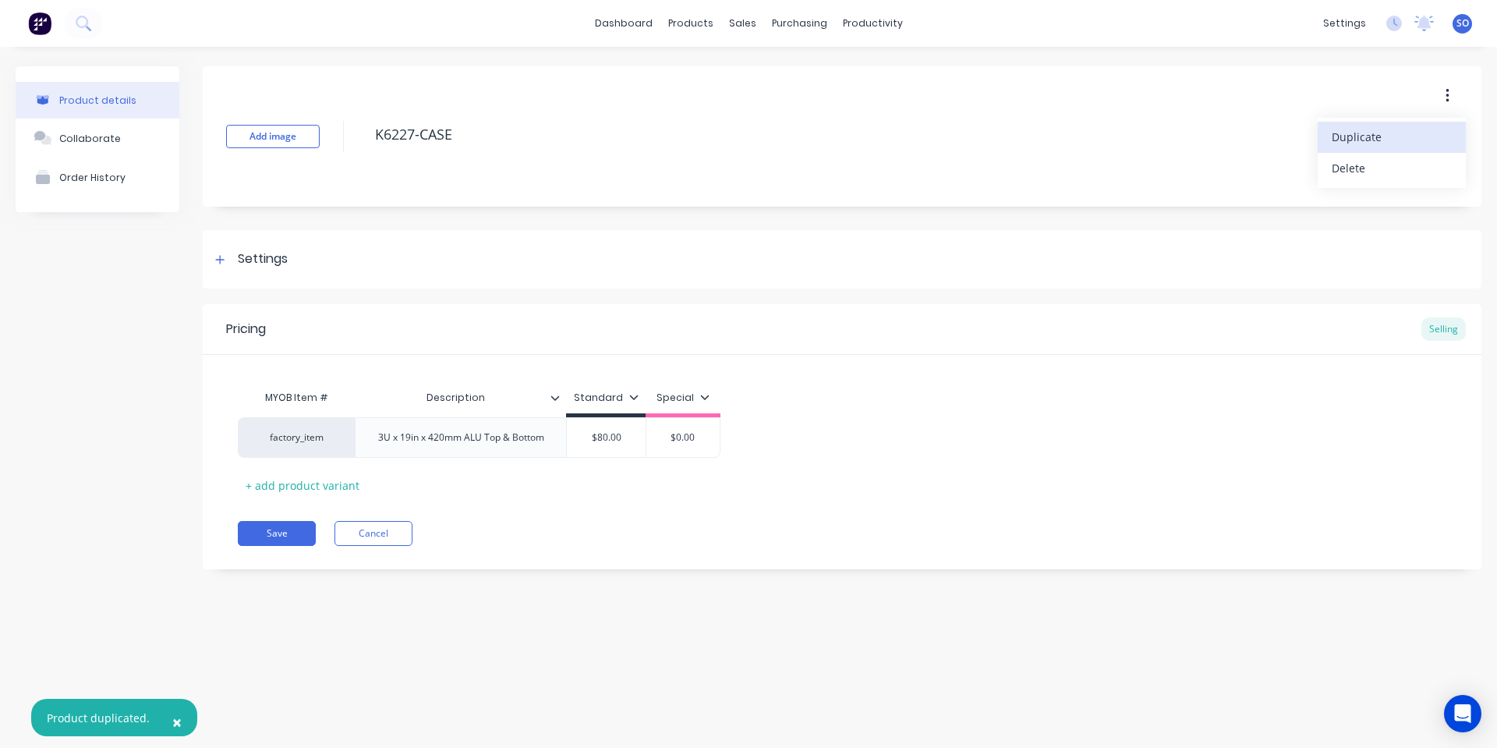
click at [1374, 147] on div "Duplicate" at bounding box center [1392, 137] width 120 height 23
click at [1379, 136] on span "Duplicate" at bounding box center [1390, 137] width 117 height 16
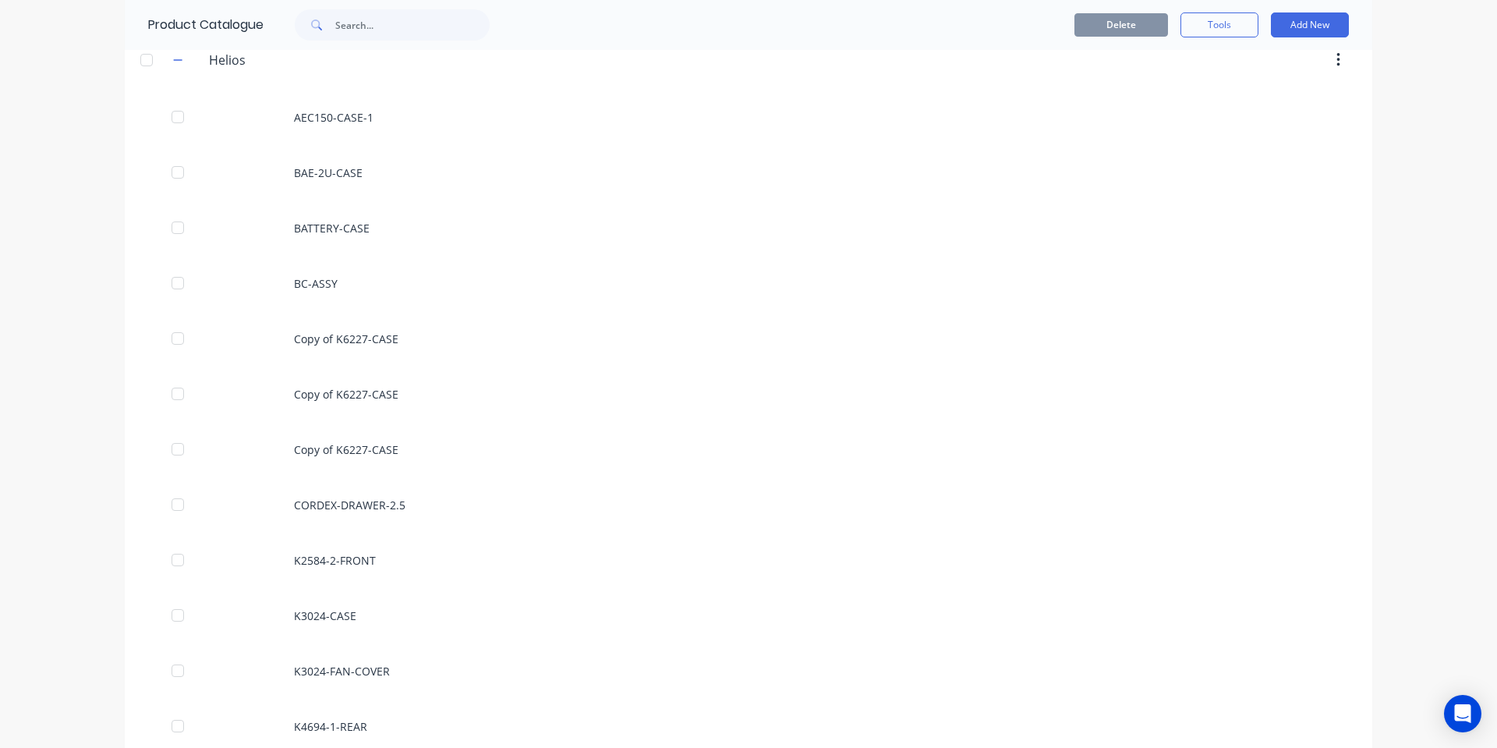
scroll to position [832, 0]
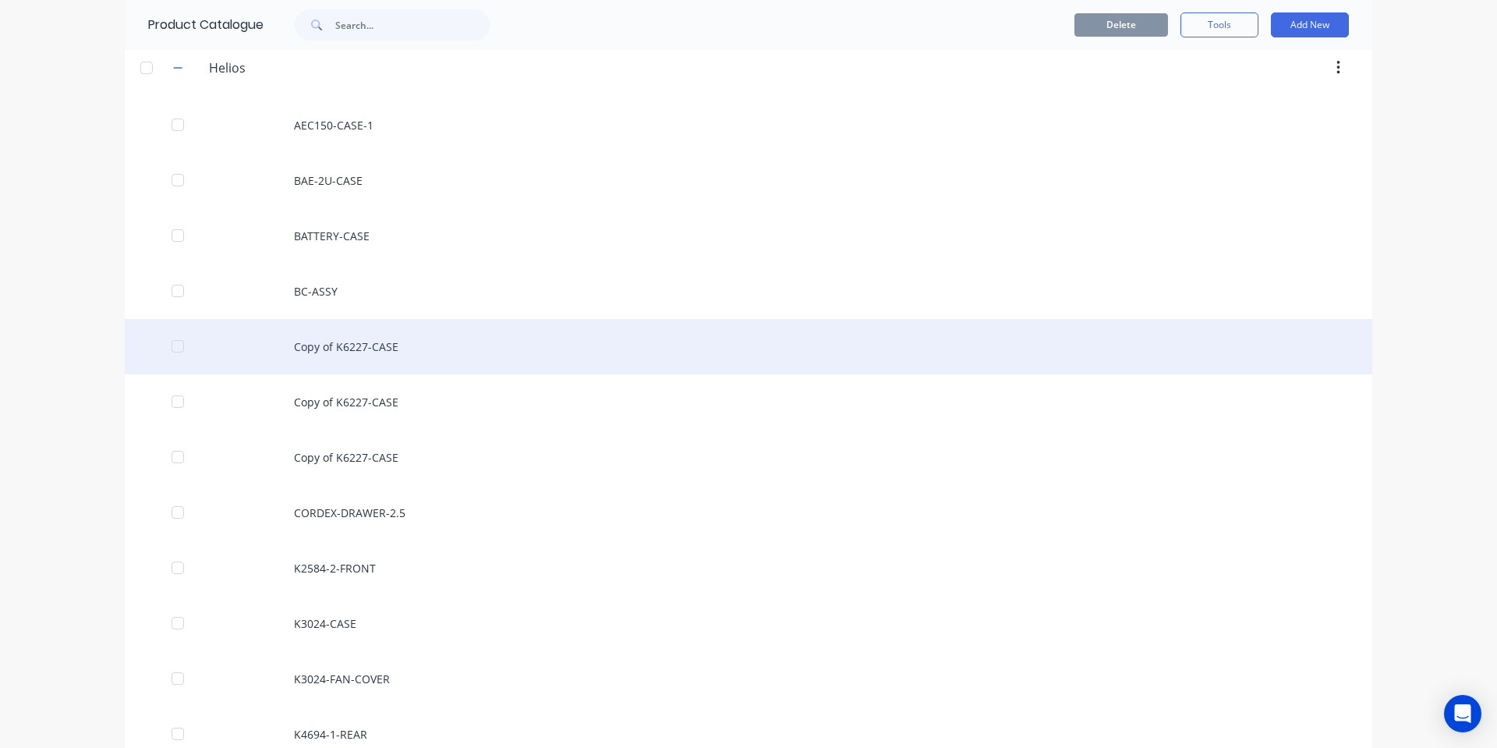
click at [434, 349] on div "Copy of K6227-CASE" at bounding box center [749, 346] width 1248 height 55
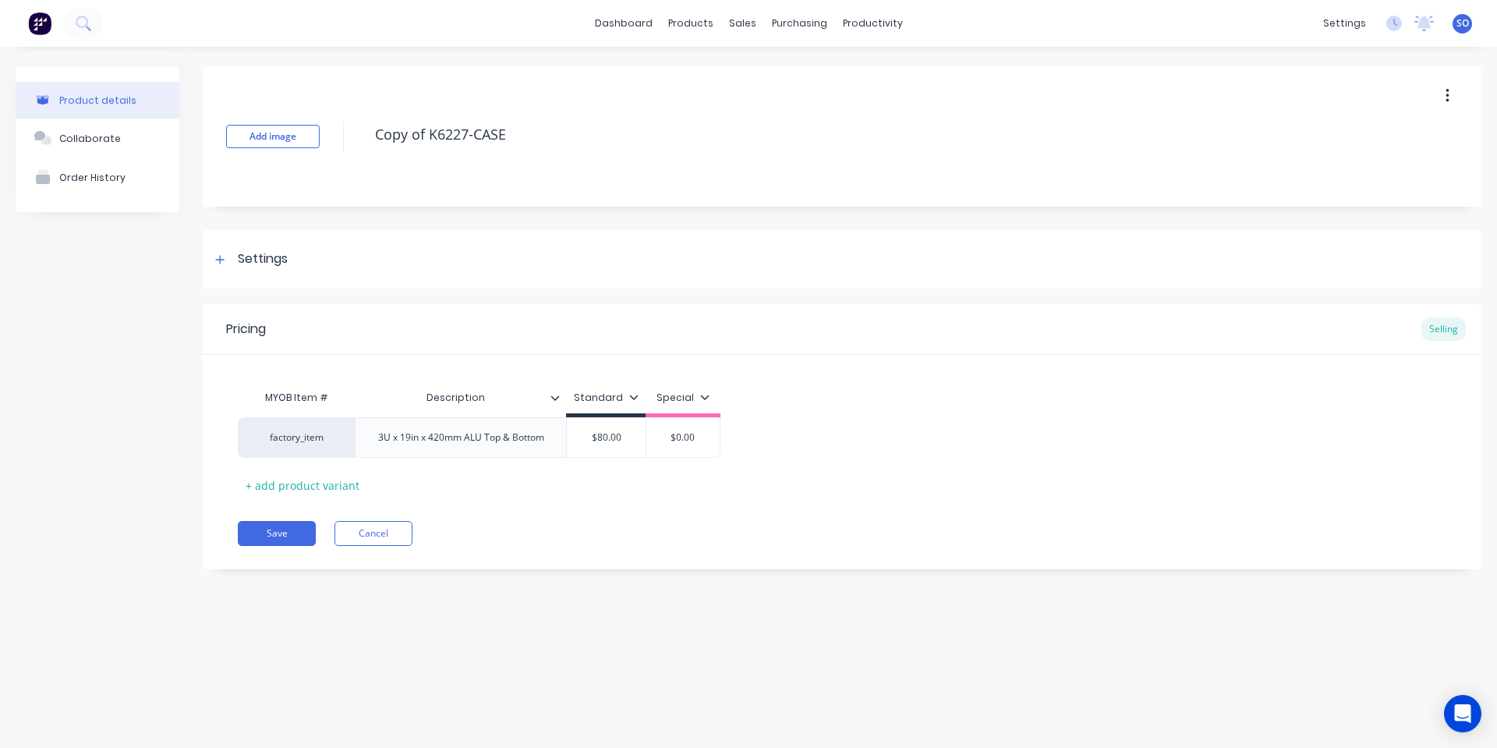
drag, startPoint x: 467, startPoint y: 133, endPoint x: 314, endPoint y: 119, distance: 154.2
click at [314, 119] on div "Add image Copy of K6227-CASE" at bounding box center [842, 136] width 1279 height 140
type textarea "x"
type textarea "K-CASE"
type textarea "x"
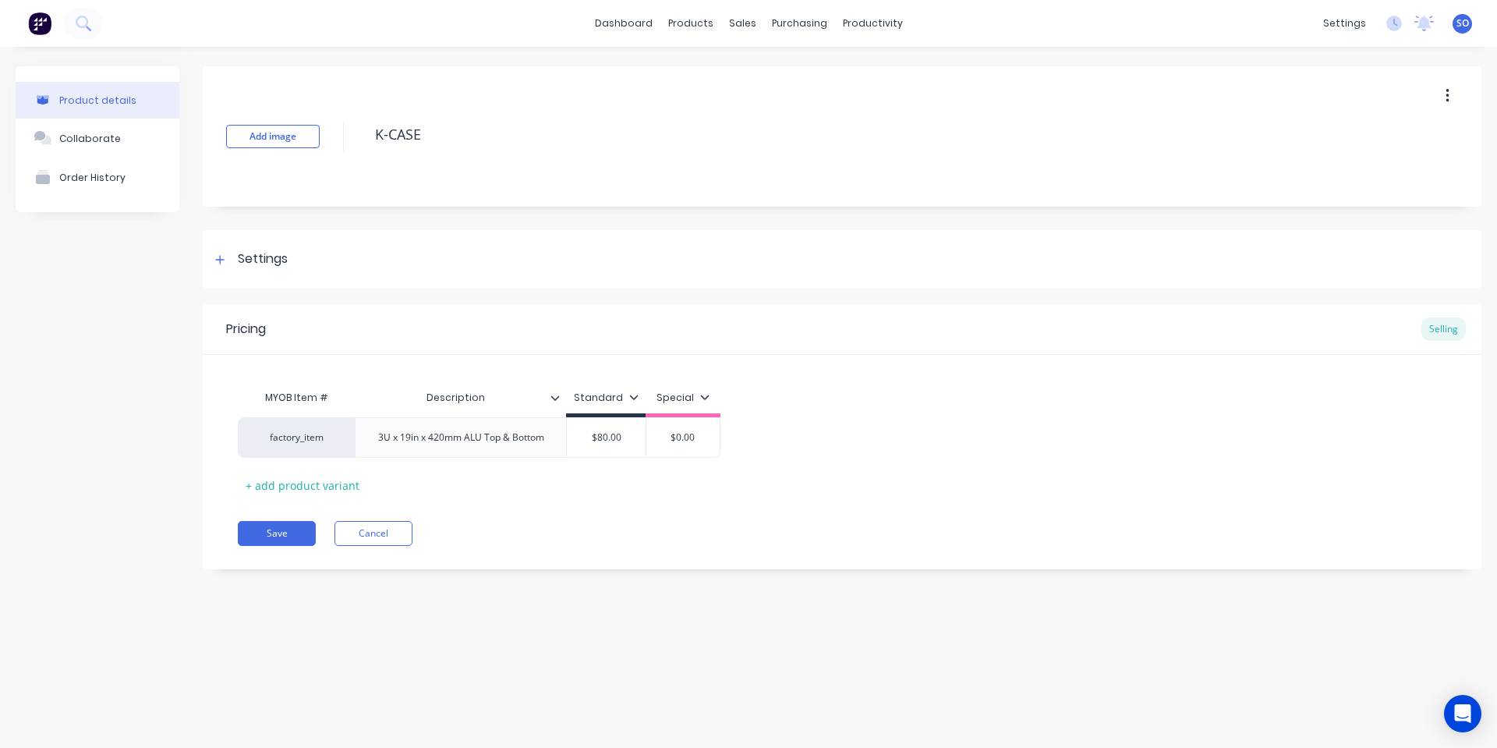
type textarea "K6-CASE"
type textarea "x"
type textarea "K65-CASE"
type textarea "x"
type textarea "K652-CASE"
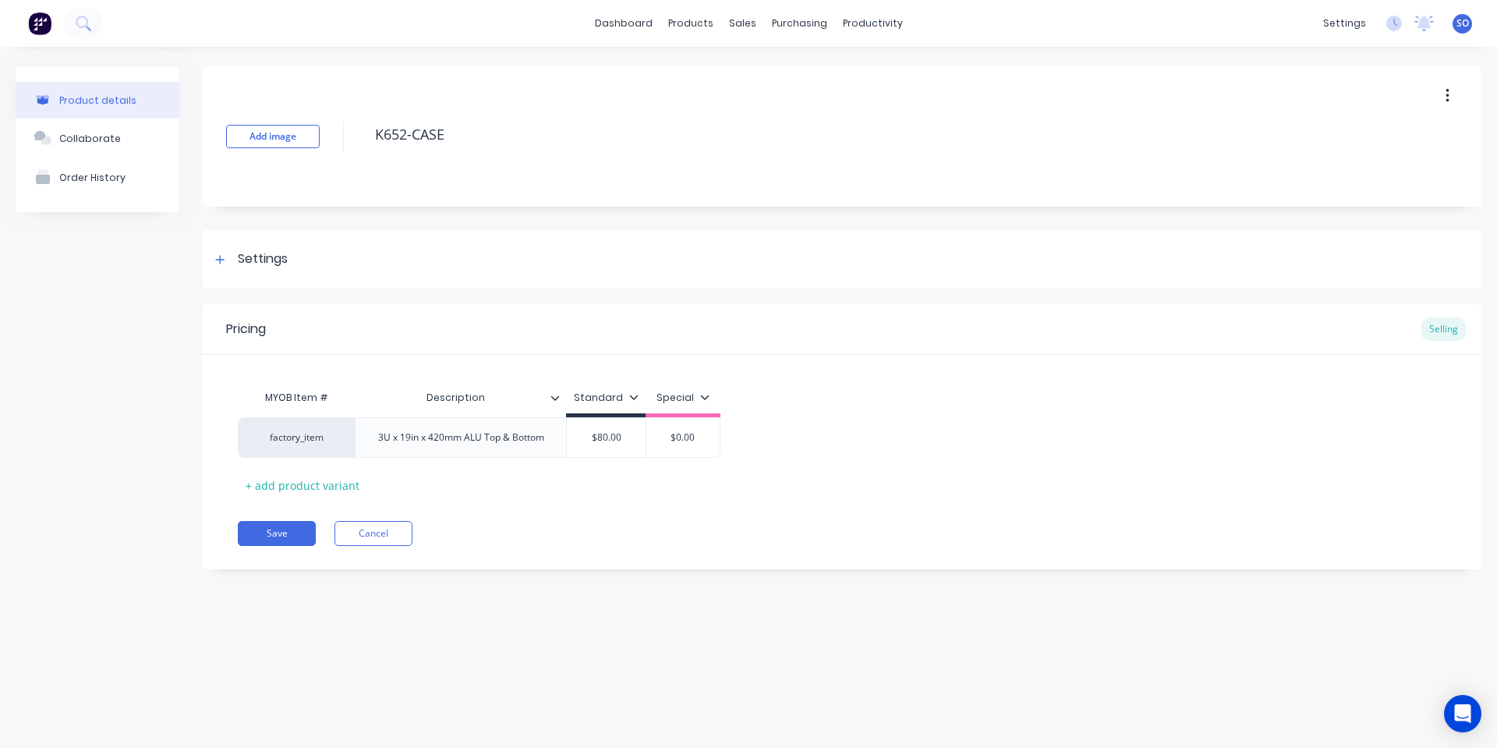
type textarea "x"
click at [610, 428] on div "$80.00" at bounding box center [606, 437] width 79 height 39
type textarea "K6526-CASE"
type textarea "x"
type textarea "K6526-CASE"
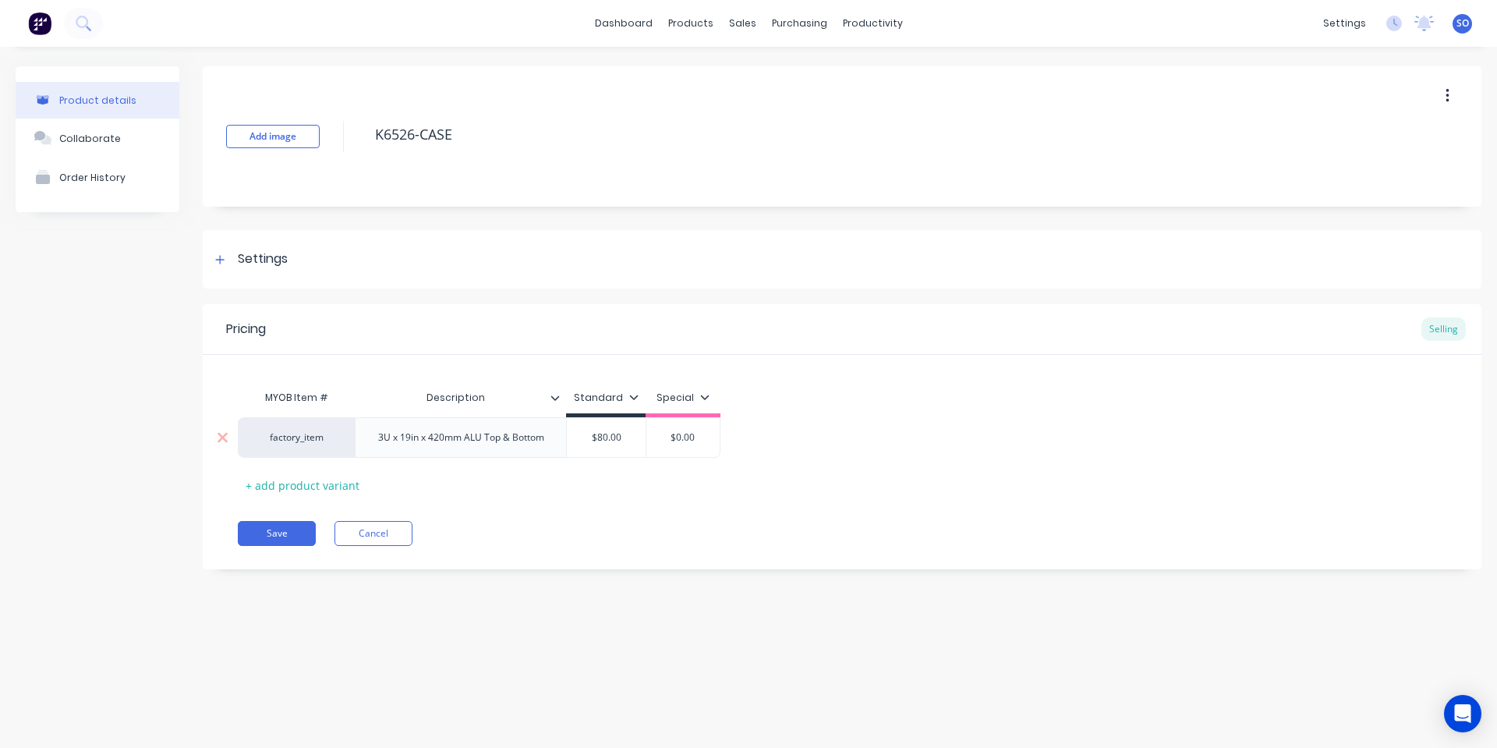
type input "$80.00"
click at [610, 428] on div "$80.00" at bounding box center [606, 437] width 79 height 39
click at [611, 436] on input "$80.00" at bounding box center [606, 438] width 79 height 14
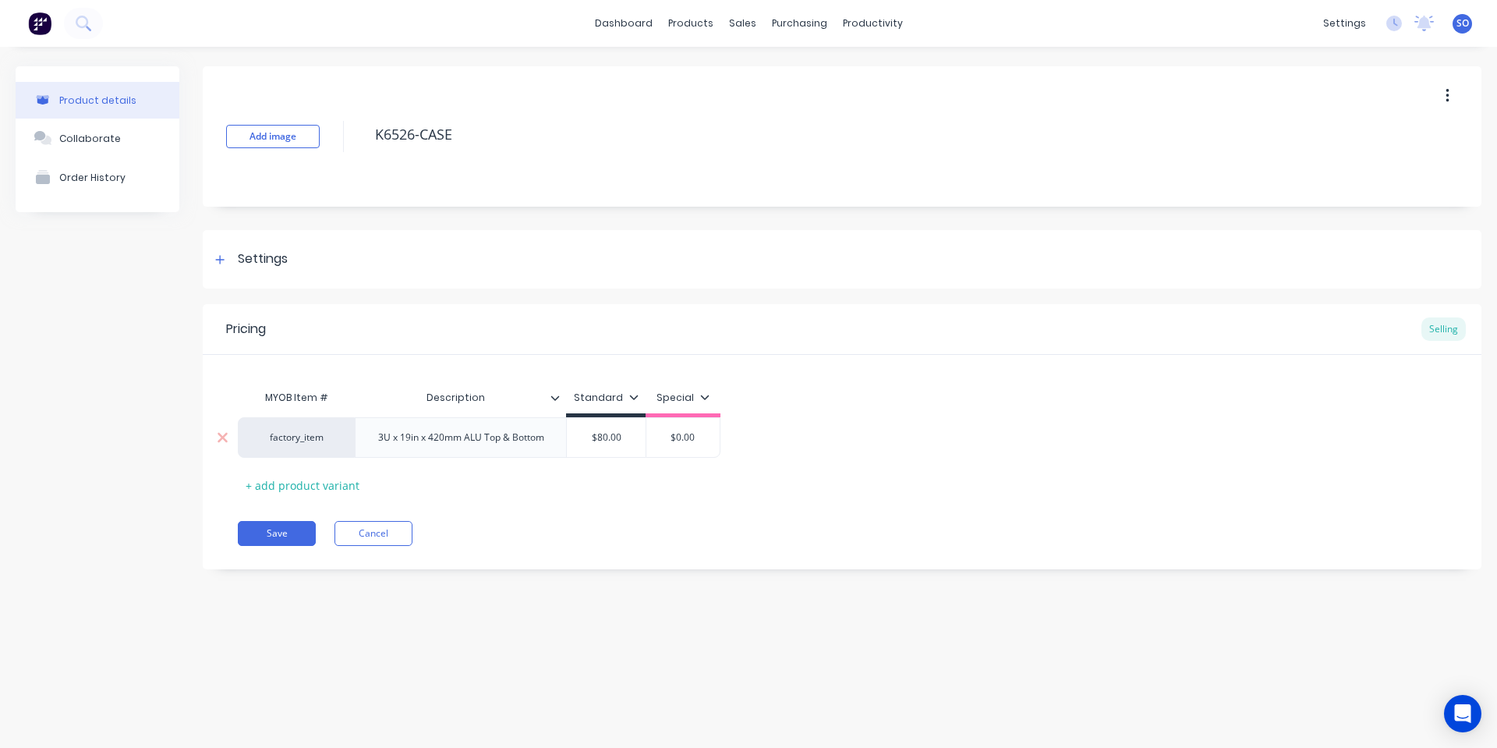
click at [611, 436] on input "$80.00" at bounding box center [606, 438] width 79 height 14
click at [597, 436] on input "$80.00" at bounding box center [606, 438] width 79 height 14
drag, startPoint x: 601, startPoint y: 435, endPoint x: 609, endPoint y: 434, distance: 8.6
click at [609, 434] on input "$80.00" at bounding box center [606, 438] width 79 height 14
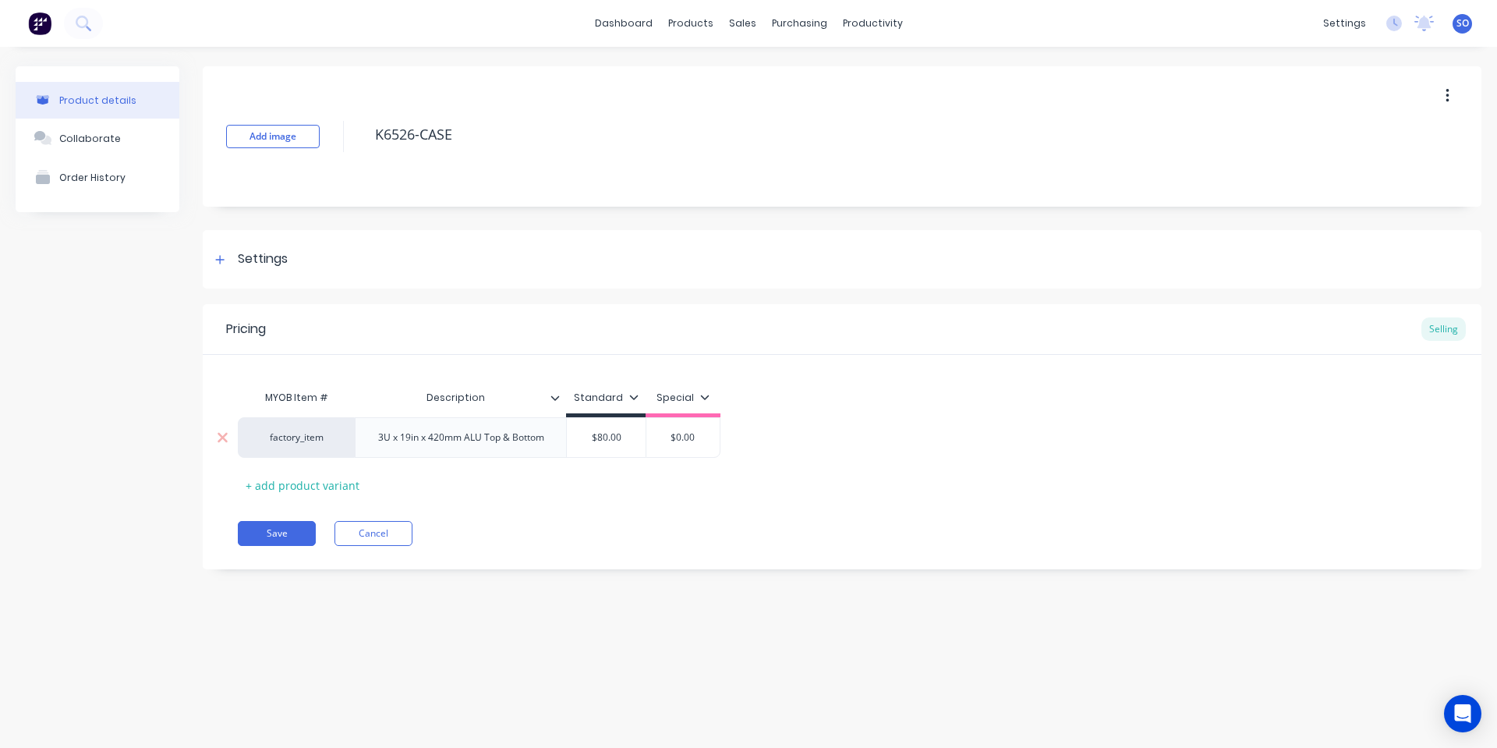
click at [621, 439] on input "$80.00" at bounding box center [606, 438] width 79 height 14
click at [627, 439] on input "$80.00" at bounding box center [606, 438] width 79 height 14
type textarea "x"
click at [622, 434] on input "$80.0" at bounding box center [606, 438] width 79 height 14
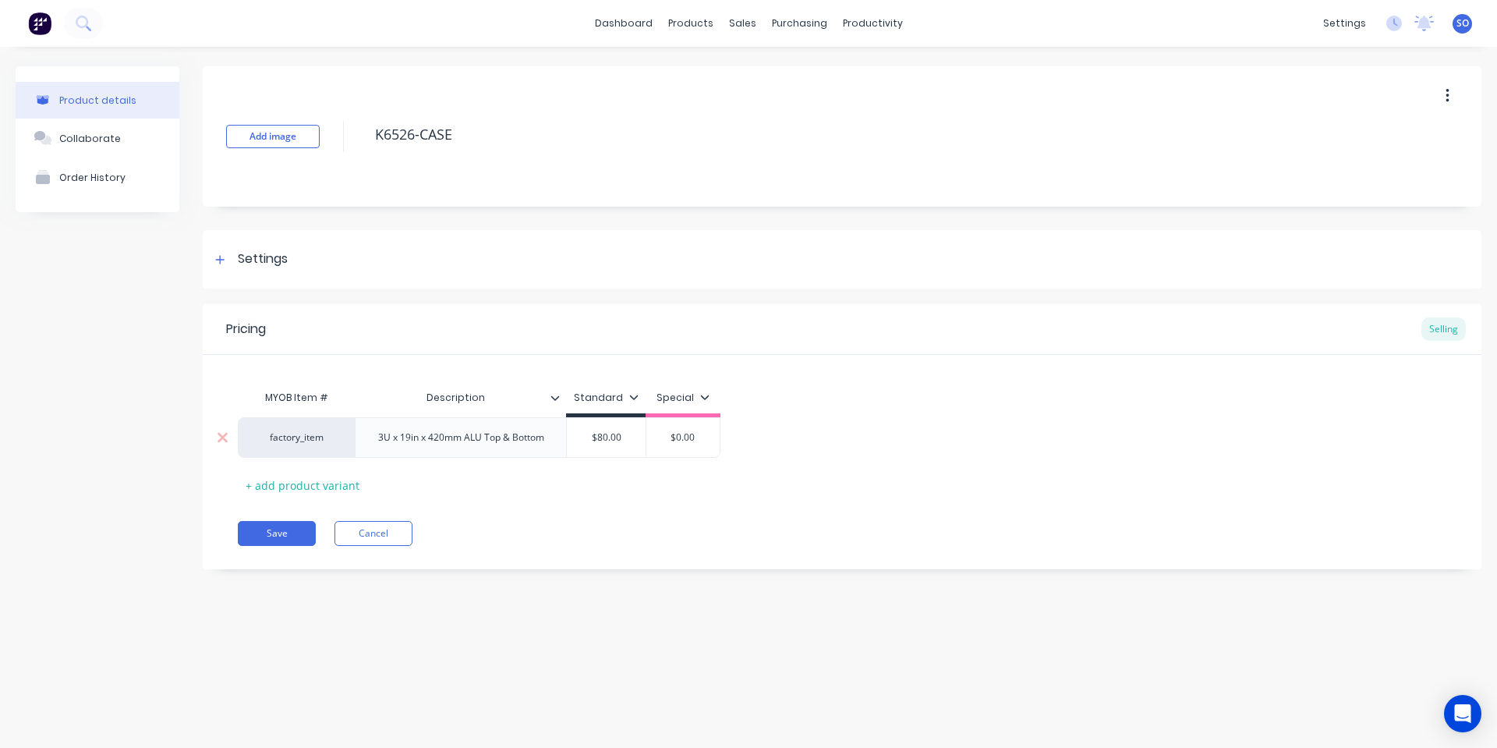
drag, startPoint x: 604, startPoint y: 434, endPoint x: 594, endPoint y: 433, distance: 10.3
click at [594, 433] on input "$80.0" at bounding box center [606, 438] width 79 height 14
drag, startPoint x: 595, startPoint y: 434, endPoint x: 620, endPoint y: 448, distance: 29.0
click at [616, 443] on input "$80.0" at bounding box center [606, 438] width 79 height 14
click at [618, 481] on div "MYOB Item # Description Standard Special factory_item 3U x 19in x 420mm ALU Top…" at bounding box center [842, 439] width 1209 height 115
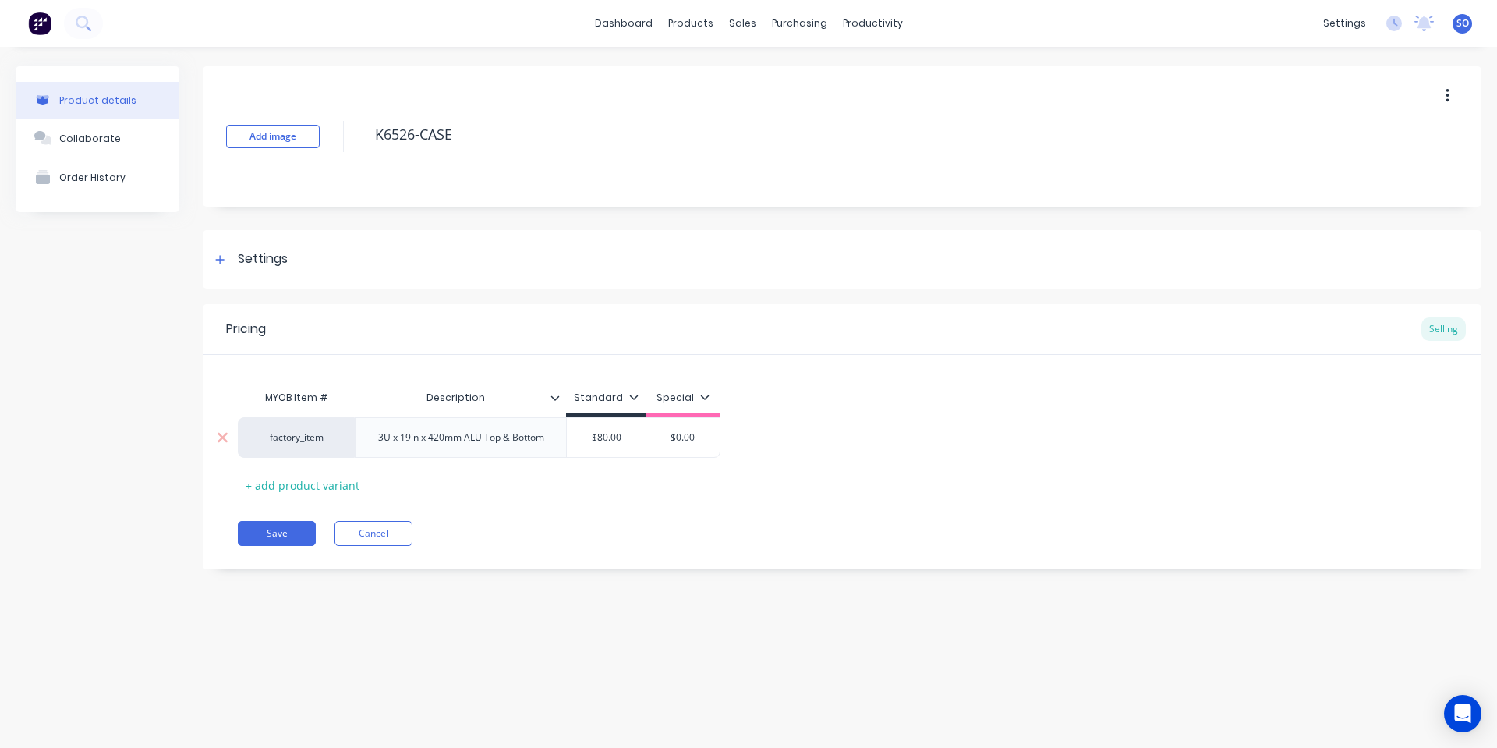
type input "$80.00"
click at [611, 431] on input "$80.00" at bounding box center [606, 438] width 79 height 14
type textarea "x"
type input "$8.00"
type textarea "x"
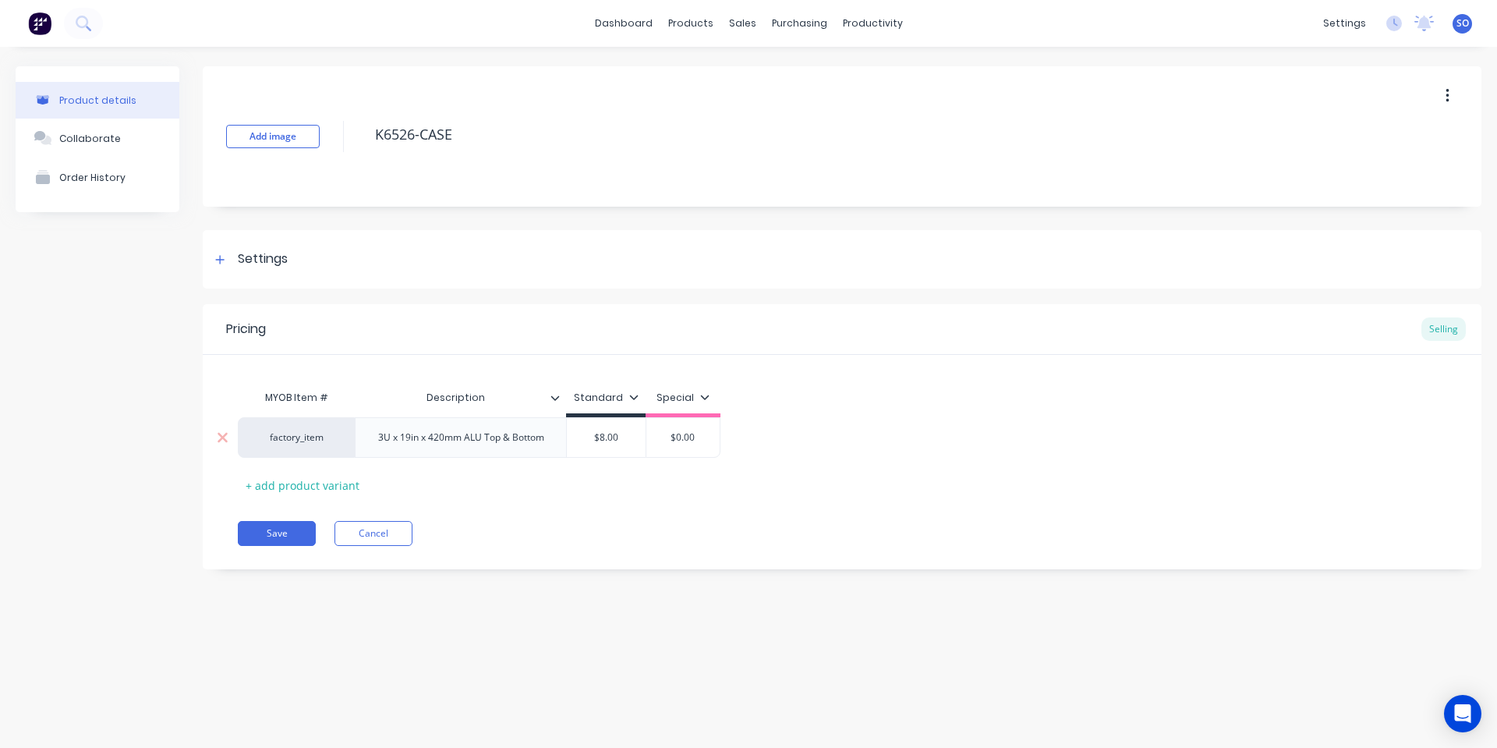
type input "$.00"
type textarea "x"
type input "$6.00"
type textarea "x"
type input "$68.00"
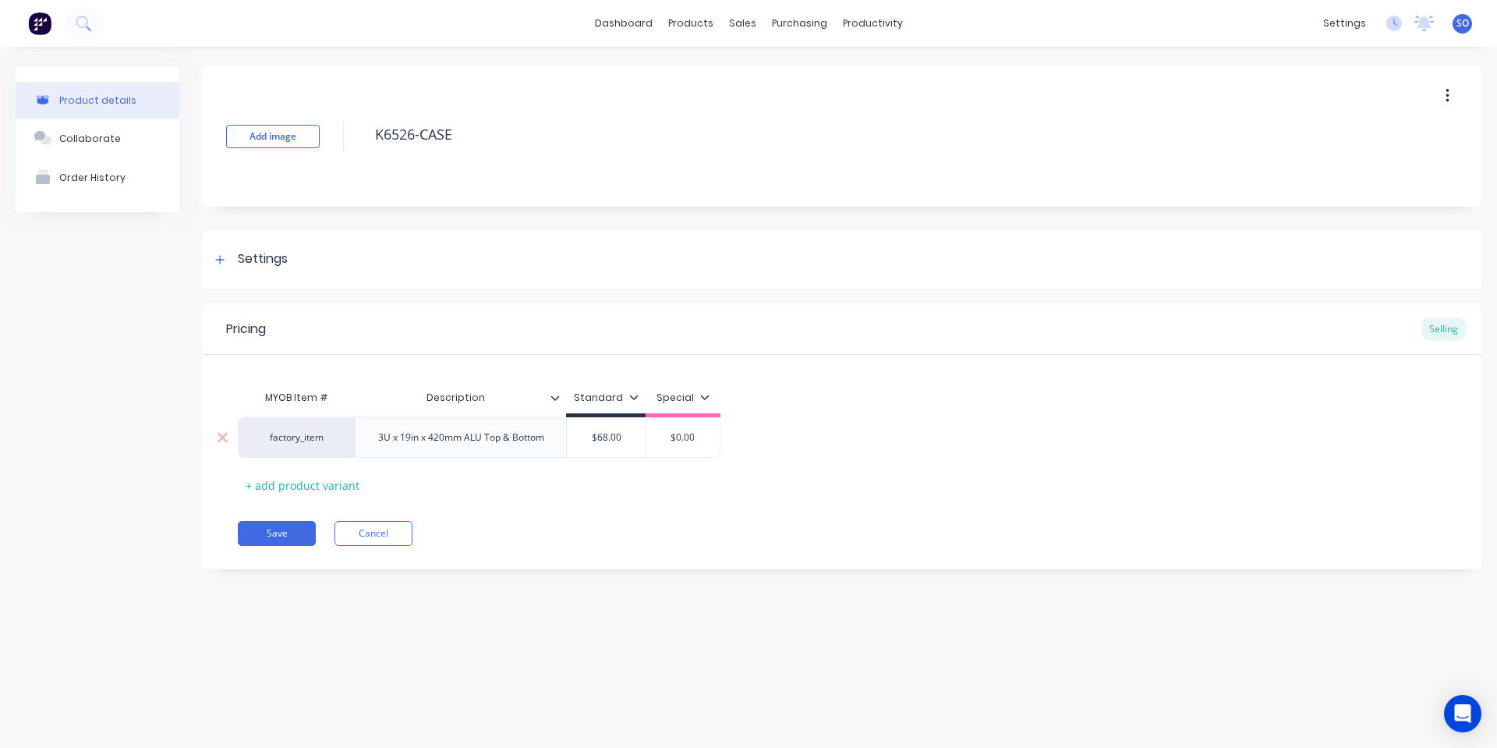
click at [511, 438] on div "3U x 19in x 420mm ALU Top & Bottom" at bounding box center [461, 437] width 191 height 20
click at [477, 438] on div "3U x 19in x 420mm ALU Top & Bottom" at bounding box center [461, 437] width 191 height 20
drag, startPoint x: 547, startPoint y: 438, endPoint x: 367, endPoint y: 456, distance: 181.1
click at [367, 456] on div "3U x 19in x 420mm ALU Top & Bottom" at bounding box center [460, 437] width 211 height 41
click at [285, 530] on button "Save" at bounding box center [277, 533] width 78 height 25
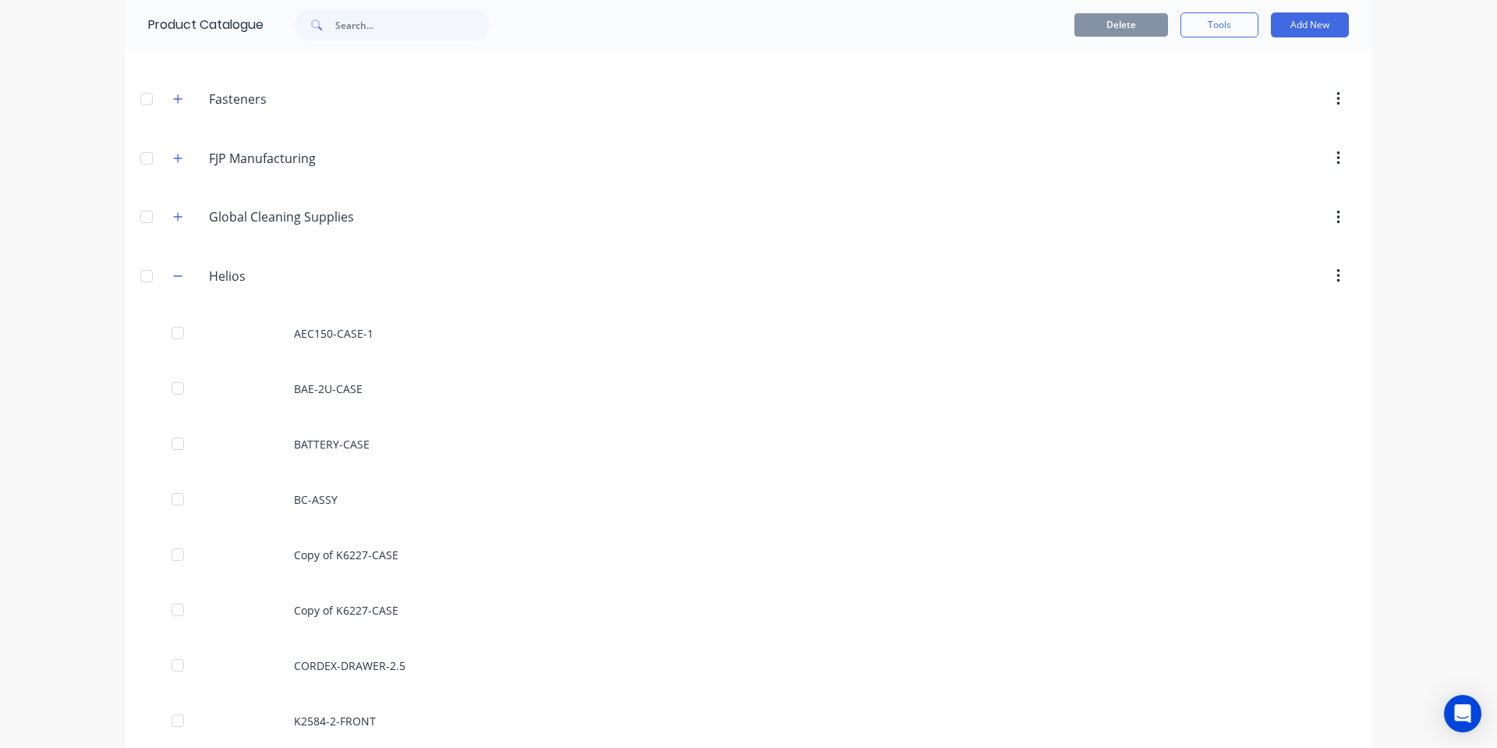
scroll to position [832, 0]
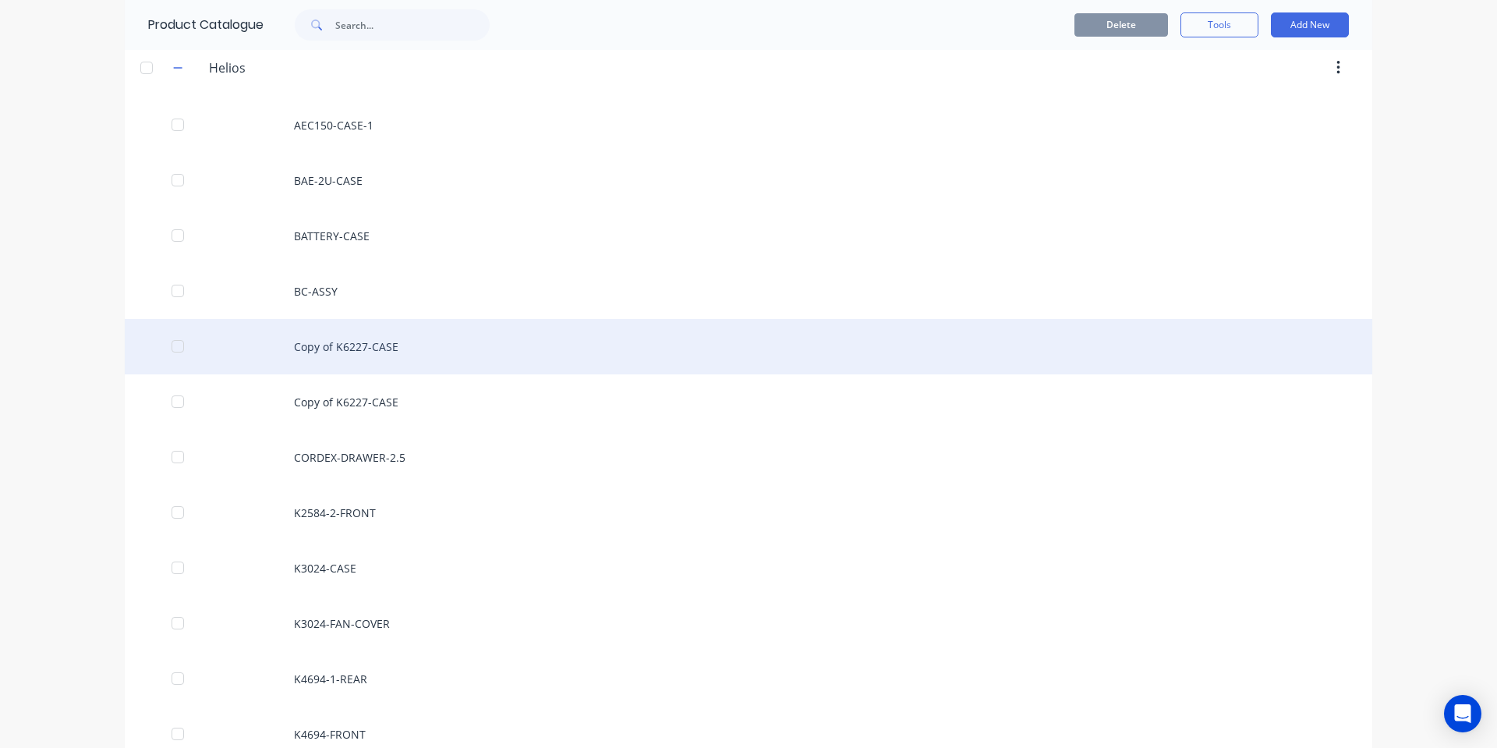
click at [381, 346] on div "Copy of K6227-CASE" at bounding box center [749, 346] width 1248 height 55
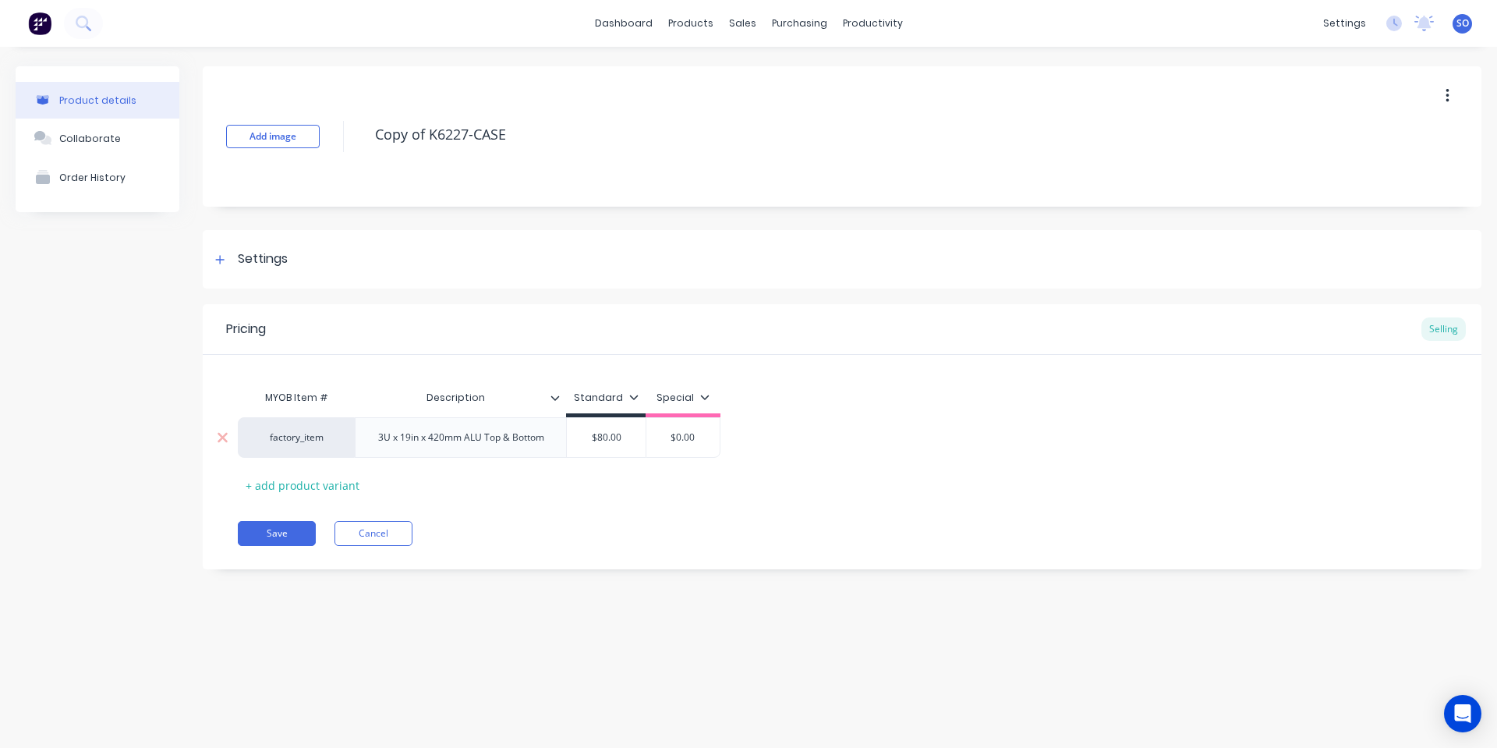
click at [441, 446] on div "3U x 19in x 420mm ALU Top & Bottom" at bounding box center [461, 437] width 191 height 20
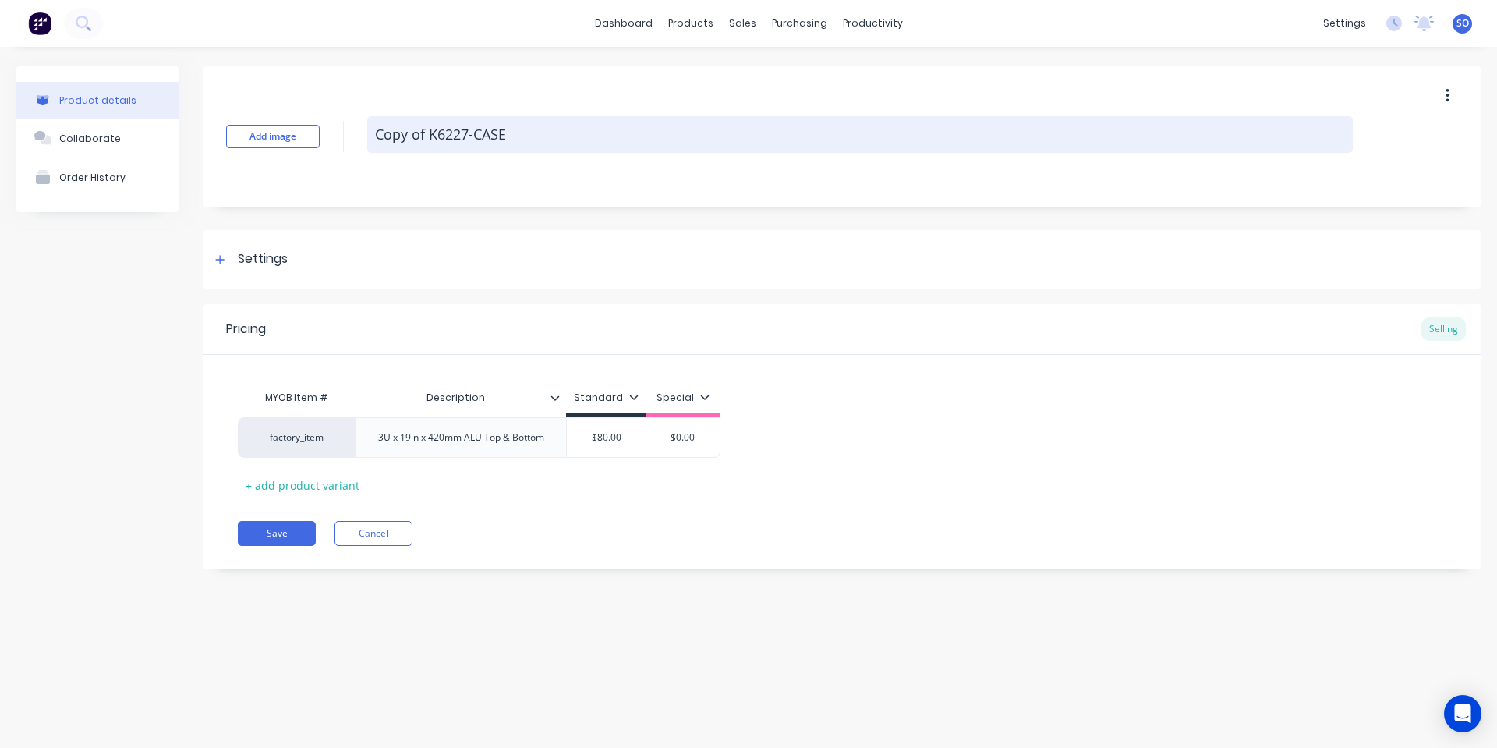
click at [483, 134] on textarea "Copy of K6227-CASE" at bounding box center [860, 134] width 986 height 37
drag, startPoint x: 538, startPoint y: 136, endPoint x: 476, endPoint y: 140, distance: 62.5
click at [476, 140] on textarea "Copy of K6227-CASE" at bounding box center [860, 134] width 986 height 37
type textarea "x"
type textarea "Copy of K6227-F"
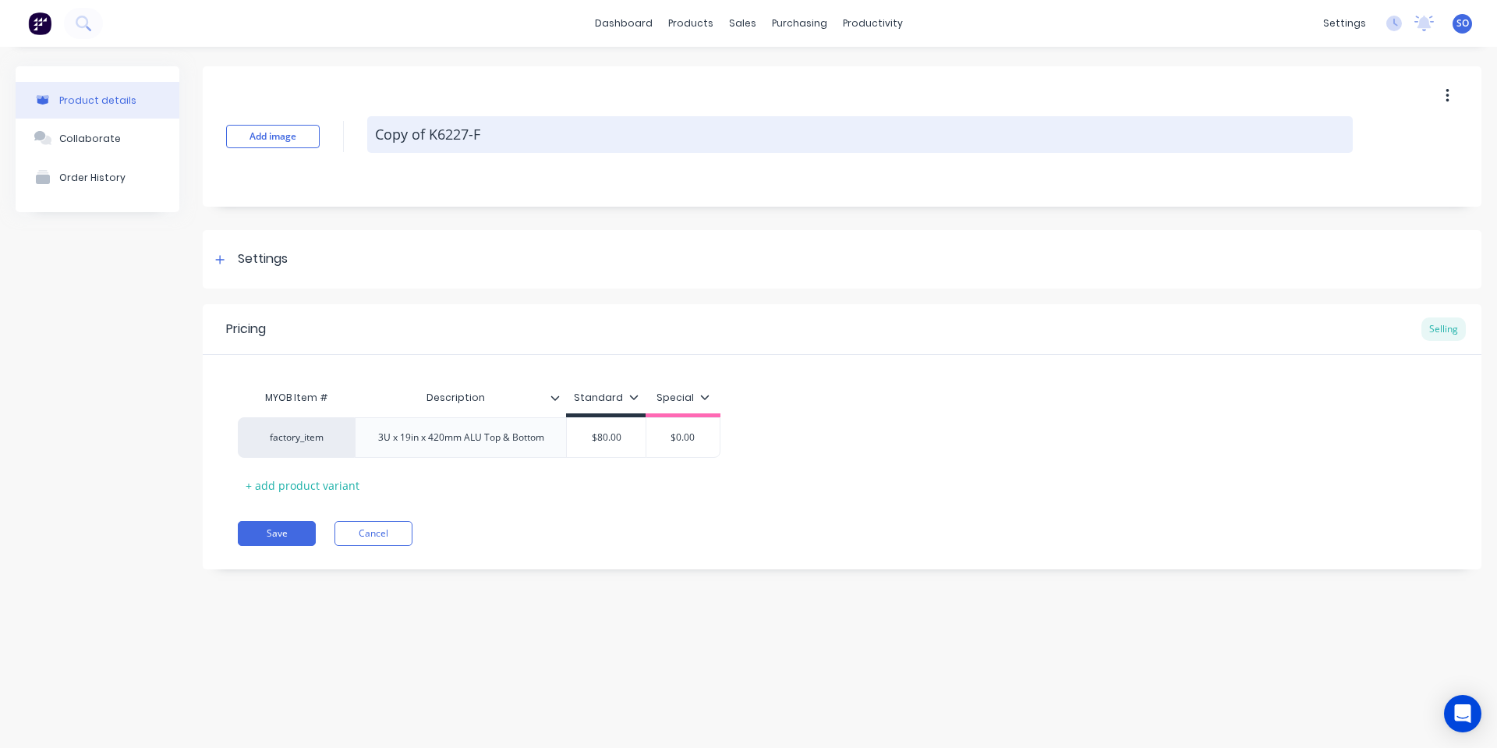
type textarea "x"
type textarea "Copy of K6227-FR"
type textarea "x"
type textarea "Copy of K6227-FRO"
type textarea "x"
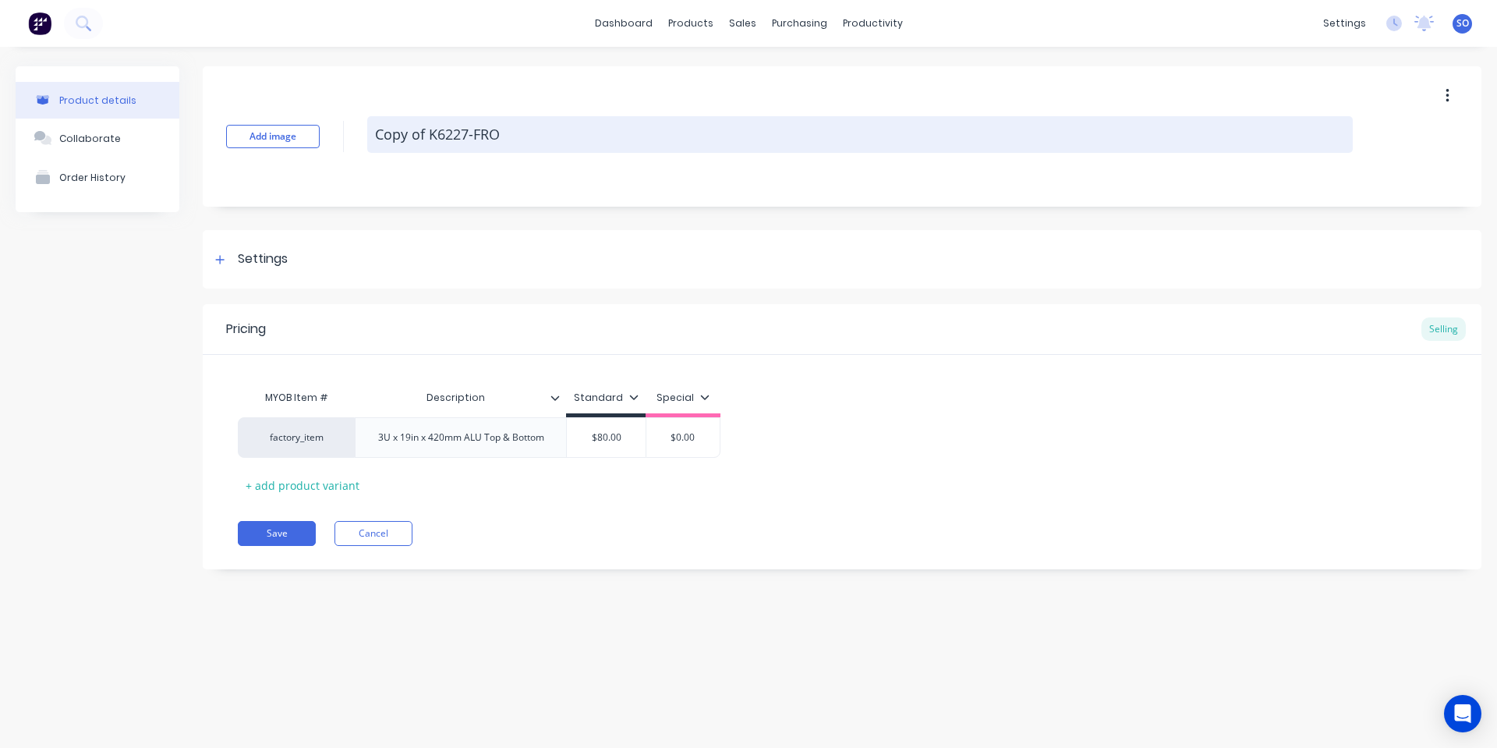
type textarea "Copy of K6227-FRON"
type textarea "x"
type textarea "Copy of K6227-FRONT"
type textarea "x"
type textarea "Copy of K6227-FRONT"
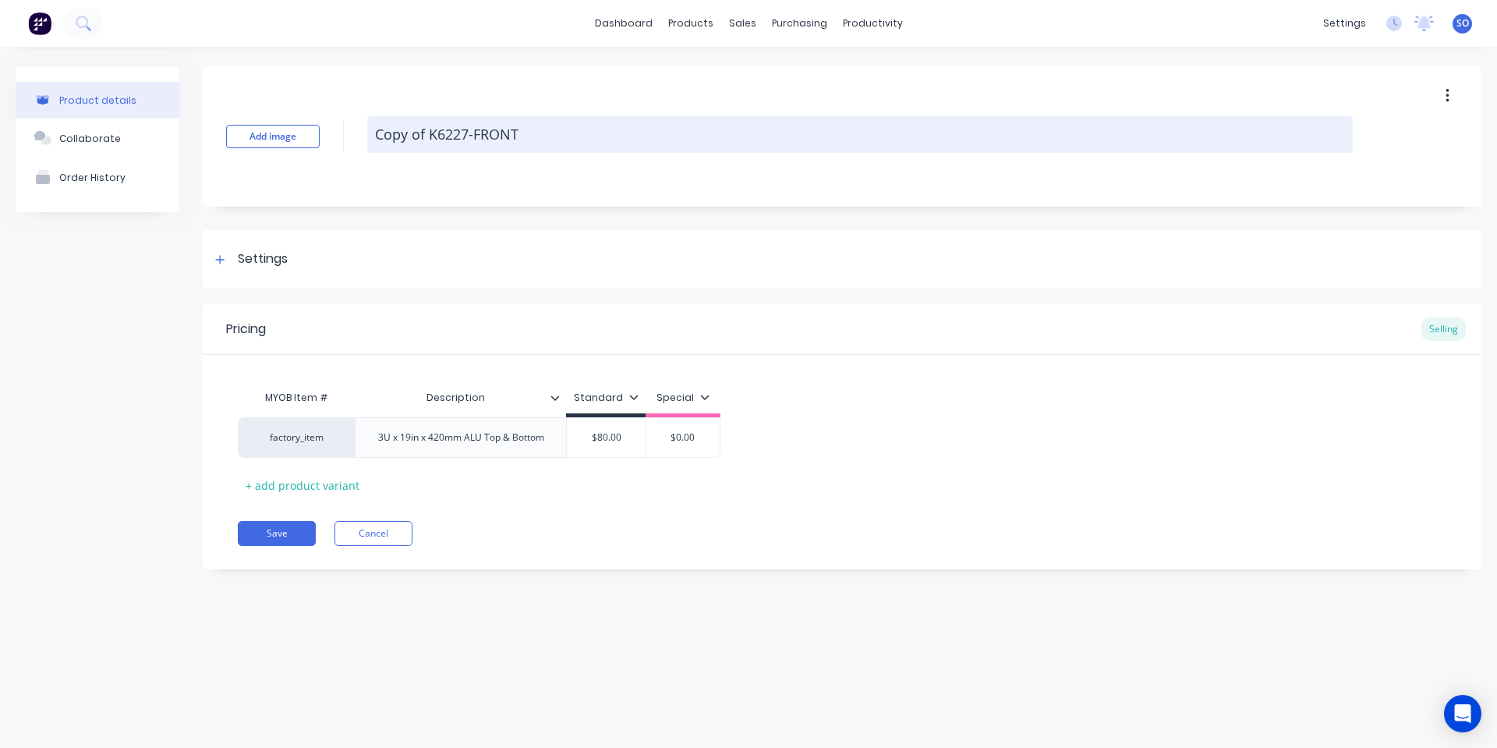
type textarea "x"
type textarea "Copy of K6227-FRONT P"
type textarea "x"
type textarea "Copy of K6227-FRONT PA"
type textarea "x"
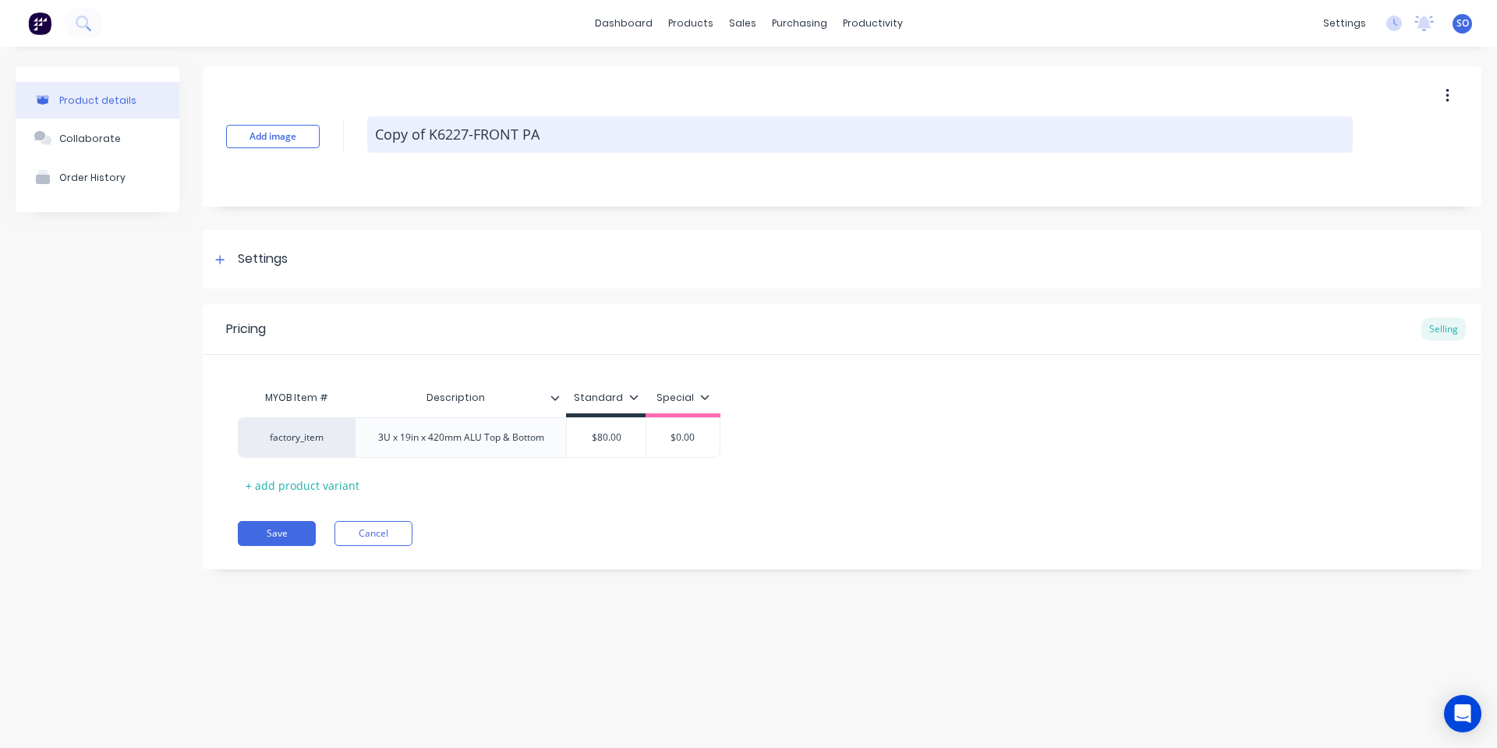
type textarea "Copy of K6227-FRONT PAN"
type textarea "x"
type textarea "Copy of K6227-FRONT PANE"
type textarea "x"
type textarea "Copy of K6227-FRONT PANEL"
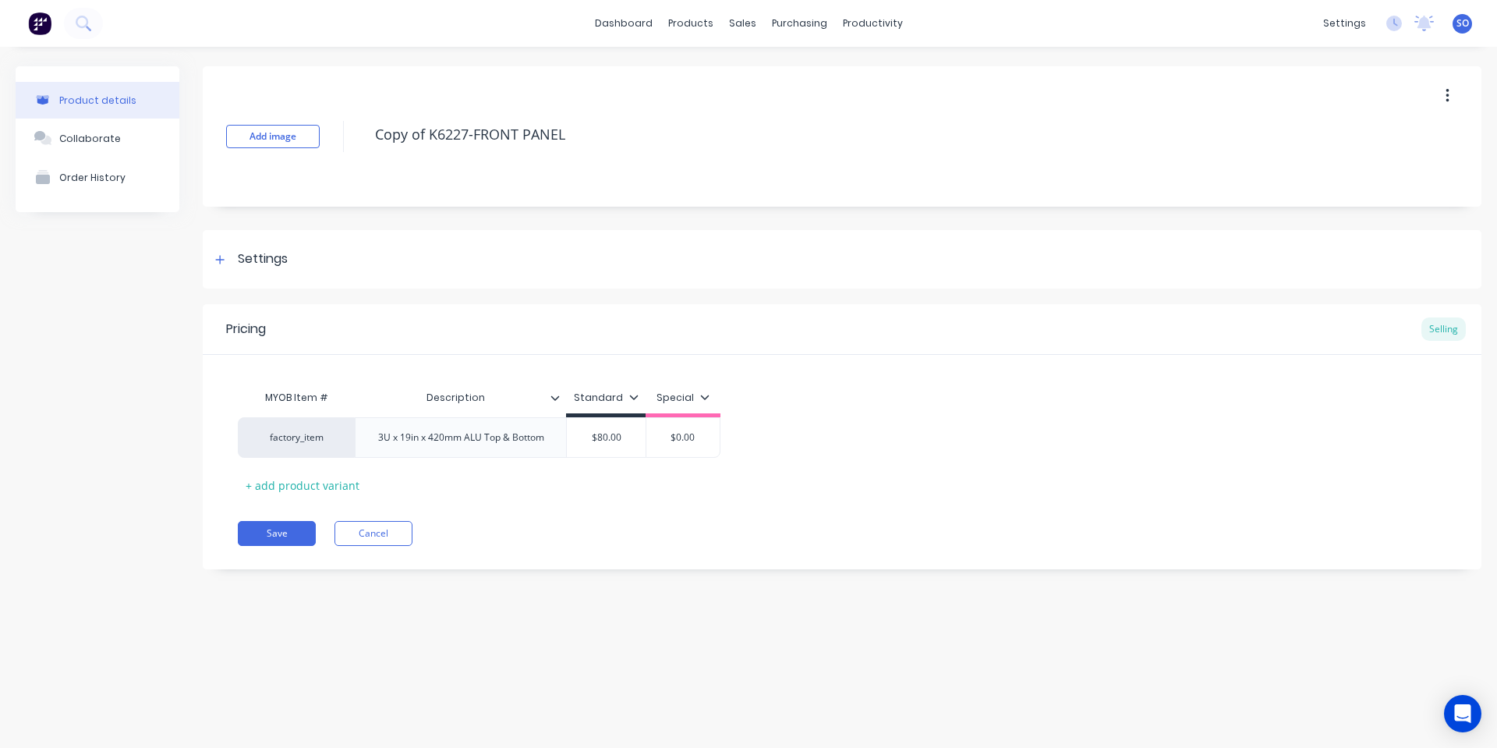
drag, startPoint x: 427, startPoint y: 132, endPoint x: 315, endPoint y: 122, distance: 112.0
click at [315, 122] on div "Add image Copy of K6227-FRONT PANEL" at bounding box center [842, 136] width 1279 height 140
type textarea "x"
type textarea "K6227-FRONT PANEL"
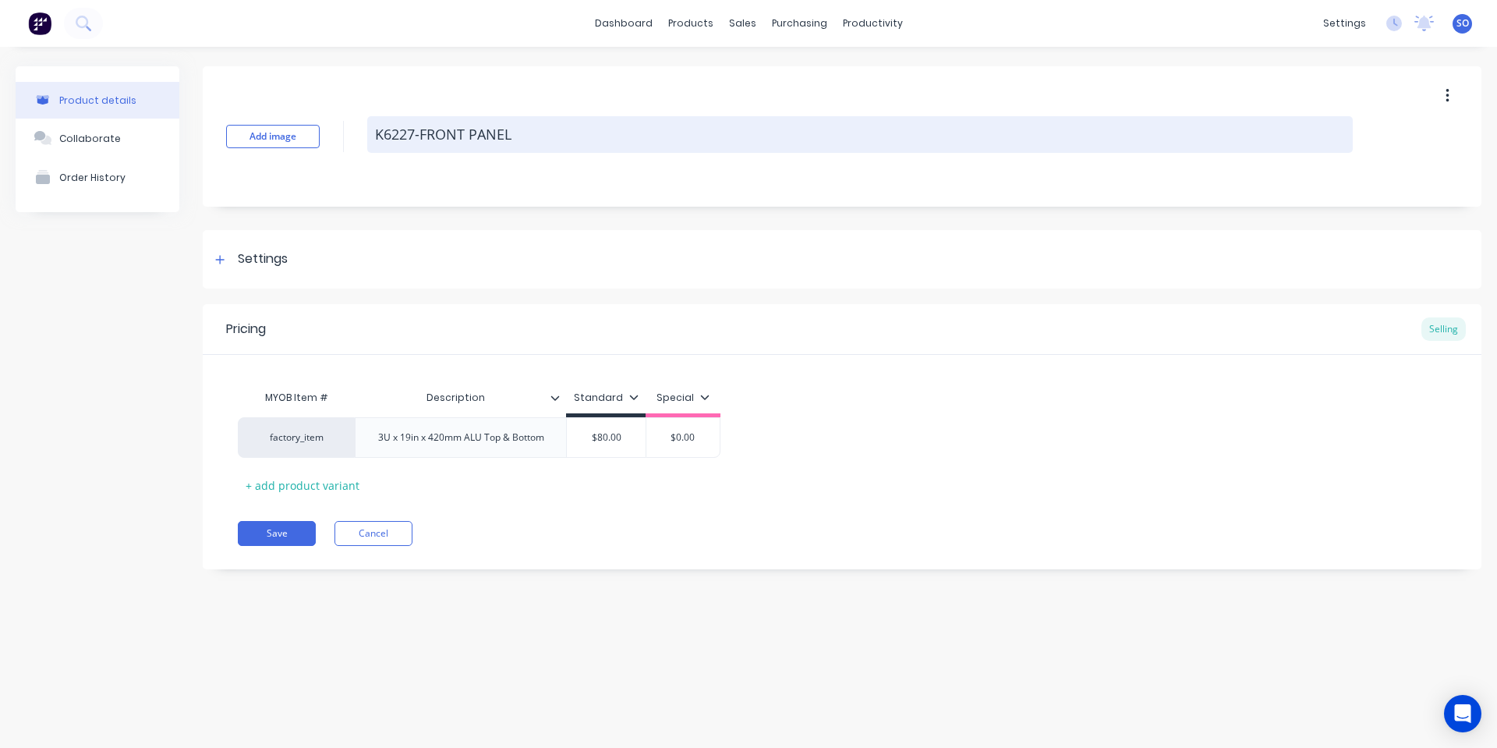
drag, startPoint x: 418, startPoint y: 127, endPoint x: 391, endPoint y: 117, distance: 29.1
click at [391, 117] on textarea "K6227-FRONT PANEL" at bounding box center [860, 134] width 986 height 37
type textarea "x"
type textarea "K65-FRONT PANEL"
type textarea "x"
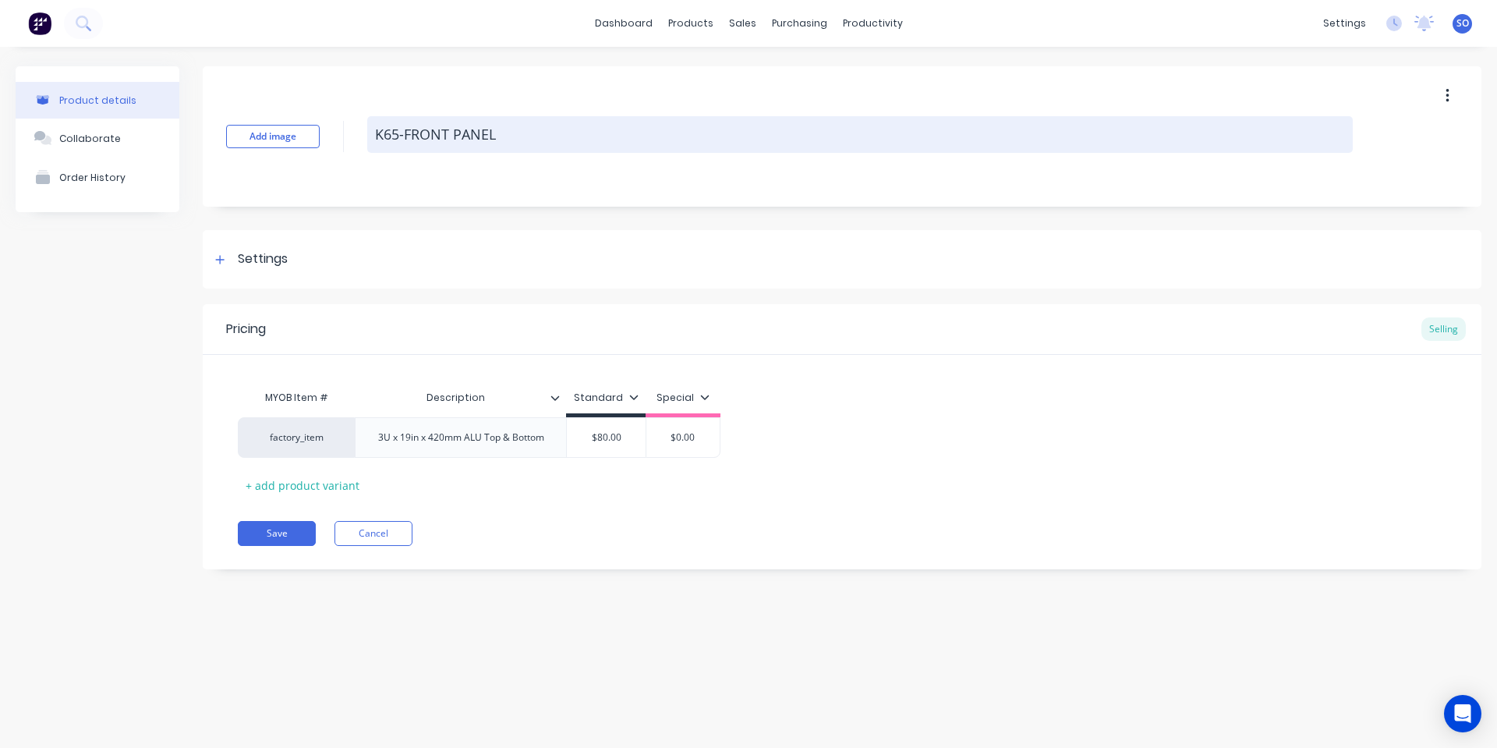
type textarea "K652-FRONT PANEL"
type textarea "x"
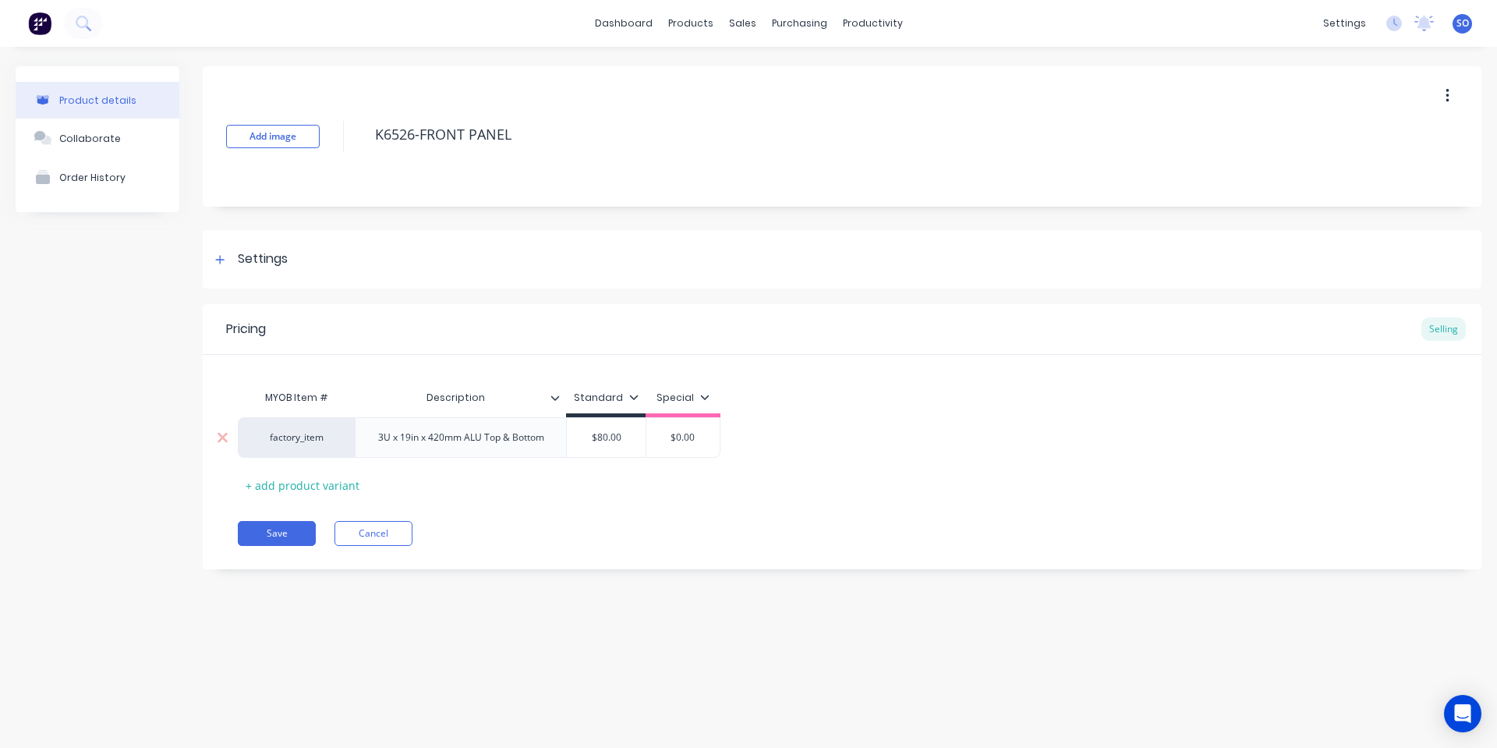
type textarea "K6526-FRONT PANEL"
type textarea "x"
type textarea "K6526-FRONT PANEL"
type input "$80.00"
click at [597, 438] on input "$80.00" at bounding box center [606, 438] width 79 height 14
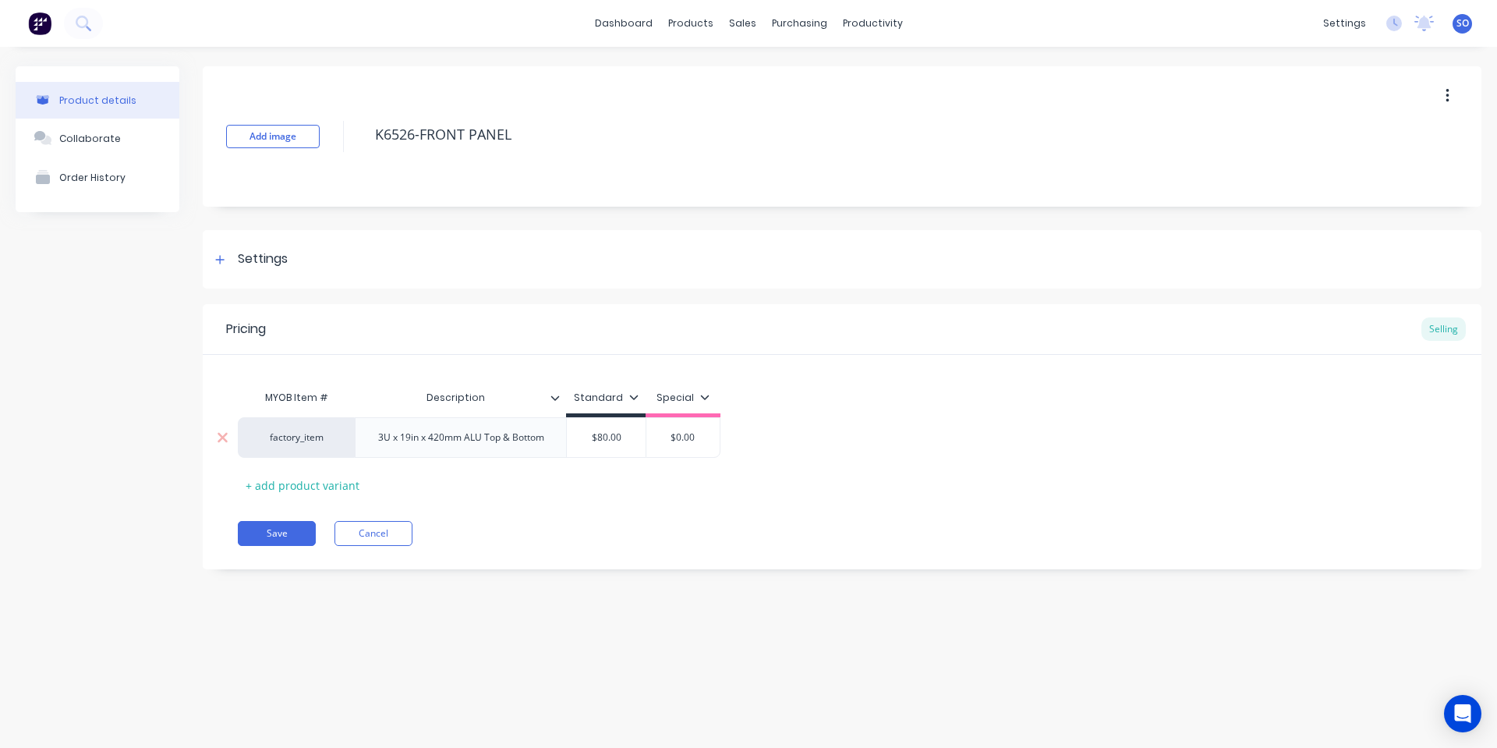
click at [606, 438] on input "$80.00" at bounding box center [606, 438] width 79 height 14
type textarea "x"
type input "$2"
type textarea "x"
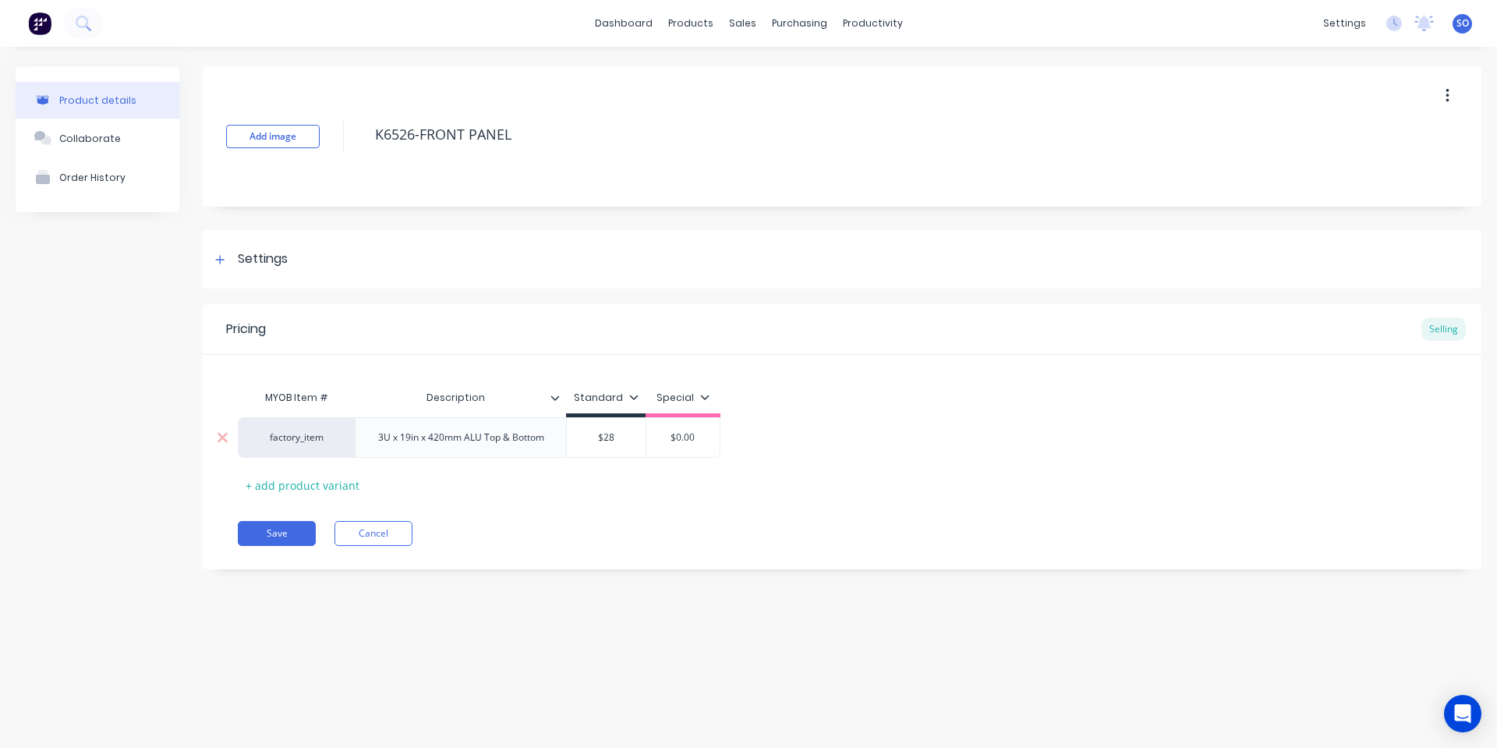
click at [558, 434] on div "3U x 19in x 420mm ALU Top & Bottom" at bounding box center [460, 437] width 211 height 41
type input "$28"
click at [544, 439] on div "3U x 19in x 420mm ALU Top & Bottom" at bounding box center [461, 437] width 191 height 20
click at [526, 440] on div "3U x 19in x 420mm ALU Top & Bottom" at bounding box center [461, 437] width 191 height 20
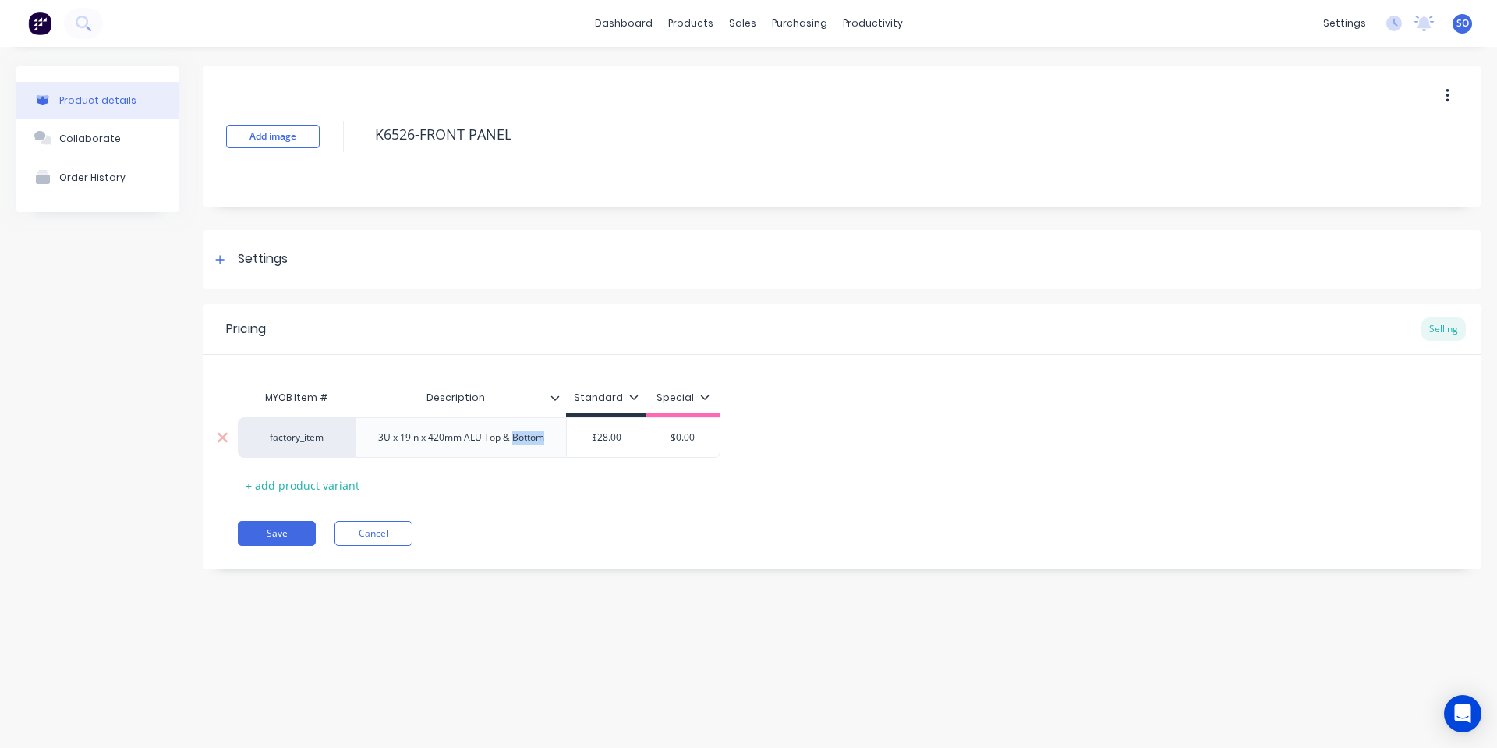
click at [526, 440] on div "3U x 19in x 420mm ALU Top & Bottom" at bounding box center [461, 437] width 191 height 20
click at [595, 479] on div "MYOB Item # Description Standard Special factory_item 1RU 3mm Stainless Steel -…" at bounding box center [842, 443] width 1209 height 123
click at [297, 529] on button "Save" at bounding box center [277, 533] width 78 height 25
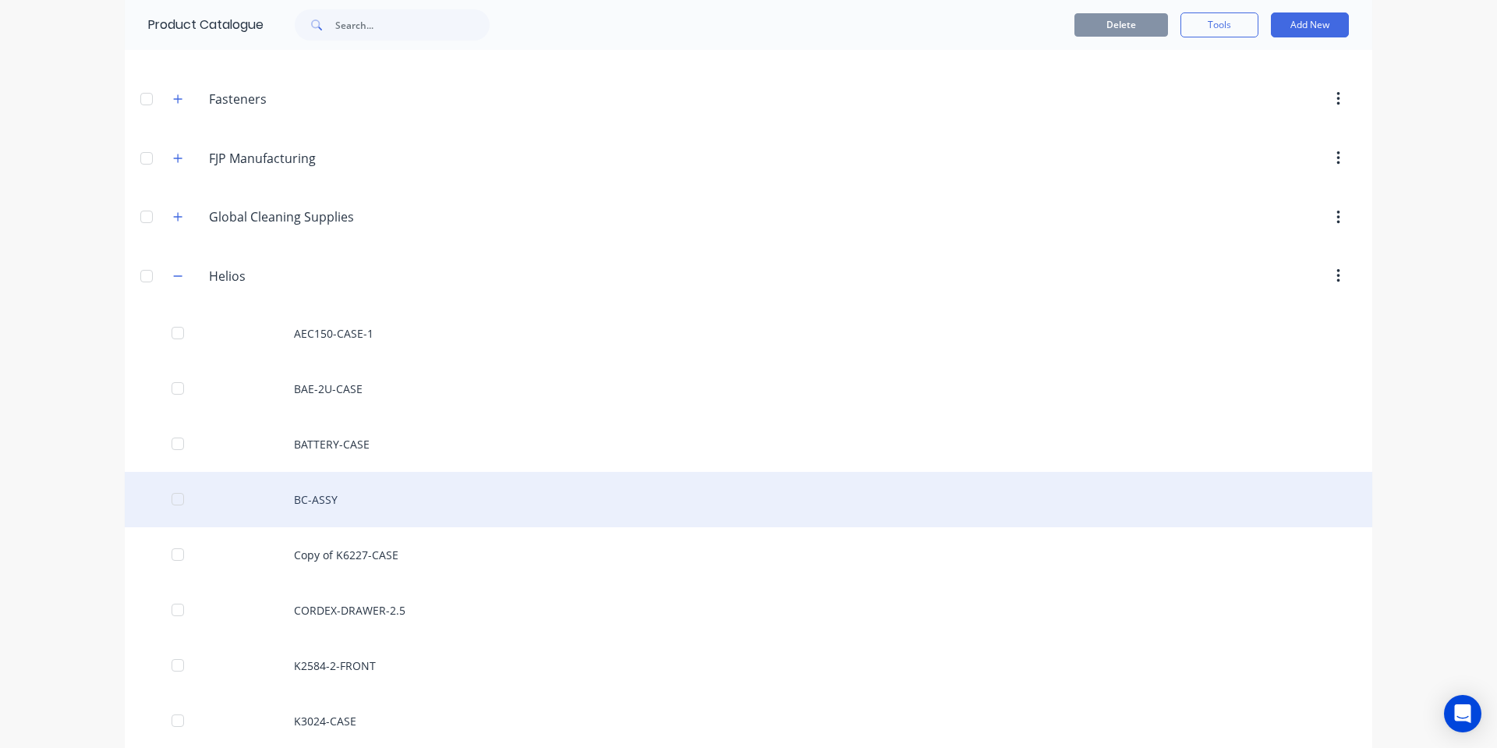
scroll to position [832, 0]
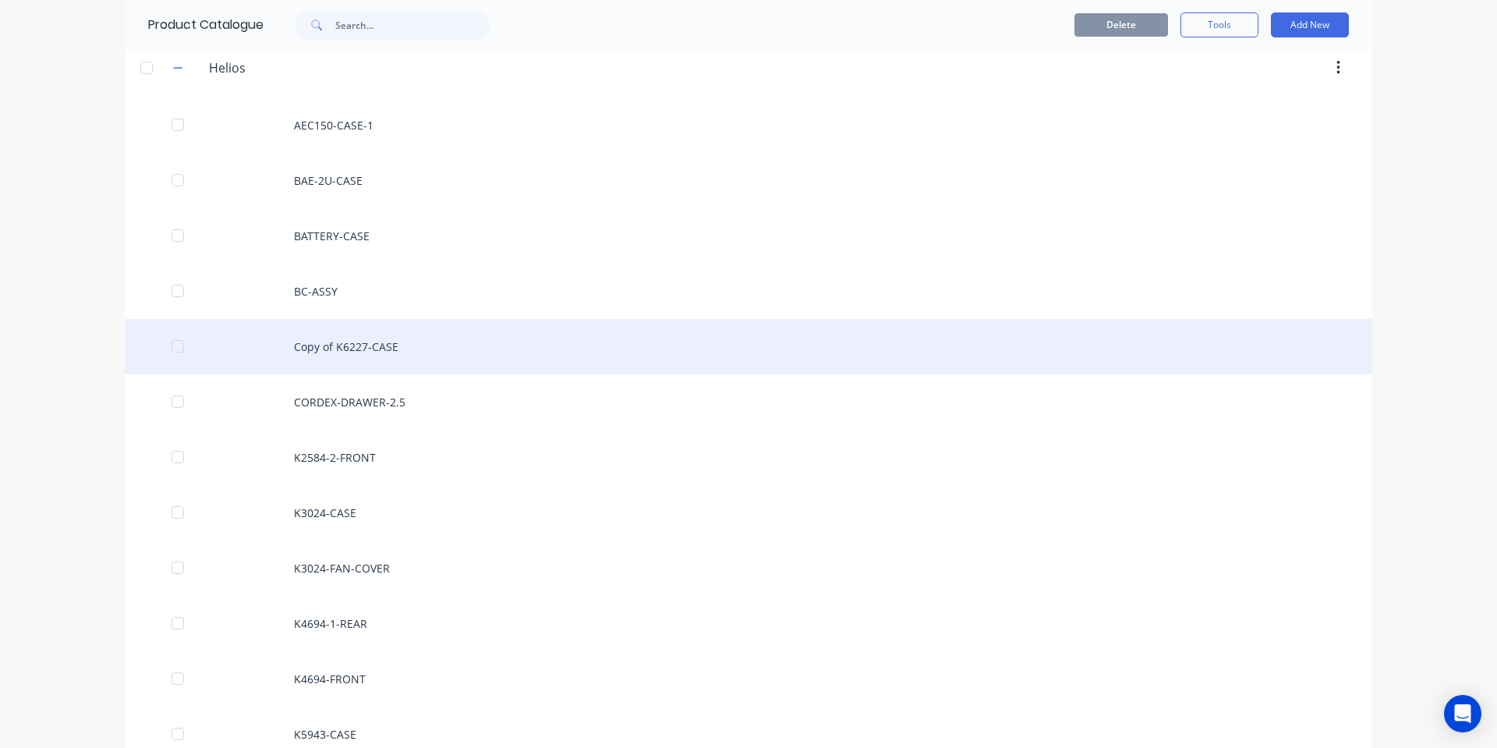
click at [455, 347] on div "Copy of K6227-CASE" at bounding box center [749, 346] width 1248 height 55
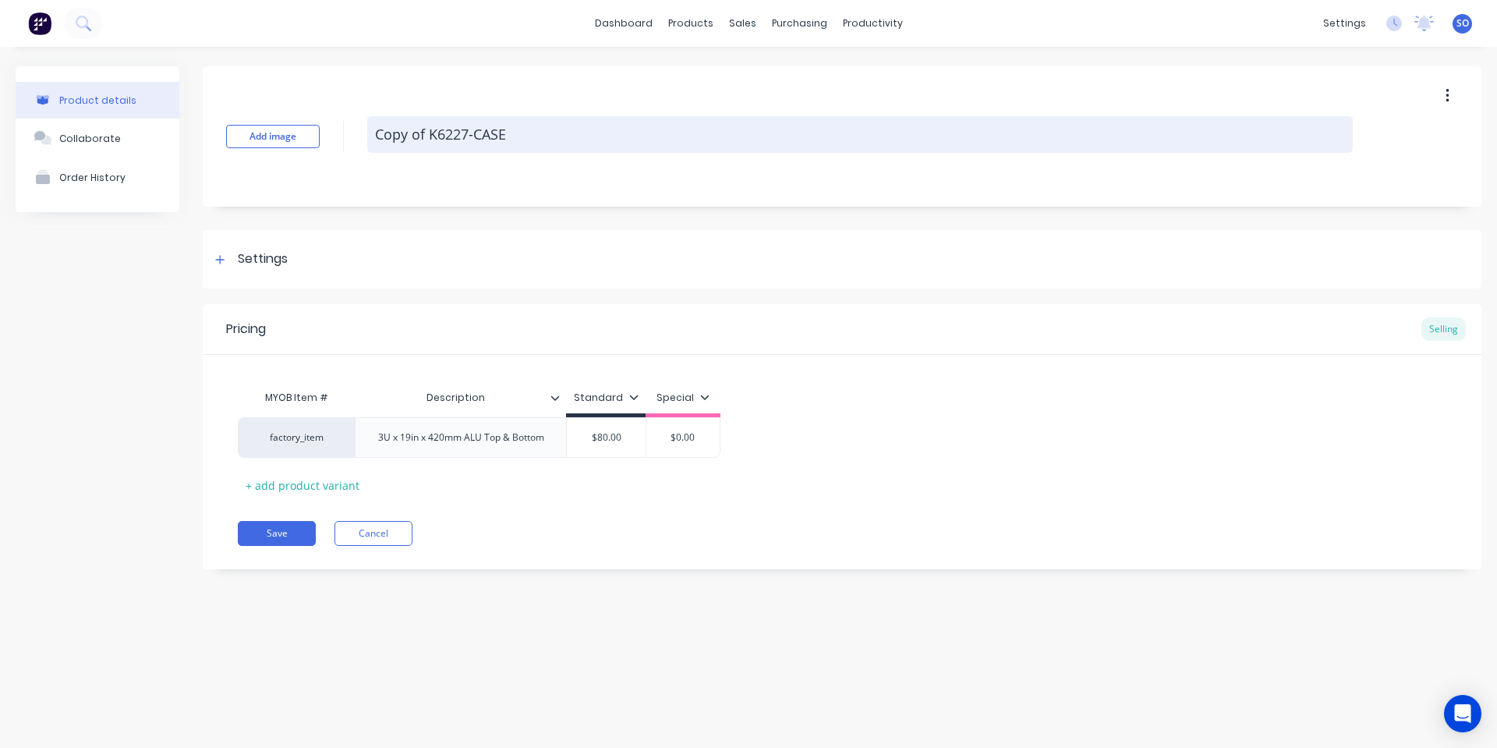
click at [473, 126] on textarea "Copy of K6227-CASE" at bounding box center [860, 134] width 986 height 37
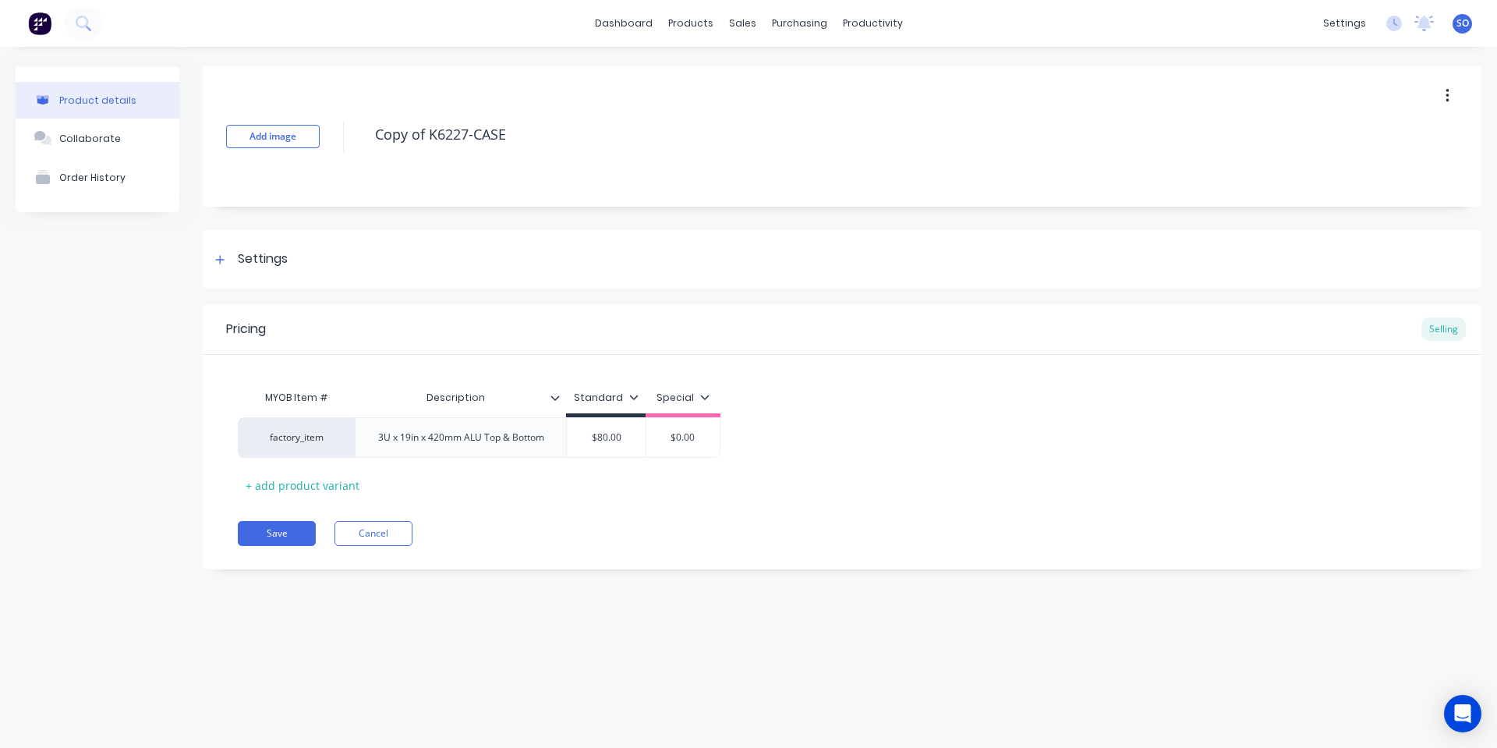
drag, startPoint x: 476, startPoint y: 129, endPoint x: 270, endPoint y: 154, distance: 207.3
click at [270, 154] on div "Add image Copy of K6227-CASE" at bounding box center [842, 136] width 1279 height 140
type textarea "x"
type textarea "K"
type textarea "x"
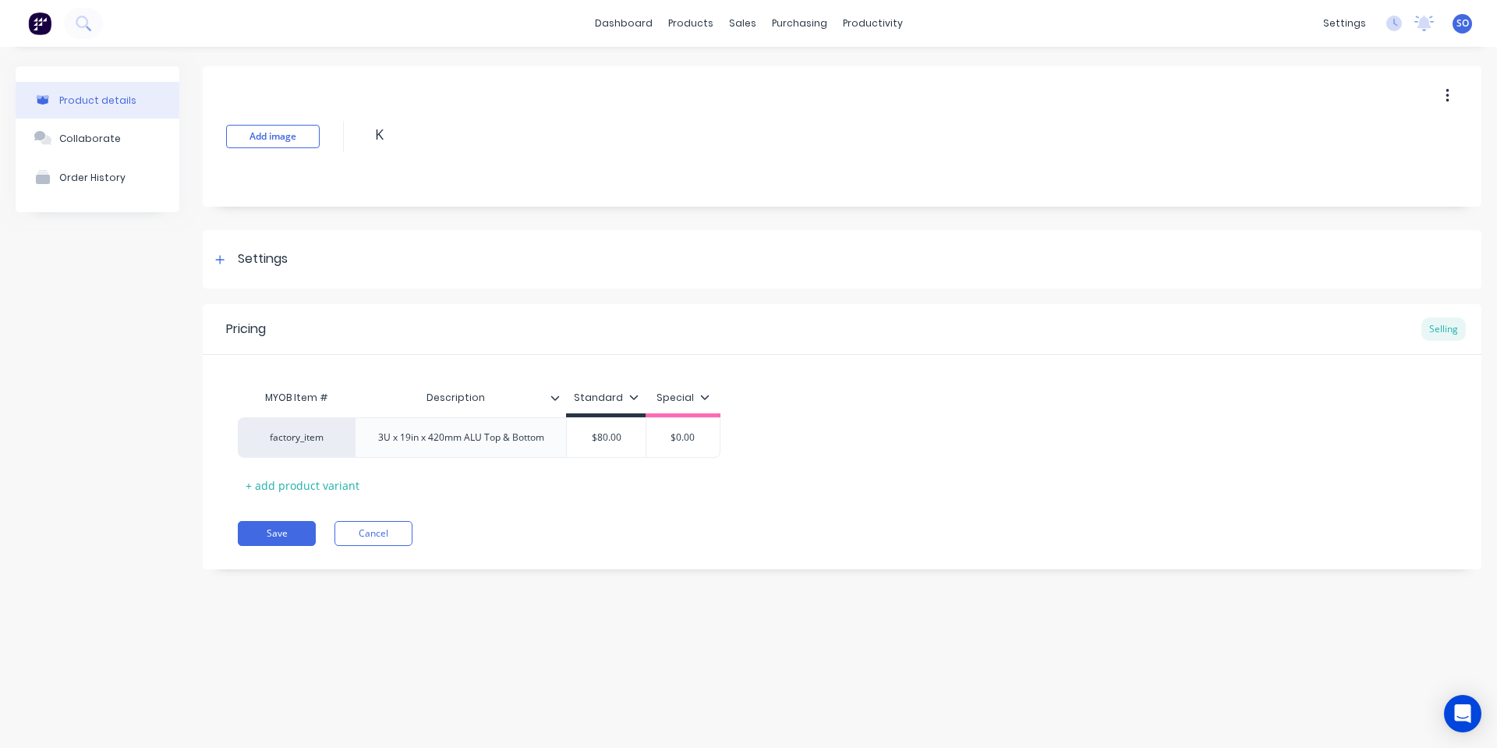
type textarea "K6"
type textarea "x"
type textarea "K65"
type textarea "x"
type textarea "K652"
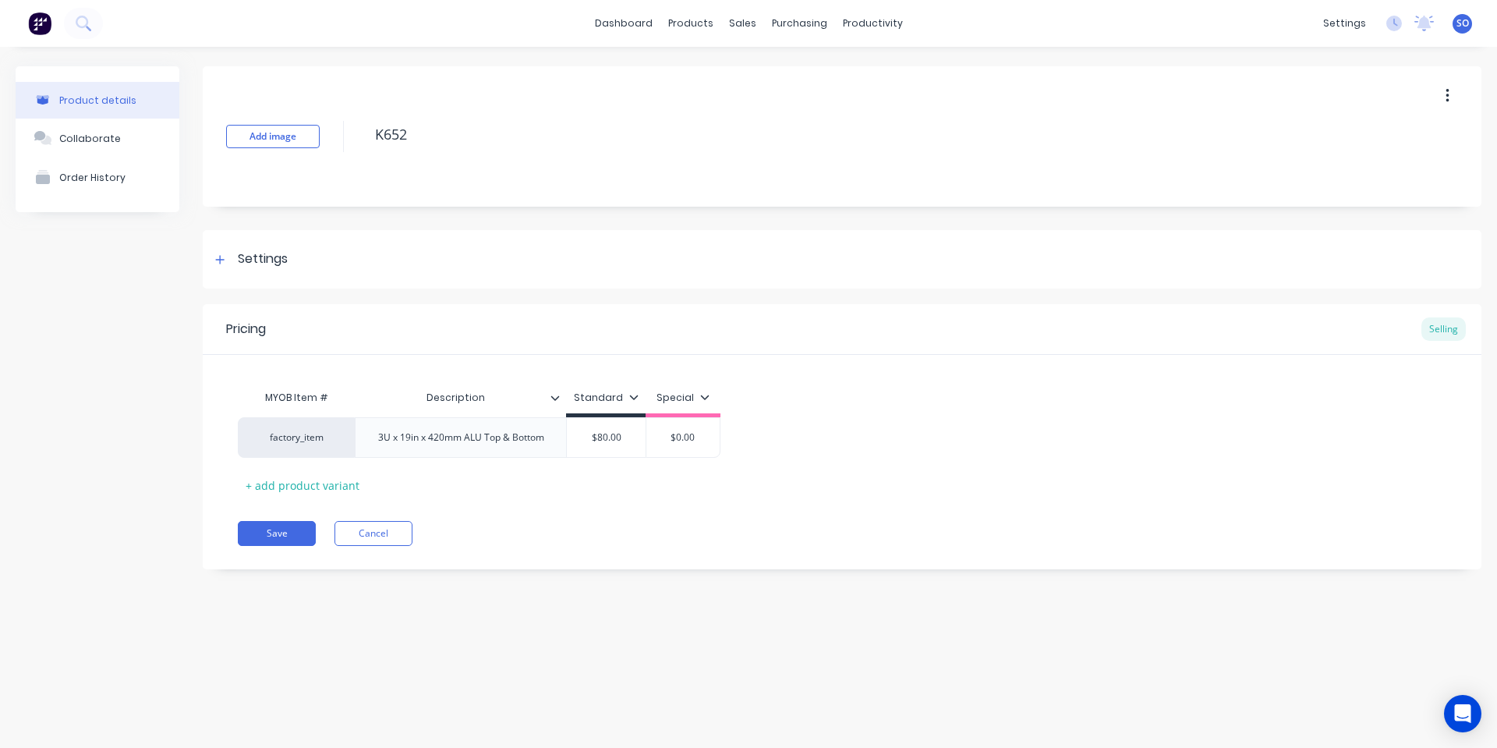
type textarea "x"
type textarea "K6526"
type textarea "x"
type textarea "K6526"
type textarea "x"
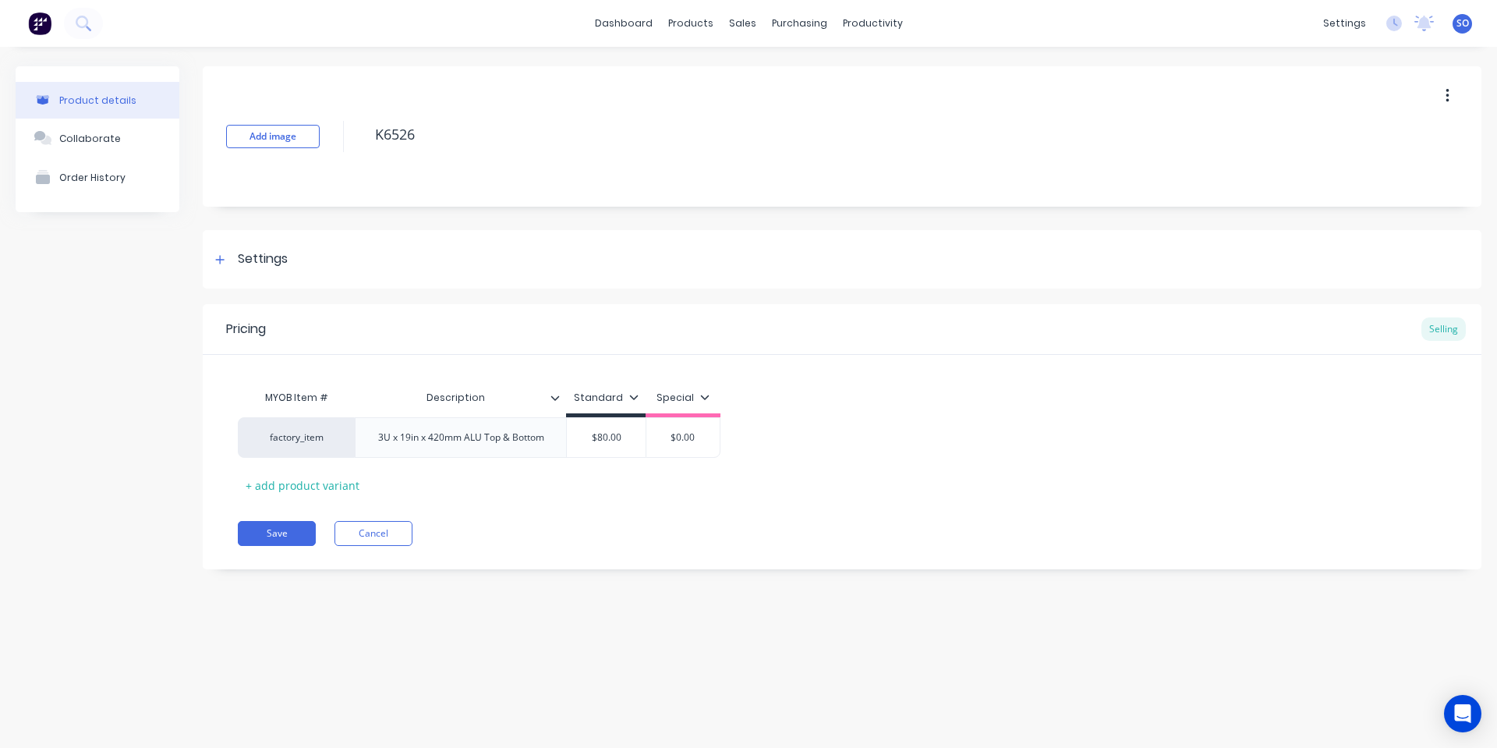
type textarea "K6526"
type textarea "x"
type textarea "K6526-"
type textarea "x"
type textarea "K6526-R"
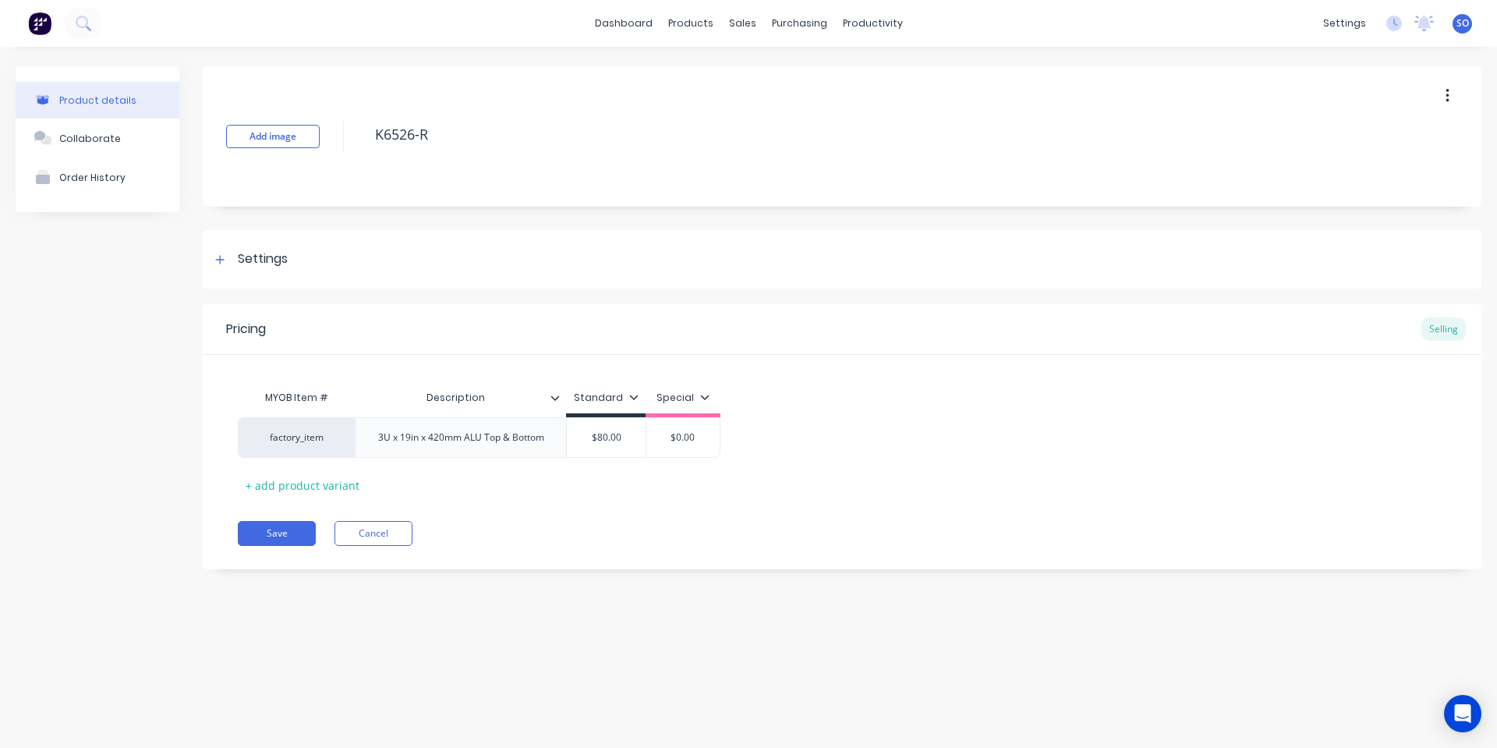
type textarea "x"
type textarea "K6526-RE"
type textarea "x"
type textarea "K6526-REA"
type textarea "x"
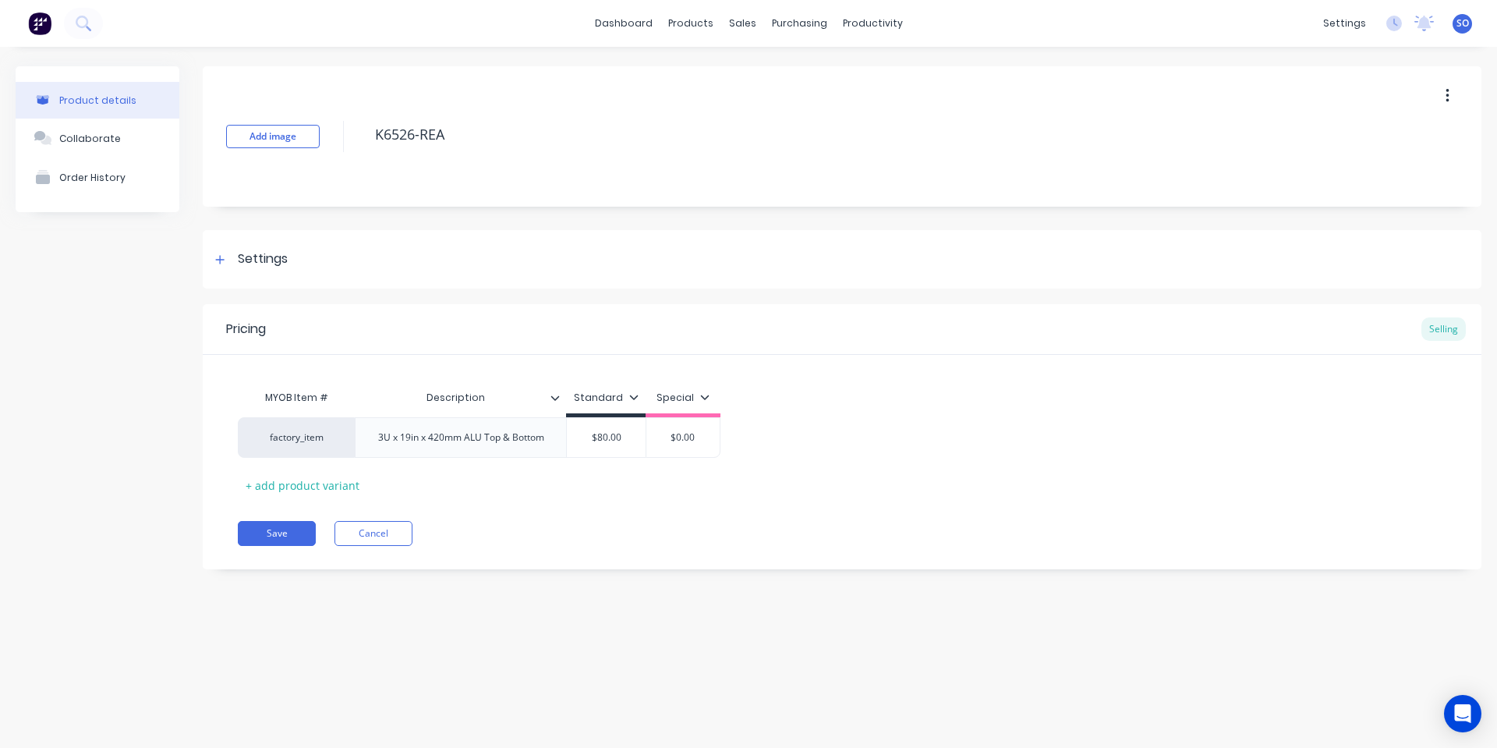
type textarea "K6526-REAR"
type textarea "x"
type textarea "K6526-REAR-"
type textarea "x"
type textarea "K6526-REAR-P"
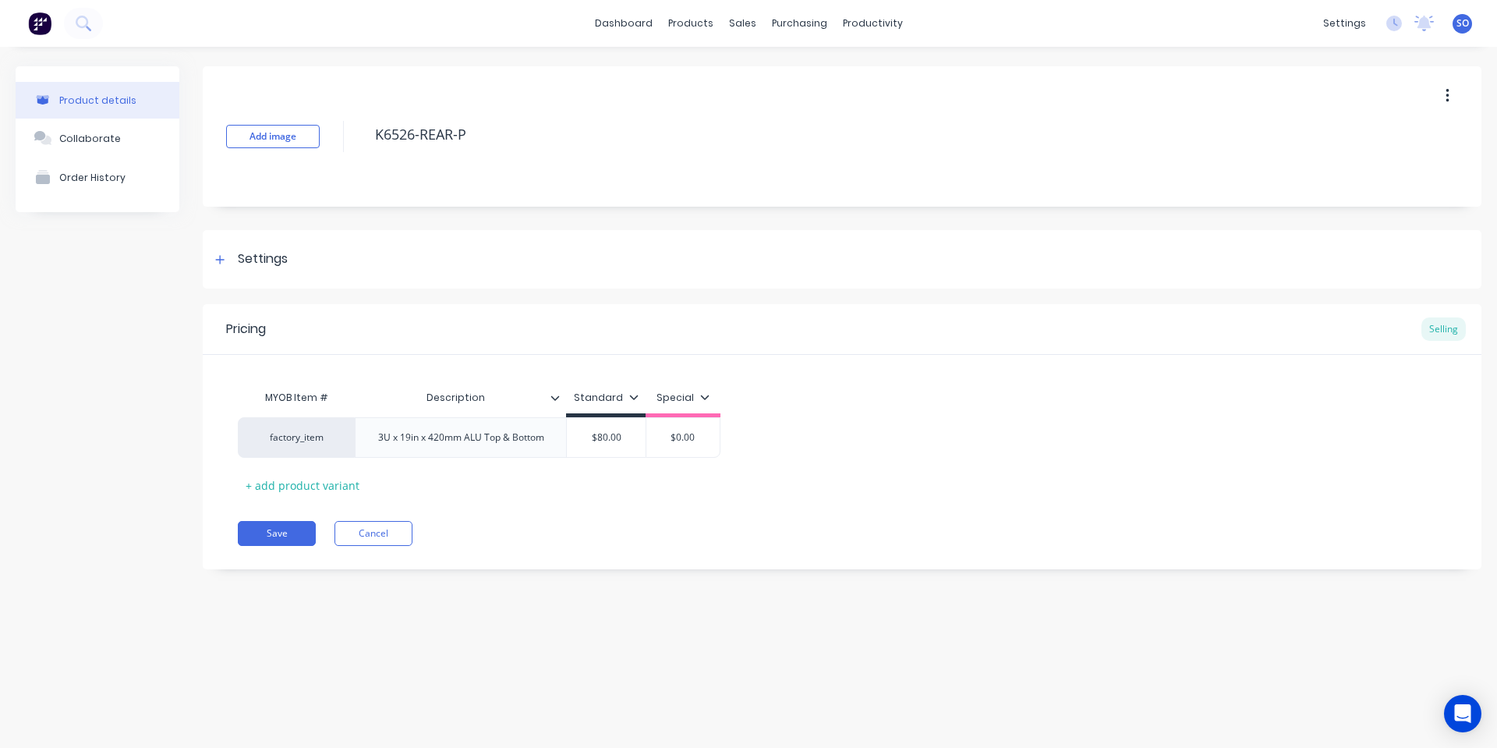
type textarea "x"
type textarea "K6526-REAR-PA"
type textarea "x"
type textarea "K6526-REAR-PAN"
type textarea "x"
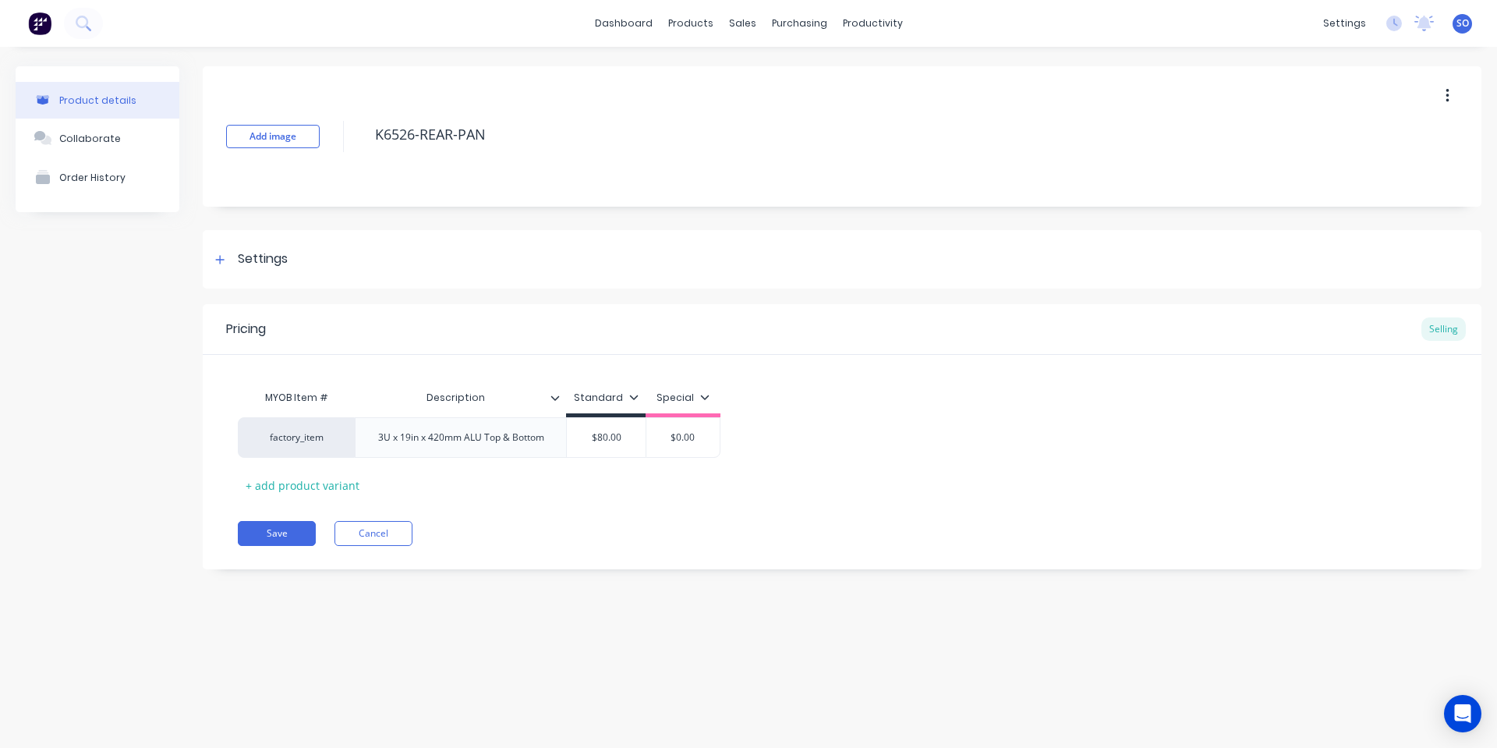
type textarea "K6526-REAR-PANE"
type textarea "x"
type textarea "K6526-REAR-PANEL"
type textarea "x"
type textarea "K6526-REAR-PANEL"
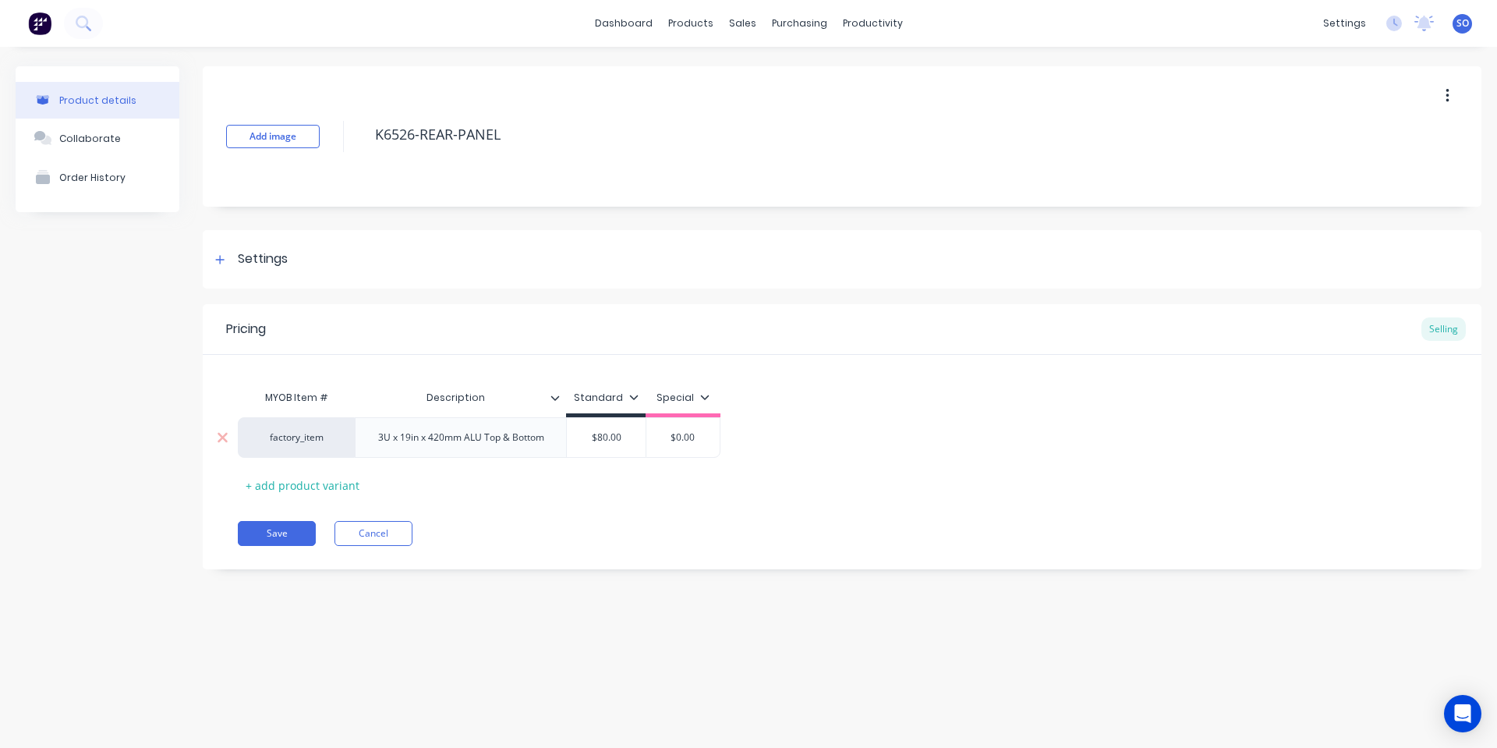
click at [492, 440] on div "3U x 19in x 420mm ALU Top & Bottom" at bounding box center [461, 437] width 191 height 20
type textarea "x"
type input "$80.00"
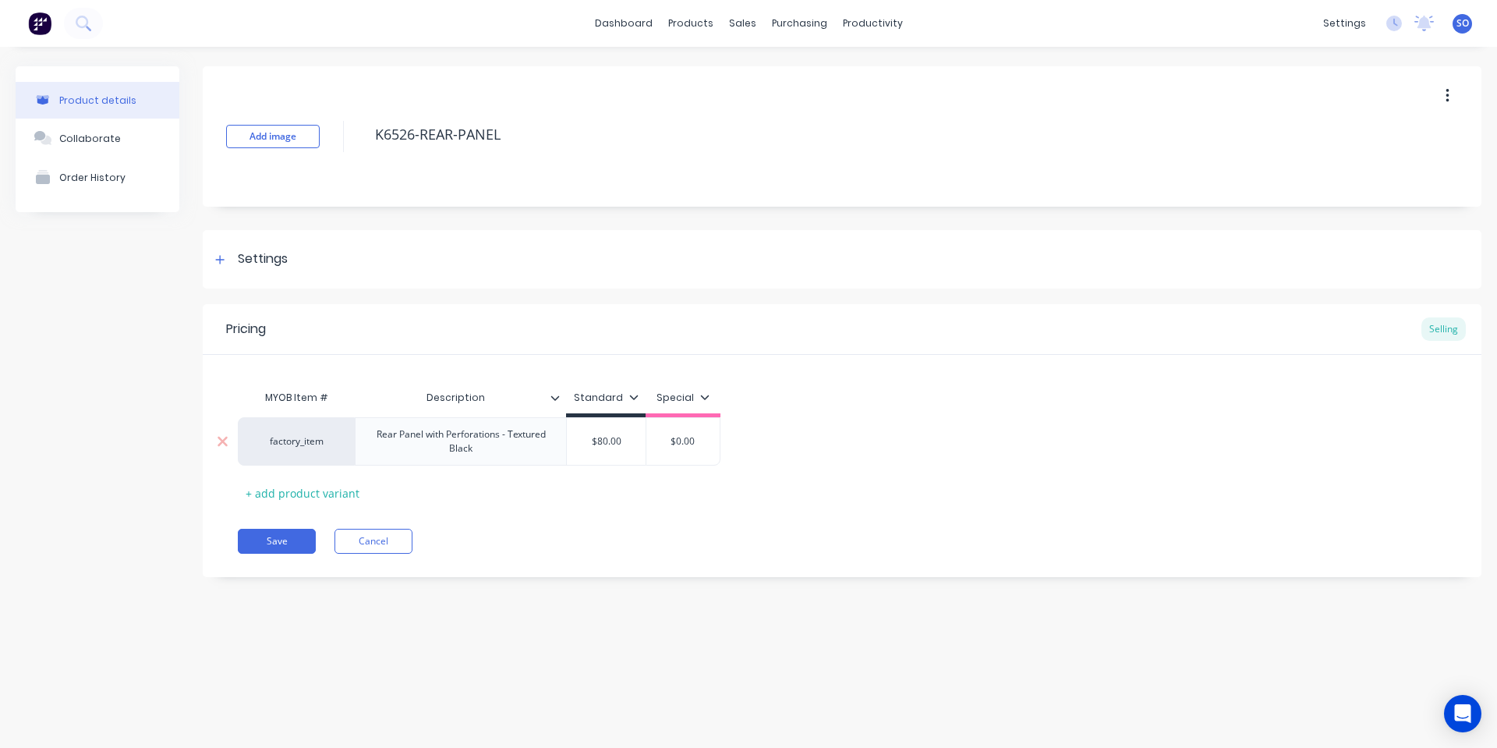
click at [597, 438] on div "factory_item Rear Panel with Perforations - Textured Black $80.00 $80.00 $0.00" at bounding box center [479, 441] width 483 height 48
click at [597, 438] on div "Rear Panel with Perforations - Textured Black" at bounding box center [489, 437] width 220 height 20
click at [676, 440] on input "$80.00" at bounding box center [662, 438] width 79 height 14
type textarea "x"
type input "$80.0"
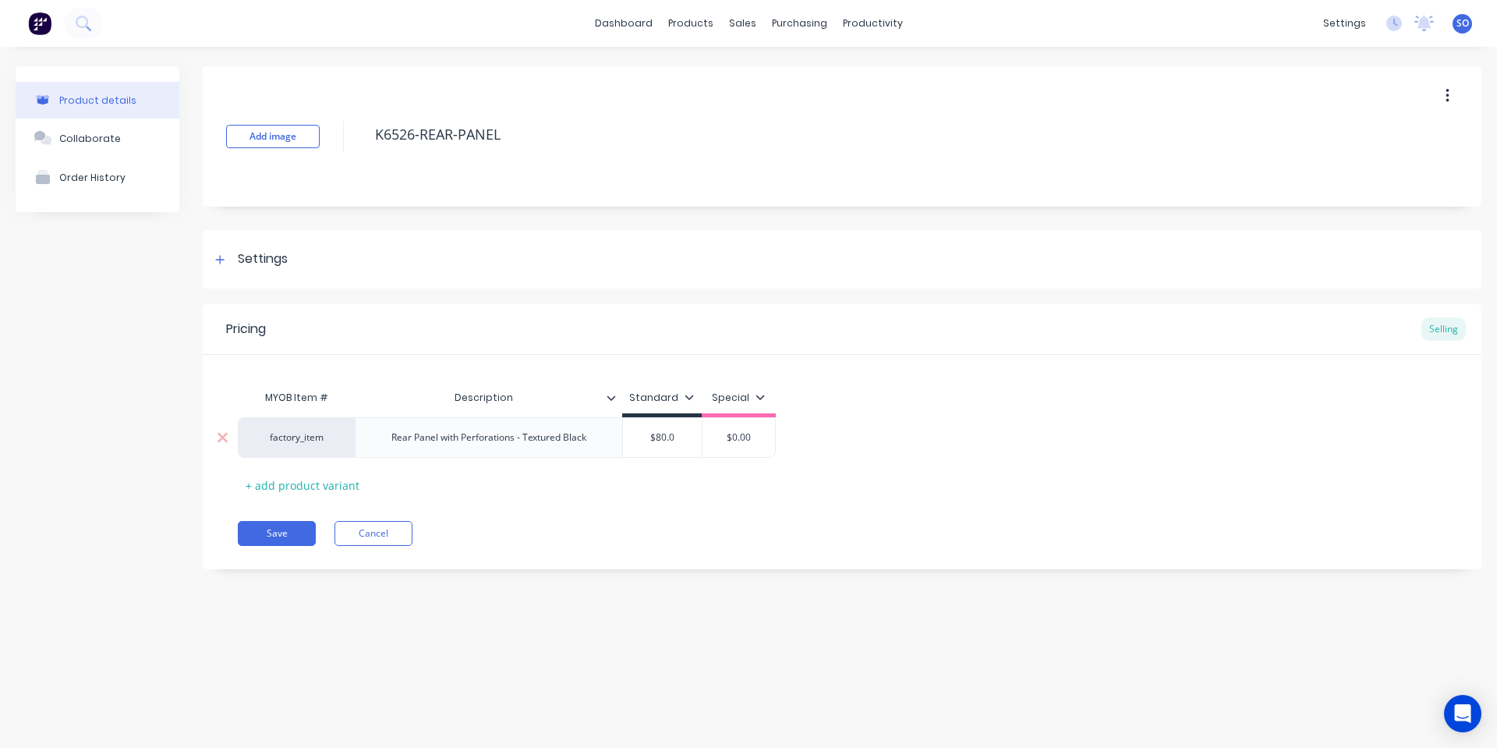
type textarea "x"
type input "$80."
type textarea "x"
type input "$80"
type textarea "x"
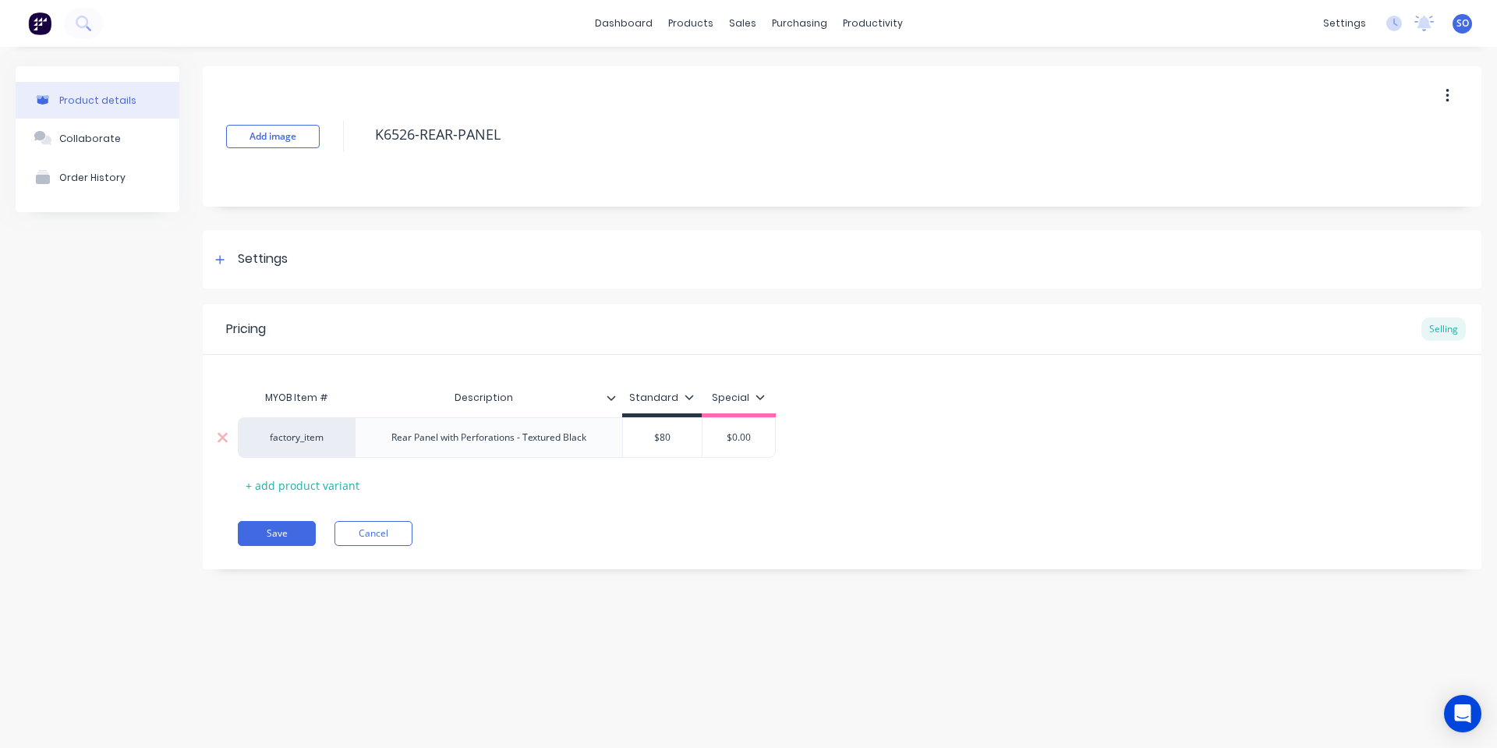
type input "$8"
type textarea "x"
type input "$"
type textarea "x"
type input "$4"
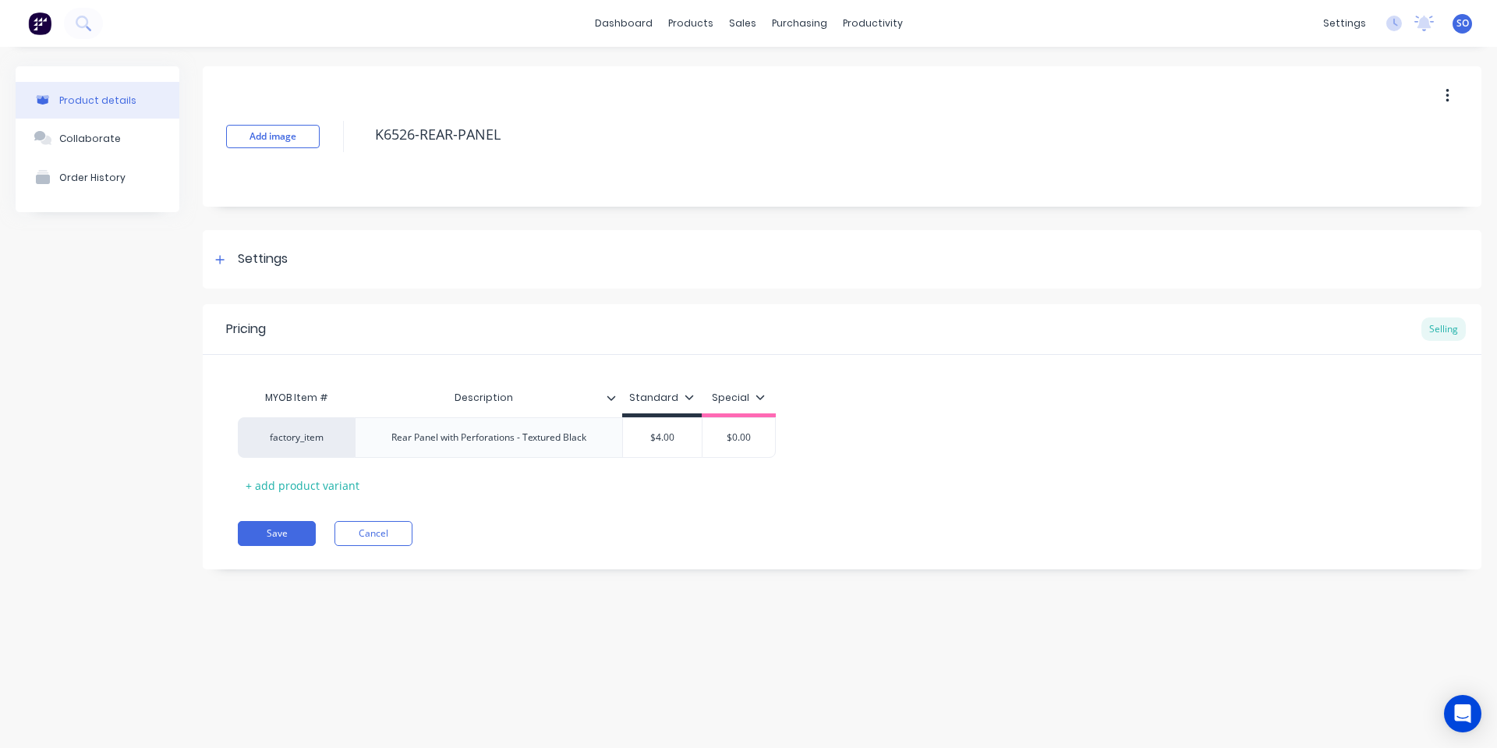
click at [712, 550] on div "Pricing Selling MYOB Item # Description Standard Special factory_item Rear Pane…" at bounding box center [842, 436] width 1279 height 265
click at [295, 535] on button "Save" at bounding box center [277, 533] width 78 height 25
type textarea "x"
